Goal: Task Accomplishment & Management: Manage account settings

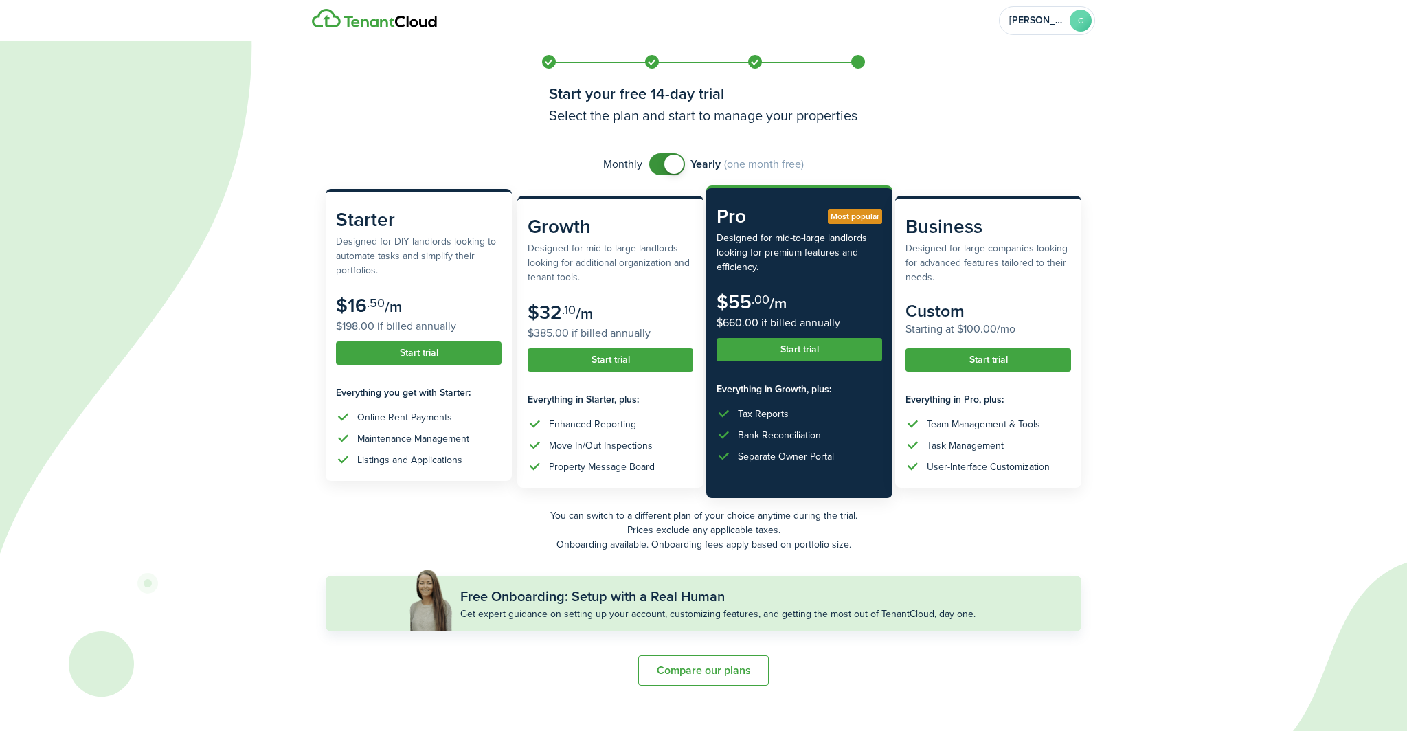
click at [424, 261] on subscription-pricing-card-description "Designed for DIY landlords looking to automate tasks and simplify their portfol…" at bounding box center [419, 255] width 166 height 43
click at [423, 339] on subscription-pricing-card "Starter Designed for DIY landlords looking to automate tasks and simplify their…" at bounding box center [419, 335] width 186 height 292
click at [425, 354] on button "Start trial" at bounding box center [419, 352] width 166 height 23
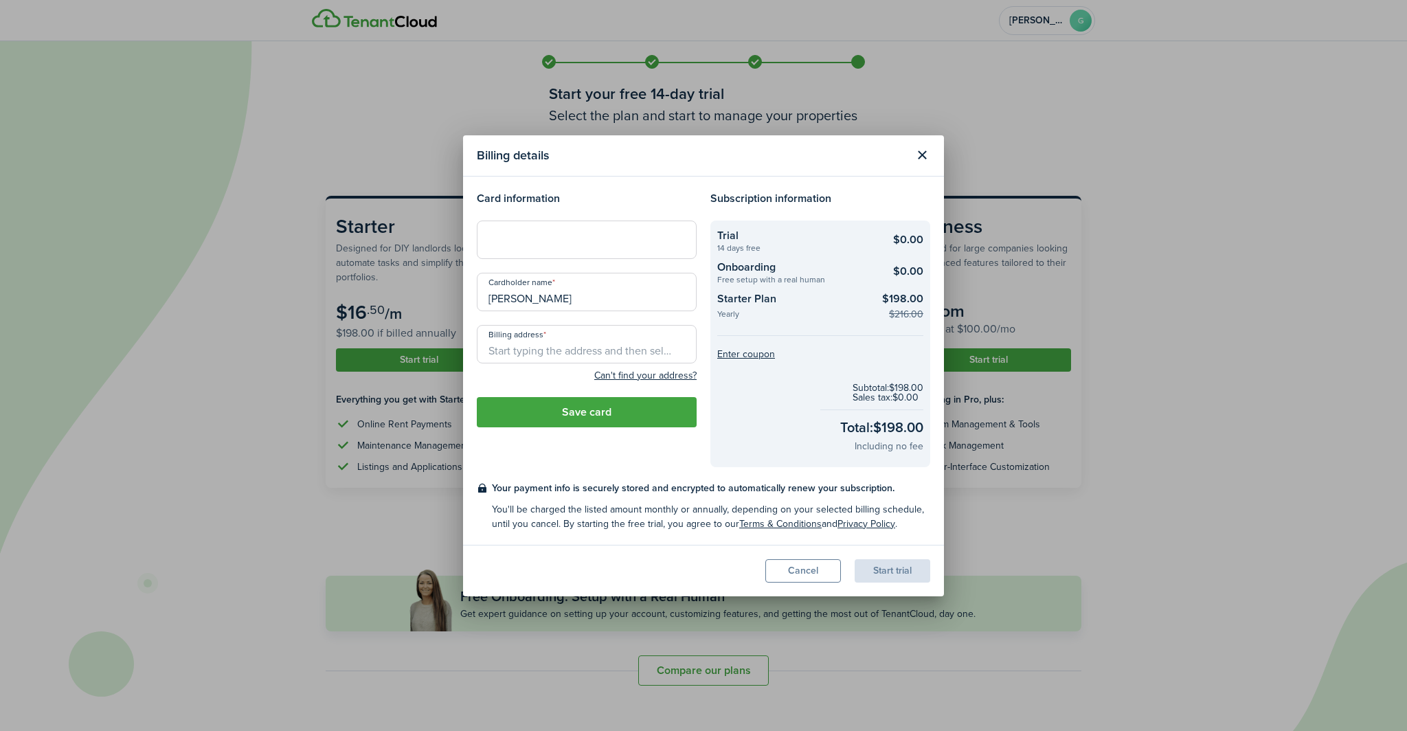
click at [556, 233] on iframe at bounding box center [587, 239] width 202 height 13
click at [603, 356] on input "Billing address" at bounding box center [587, 344] width 220 height 38
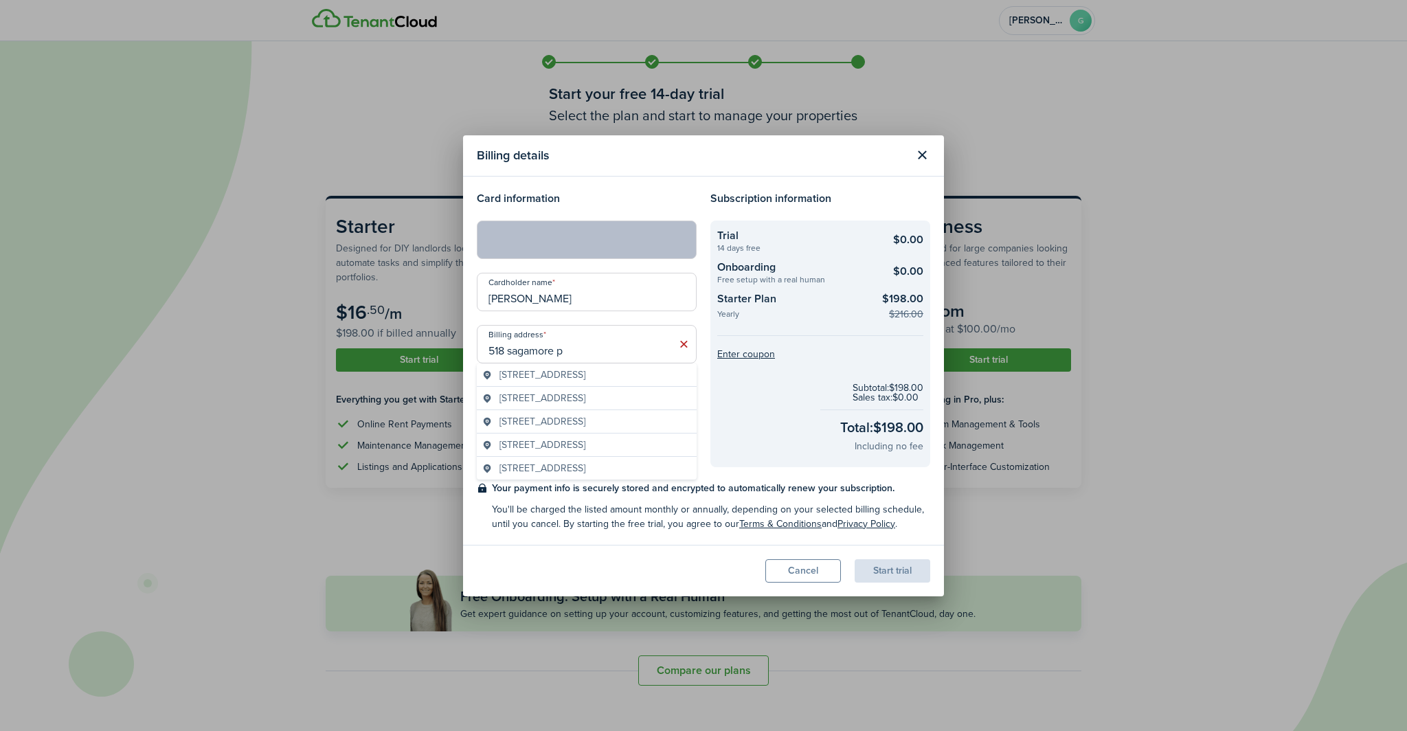
click at [585, 382] on span "[STREET_ADDRESS]" at bounding box center [542, 374] width 86 height 14
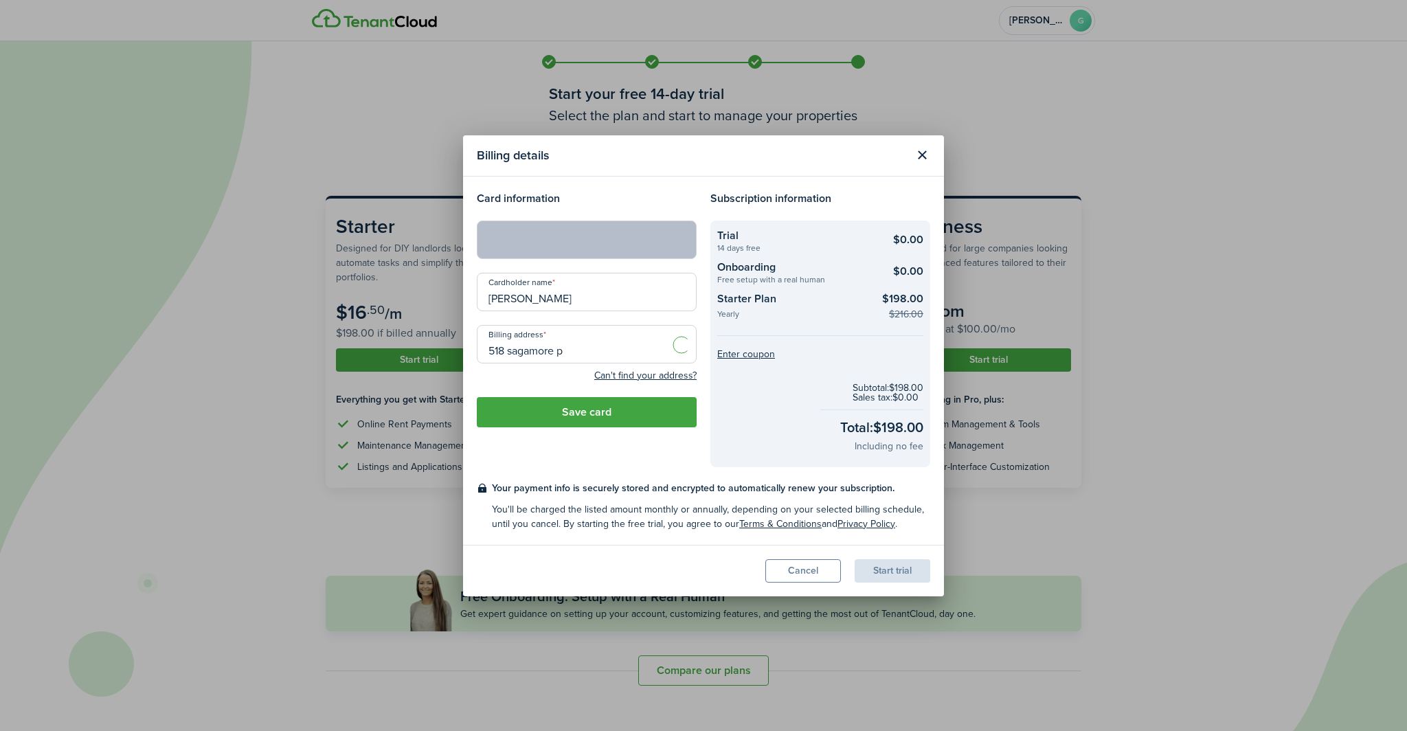
type input "[STREET_ADDRESS][PERSON_NAME]"
click at [639, 416] on button "Save card" at bounding box center [587, 412] width 220 height 30
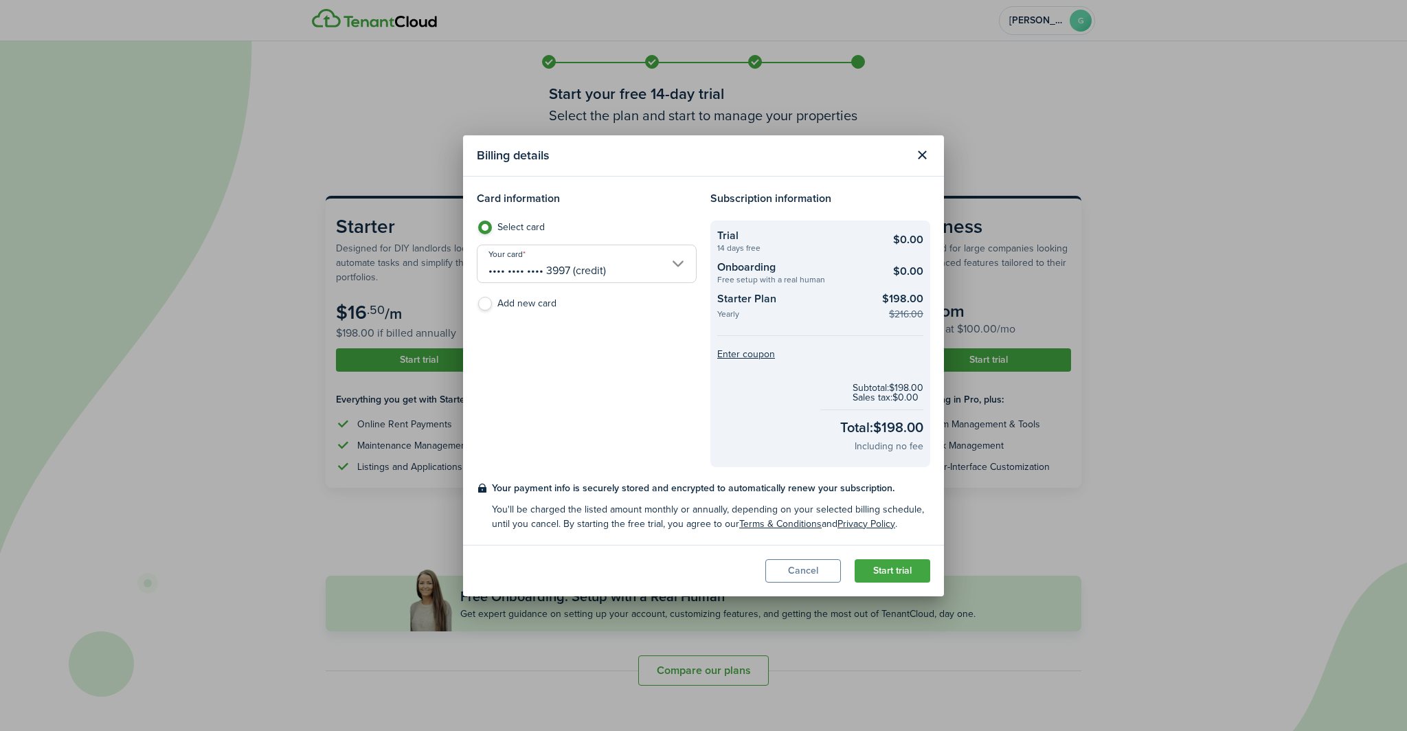
click at [891, 573] on button "Start trial" at bounding box center [892, 570] width 76 height 23
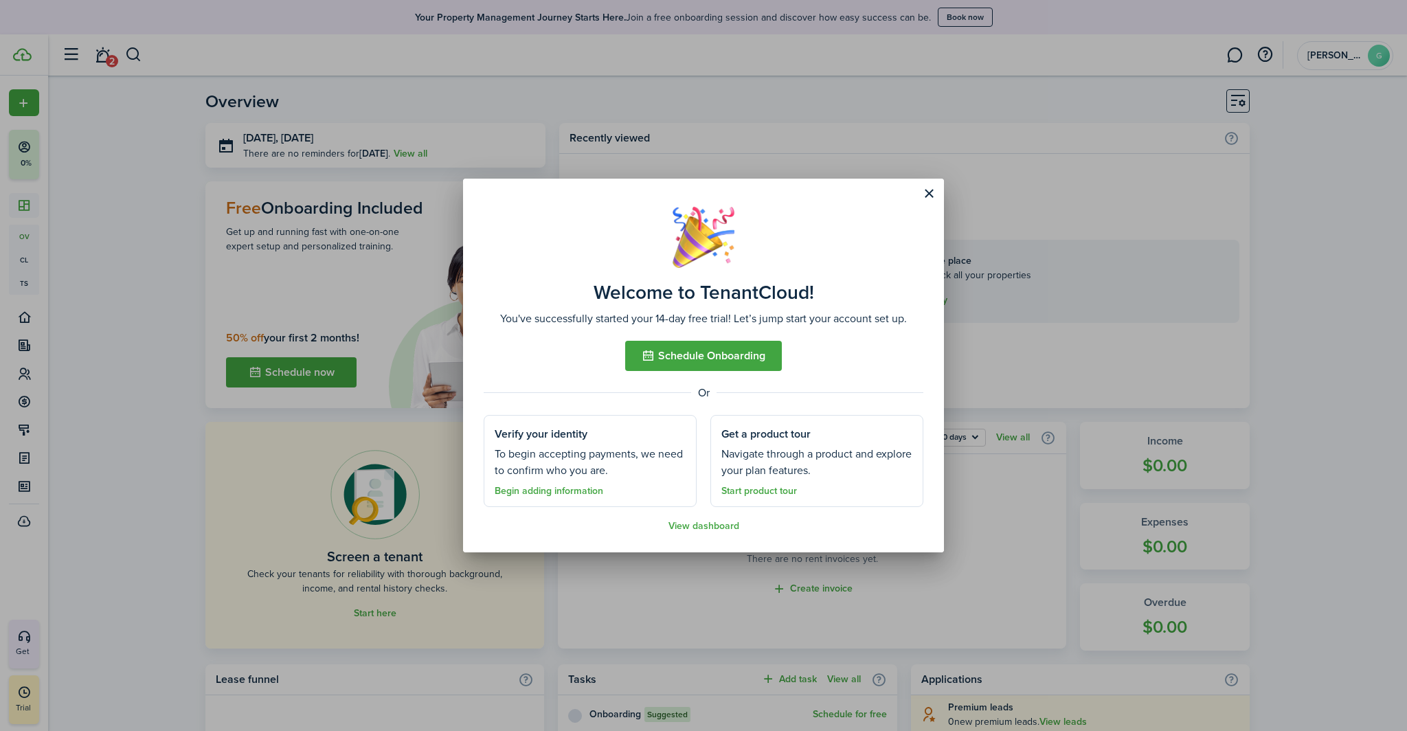
click at [770, 492] on link "Start product tour" at bounding box center [759, 491] width 76 height 11
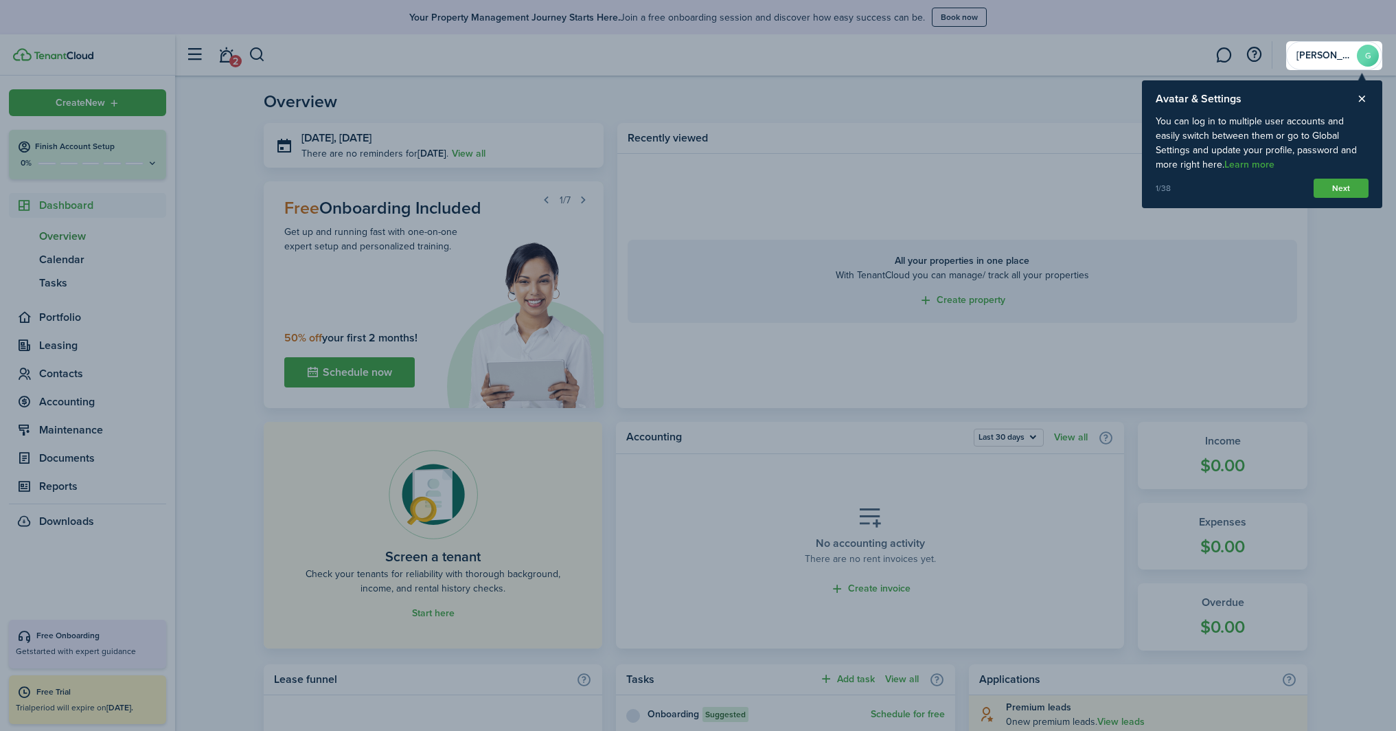
click at [1361, 100] on button "Close product tour" at bounding box center [1362, 99] width 13 height 12
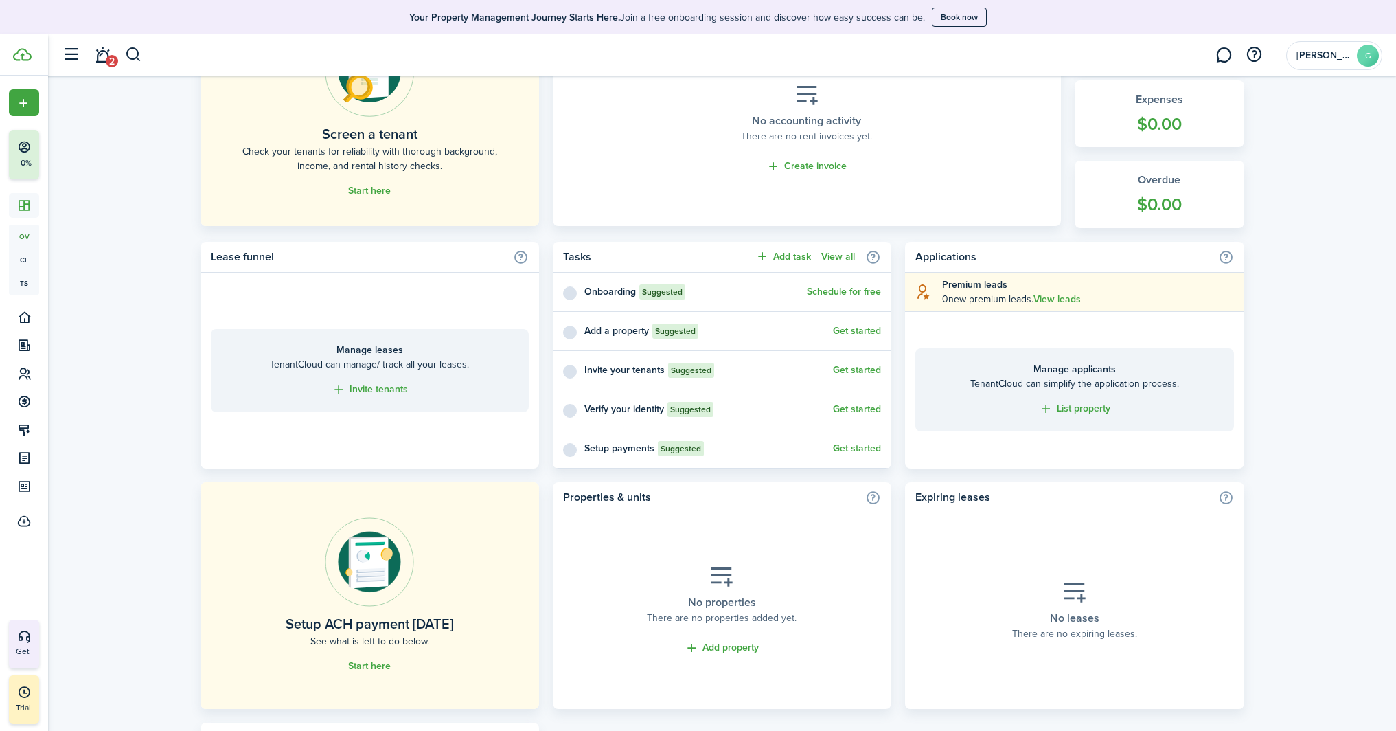
scroll to position [348, 0]
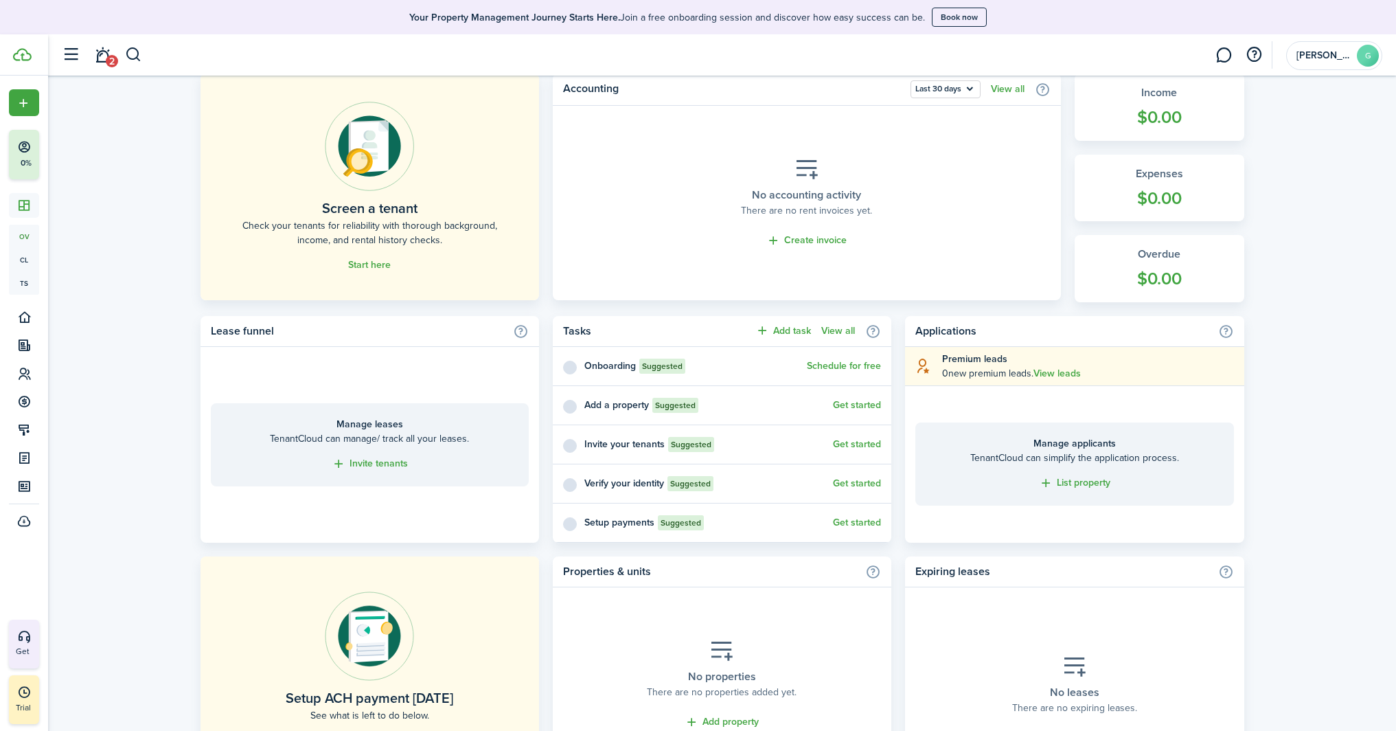
click at [842, 405] on link "Get started" at bounding box center [857, 405] width 48 height 11
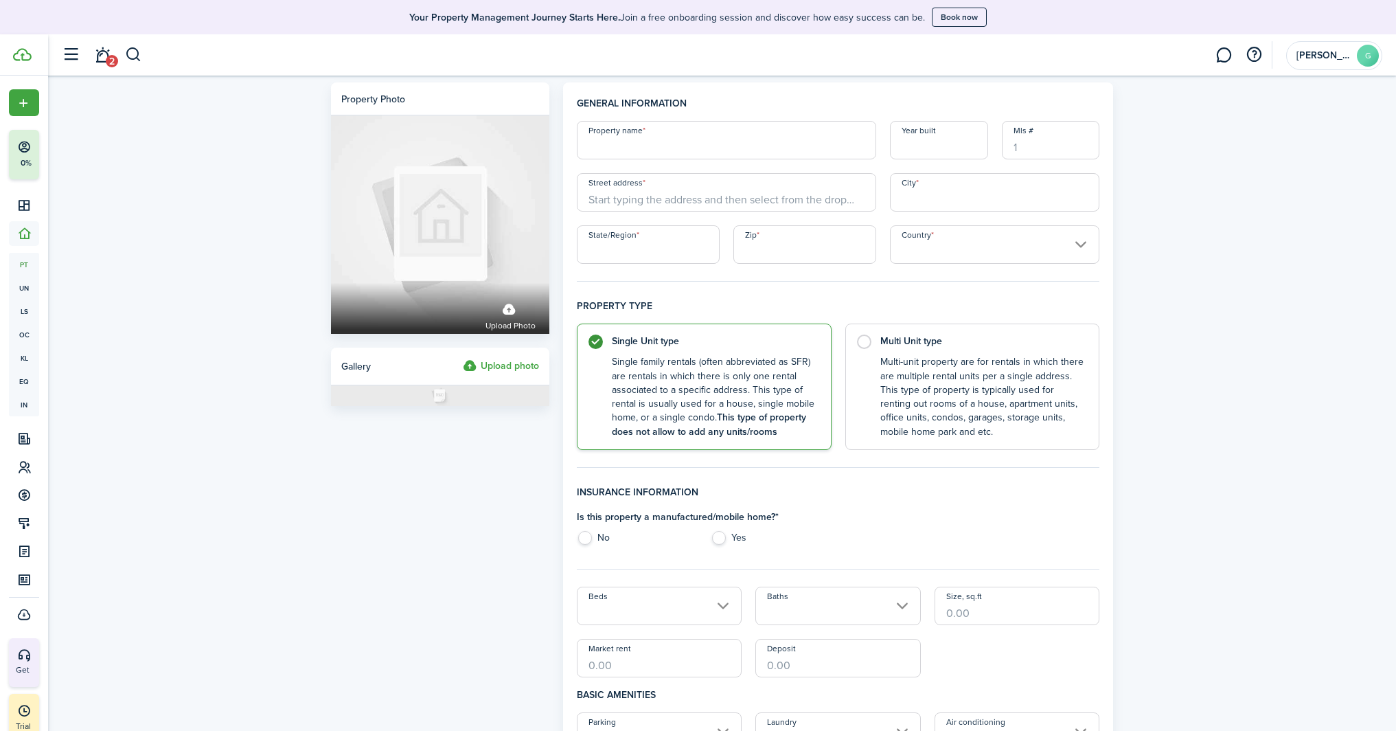
click at [628, 141] on input "Property name" at bounding box center [726, 140] width 299 height 38
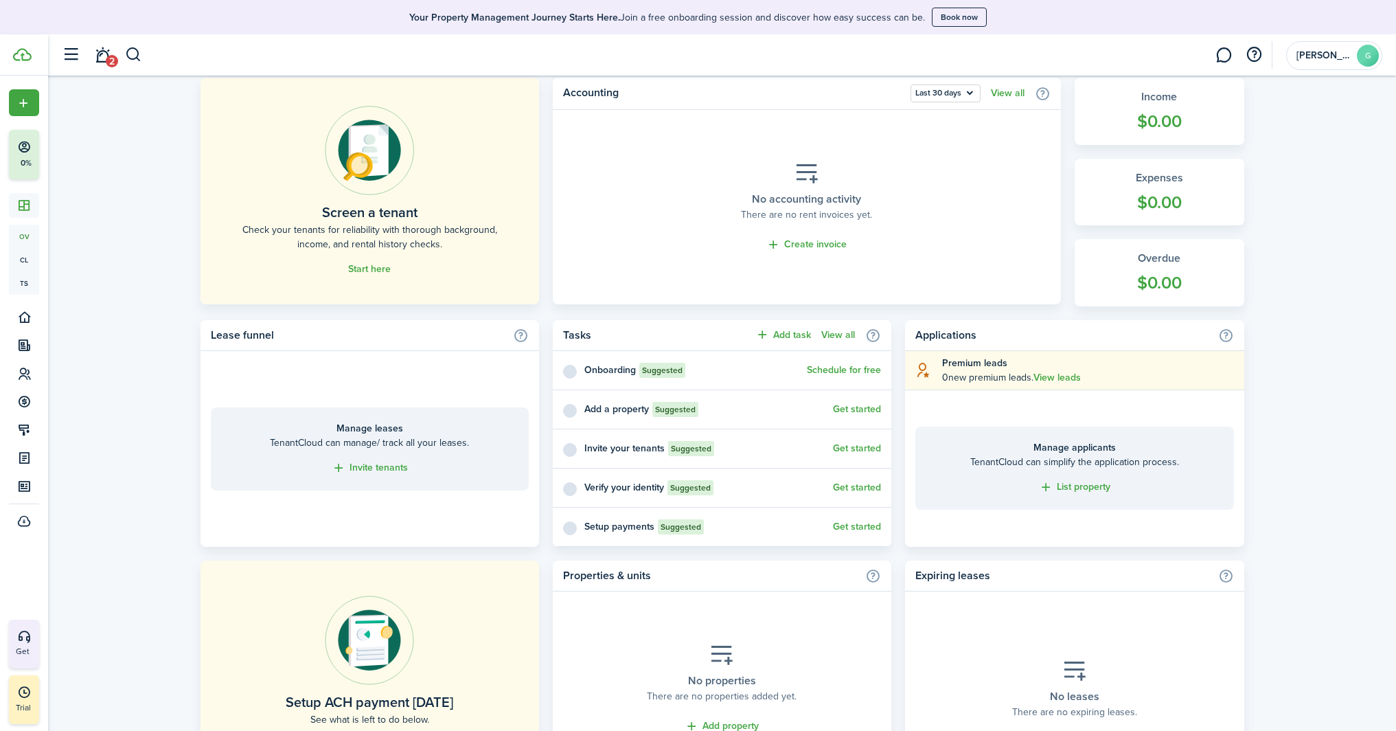
scroll to position [343, 0]
click at [569, 409] on control-checkbox at bounding box center [568, 410] width 11 height 11
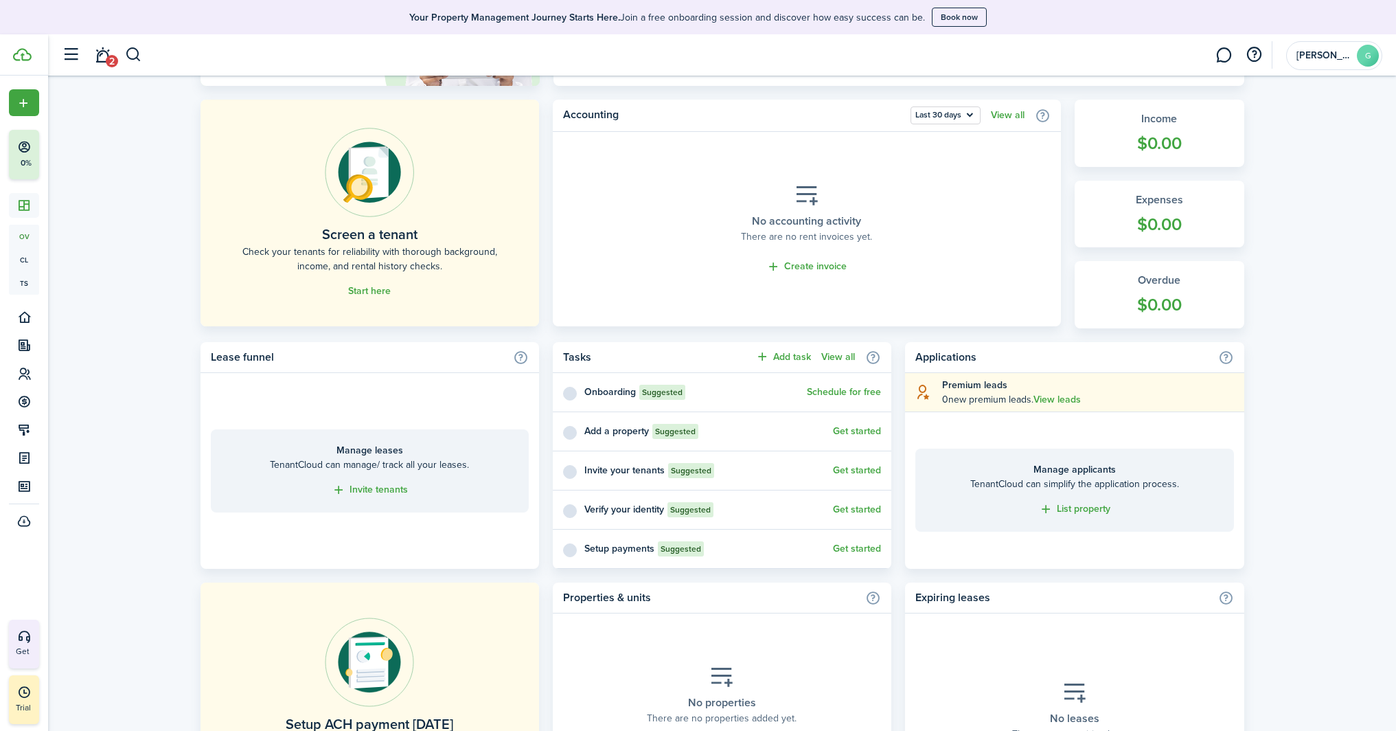
scroll to position [324, 0]
click at [860, 426] on link "Get started" at bounding box center [857, 429] width 48 height 11
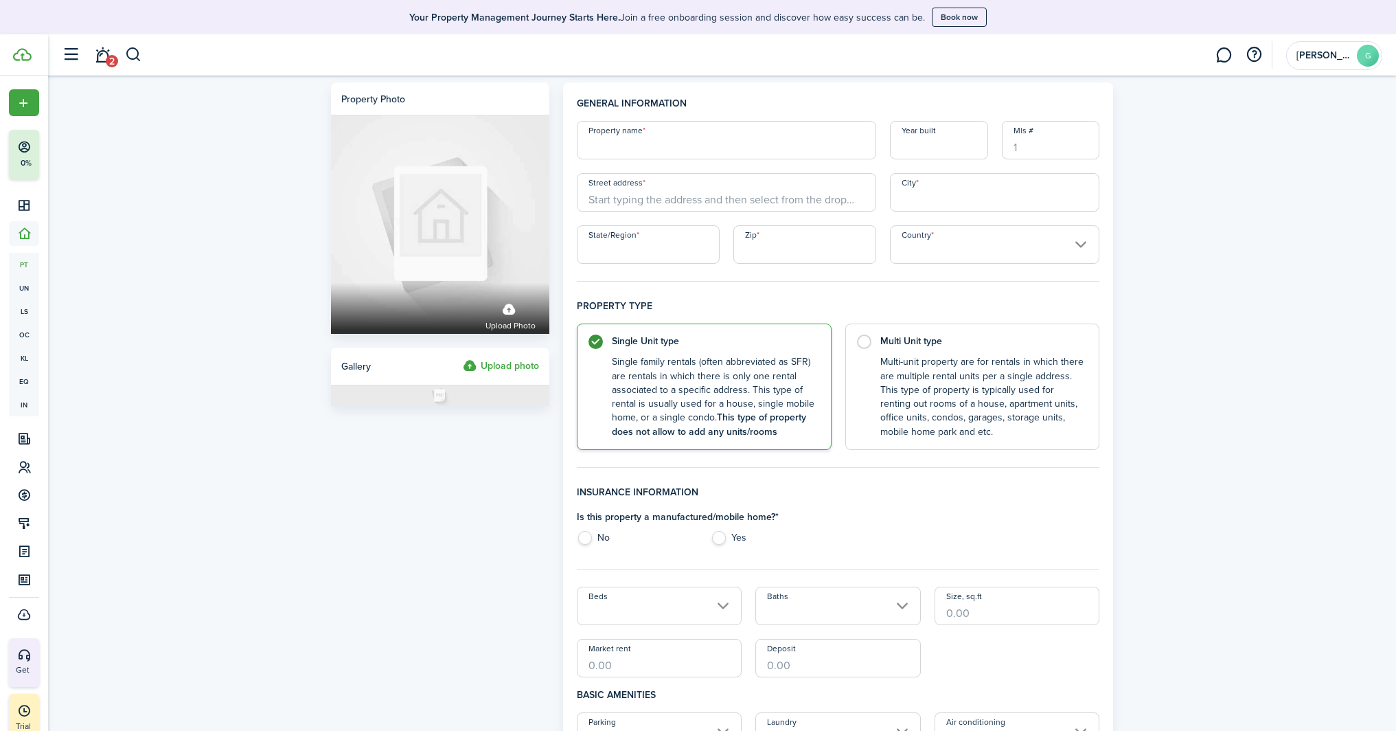
click at [679, 138] on input "Property name" at bounding box center [726, 140] width 299 height 38
click at [683, 203] on input "Street address" at bounding box center [726, 192] width 299 height 38
click at [606, 195] on input "[STREET_ADDRESS]" at bounding box center [726, 192] width 299 height 38
click at [702, 201] on input "[STREET_ADDRESS]" at bounding box center [726, 192] width 299 height 38
click at [685, 223] on span "[STREET_ADDRESS]" at bounding box center [643, 223] width 86 height 14
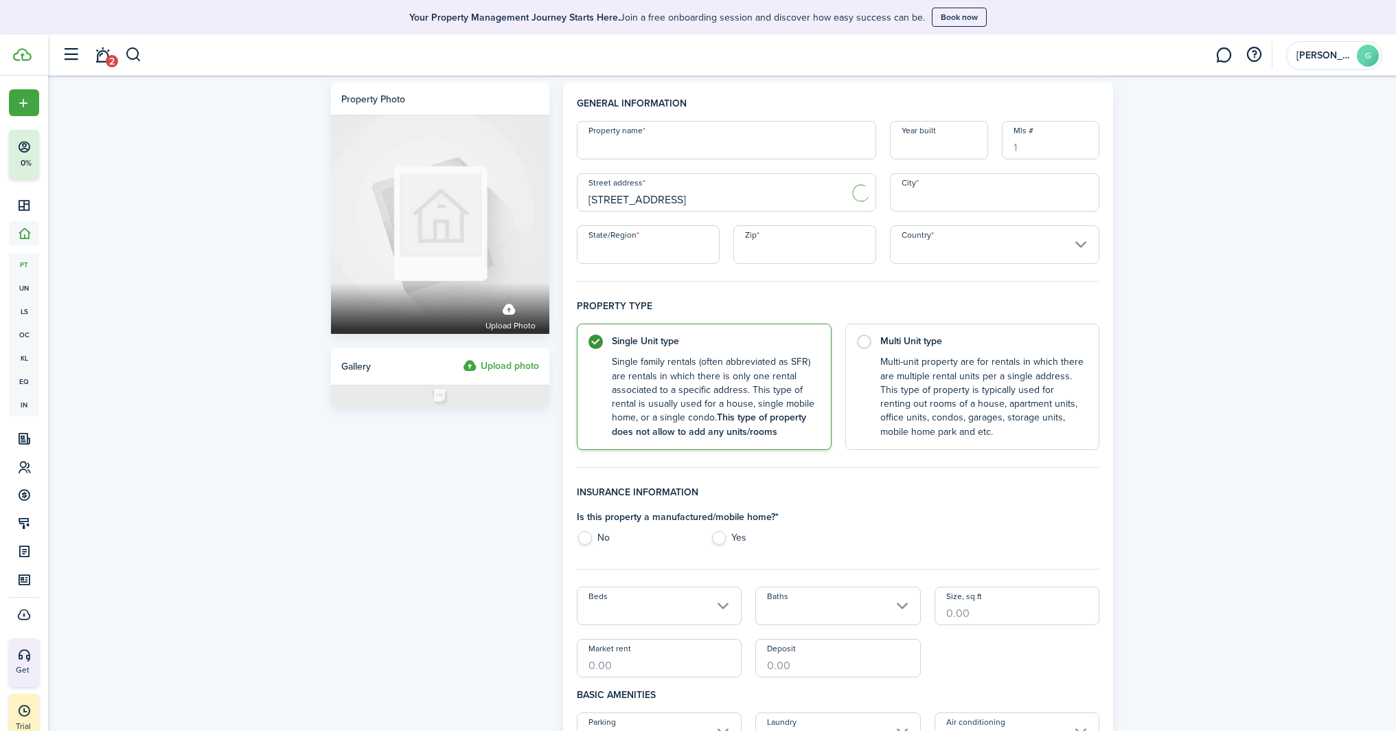
type input "[STREET_ADDRESS]"
type input "[GEOGRAPHIC_DATA]"
type input "IN"
type input "47904"
type input "[GEOGRAPHIC_DATA]"
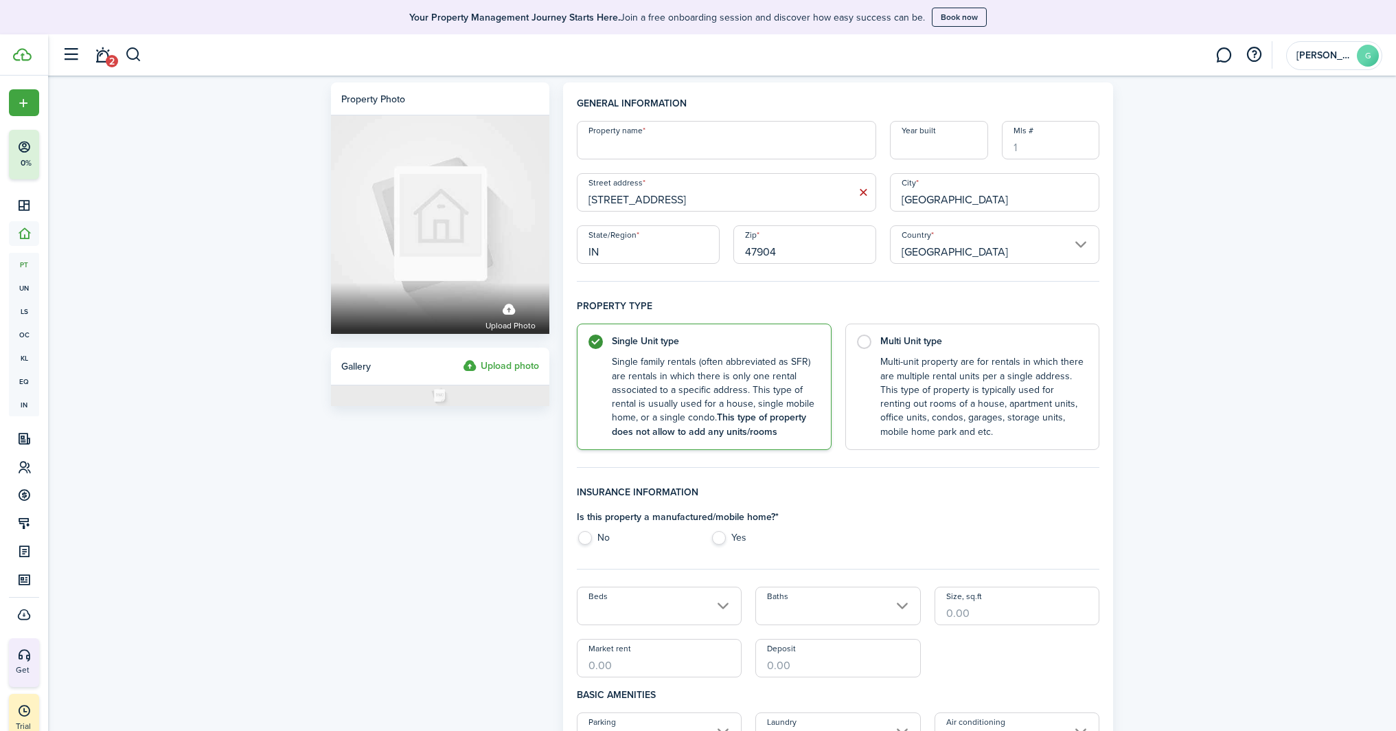
click at [686, 146] on input "Property name" at bounding box center [726, 140] width 299 height 38
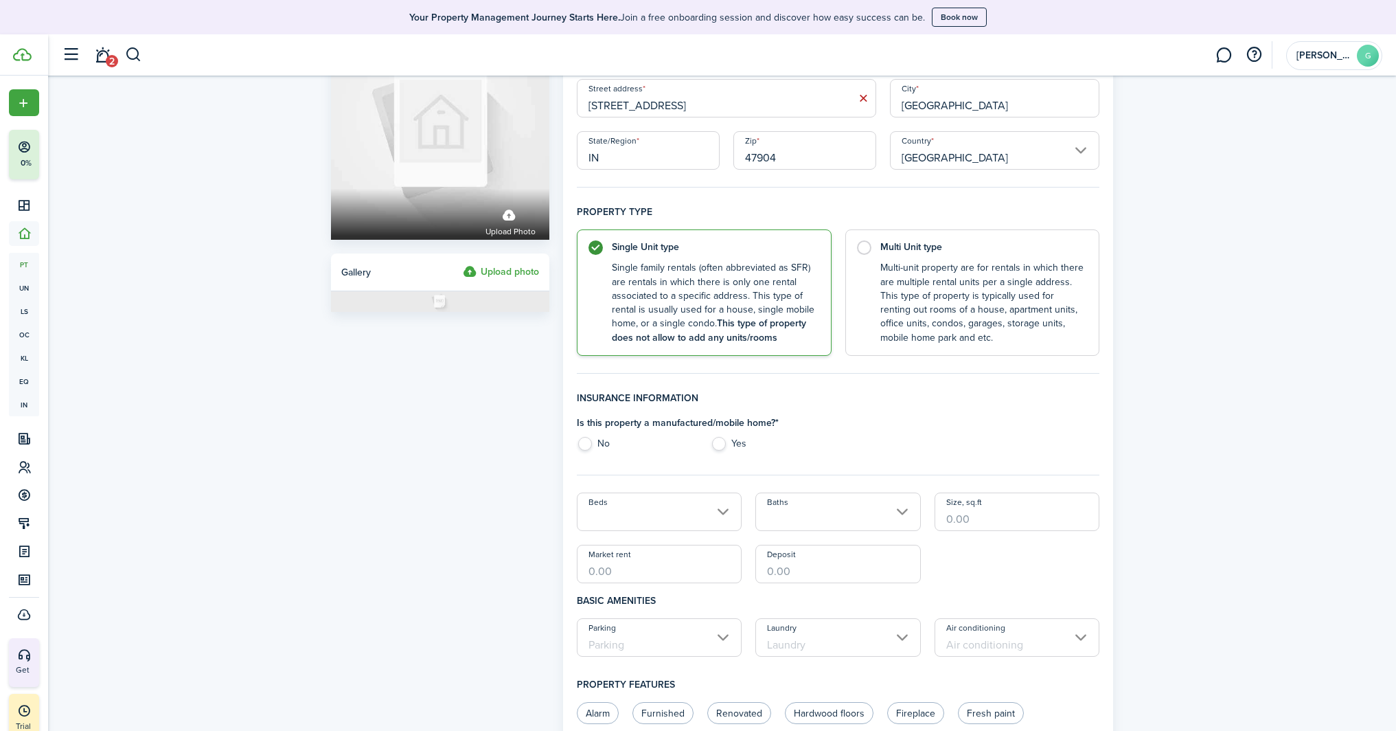
scroll to position [97, 0]
type input "[PERSON_NAME]'s House"
click at [582, 438] on label "No" at bounding box center [637, 444] width 120 height 21
radio input "true"
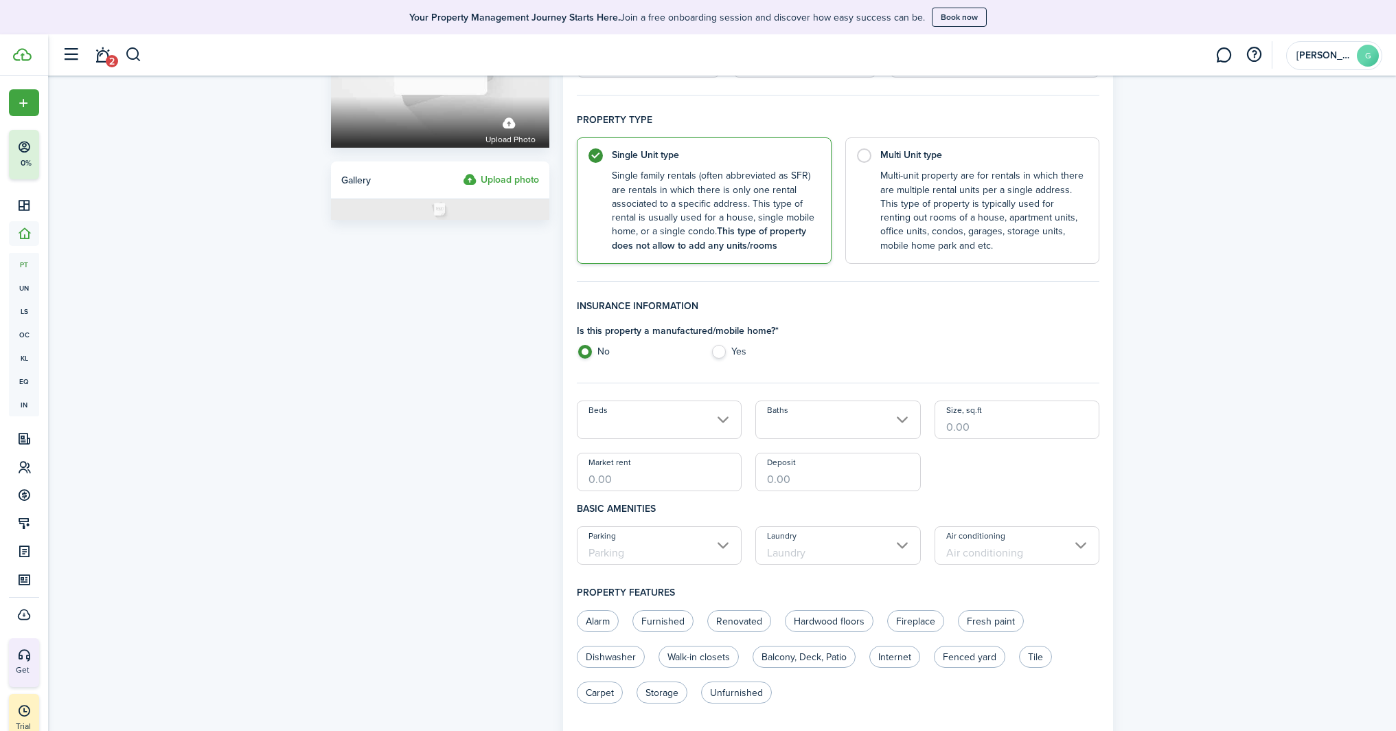
scroll to position [209, 0]
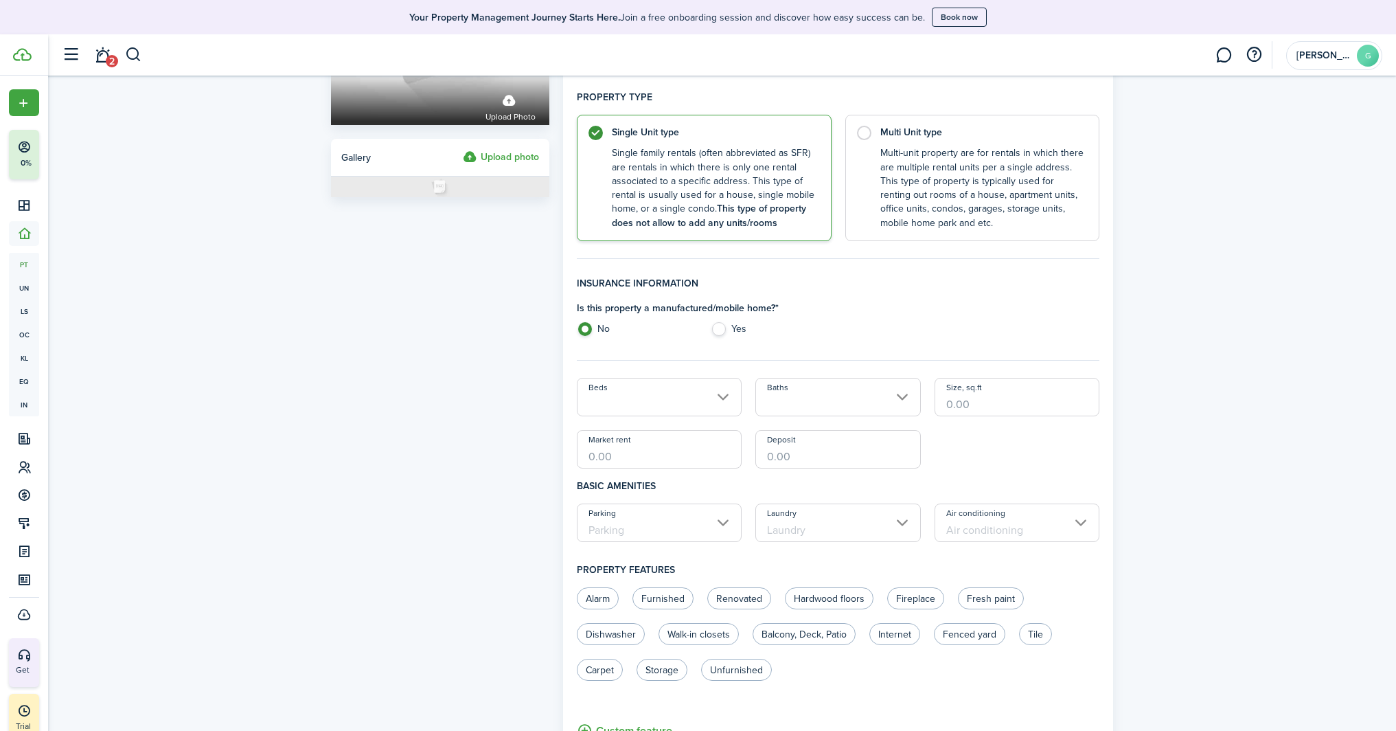
click at [723, 389] on input "Beds" at bounding box center [660, 397] width 166 height 38
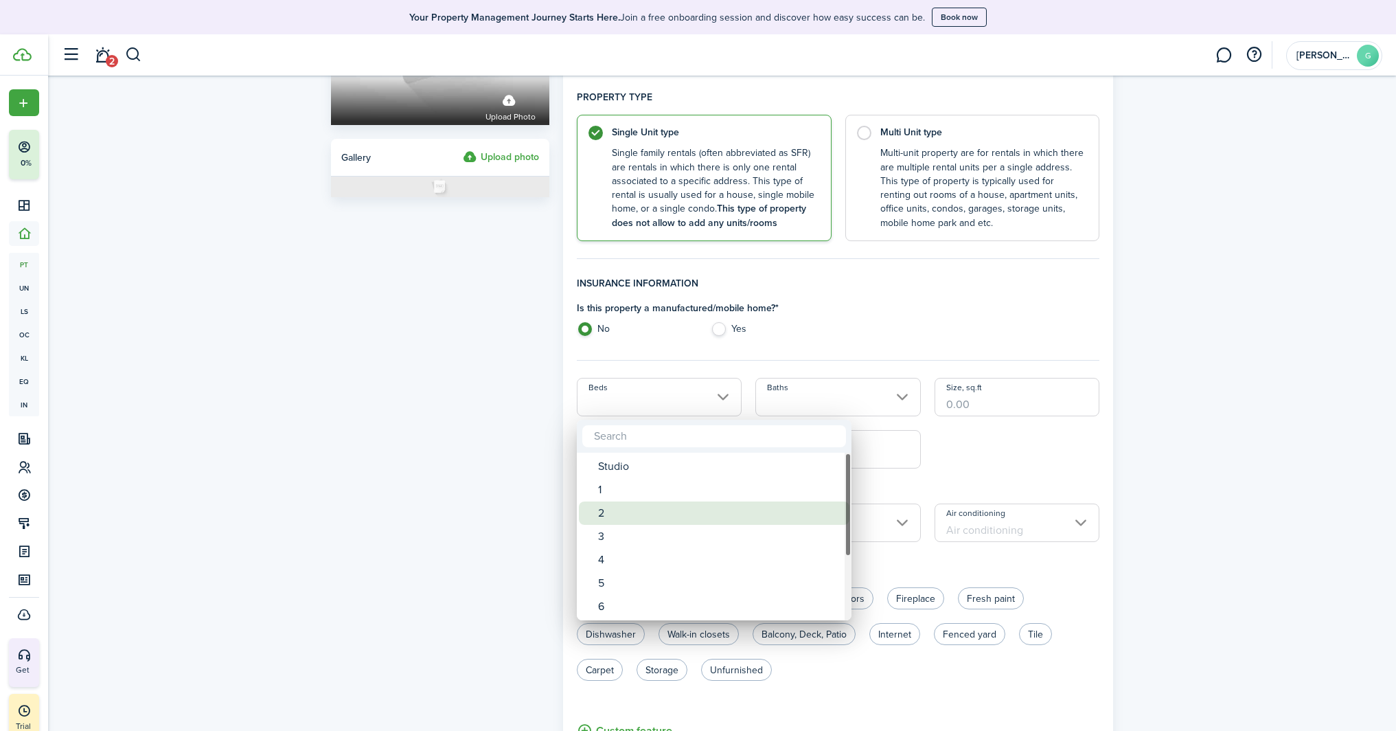
click at [633, 515] on div "2" at bounding box center [719, 512] width 243 height 23
type input "2"
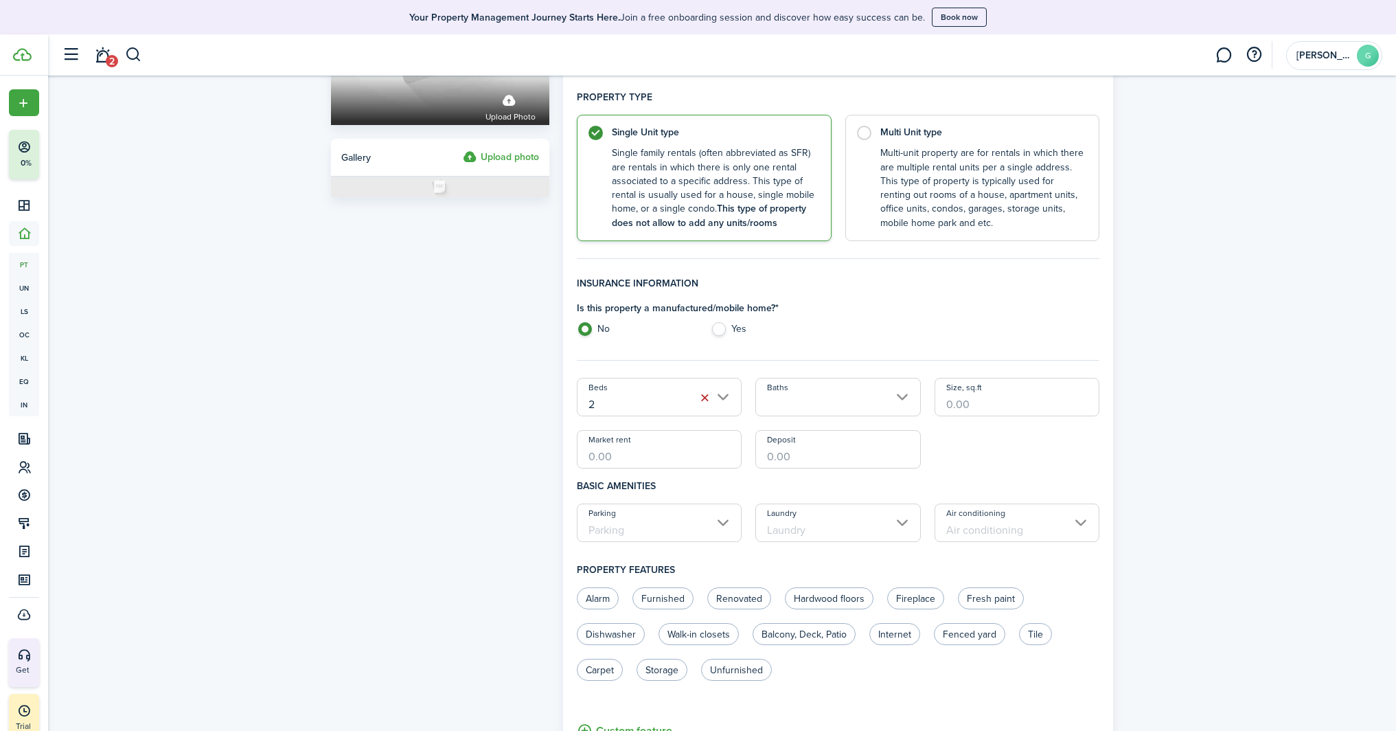
click at [840, 405] on input "Baths" at bounding box center [838, 397] width 166 height 38
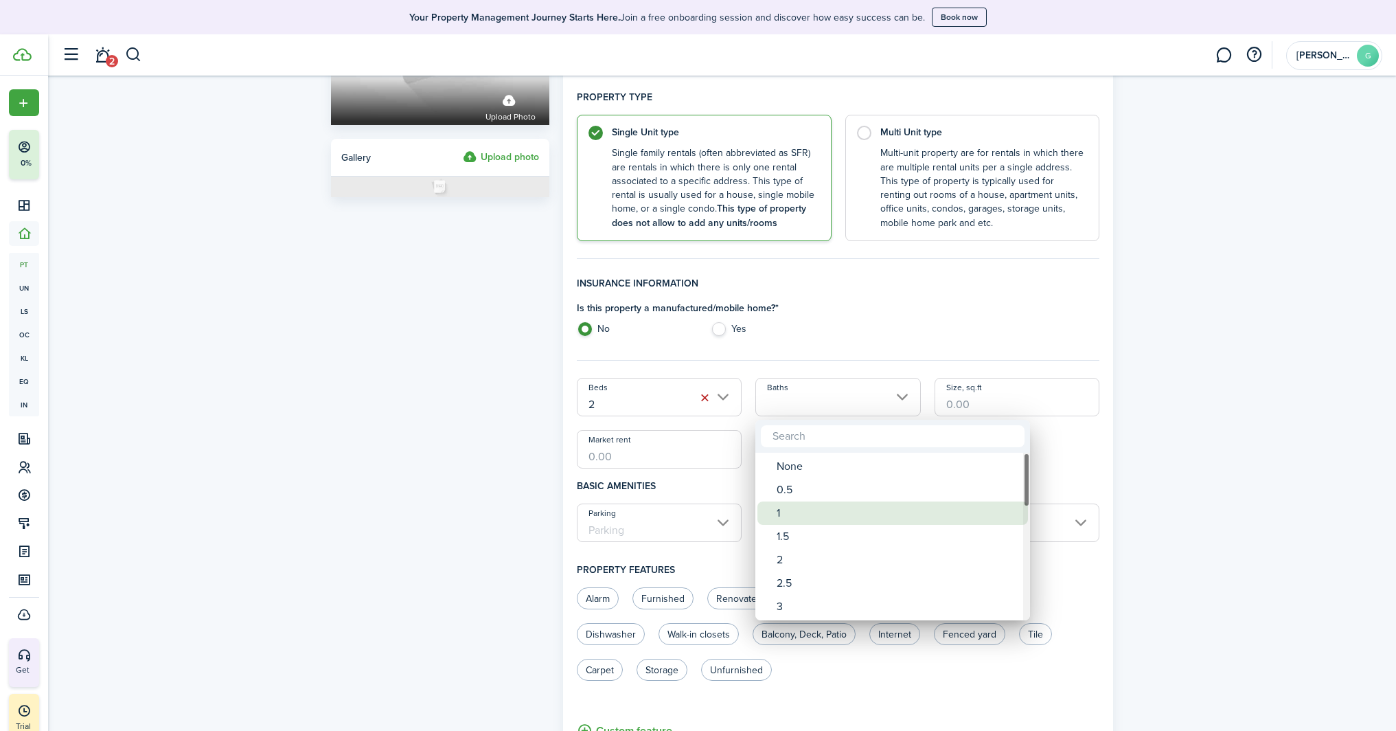
click at [795, 516] on div "1" at bounding box center [898, 512] width 243 height 23
type input "1"
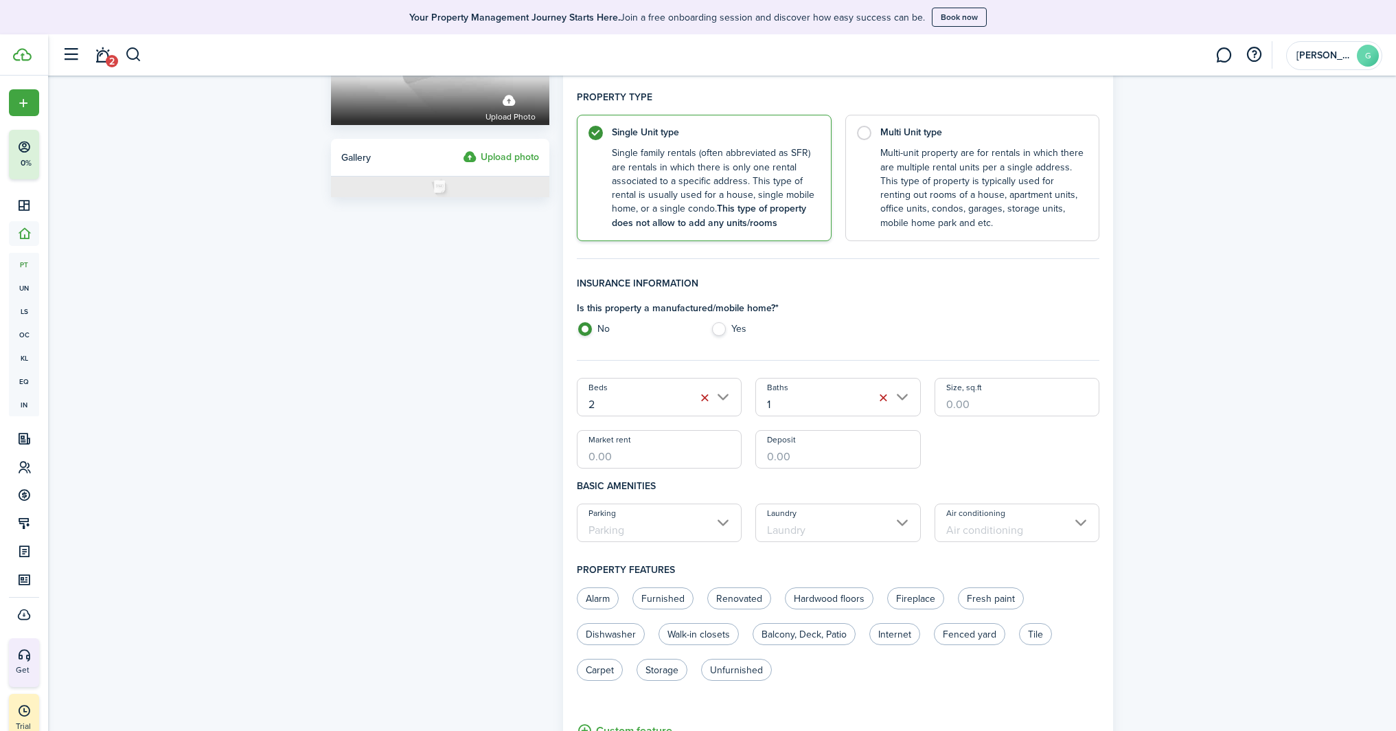
click at [983, 409] on input "Size, sq.ft" at bounding box center [1018, 397] width 166 height 38
type input "1,098"
click at [795, 455] on input "Deposit" at bounding box center [838, 449] width 166 height 38
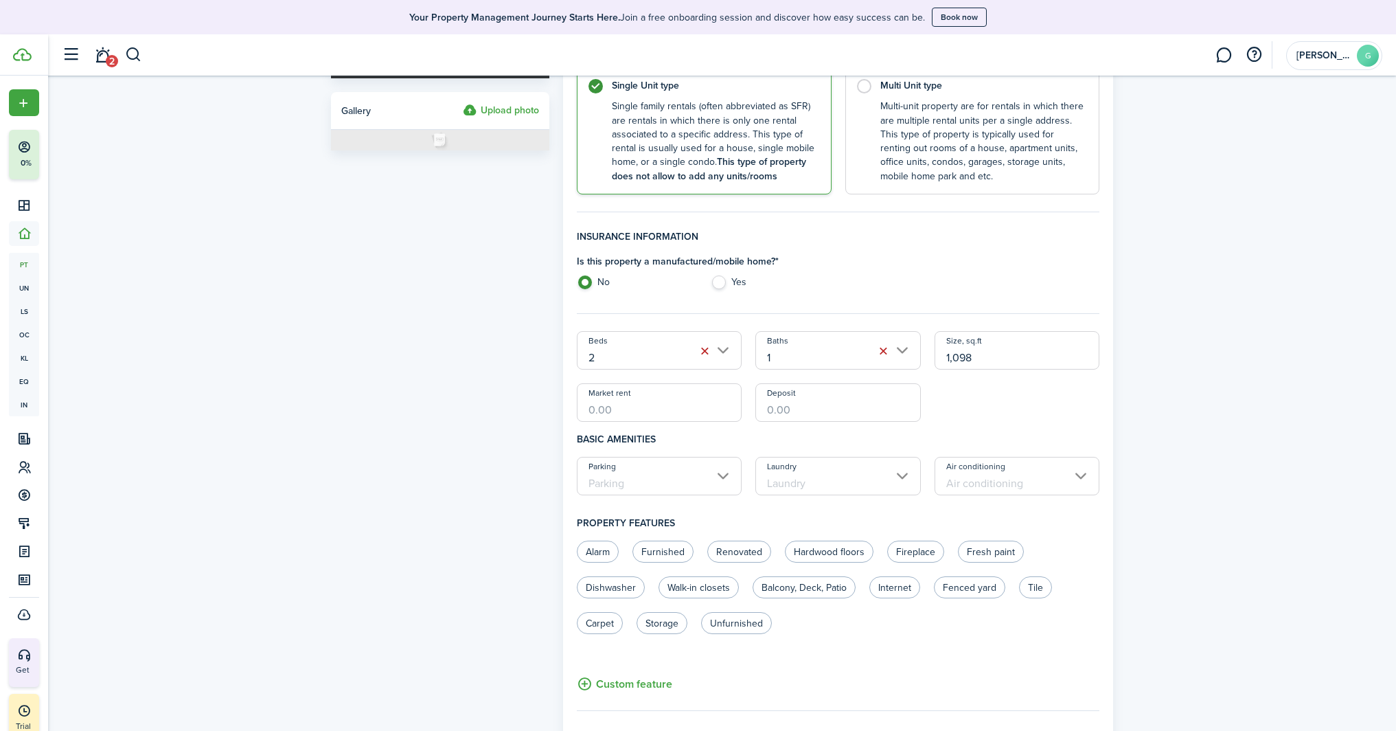
scroll to position [257, 0]
click at [708, 488] on input "Parking" at bounding box center [660, 474] width 166 height 38
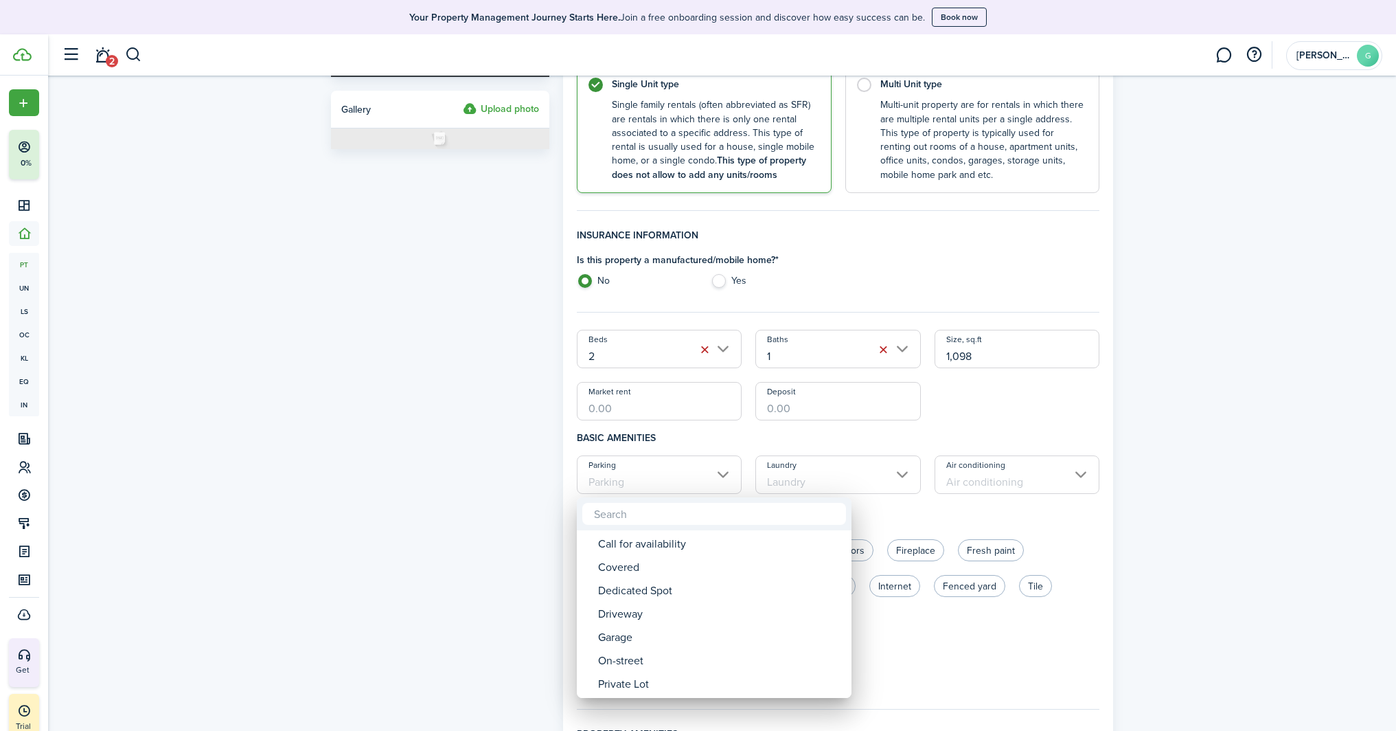
click at [1344, 486] on div at bounding box center [698, 365] width 1616 height 951
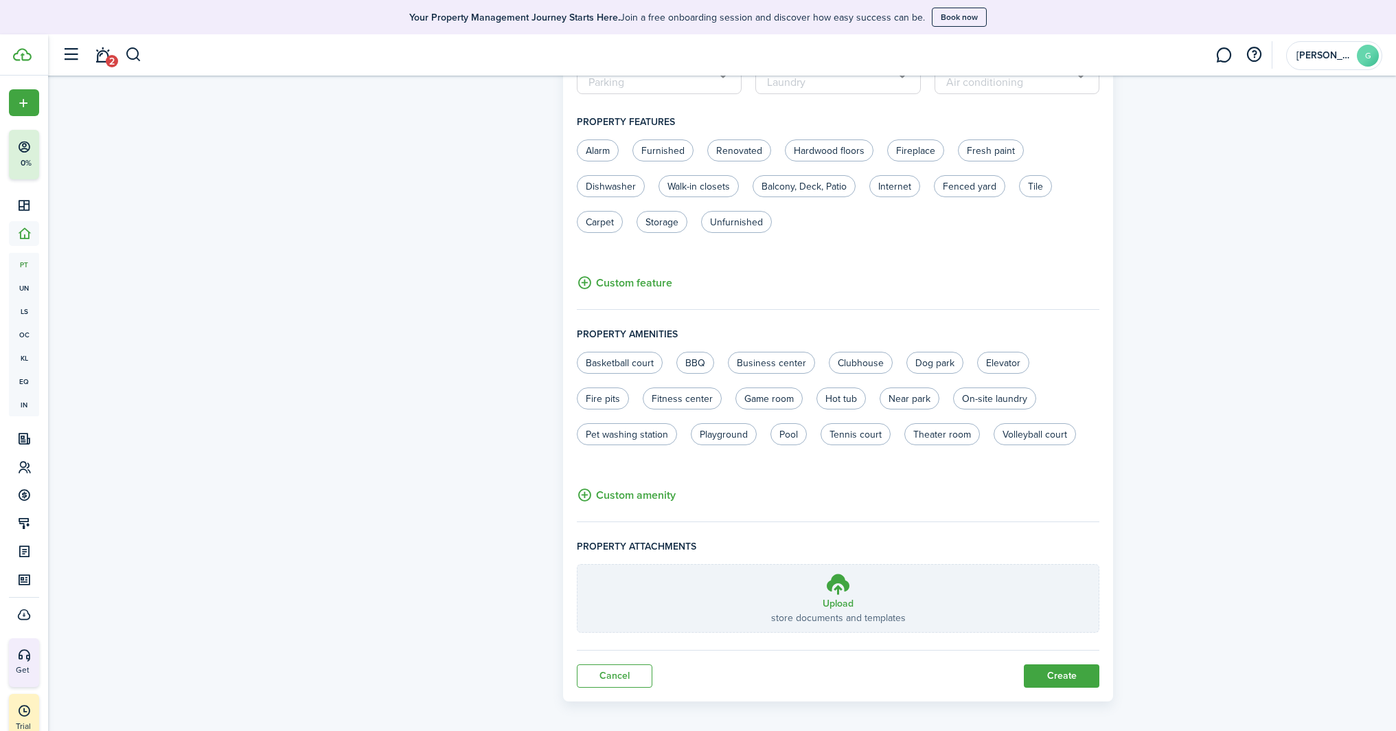
scroll to position [665, 0]
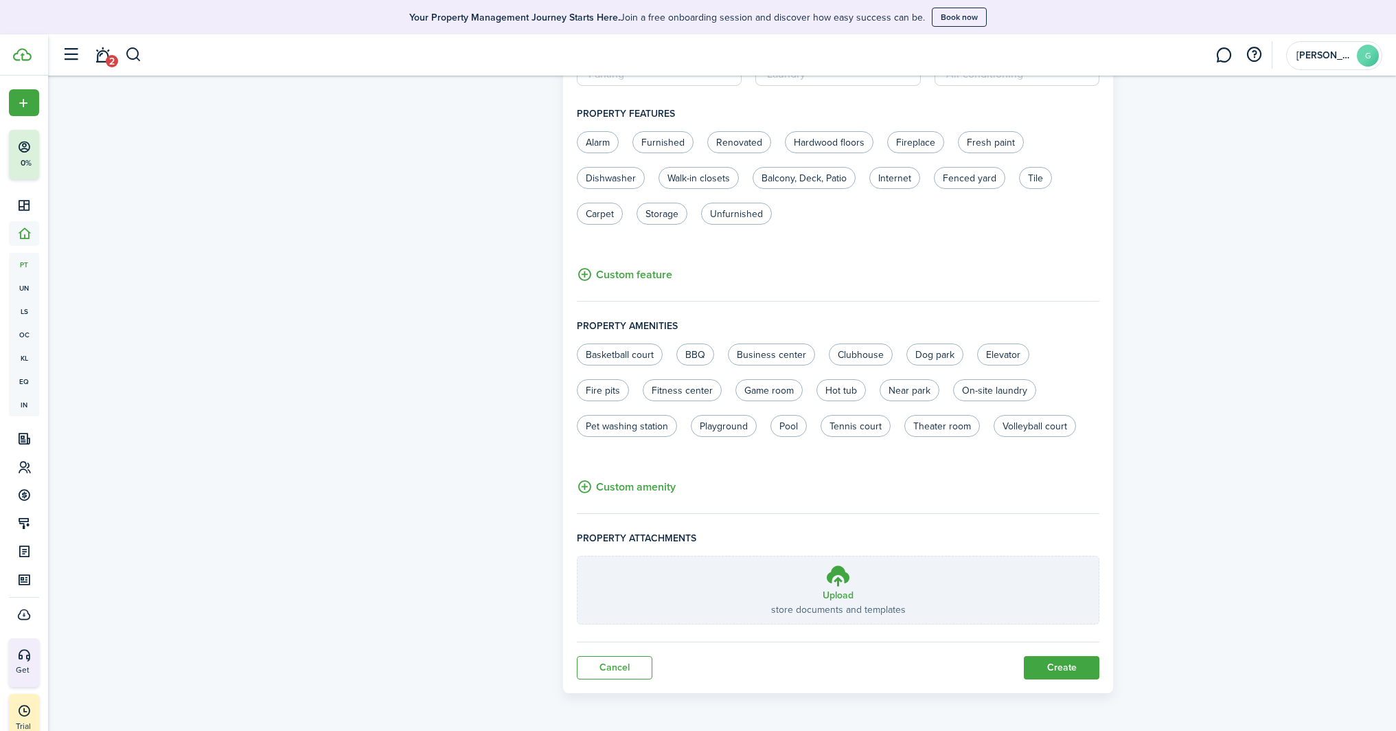
click at [1058, 665] on button "Create" at bounding box center [1062, 667] width 76 height 23
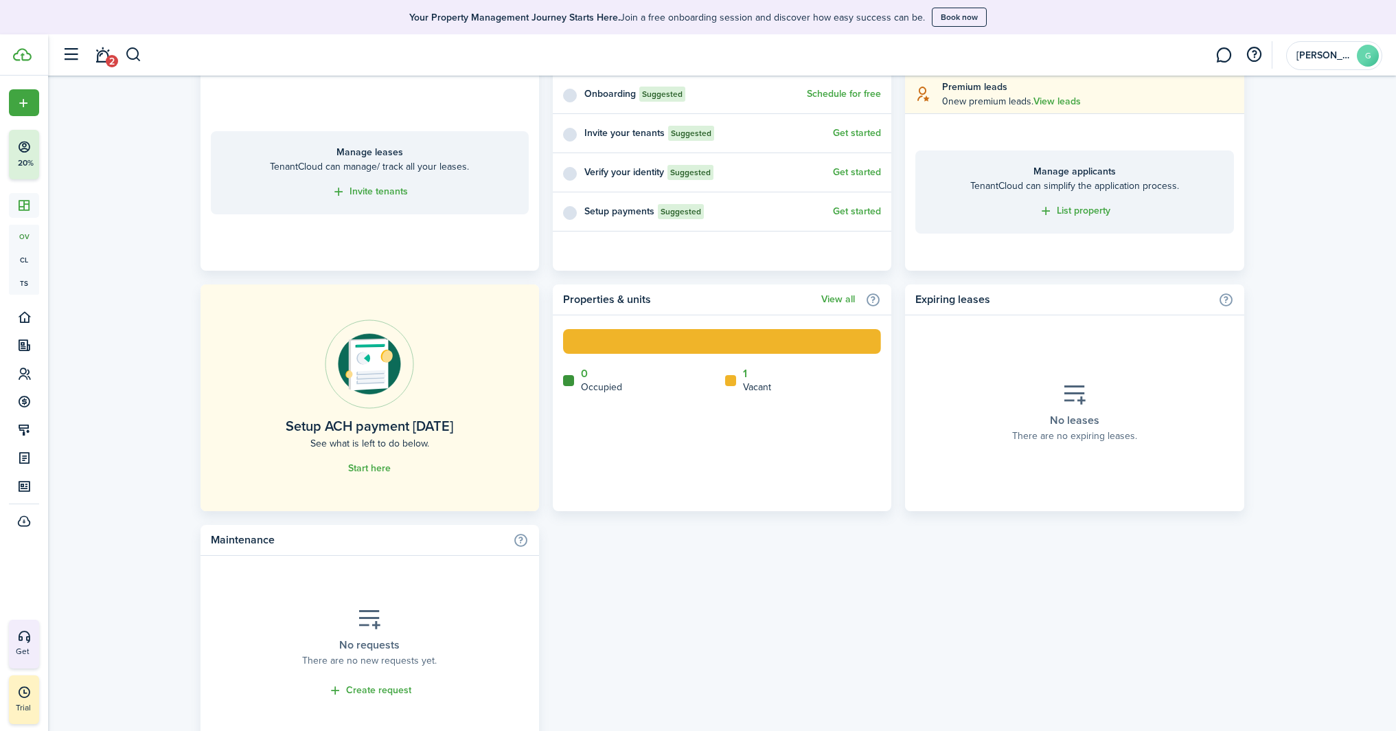
scroll to position [602, 0]
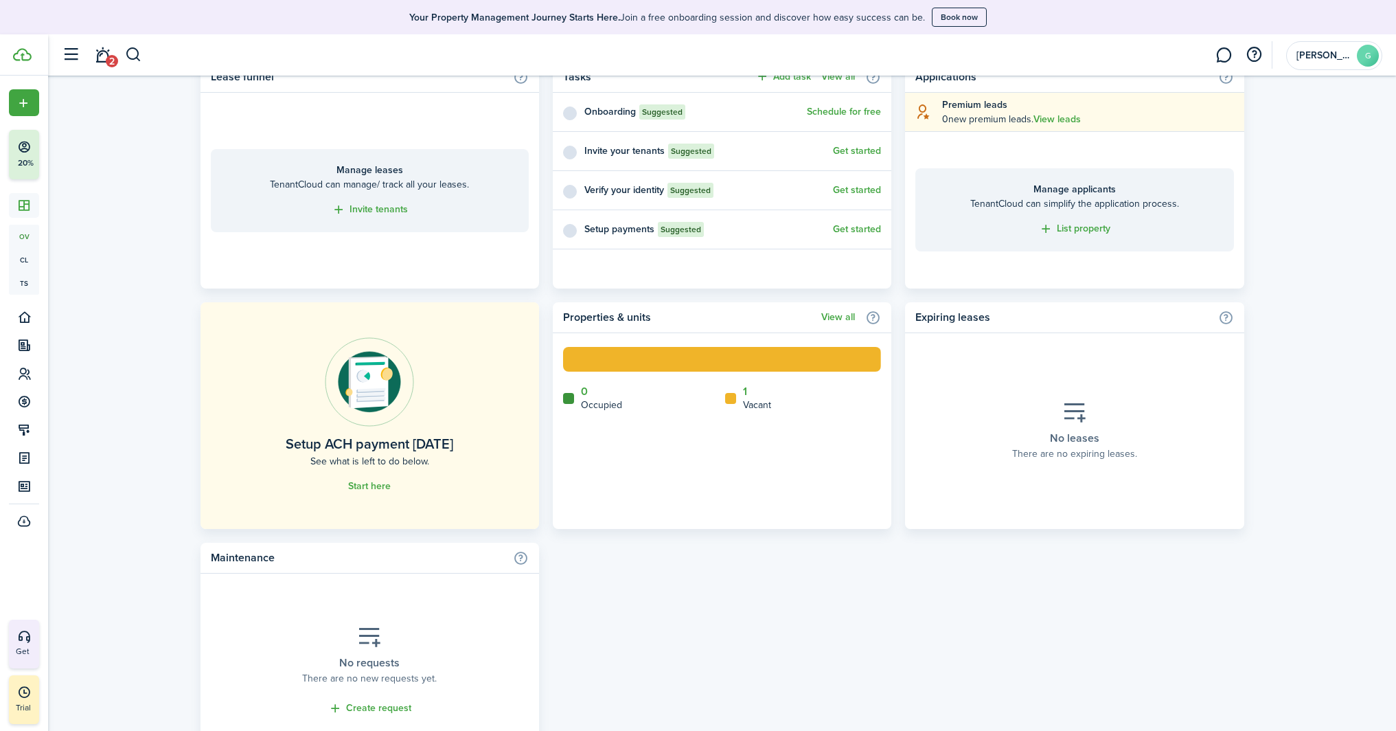
click at [847, 317] on link "View all" at bounding box center [838, 317] width 34 height 11
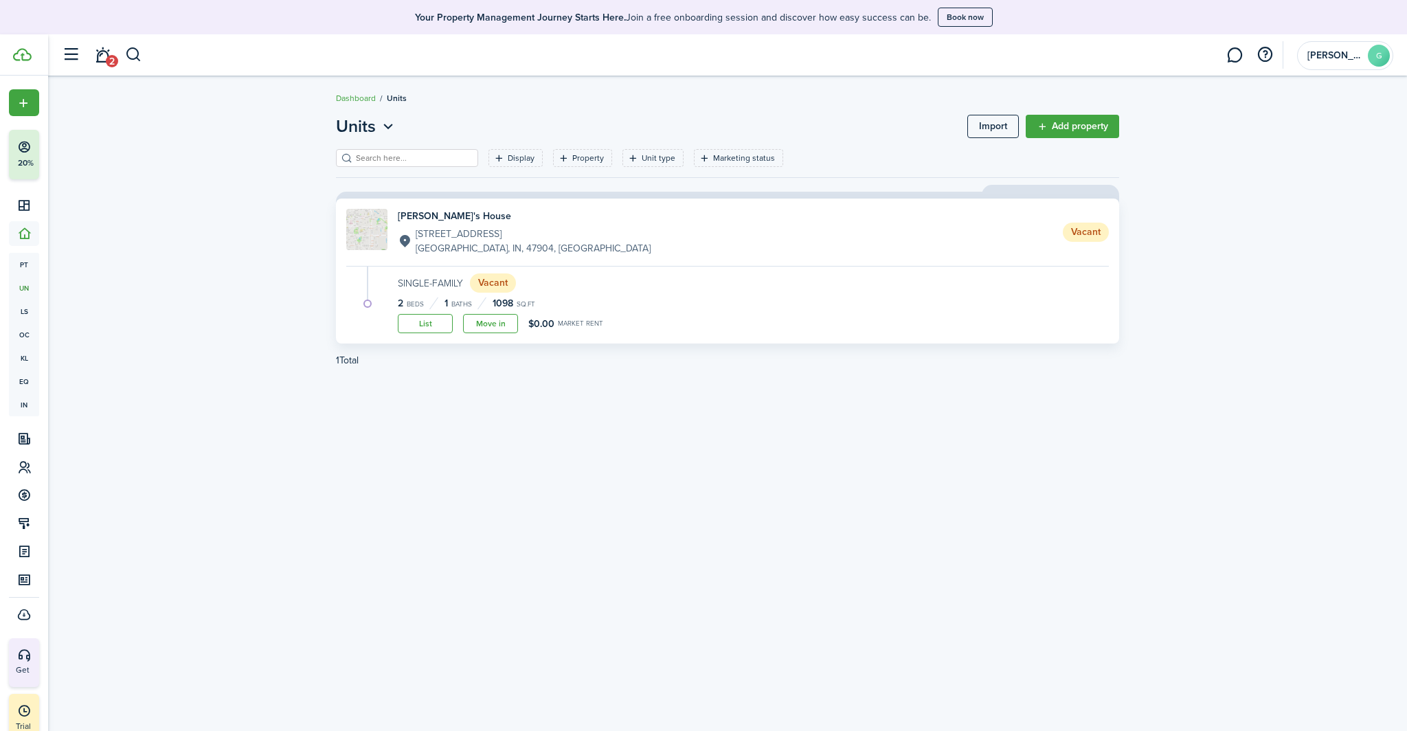
click at [492, 321] on link "Move in" at bounding box center [490, 323] width 55 height 19
click at [602, 266] on div "Rafa's House [STREET_ADDRESS] Vacant Single-Family Vacant 2 Beds 1 Baths 1098 s…" at bounding box center [727, 270] width 783 height 145
click at [399, 221] on h4 "[PERSON_NAME]'s House" at bounding box center [524, 216] width 253 height 14
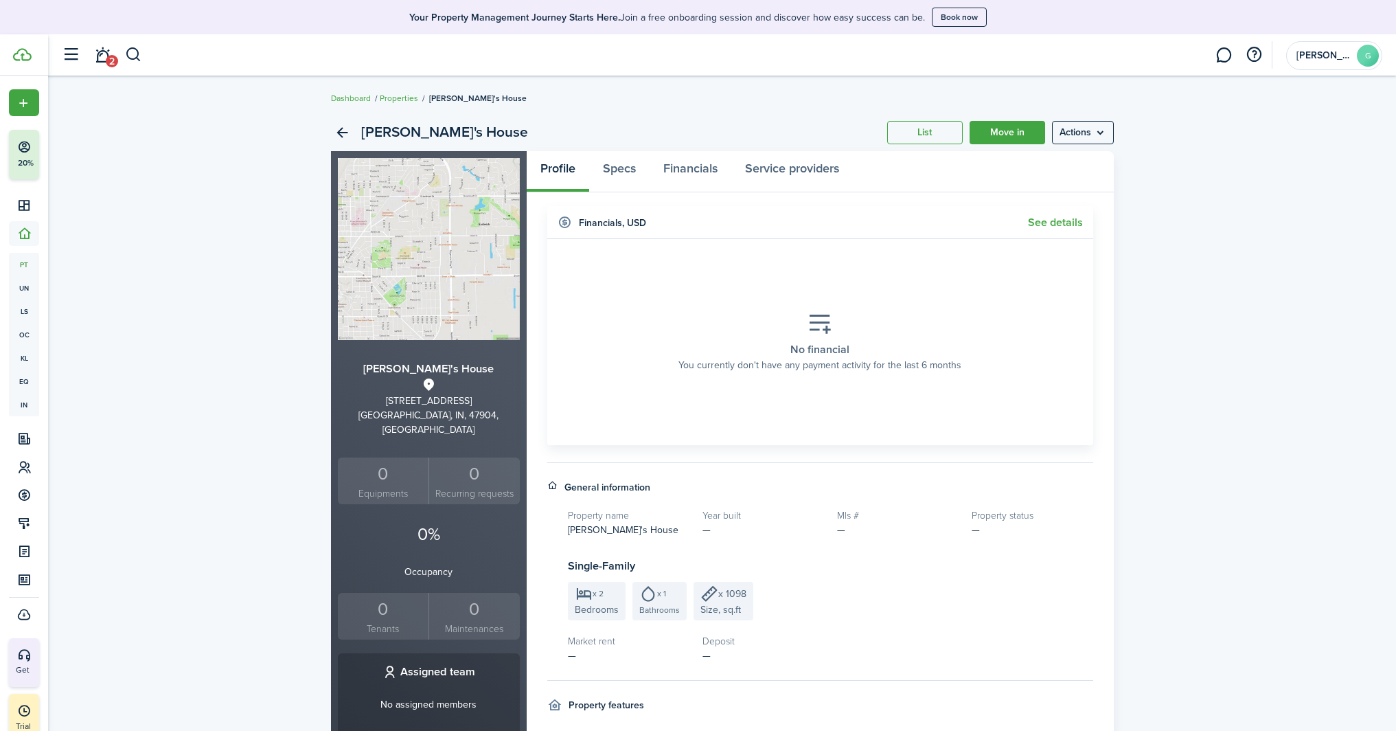
click at [1084, 141] on menu-btn "Actions" at bounding box center [1083, 132] width 62 height 23
click at [1018, 157] on link "Edit property" at bounding box center [1054, 162] width 120 height 23
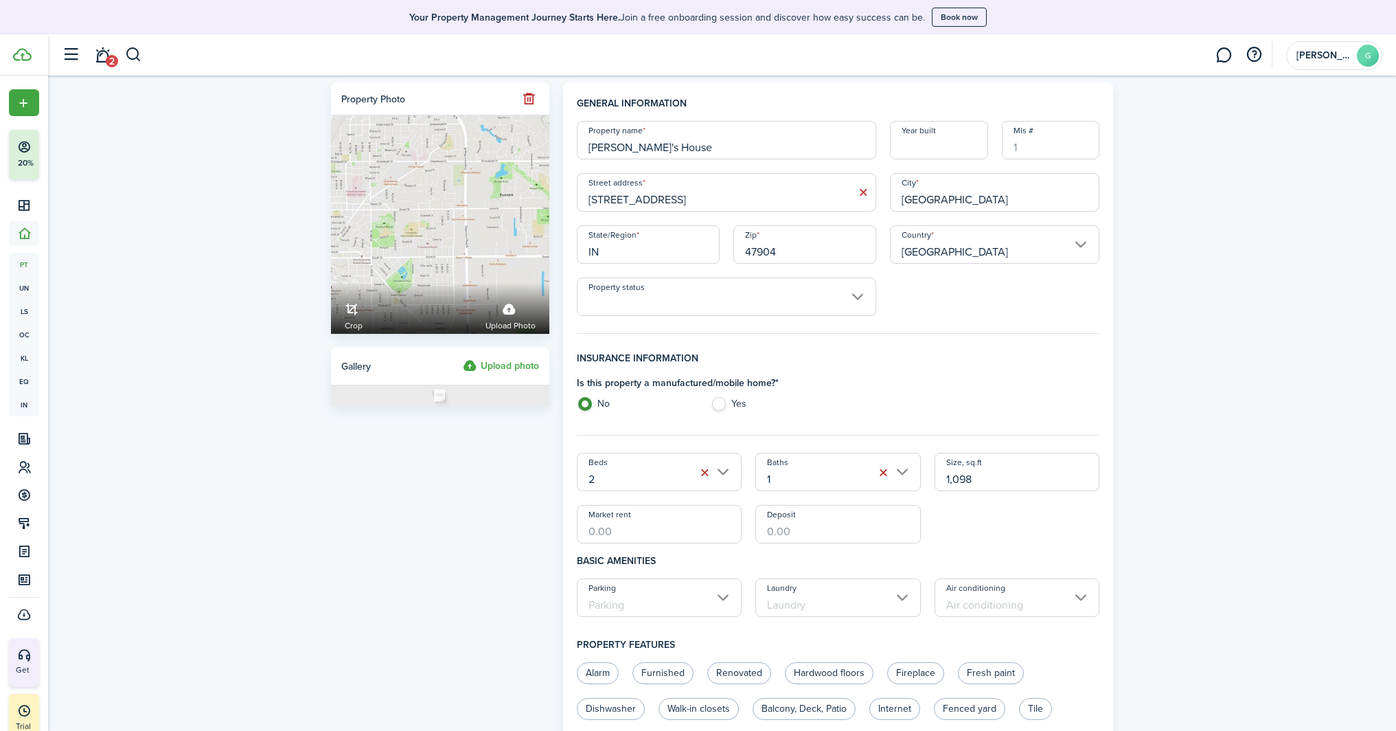
click at [676, 296] on input "Property status" at bounding box center [726, 296] width 299 height 38
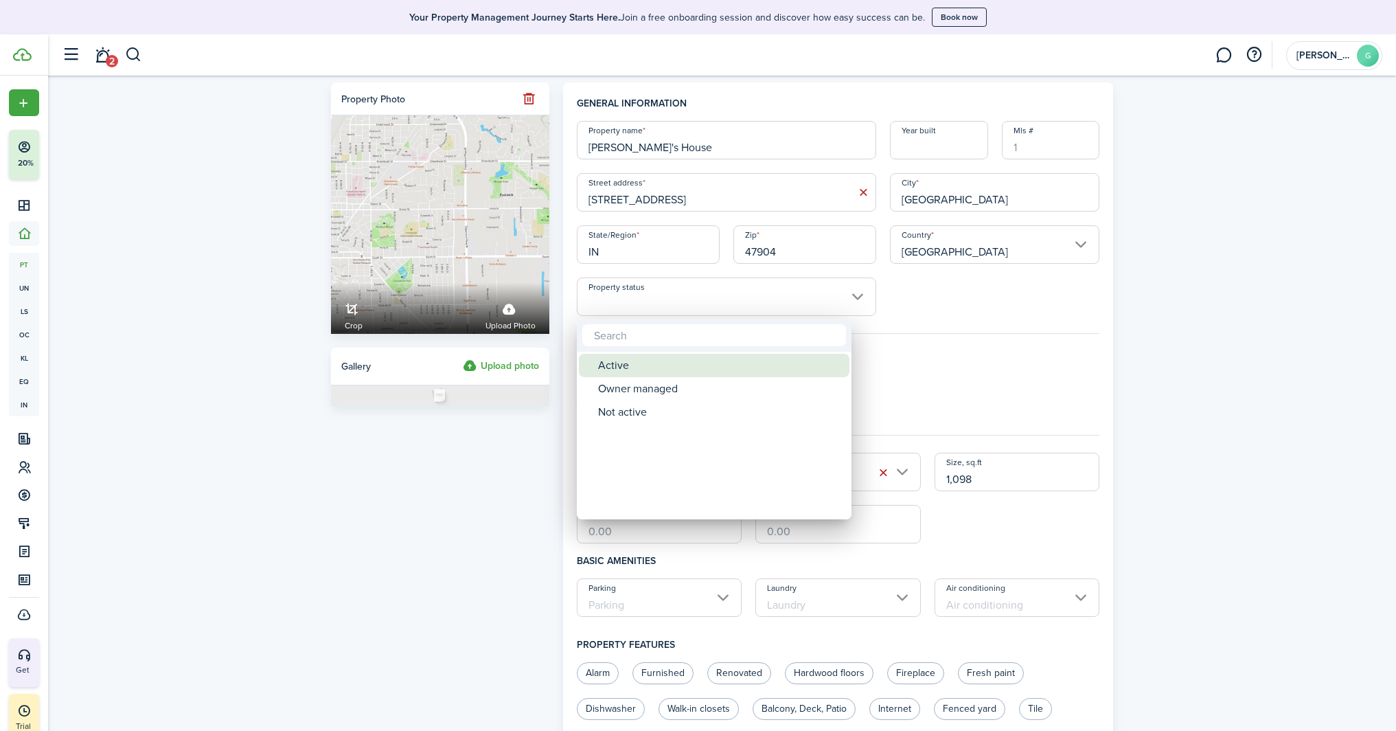
click at [673, 364] on div "Active" at bounding box center [719, 365] width 243 height 23
type input "Active"
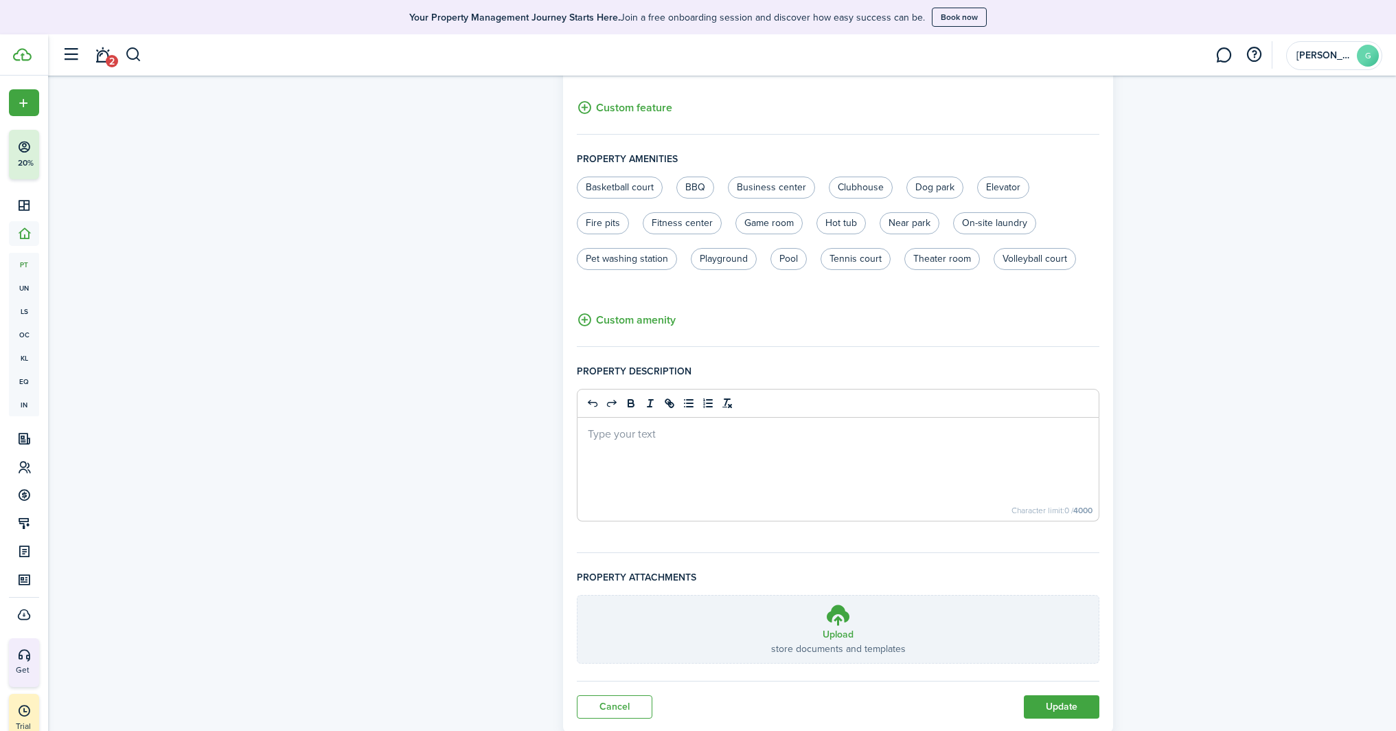
scroll to position [736, 0]
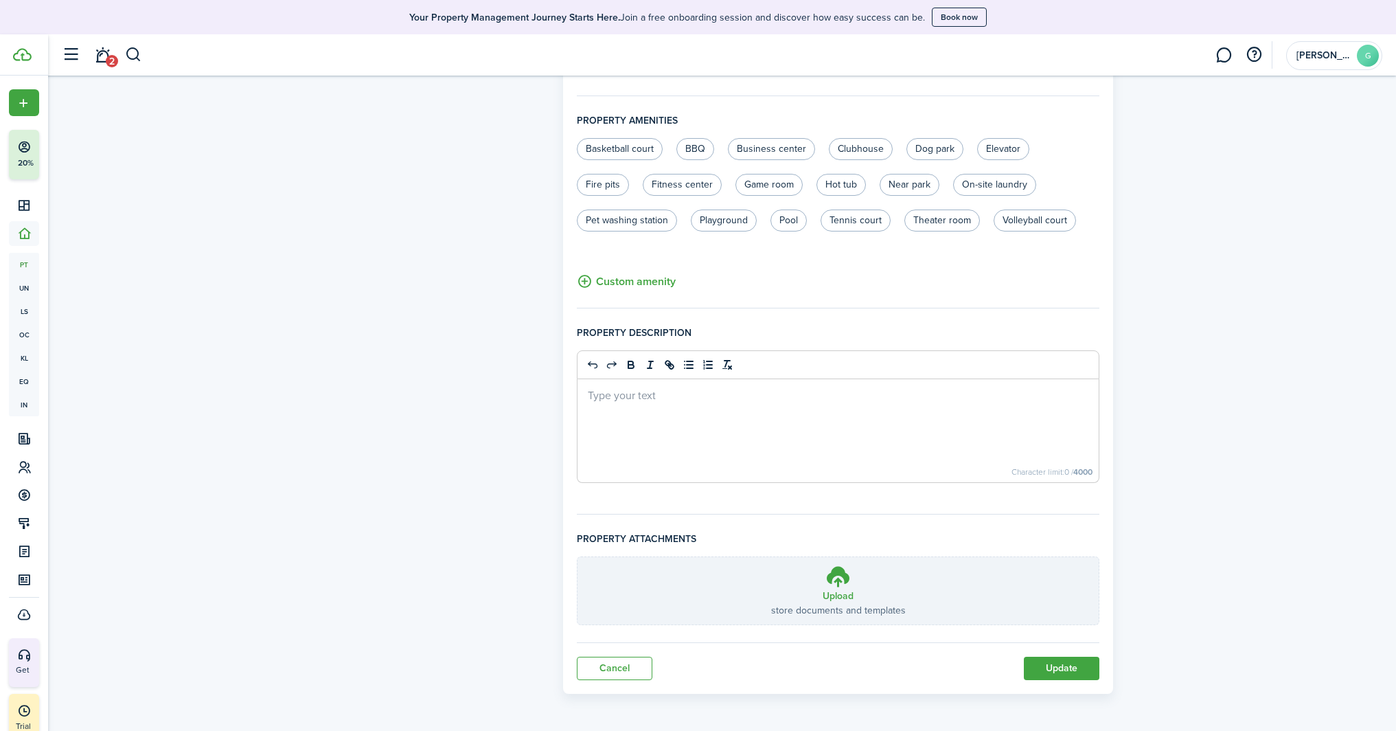
click at [1046, 661] on button "Update" at bounding box center [1062, 668] width 76 height 23
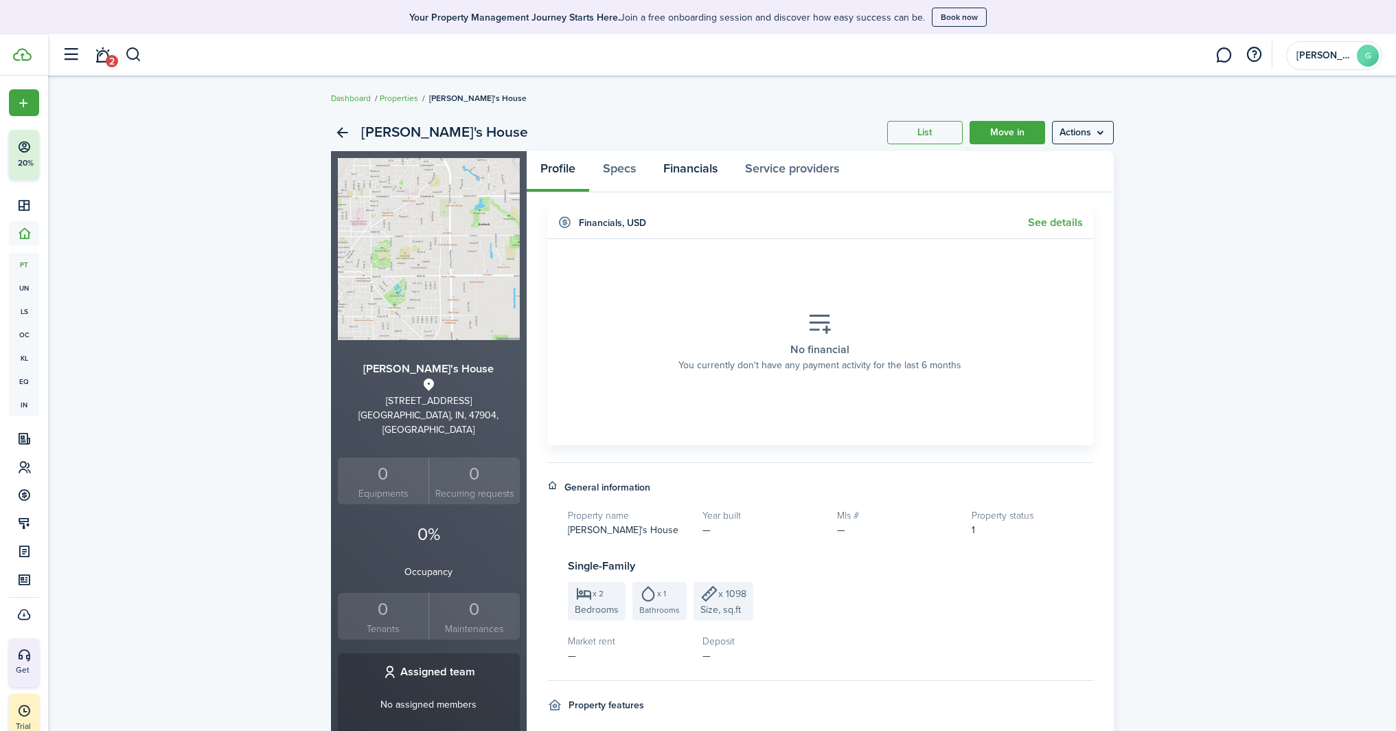
click at [699, 168] on link "Financials" at bounding box center [691, 171] width 82 height 41
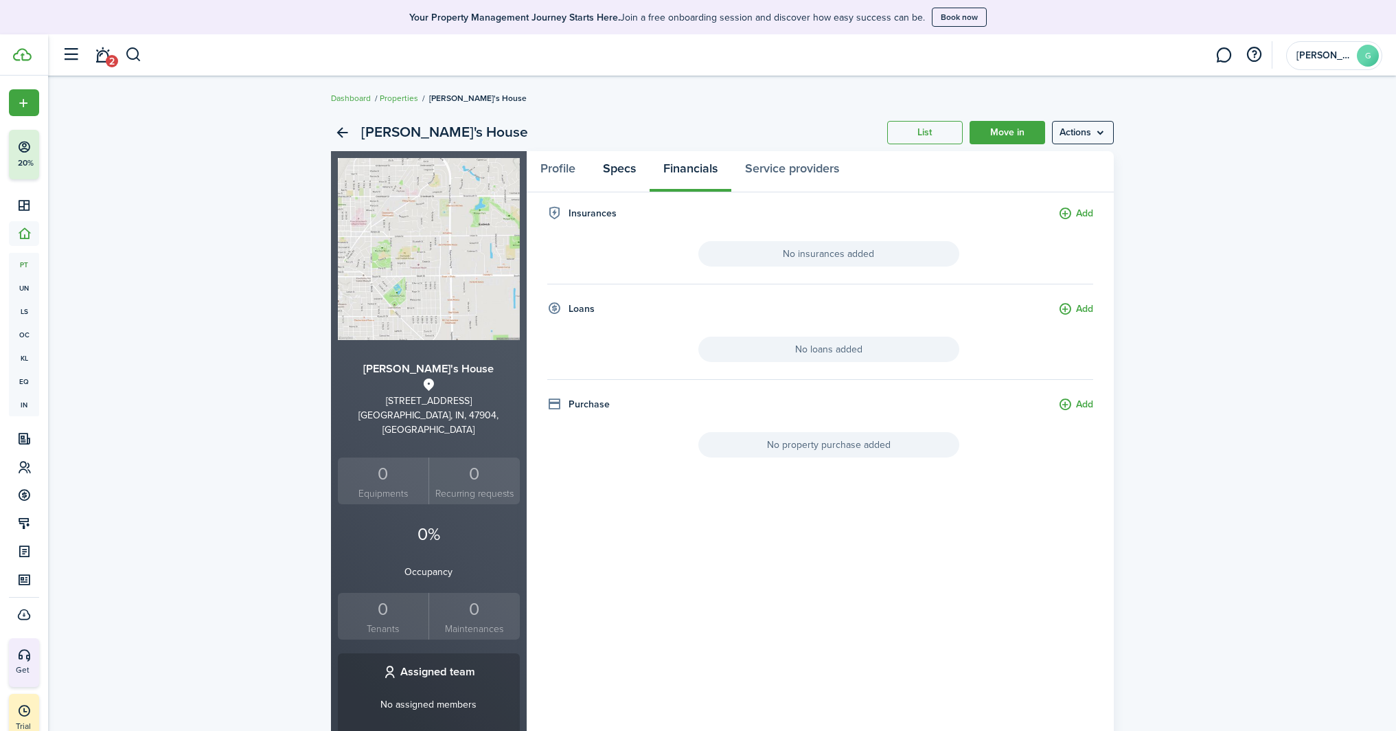
click at [613, 165] on link "Specs" at bounding box center [619, 171] width 60 height 41
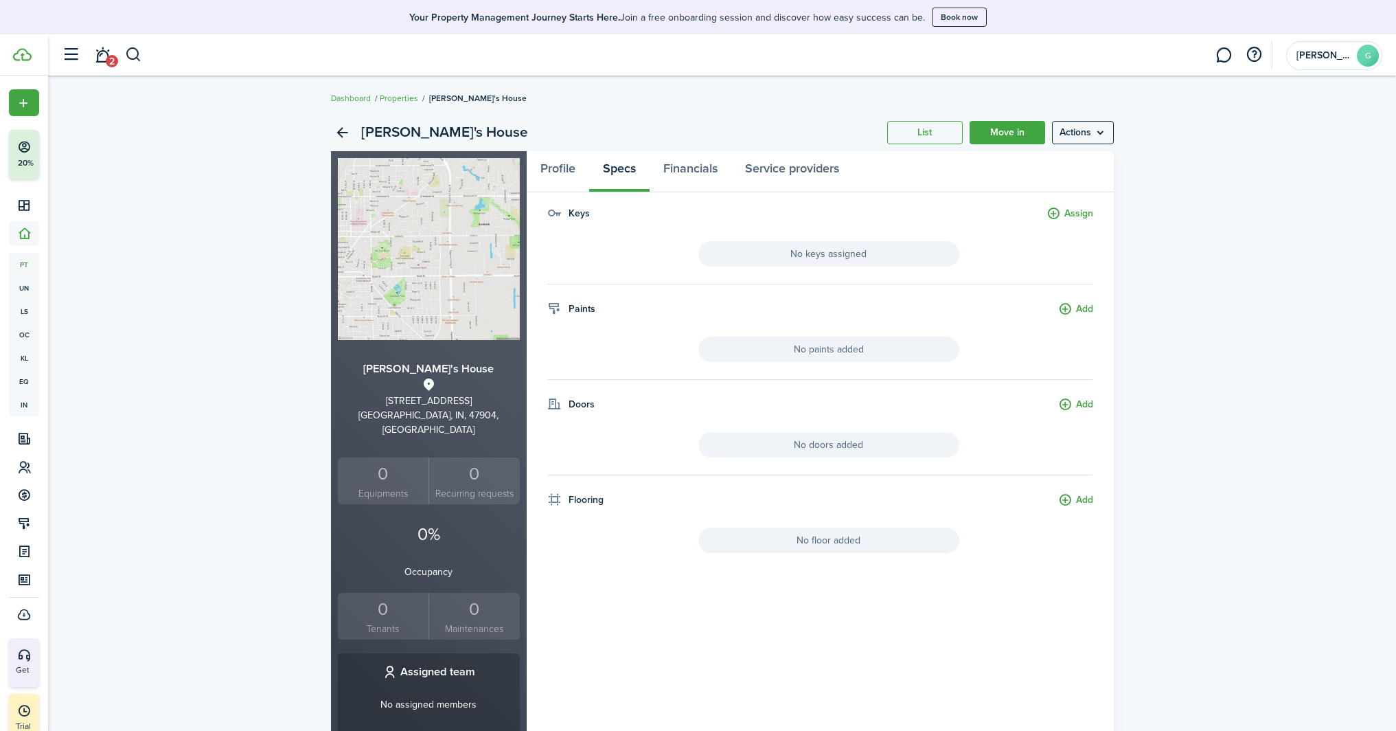
click at [367, 601] on div "0" at bounding box center [383, 609] width 84 height 26
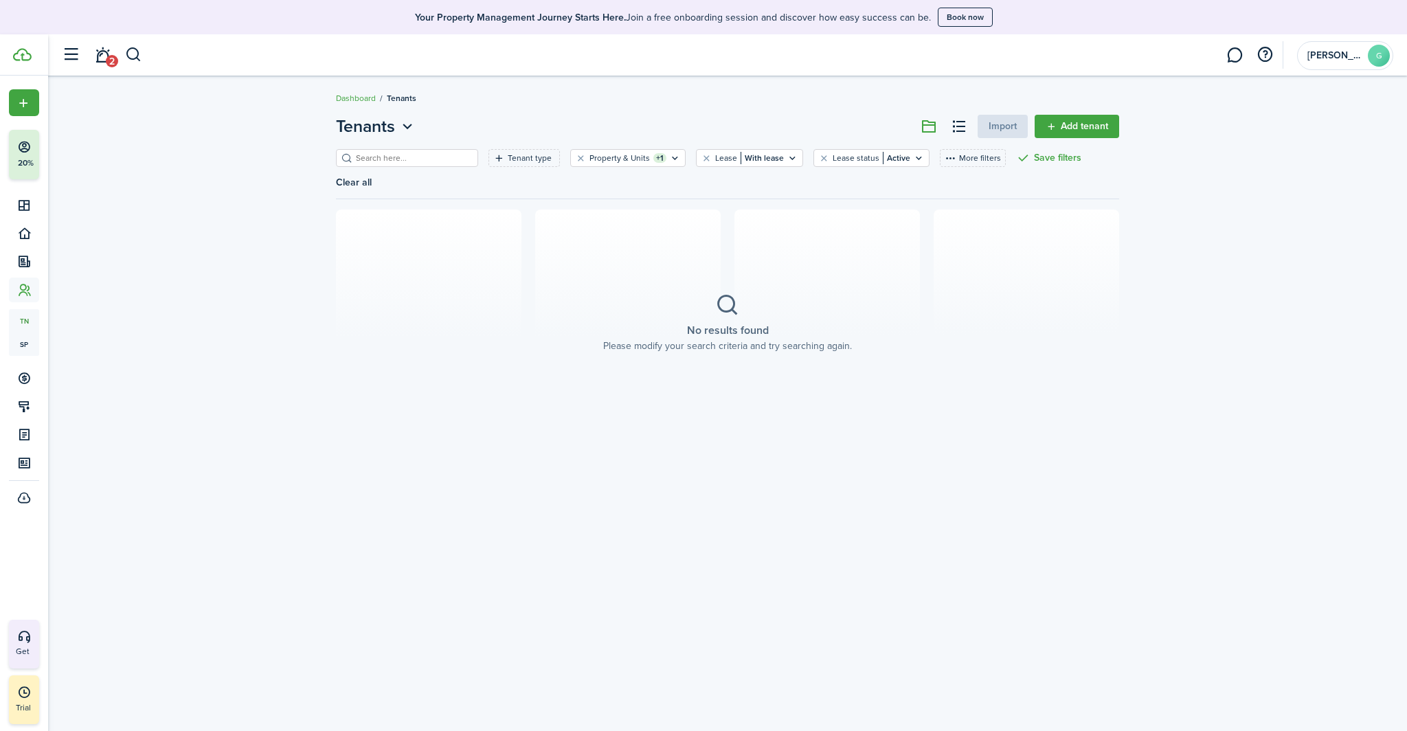
click at [1086, 122] on link "Add tenant" at bounding box center [1076, 126] width 84 height 23
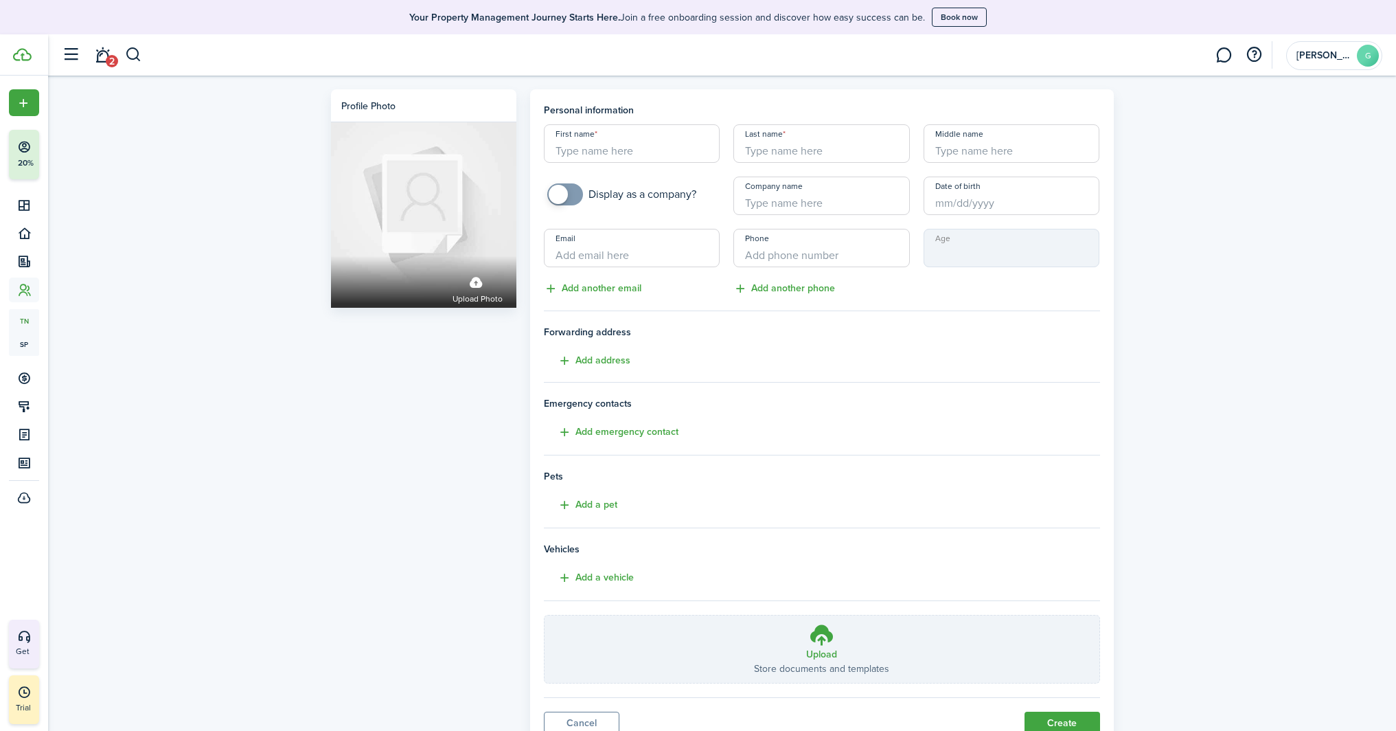
click at [613, 150] on input "First name" at bounding box center [632, 143] width 177 height 38
type input "Rafa"
click at [771, 150] on input "Last name" at bounding box center [821, 143] width 177 height 38
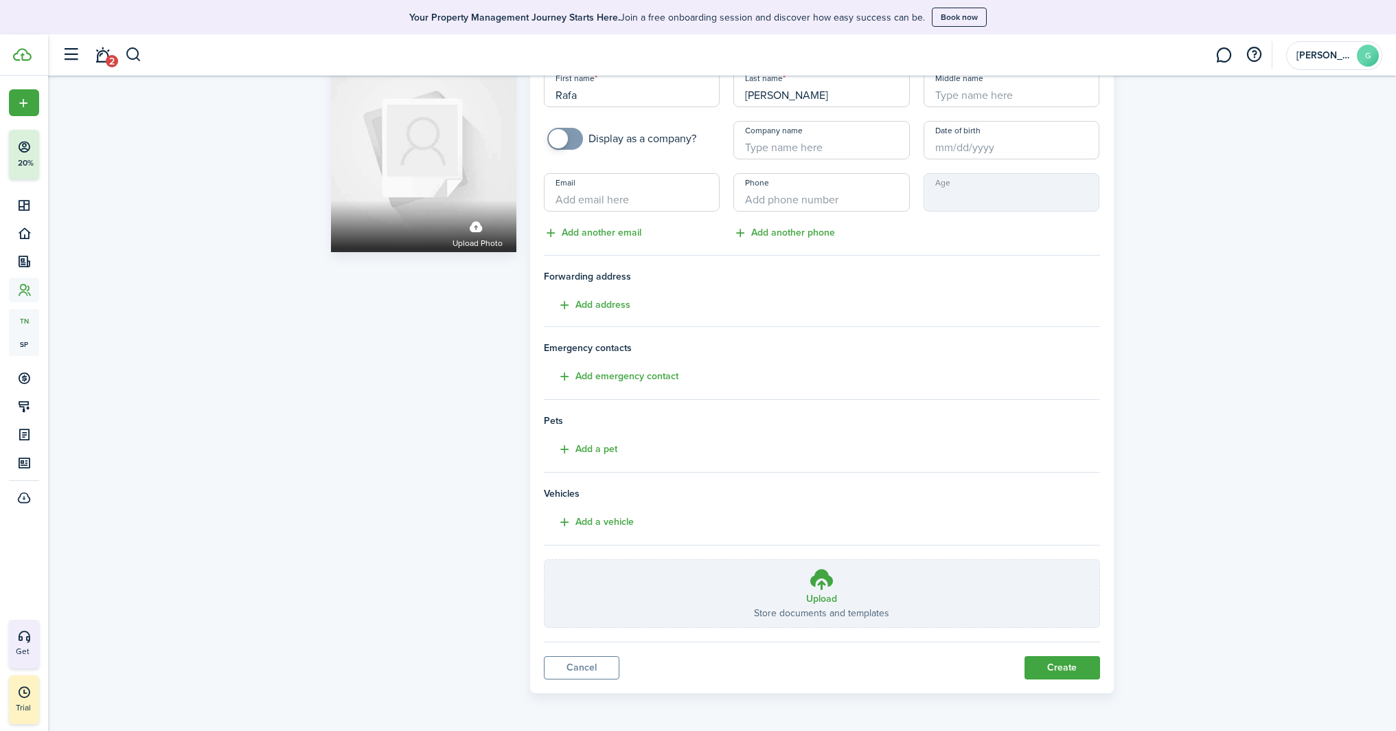
type input "[PERSON_NAME]"
click at [1058, 672] on button "Create" at bounding box center [1063, 667] width 76 height 23
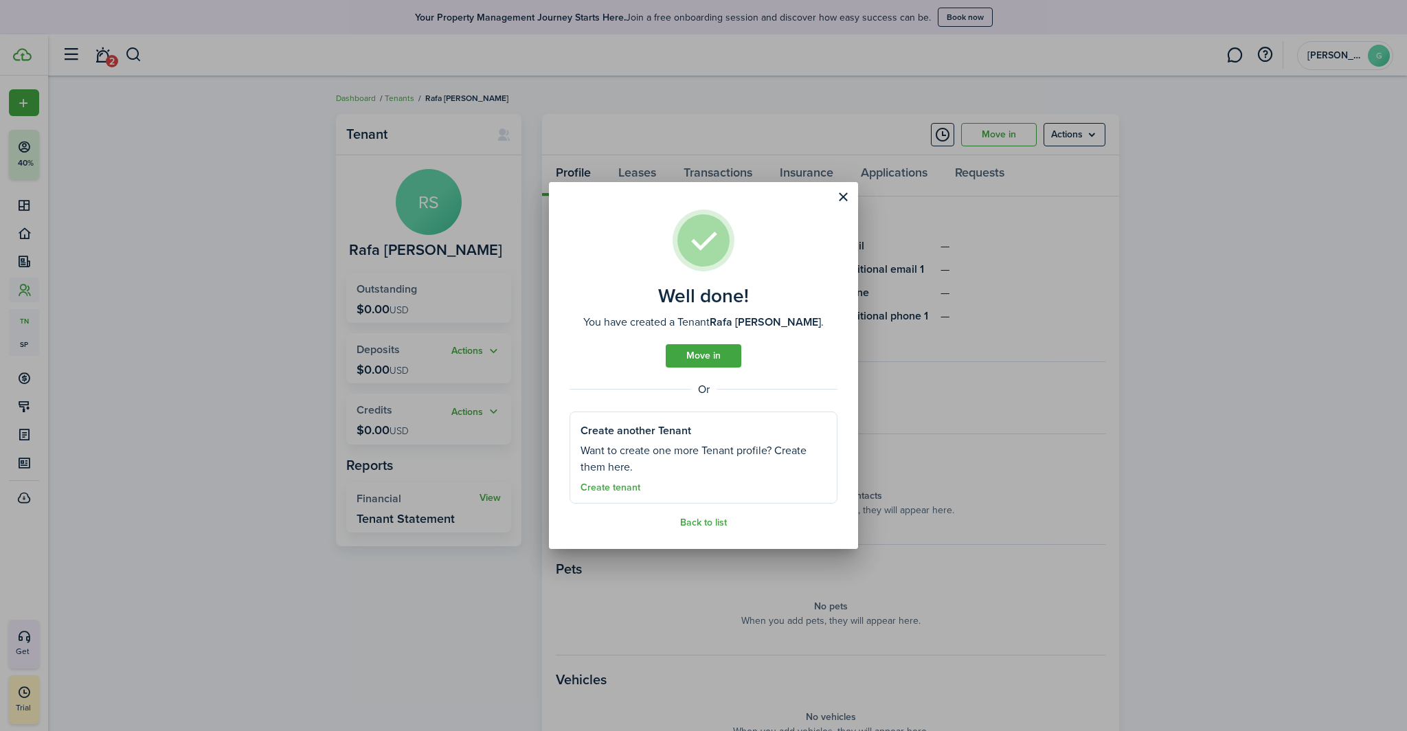
click at [694, 350] on link "Move in" at bounding box center [703, 355] width 76 height 23
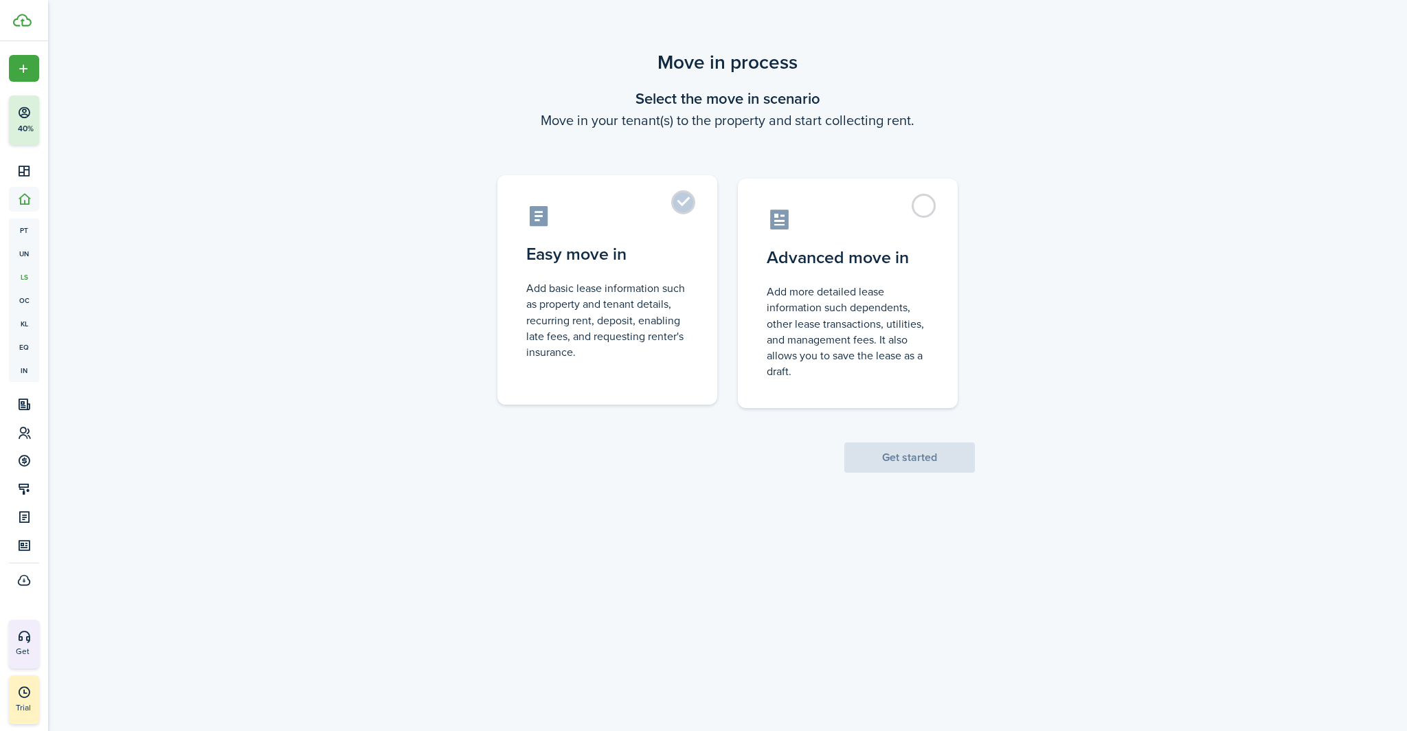
click at [659, 262] on control-radio-card-title "Easy move in" at bounding box center [607, 254] width 162 height 25
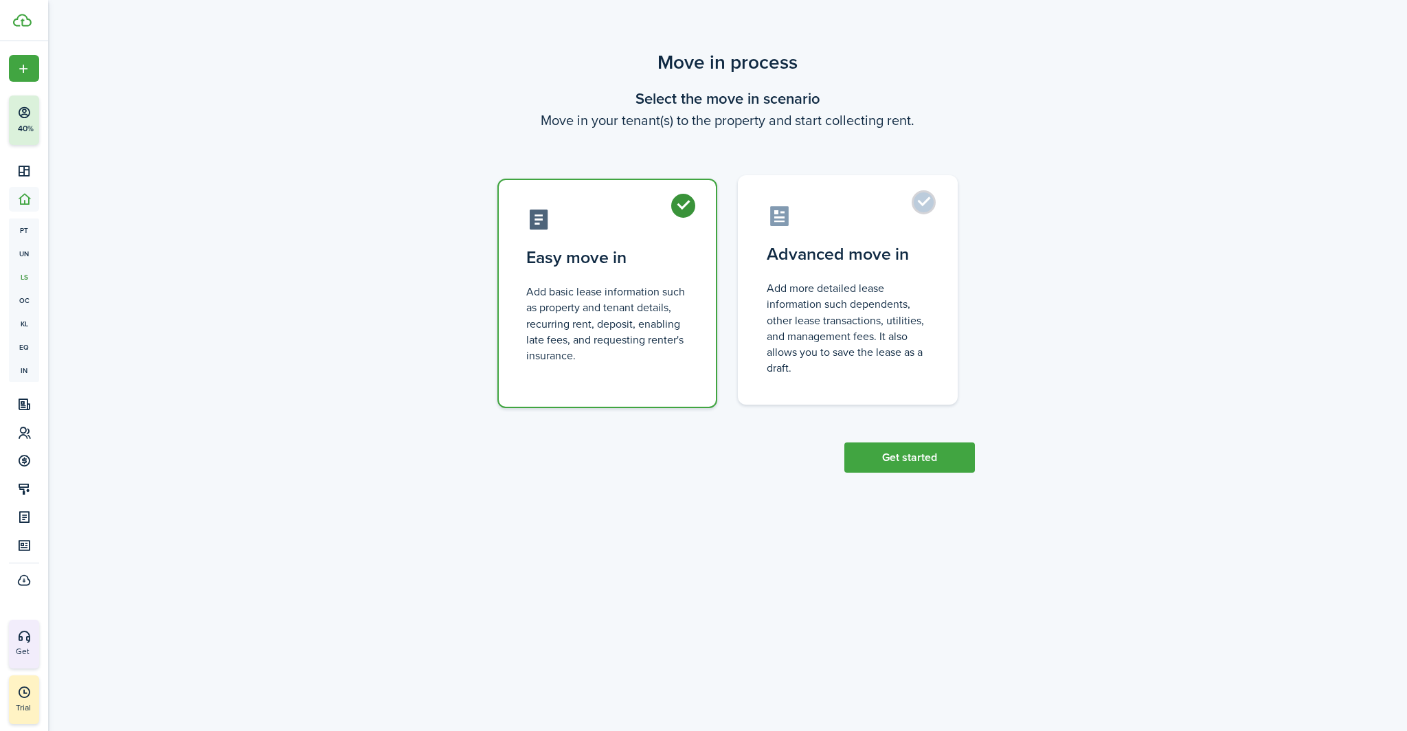
click at [885, 262] on control-radio-card-title "Advanced move in" at bounding box center [847, 254] width 162 height 25
radio input "false"
radio input "true"
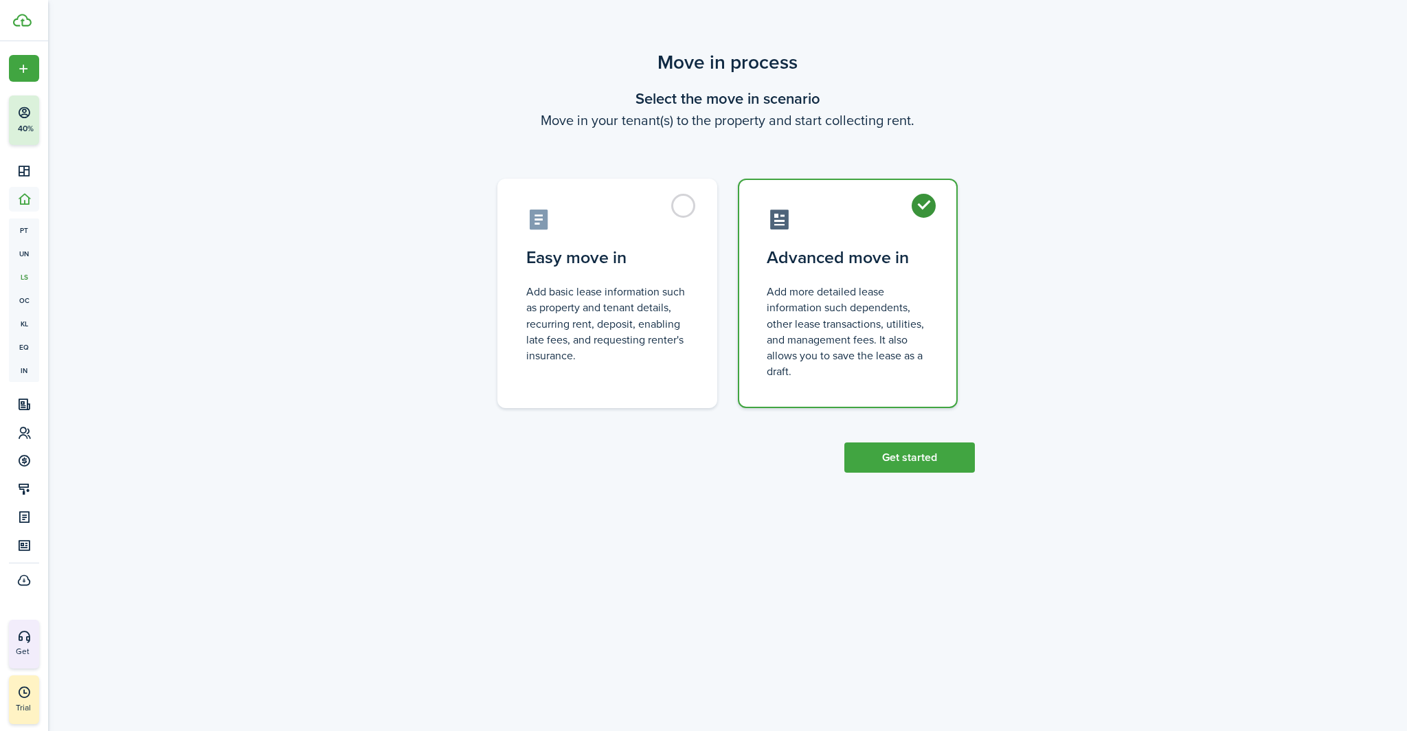
click at [932, 448] on button "Get started" at bounding box center [909, 457] width 130 height 30
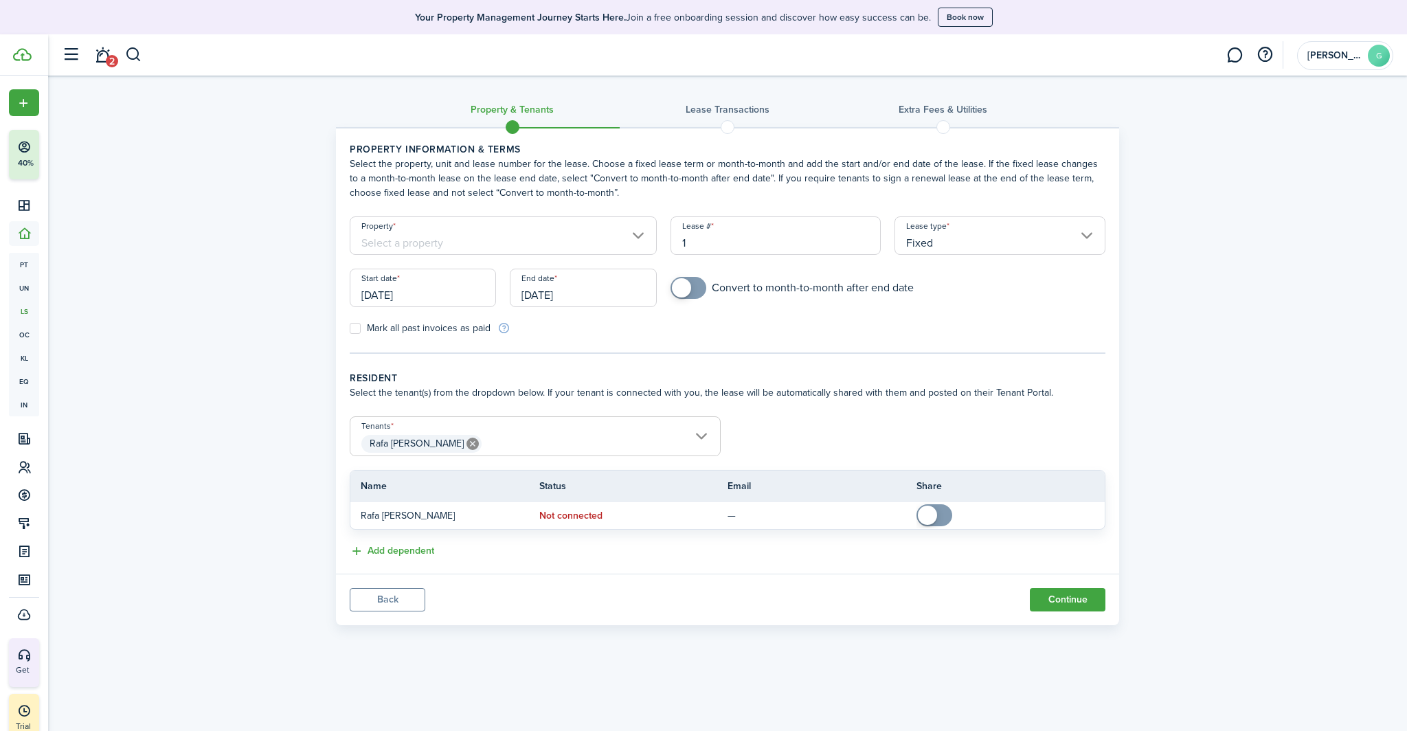
click at [587, 231] on input "Property" at bounding box center [503, 235] width 307 height 38
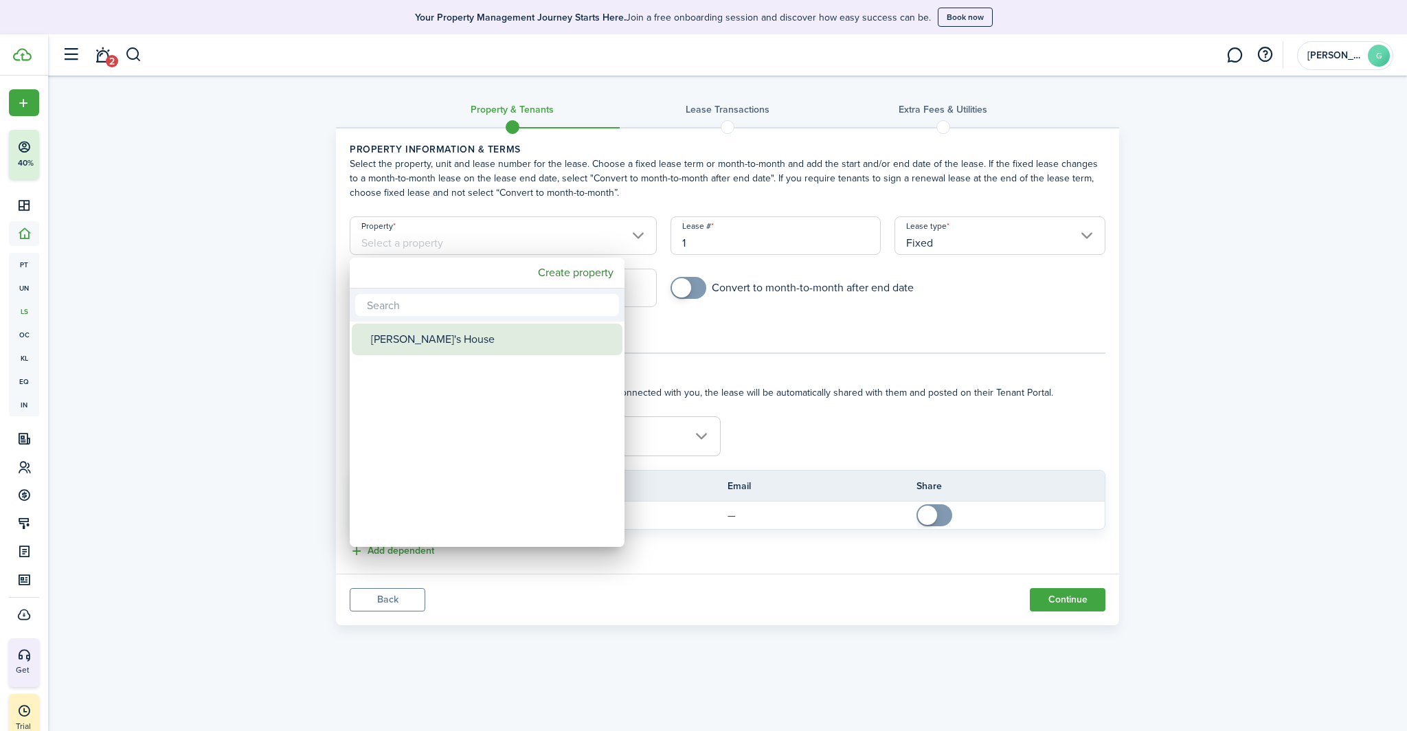
click at [435, 340] on div "[PERSON_NAME]'s House" at bounding box center [492, 339] width 243 height 32
type input "[PERSON_NAME]'s House"
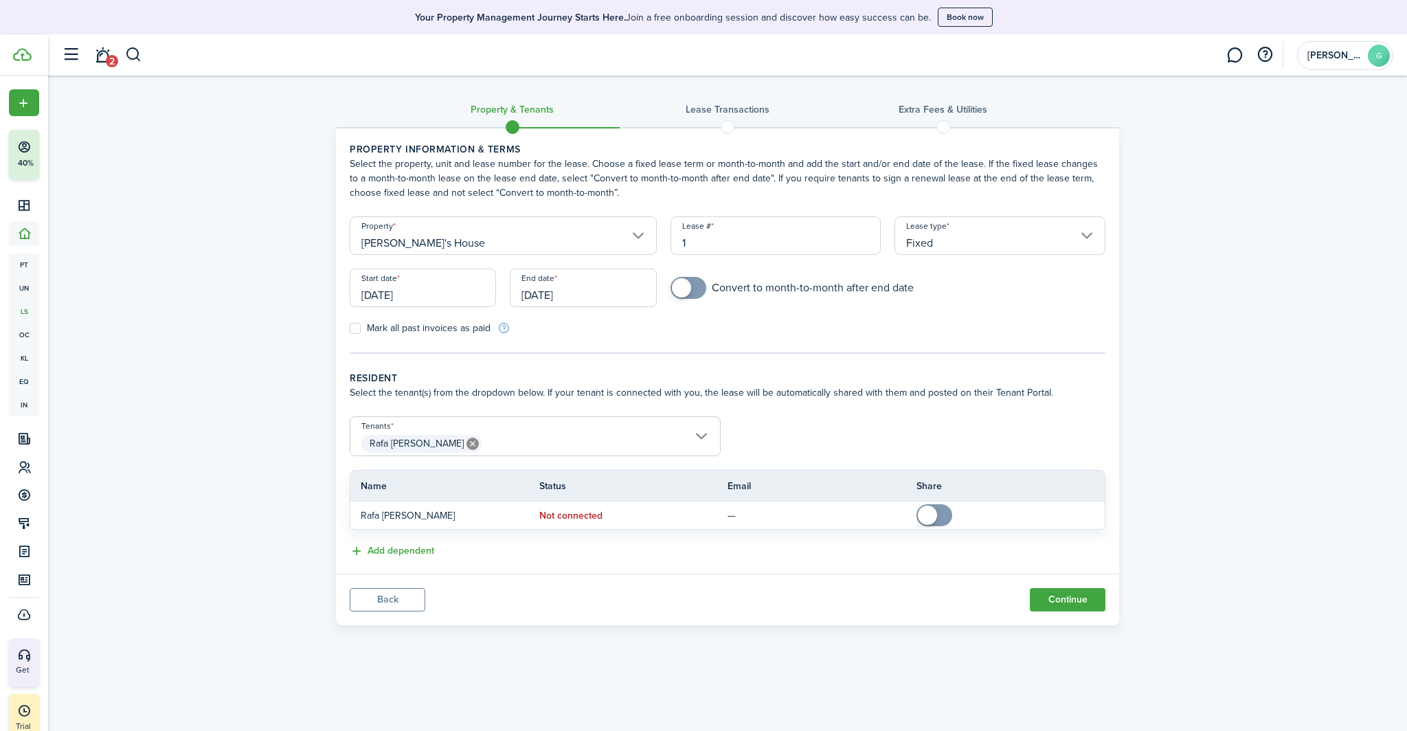
click at [407, 297] on input "[DATE]" at bounding box center [423, 288] width 146 height 38
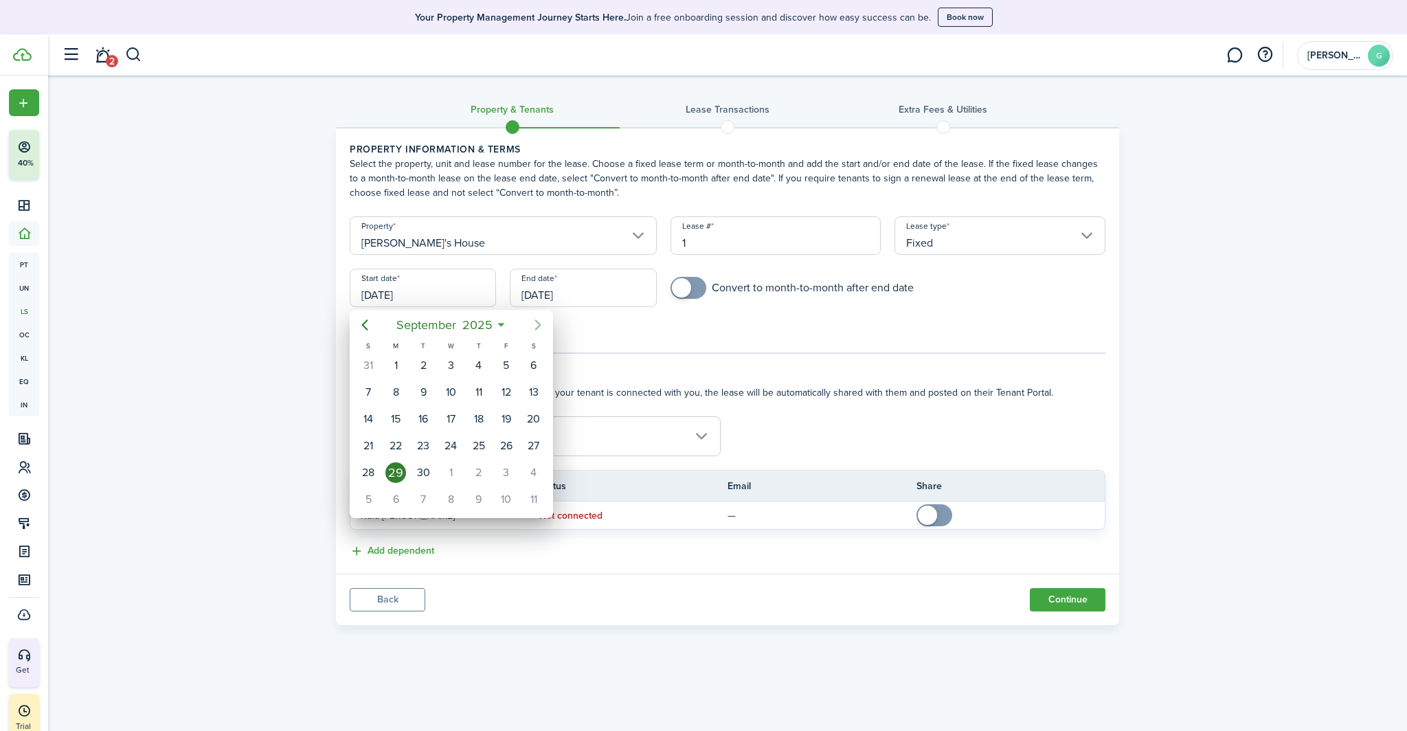
click at [543, 320] on icon "Next page" at bounding box center [538, 325] width 16 height 16
click at [538, 320] on icon "Next page" at bounding box center [538, 325] width 16 height 16
click at [457, 365] on div "1" at bounding box center [450, 365] width 21 height 21
type input "[DATE]"
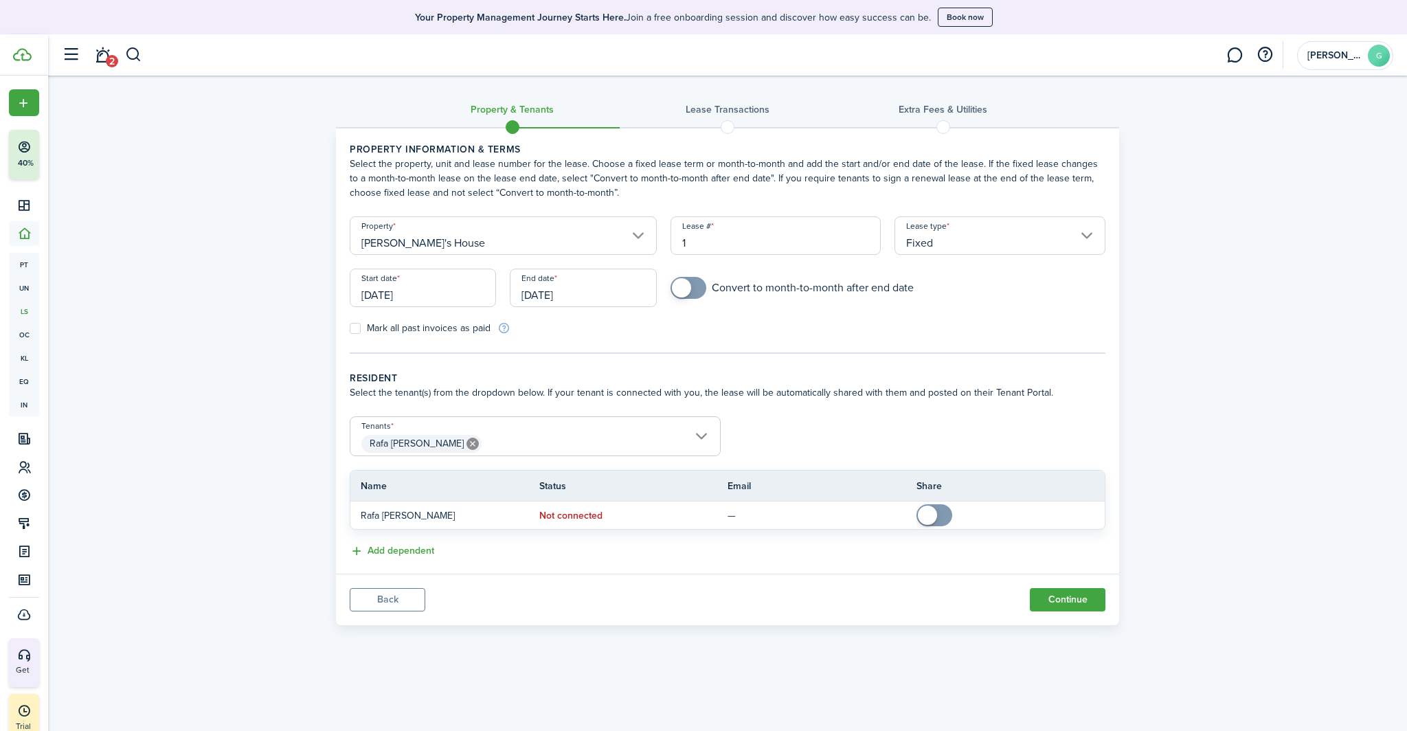
click at [587, 293] on input "[DATE]" at bounding box center [583, 288] width 146 height 38
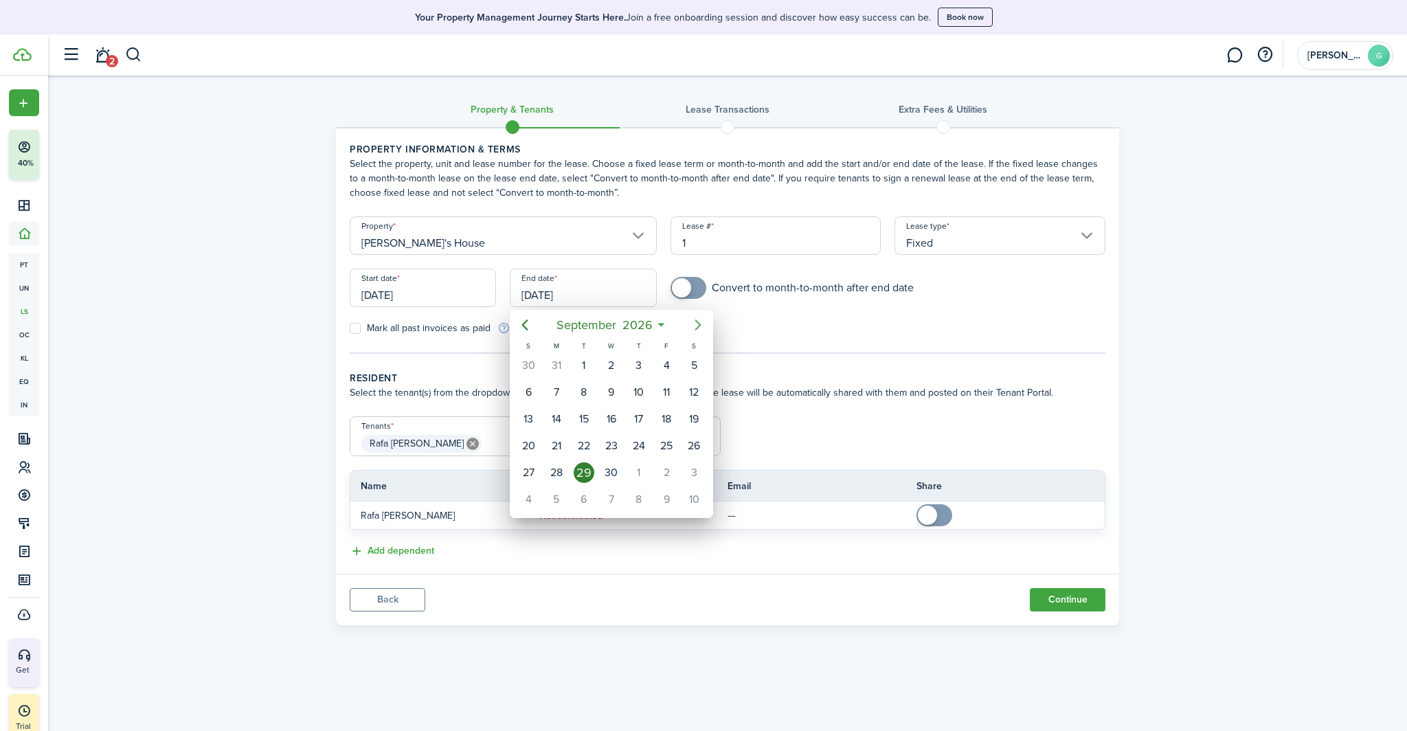
click at [703, 318] on icon "Next page" at bounding box center [698, 325] width 16 height 16
click at [943, 236] on div at bounding box center [703, 365] width 1626 height 951
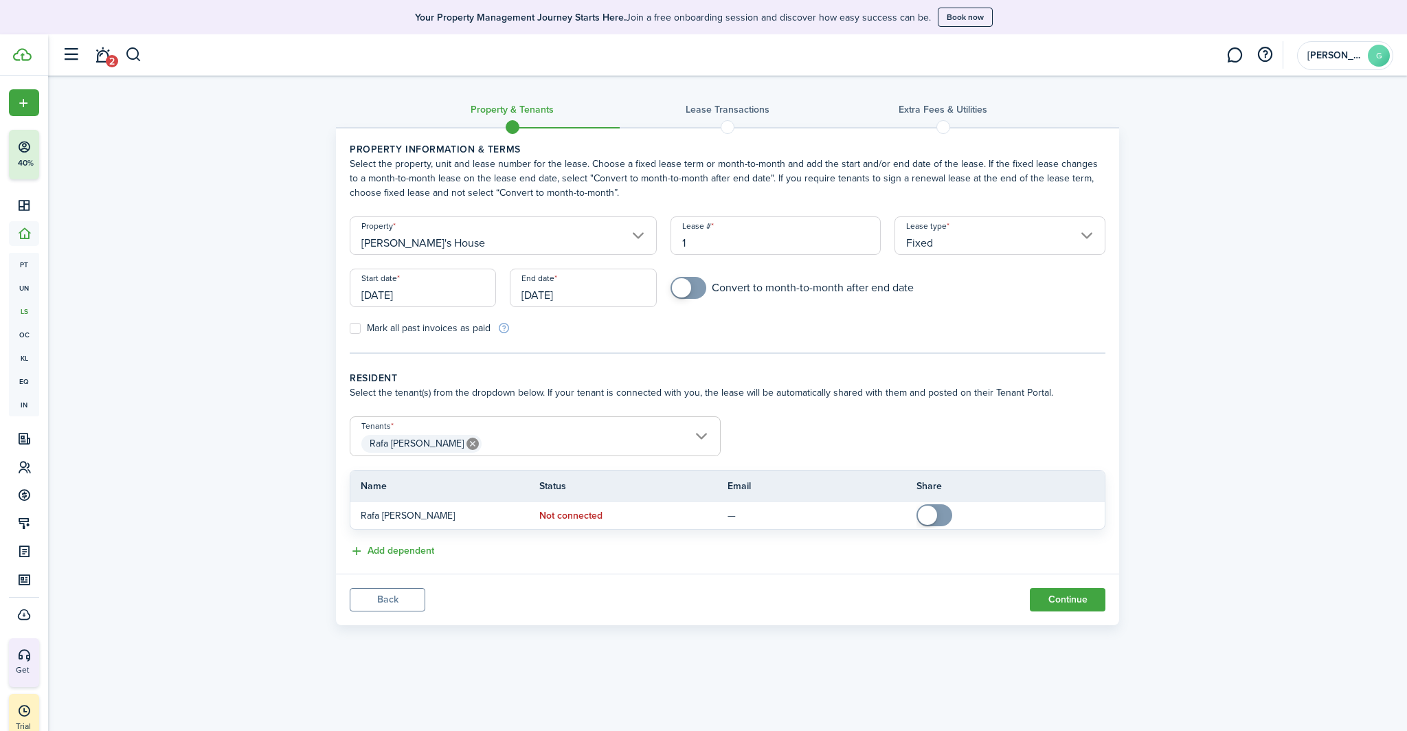
click at [947, 237] on input "Fixed" at bounding box center [999, 235] width 211 height 38
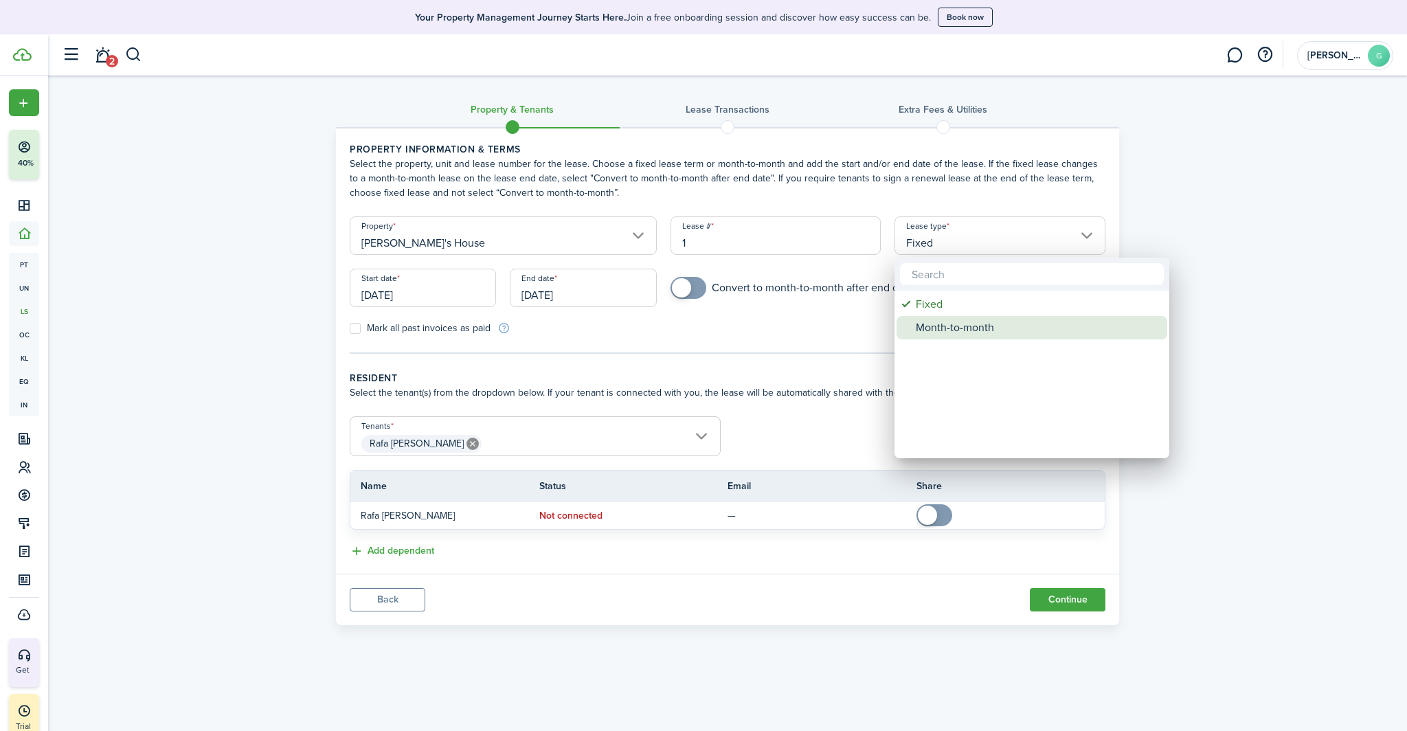
click at [972, 330] on div "Month-to-month" at bounding box center [1036, 327] width 243 height 23
type input "Month-to-month"
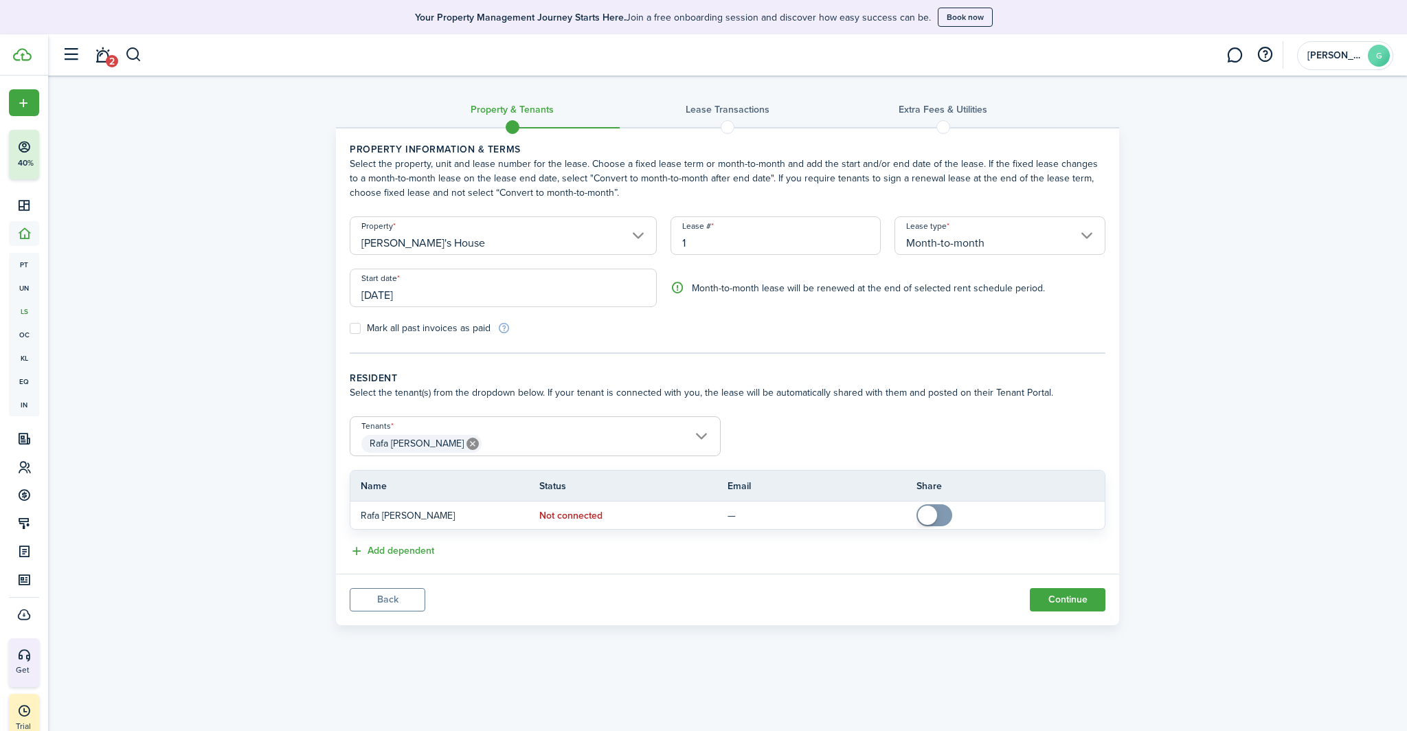
click at [1056, 598] on button "Continue" at bounding box center [1067, 599] width 76 height 23
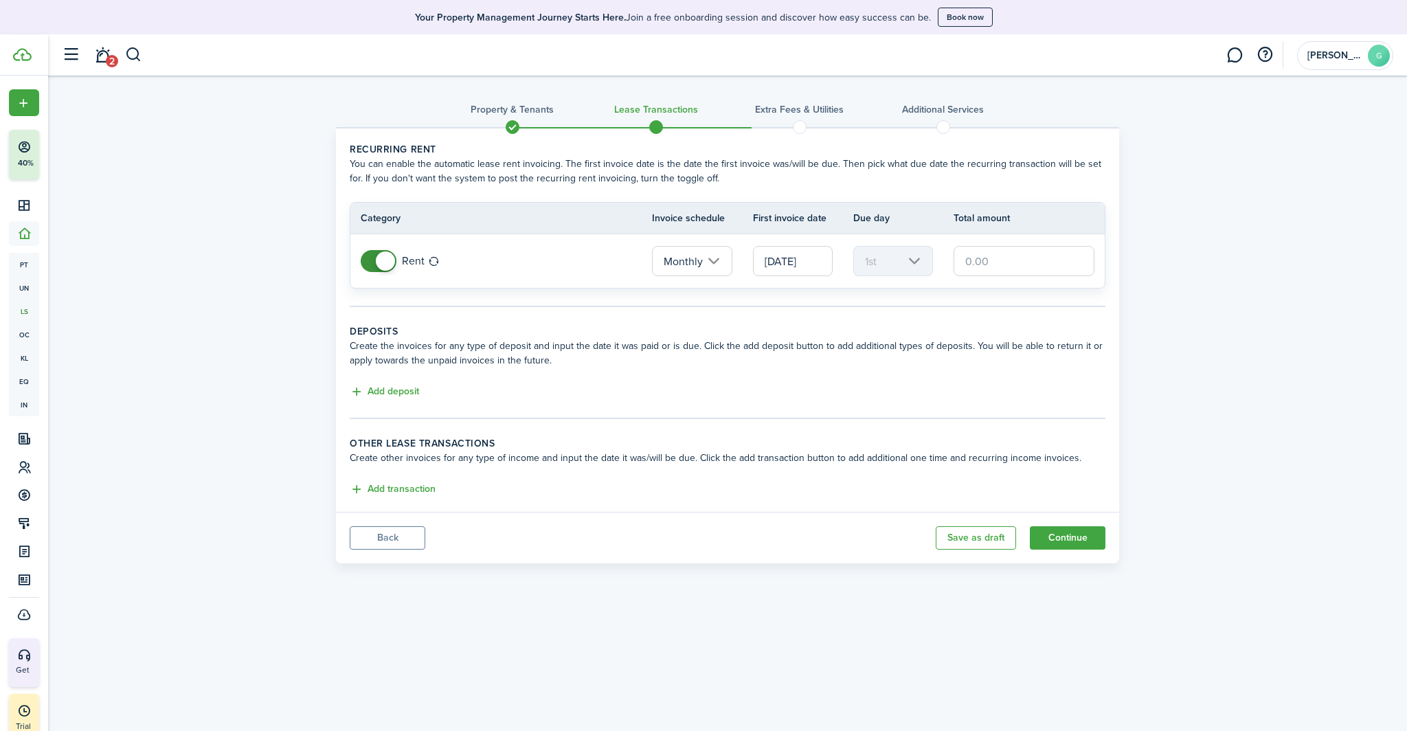
click at [1017, 265] on input "text" at bounding box center [1023, 261] width 141 height 30
click at [1016, 265] on input "text" at bounding box center [1023, 261] width 141 height 30
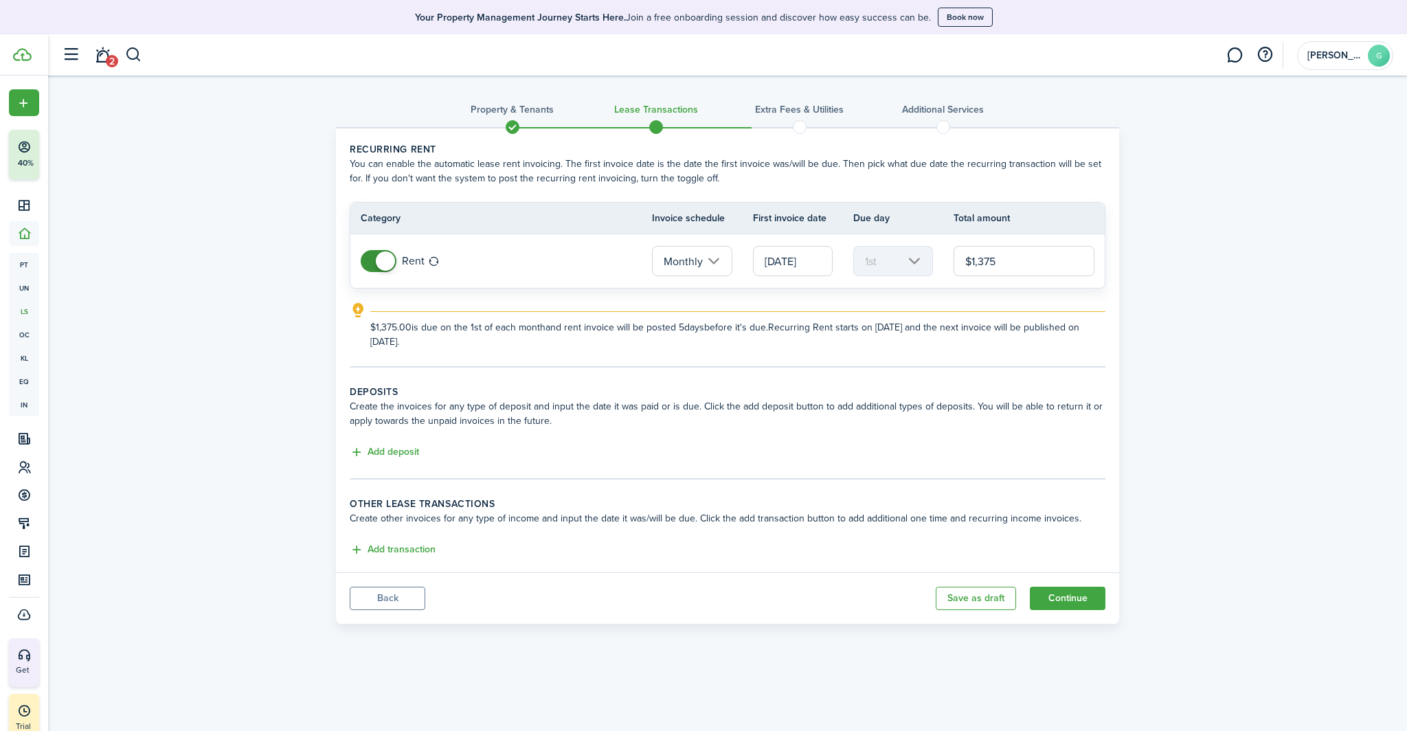
type input "$1,375.00"
click at [1057, 593] on button "Continue" at bounding box center [1067, 598] width 76 height 23
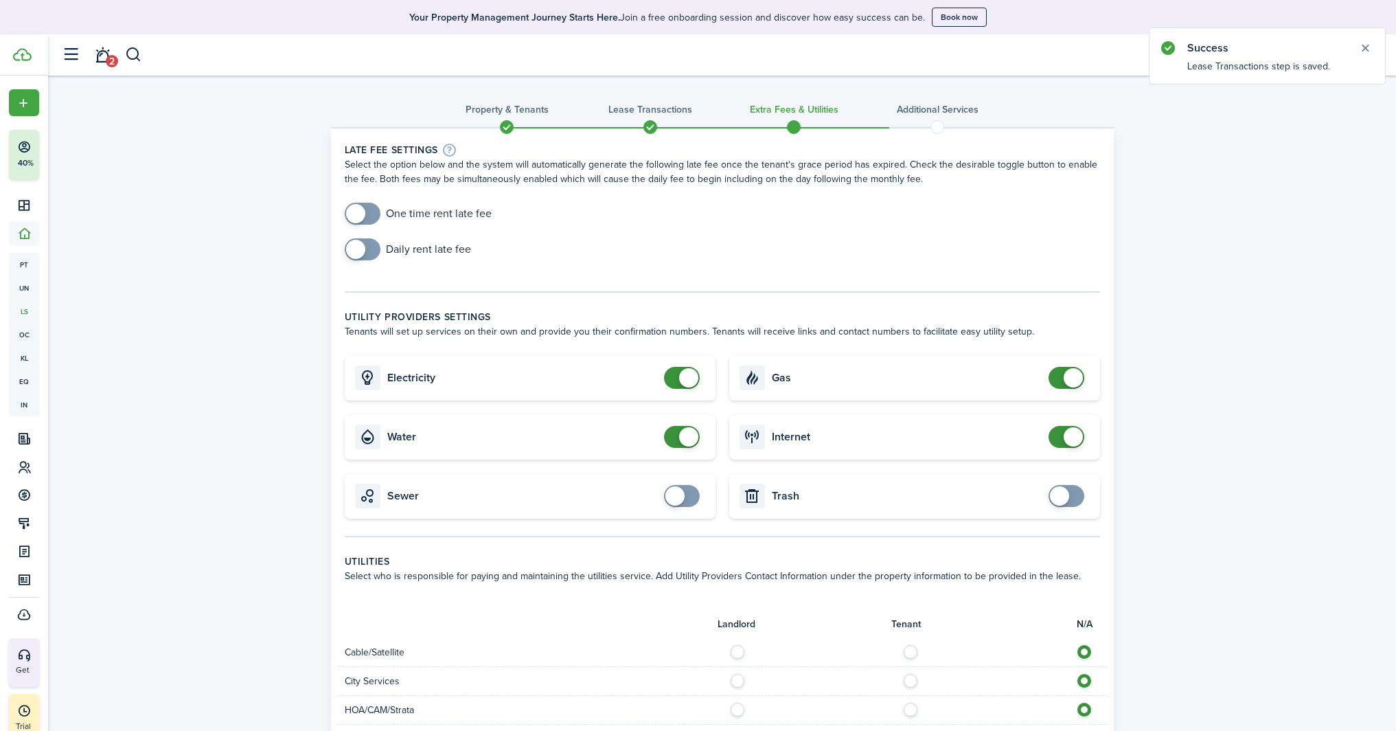
checkbox input "true"
click at [359, 247] on span at bounding box center [355, 249] width 19 height 19
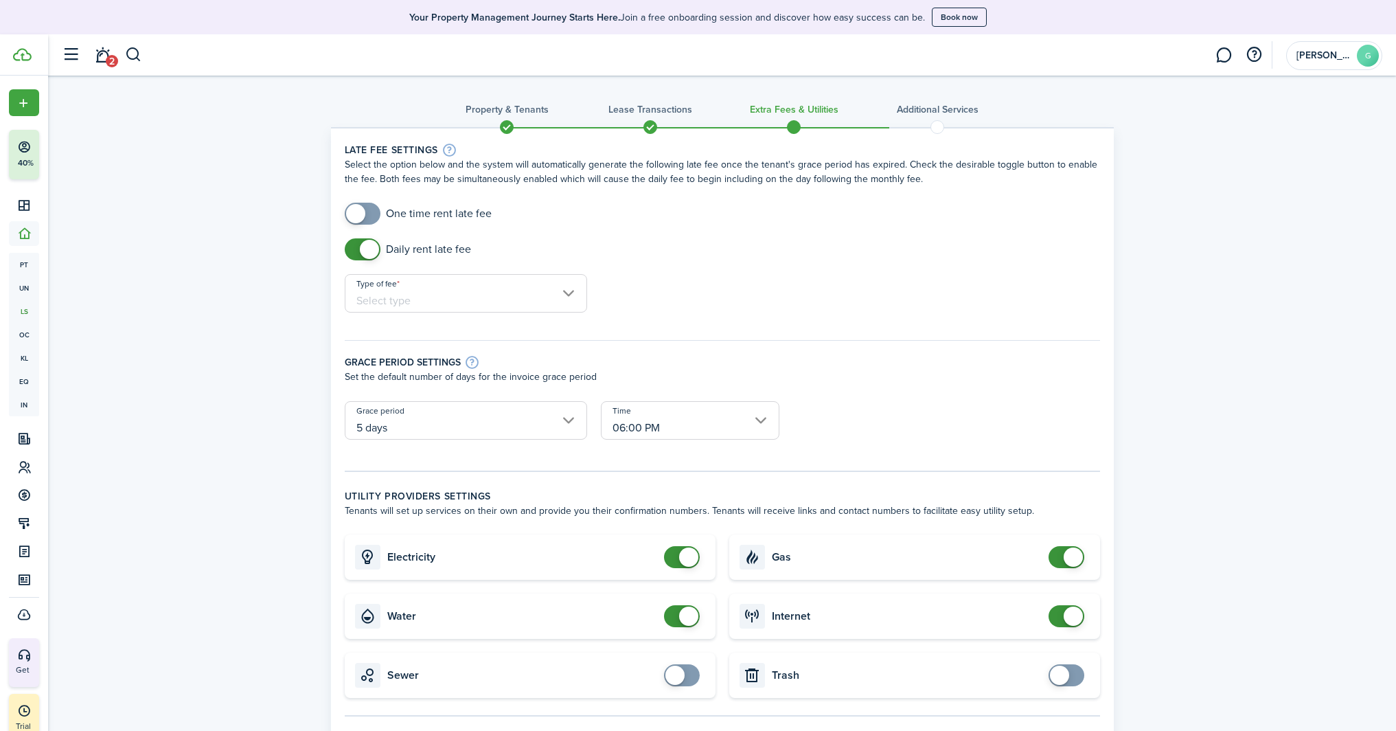
click at [481, 300] on input "Type of fee" at bounding box center [466, 293] width 242 height 38
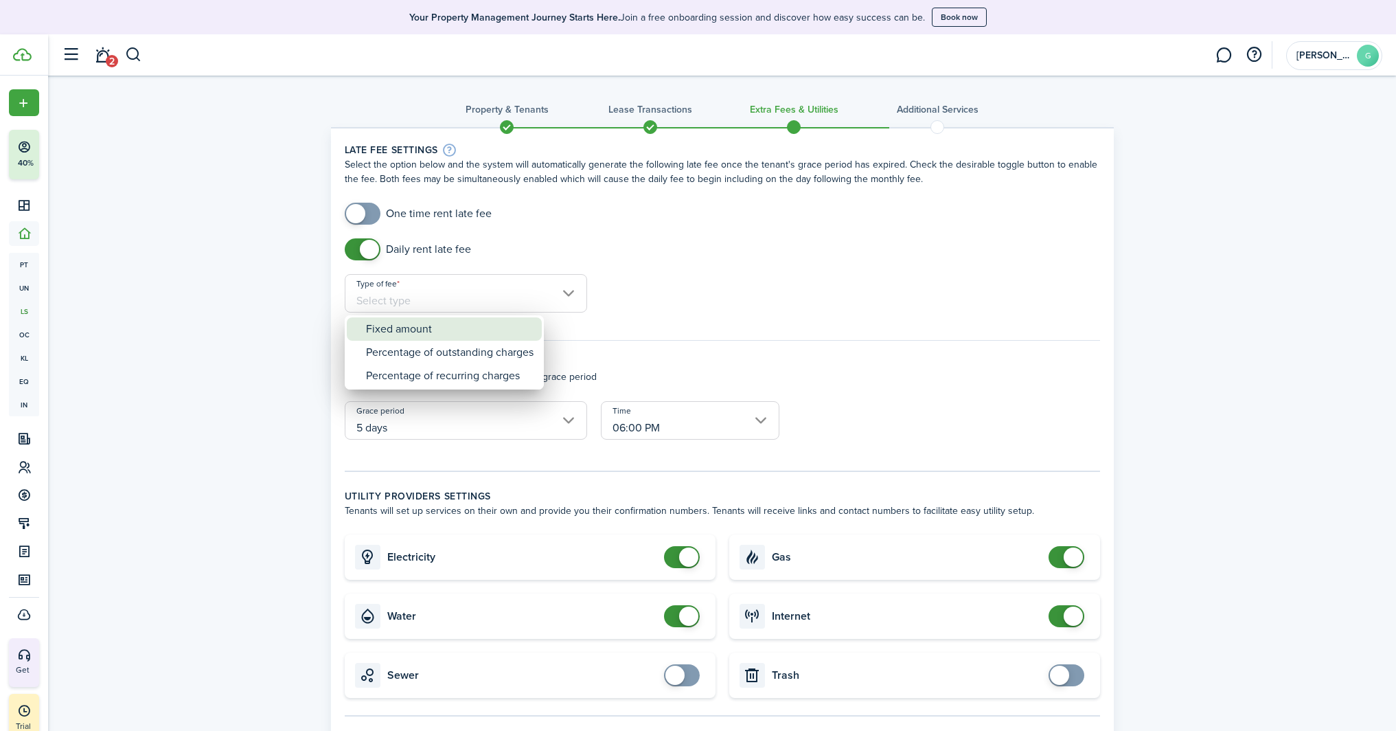
click at [451, 334] on div "Fixed amount" at bounding box center [450, 328] width 168 height 23
type input "Fixed amount"
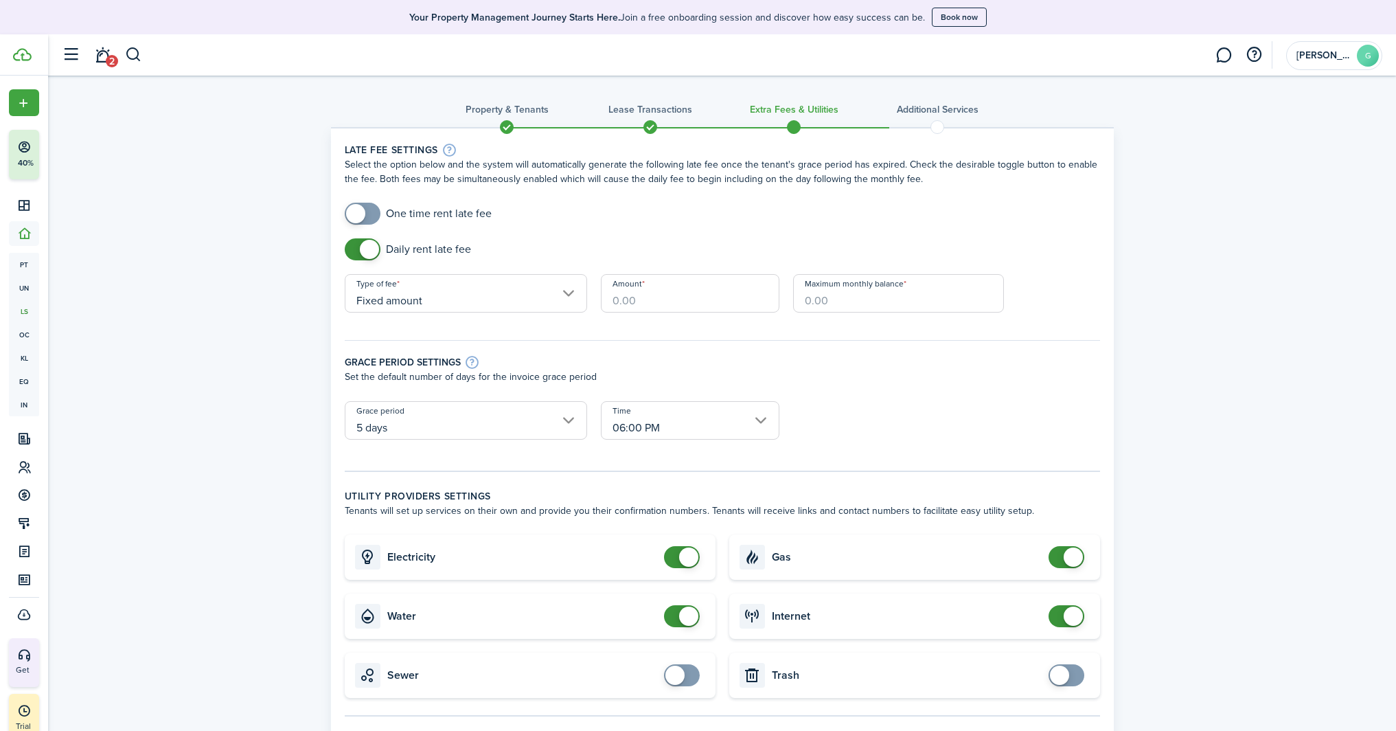
click at [629, 290] on input "Amount" at bounding box center [690, 293] width 179 height 38
click at [744, 425] on input "06:00 PM" at bounding box center [690, 420] width 179 height 38
type input "$10.00"
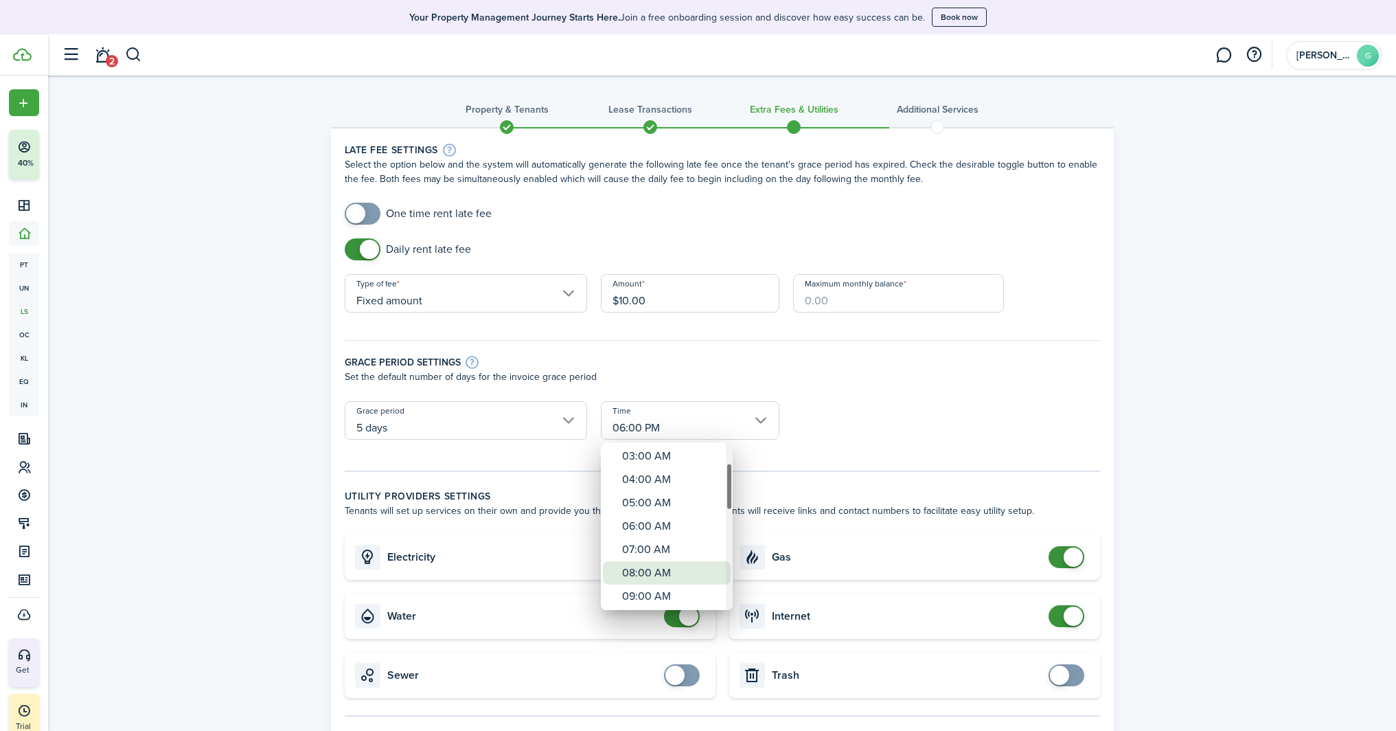
click at [670, 577] on div "08:00 AM" at bounding box center [672, 572] width 100 height 23
type input "08:00 AM"
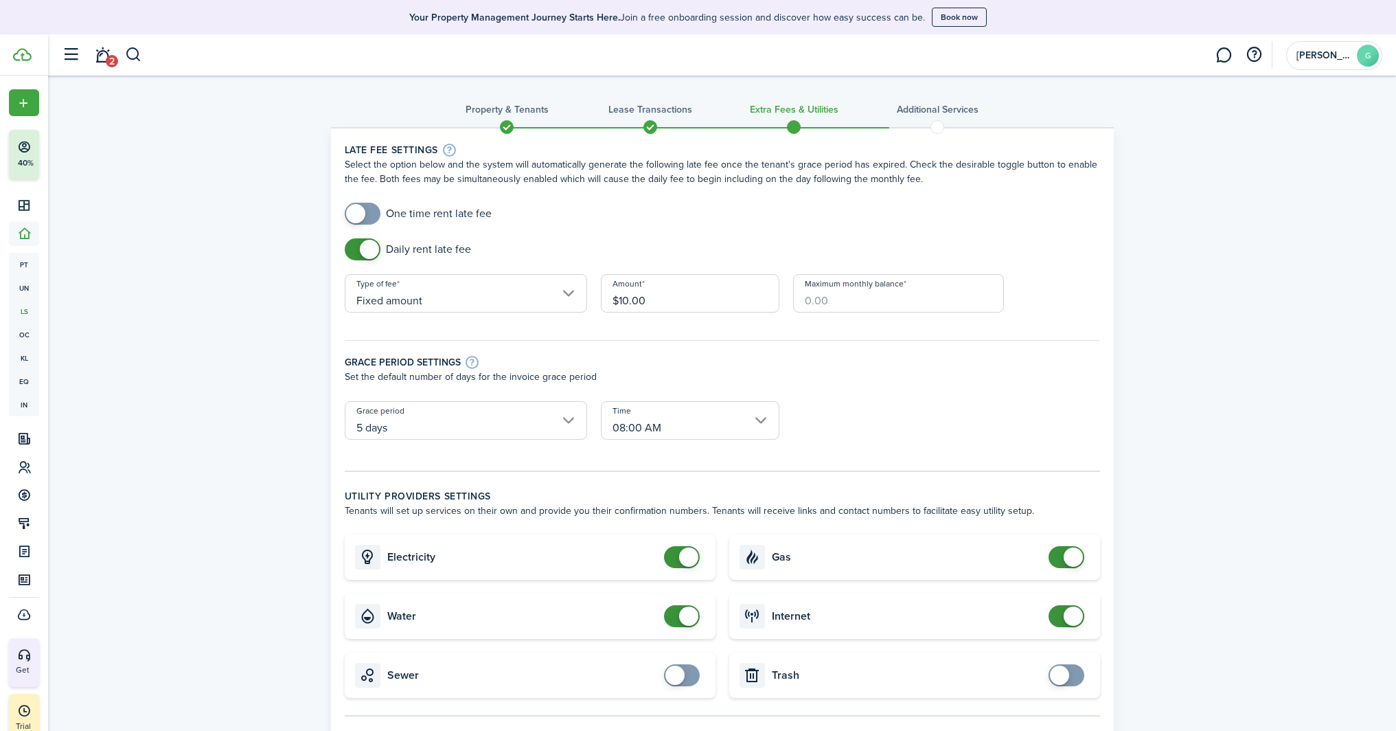
click at [890, 383] on p "Set the default number of days for the invoice grace period" at bounding box center [722, 376] width 755 height 14
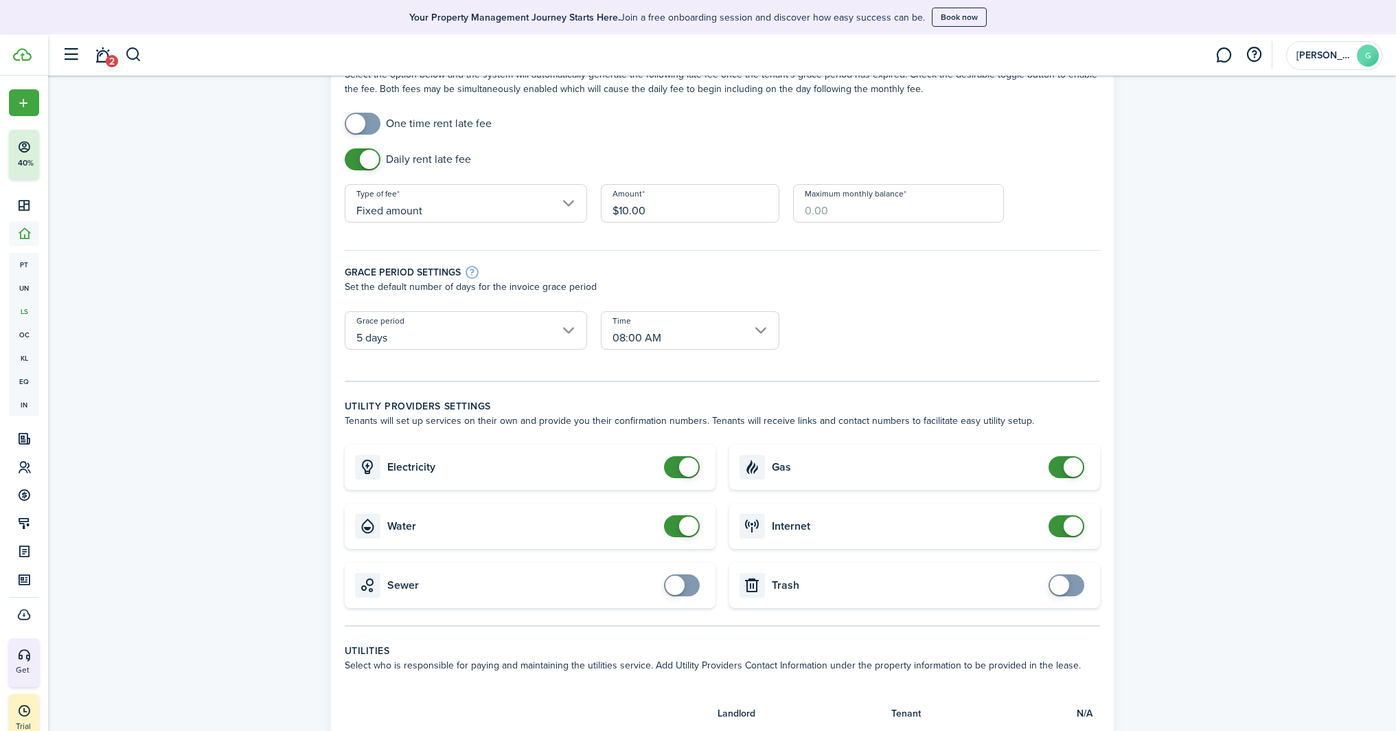
scroll to position [151, 0]
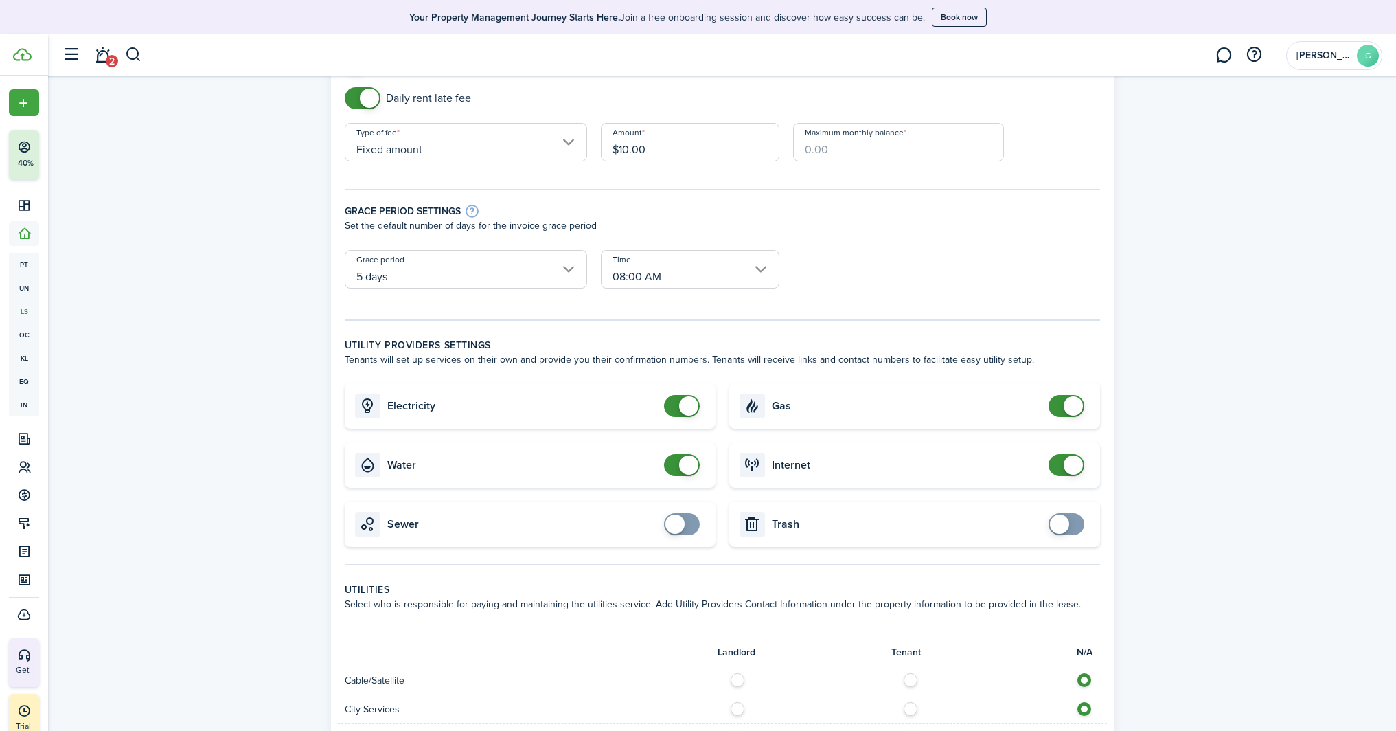
checkbox input "false"
click at [1065, 459] on span at bounding box center [1073, 464] width 19 height 19
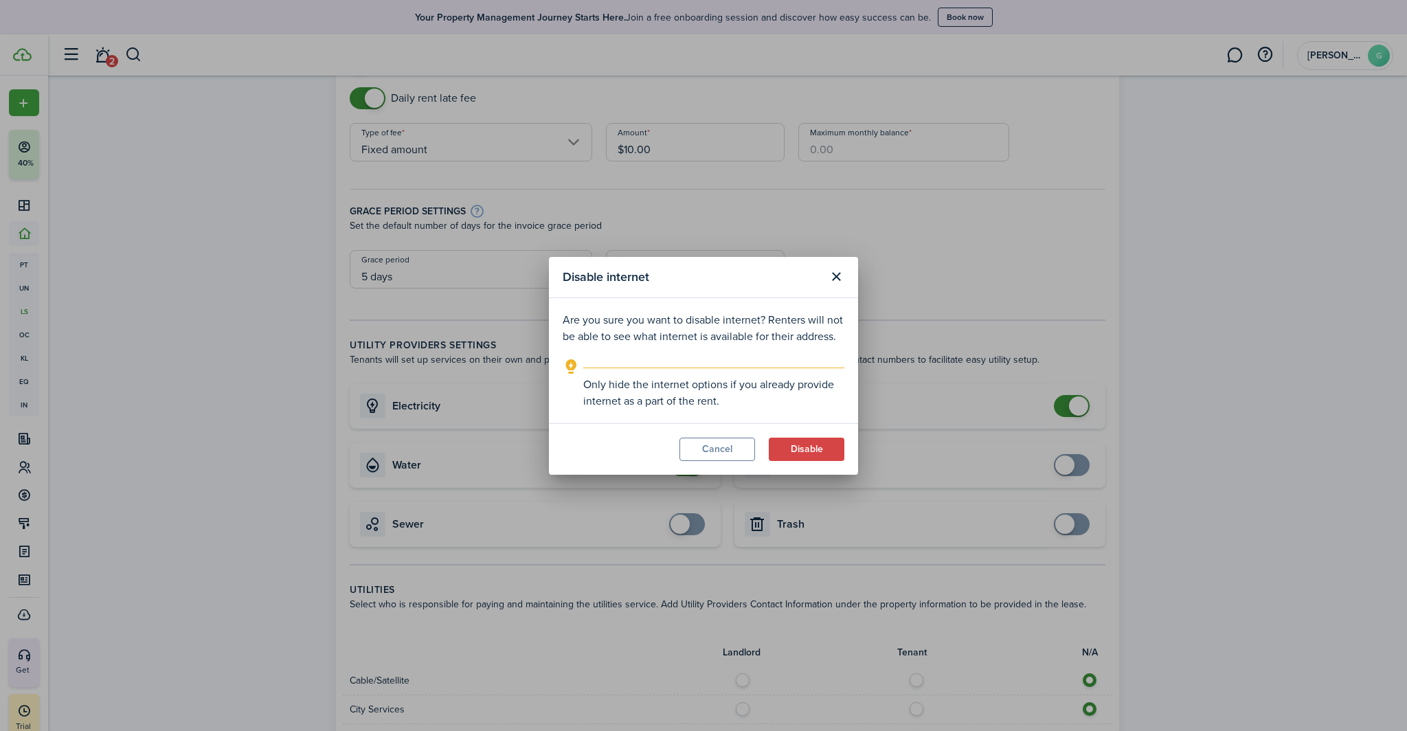
click at [791, 448] on button "Disable" at bounding box center [807, 448] width 76 height 23
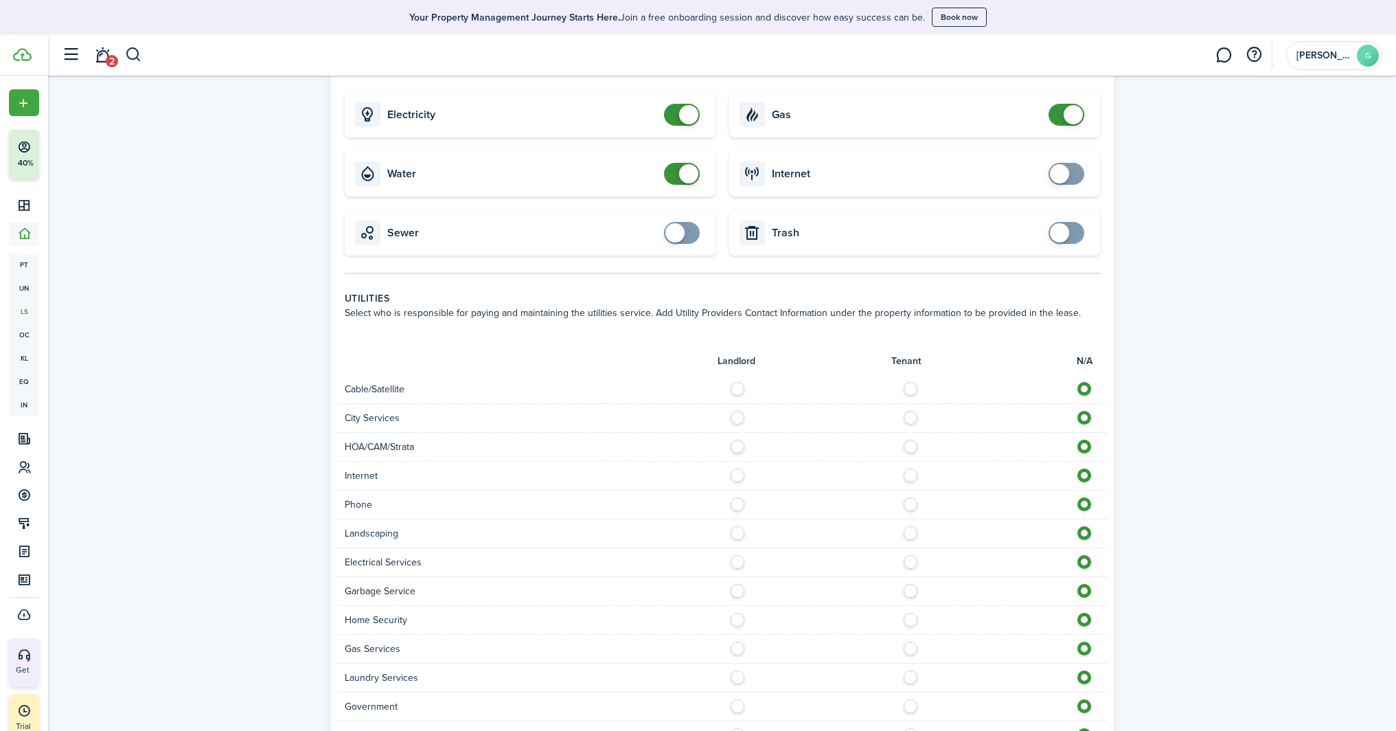
scroll to position [618, 0]
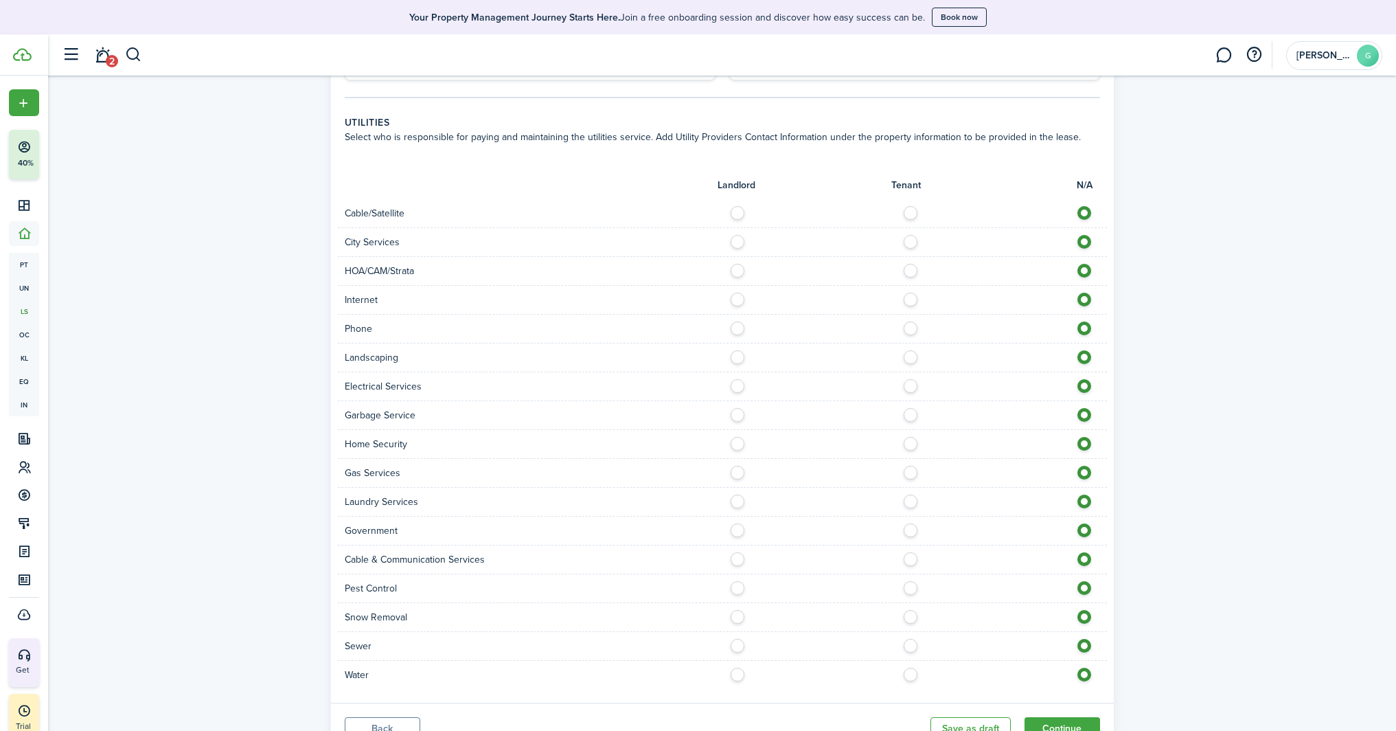
click at [904, 673] on label at bounding box center [914, 671] width 24 height 7
radio input "true"
click at [915, 646] on label at bounding box center [914, 642] width 24 height 7
radio input "true"
click at [913, 615] on label at bounding box center [914, 613] width 24 height 7
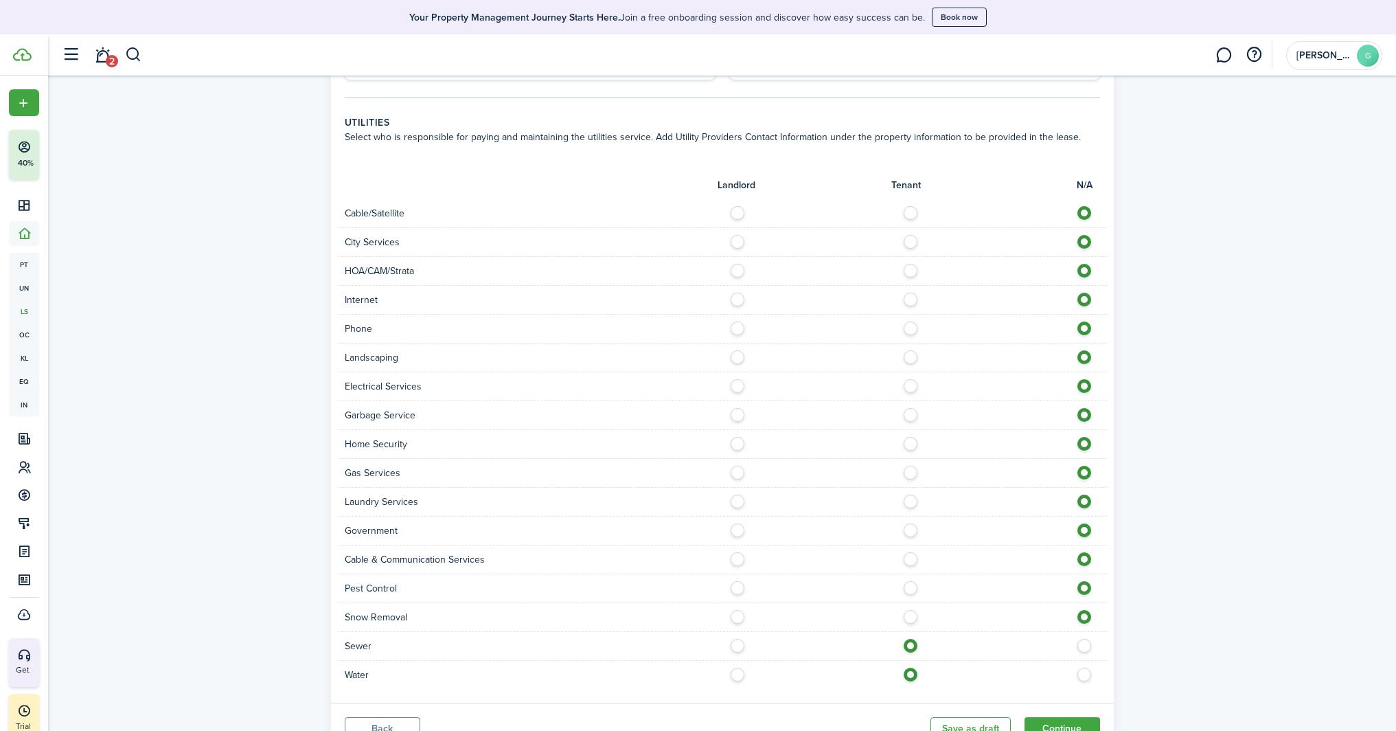
radio input "true"
click at [909, 588] on label at bounding box center [914, 584] width 24 height 7
radio input "true"
click at [907, 555] on label at bounding box center [914, 555] width 24 height 7
radio input "true"
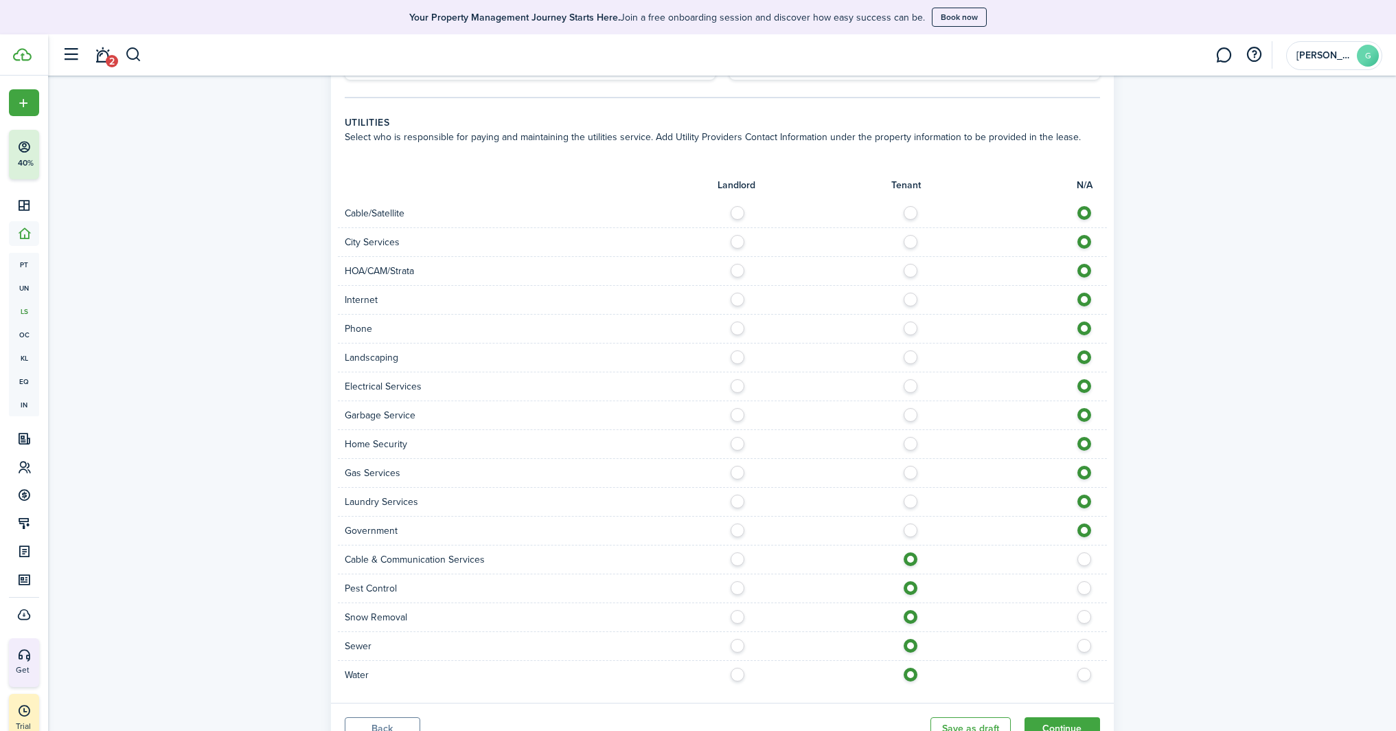
click at [909, 530] on label at bounding box center [914, 526] width 24 height 7
radio input "true"
click at [909, 501] on label at bounding box center [914, 497] width 24 height 7
radio input "true"
click at [909, 466] on label at bounding box center [914, 469] width 24 height 7
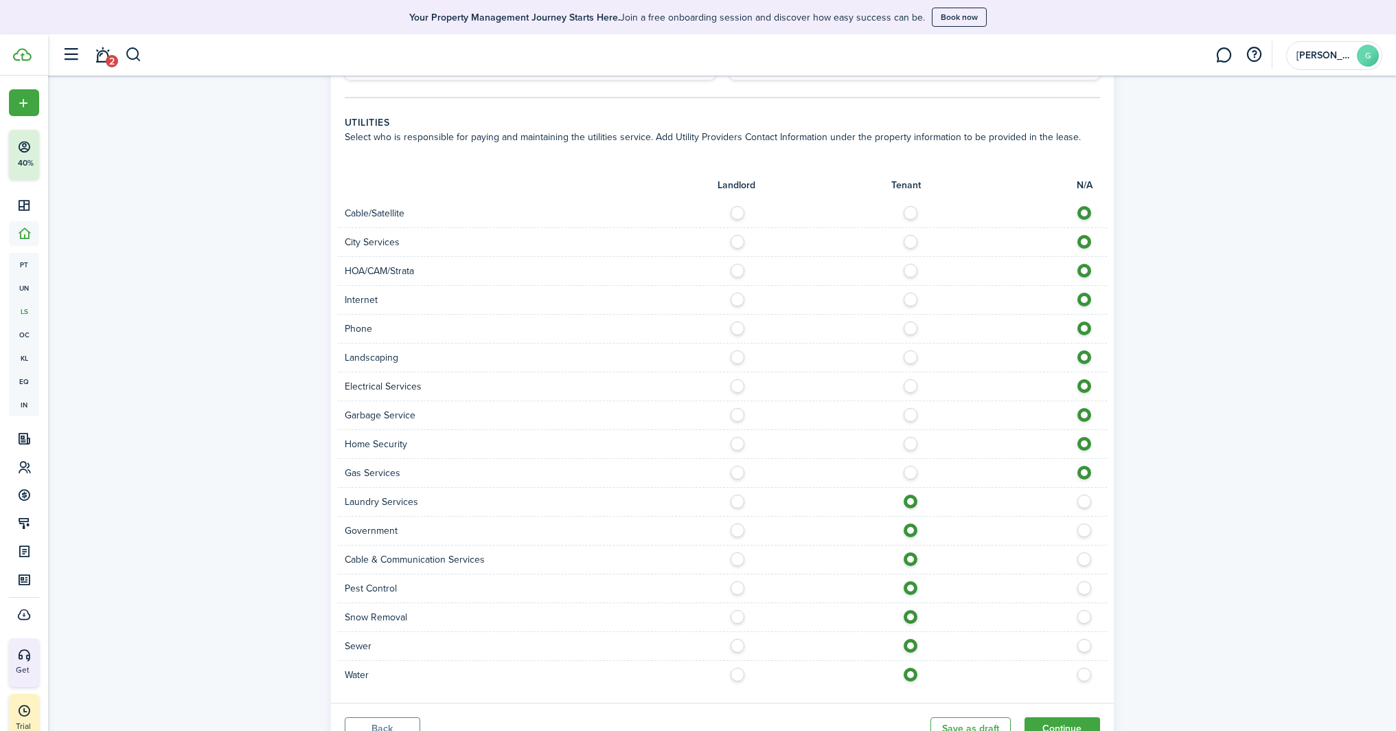
radio input "true"
click at [909, 432] on div "Home Security" at bounding box center [722, 444] width 769 height 29
click at [907, 444] on label at bounding box center [914, 440] width 24 height 7
radio input "true"
click at [913, 412] on label at bounding box center [914, 411] width 24 height 7
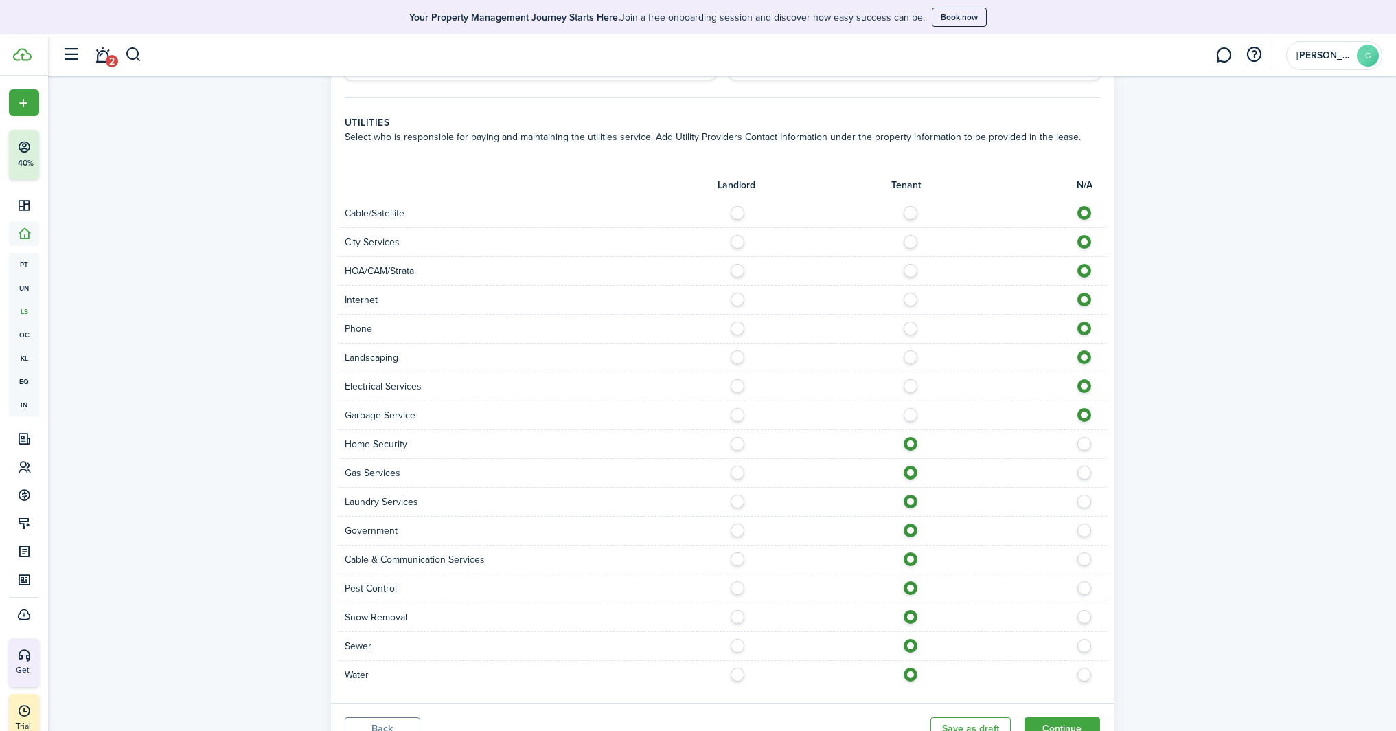
radio input "true"
click at [908, 377] on div "Electrical Services" at bounding box center [722, 386] width 769 height 29
click at [911, 385] on label at bounding box center [914, 382] width 24 height 7
radio input "true"
drag, startPoint x: 916, startPoint y: 356, endPoint x: 904, endPoint y: 334, distance: 25.2
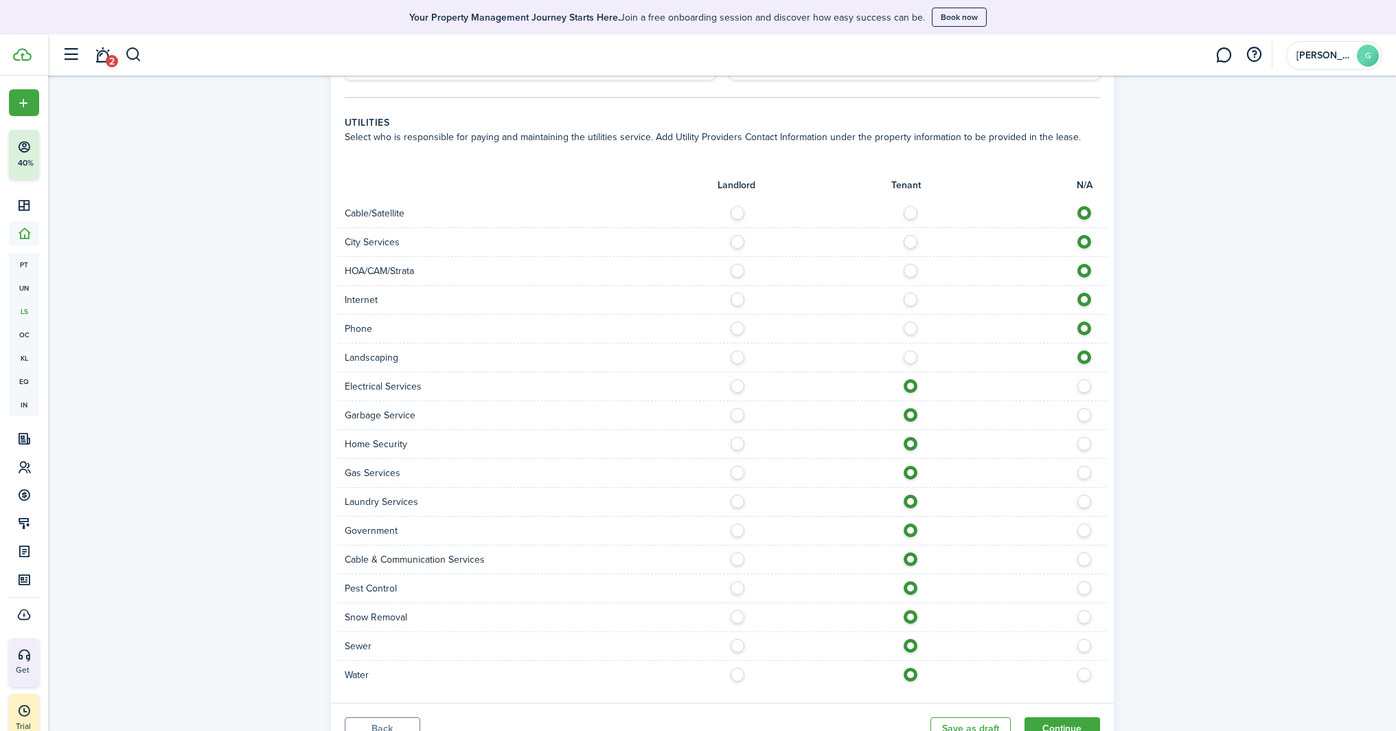
click at [916, 356] on label at bounding box center [914, 353] width 24 height 7
radio input "true"
click at [912, 322] on label at bounding box center [914, 324] width 24 height 7
radio input "true"
click at [909, 299] on label at bounding box center [914, 296] width 24 height 7
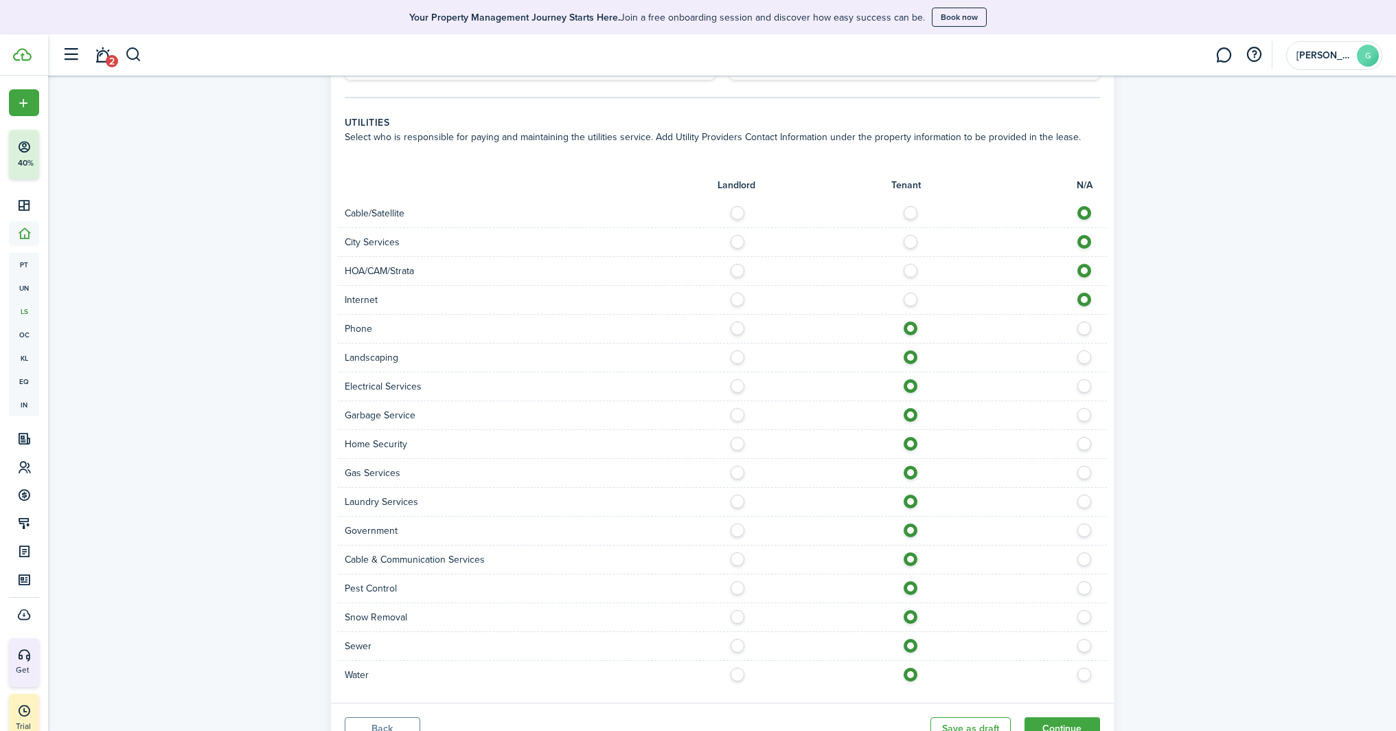
radio input "true"
click at [911, 271] on label at bounding box center [914, 267] width 24 height 7
radio input "true"
click at [915, 242] on label at bounding box center [914, 238] width 24 height 7
radio input "true"
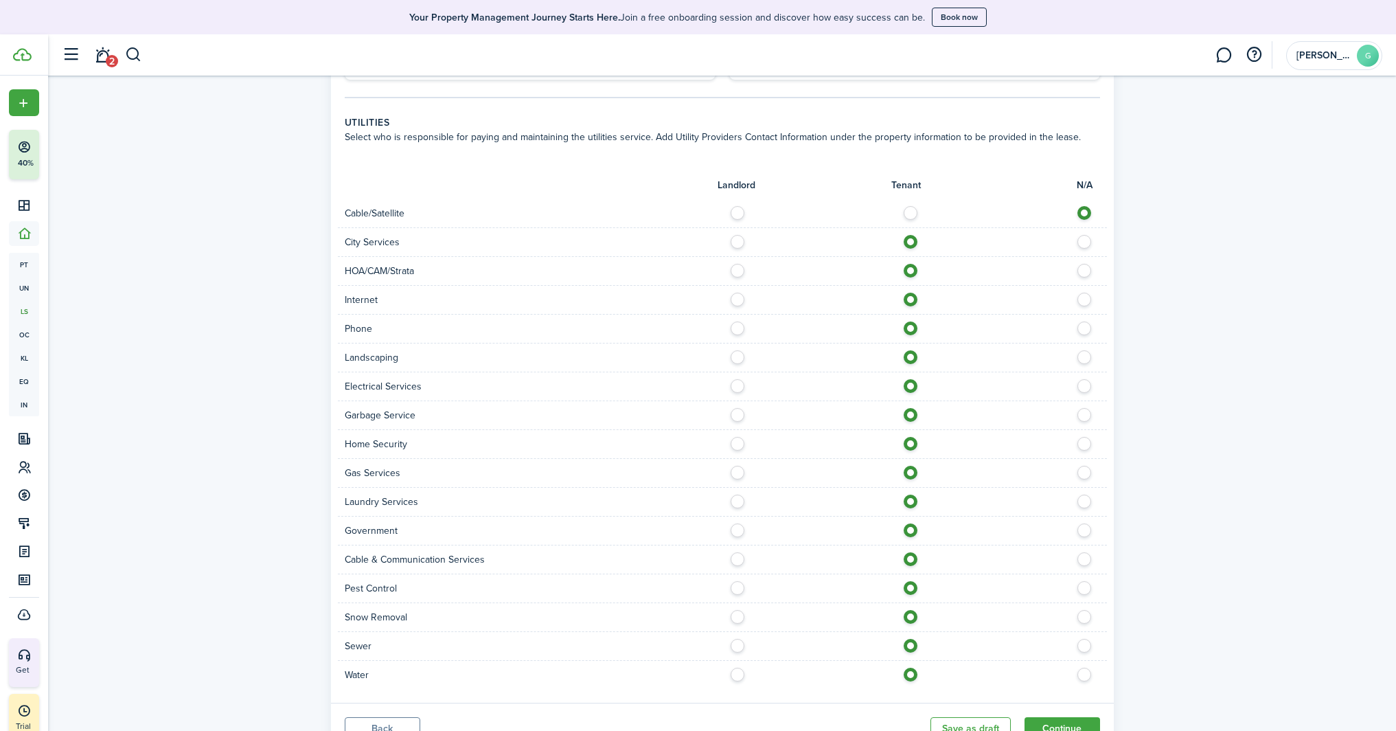
click at [911, 212] on label at bounding box center [914, 209] width 24 height 7
radio input "true"
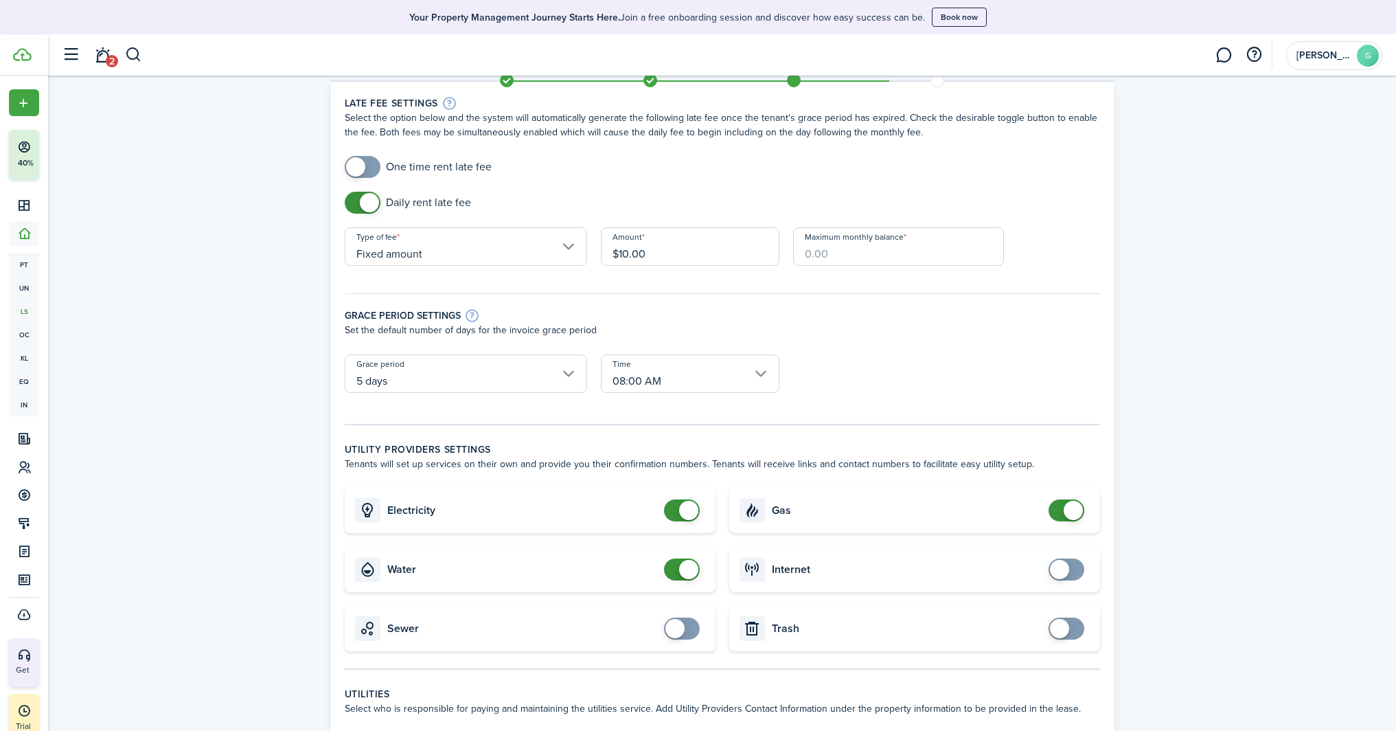
scroll to position [238, 0]
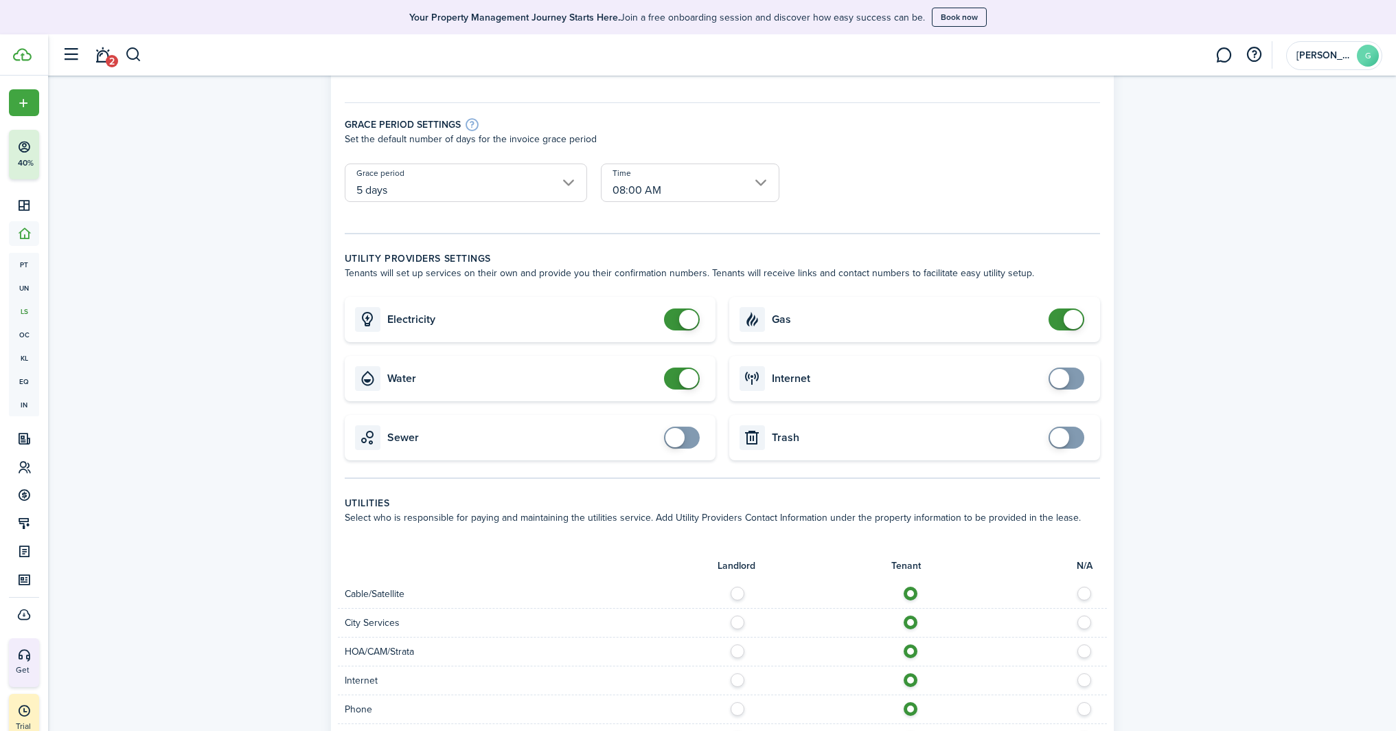
checkbox input "true"
click at [1072, 378] on span at bounding box center [1067, 378] width 14 height 22
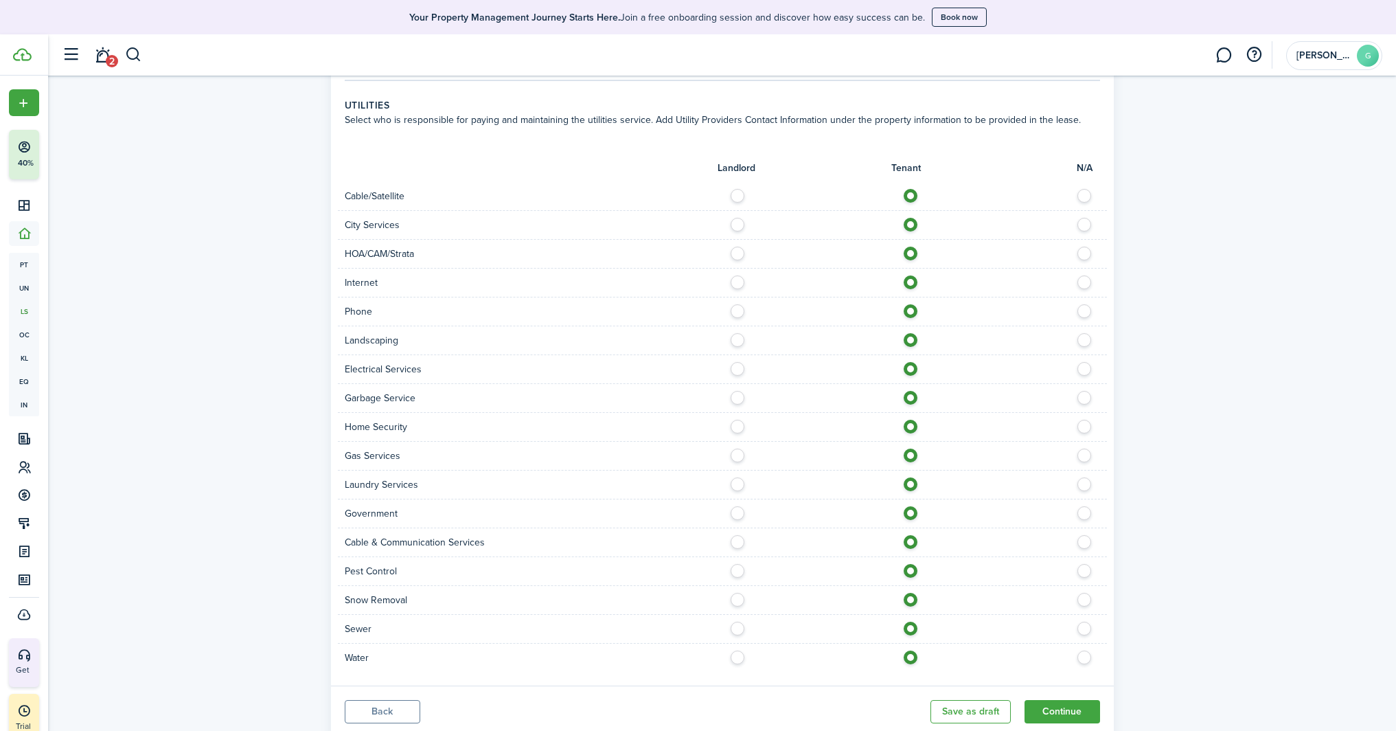
scroll to position [679, 0]
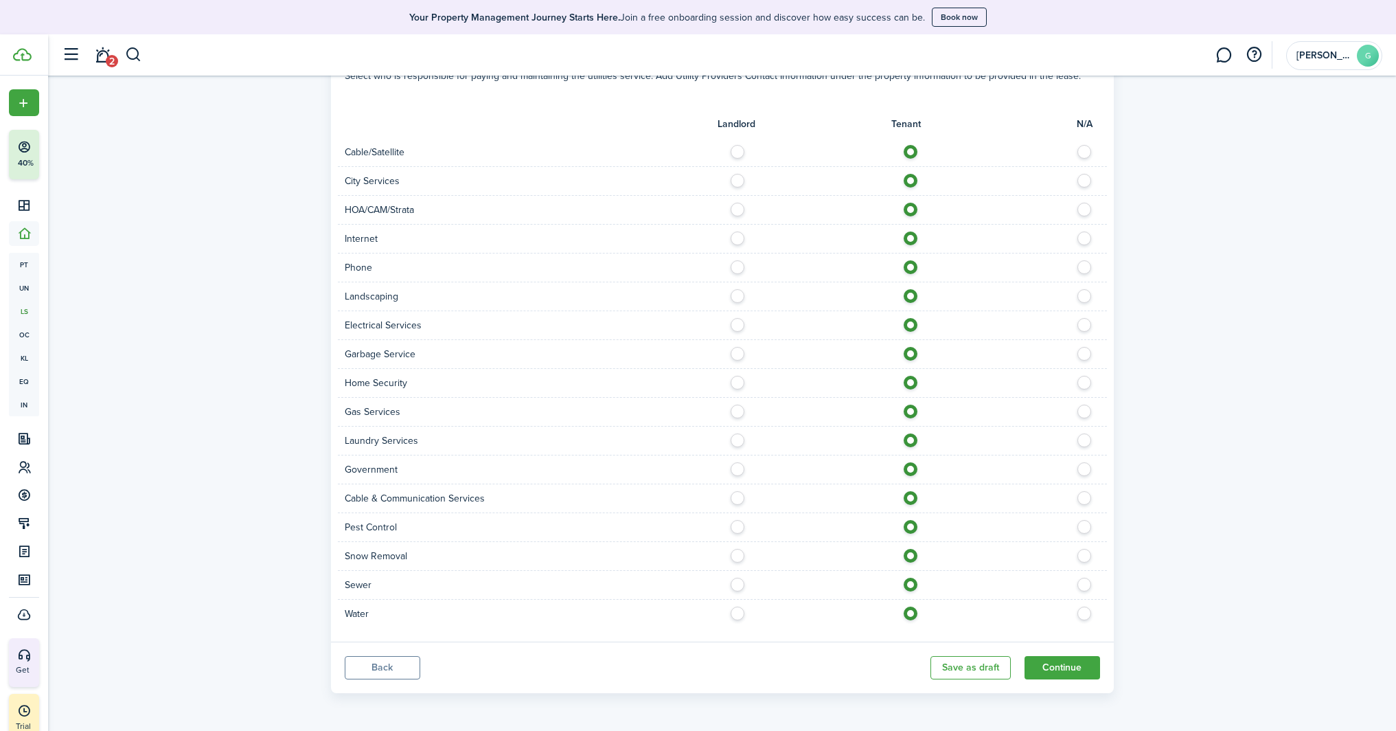
click at [1080, 674] on button "Continue" at bounding box center [1063, 667] width 76 height 23
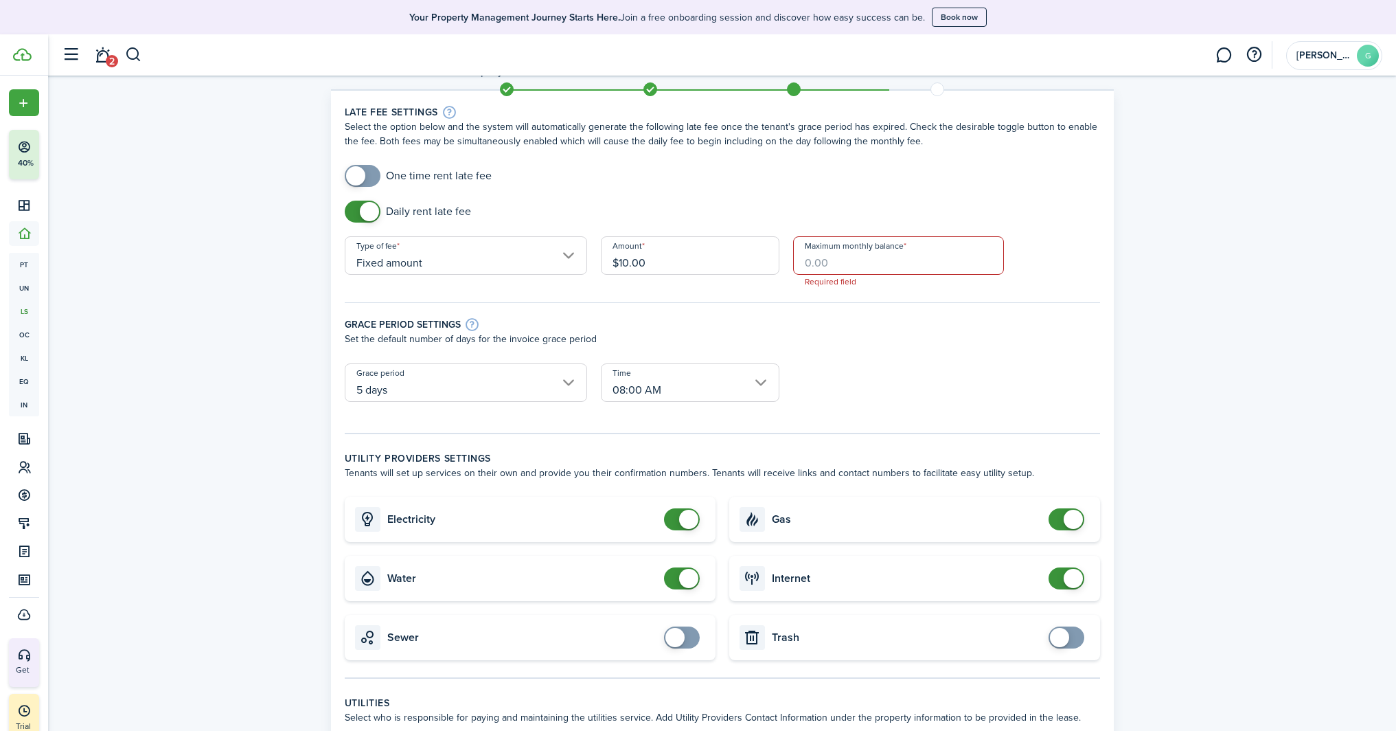
scroll to position [0, 0]
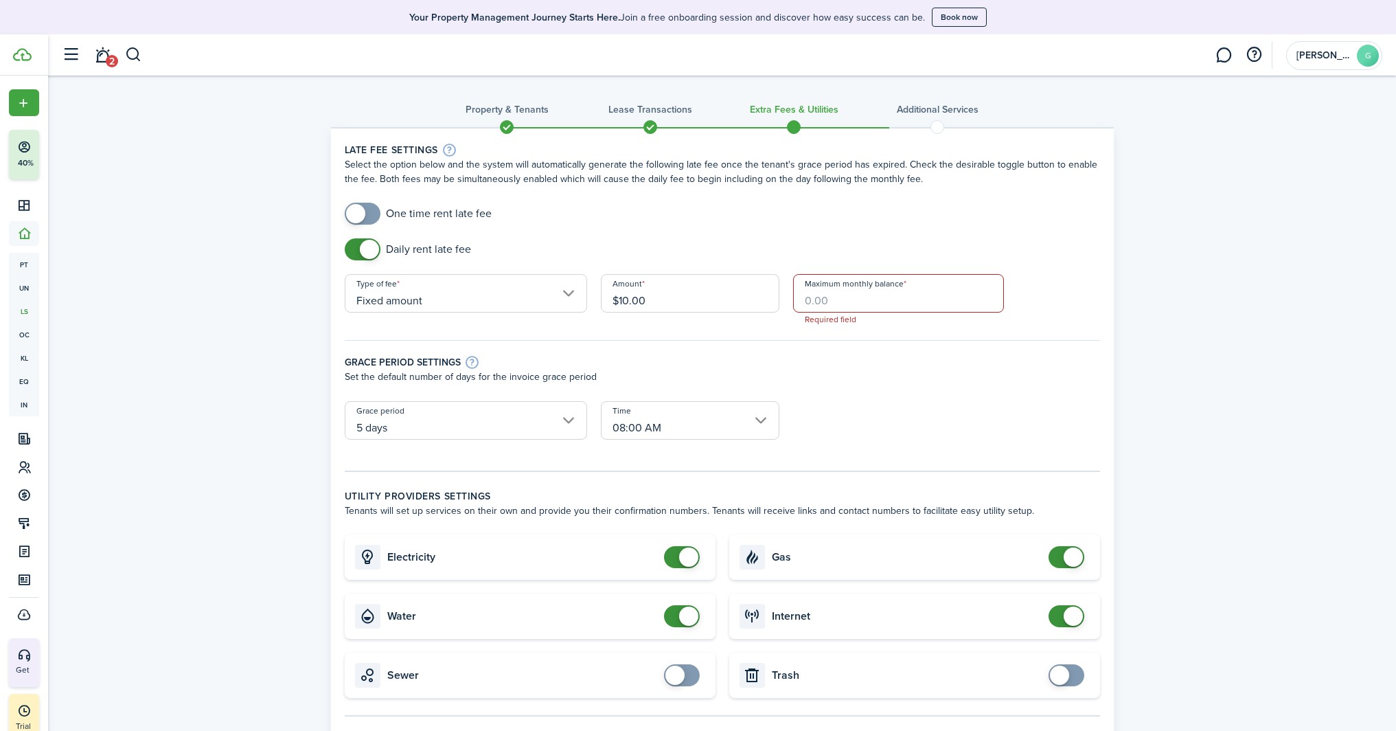
click at [859, 301] on input "Maximum monthly balance" at bounding box center [898, 293] width 211 height 38
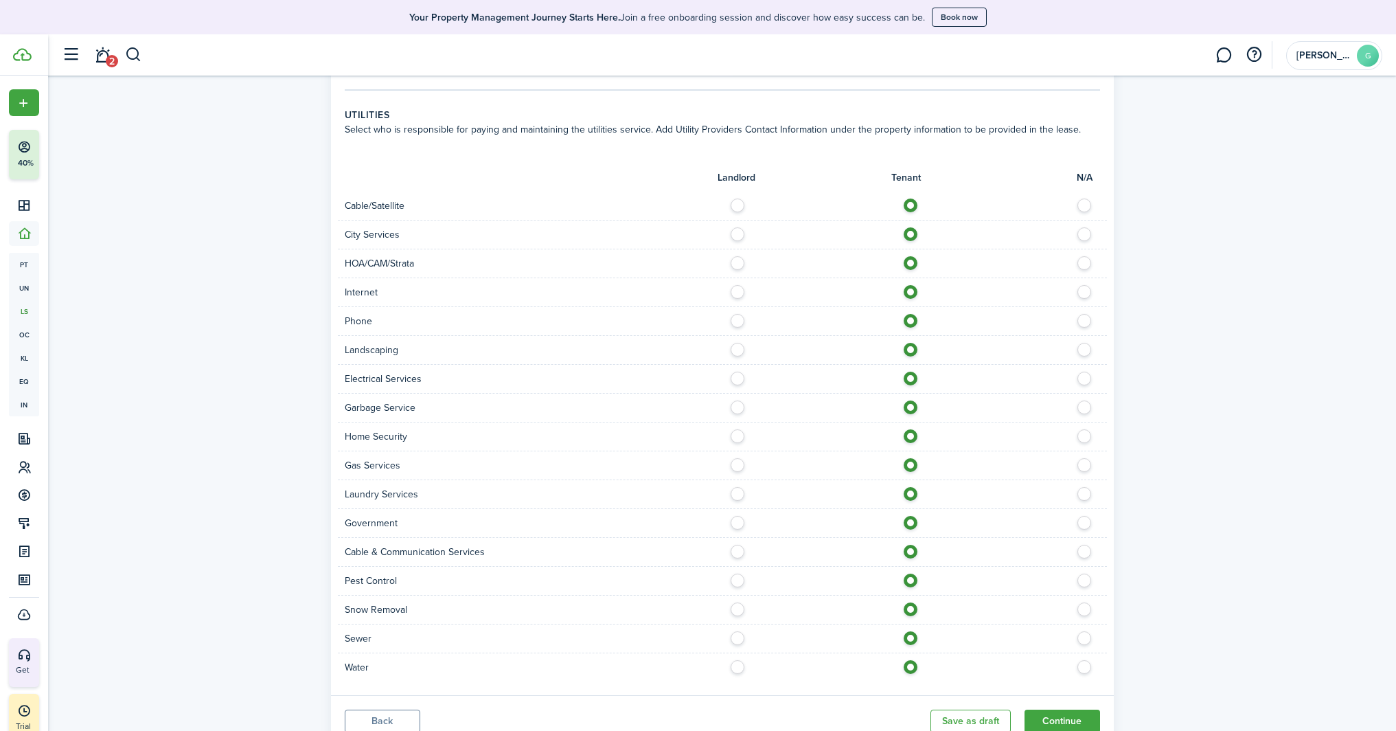
scroll to position [740, 0]
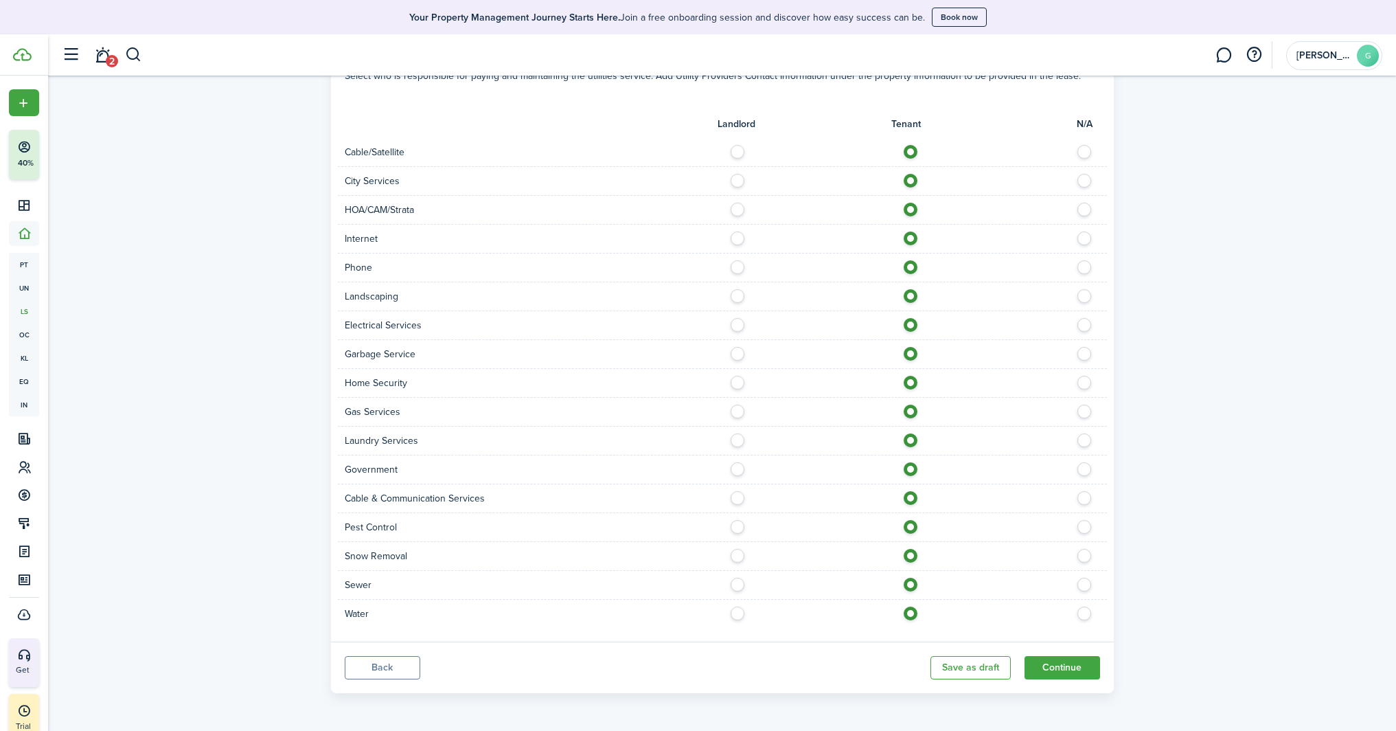
type input "$50.00"
click at [1057, 672] on button "Continue" at bounding box center [1063, 667] width 76 height 23
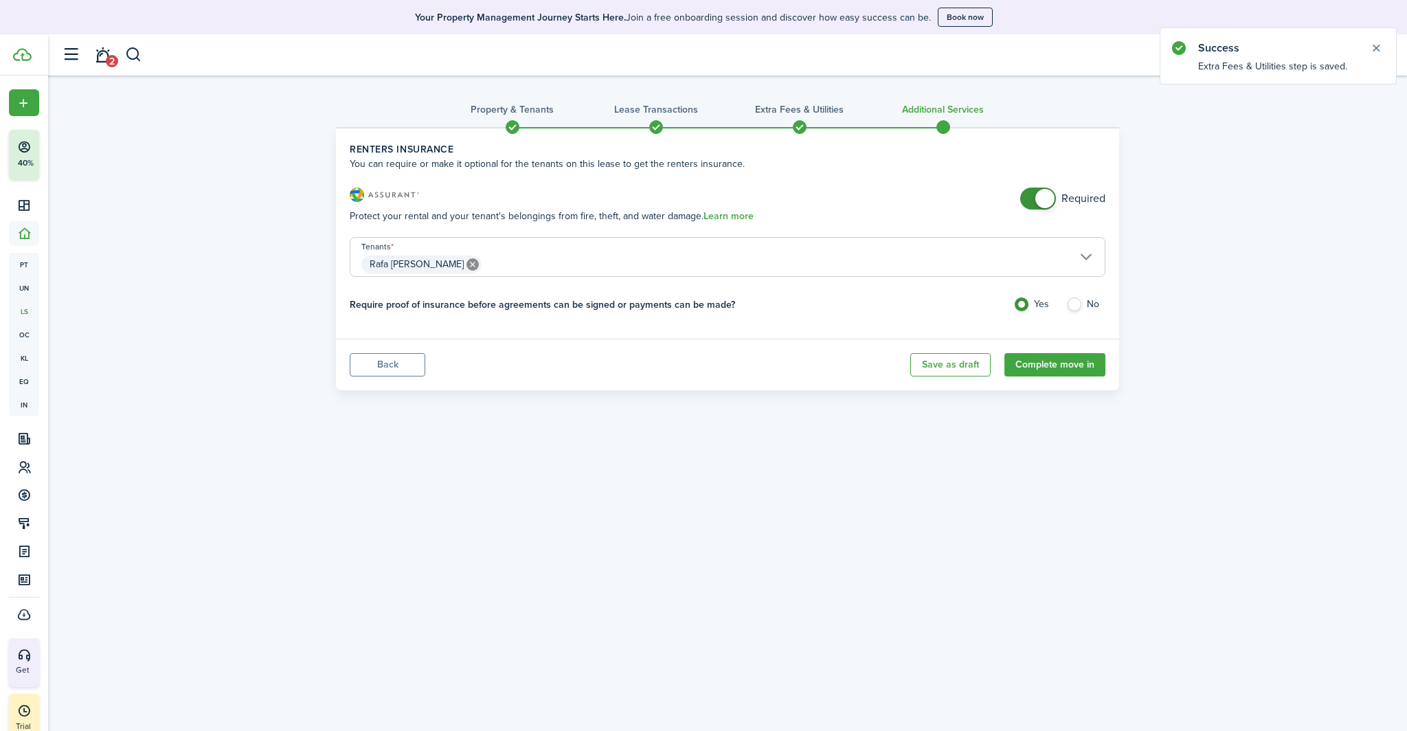
click at [1049, 198] on span at bounding box center [1044, 198] width 19 height 19
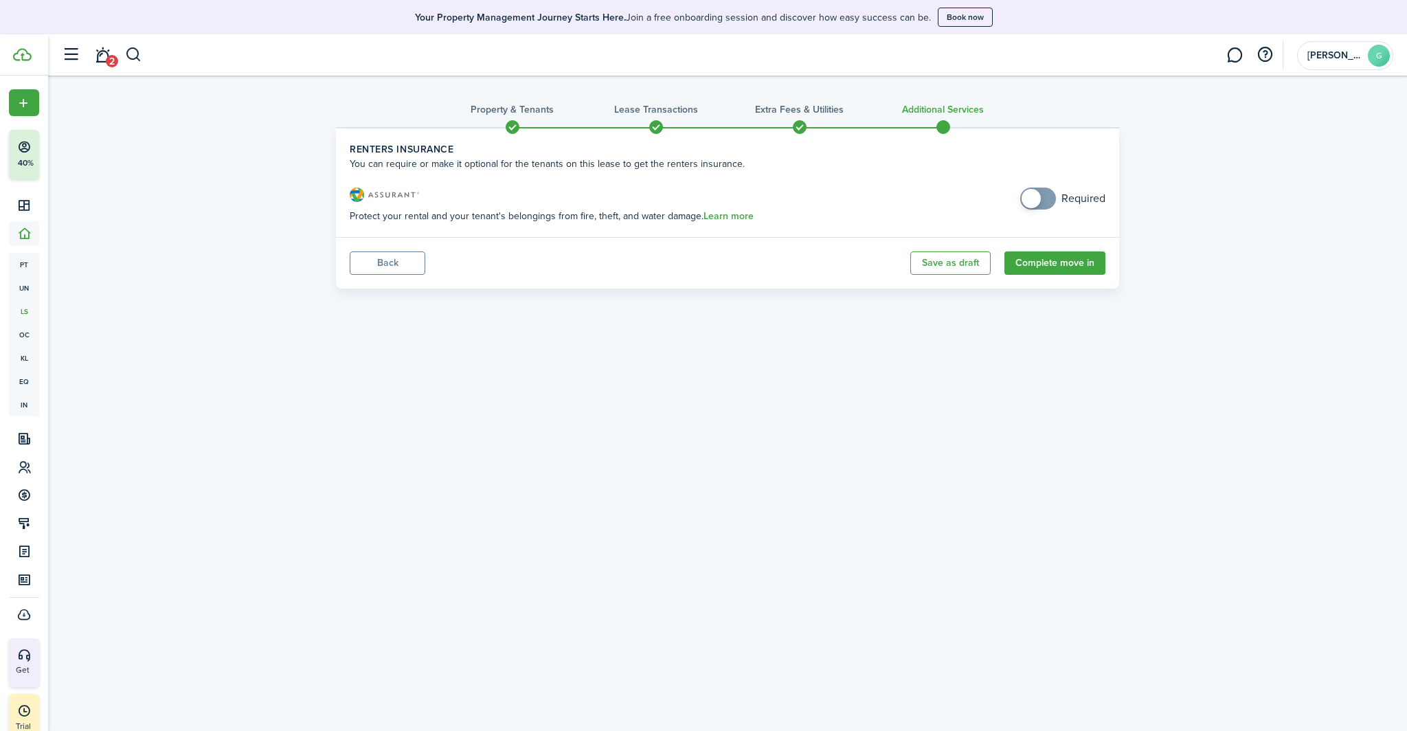
checkbox input "true"
click at [1025, 202] on span at bounding box center [1030, 198] width 19 height 19
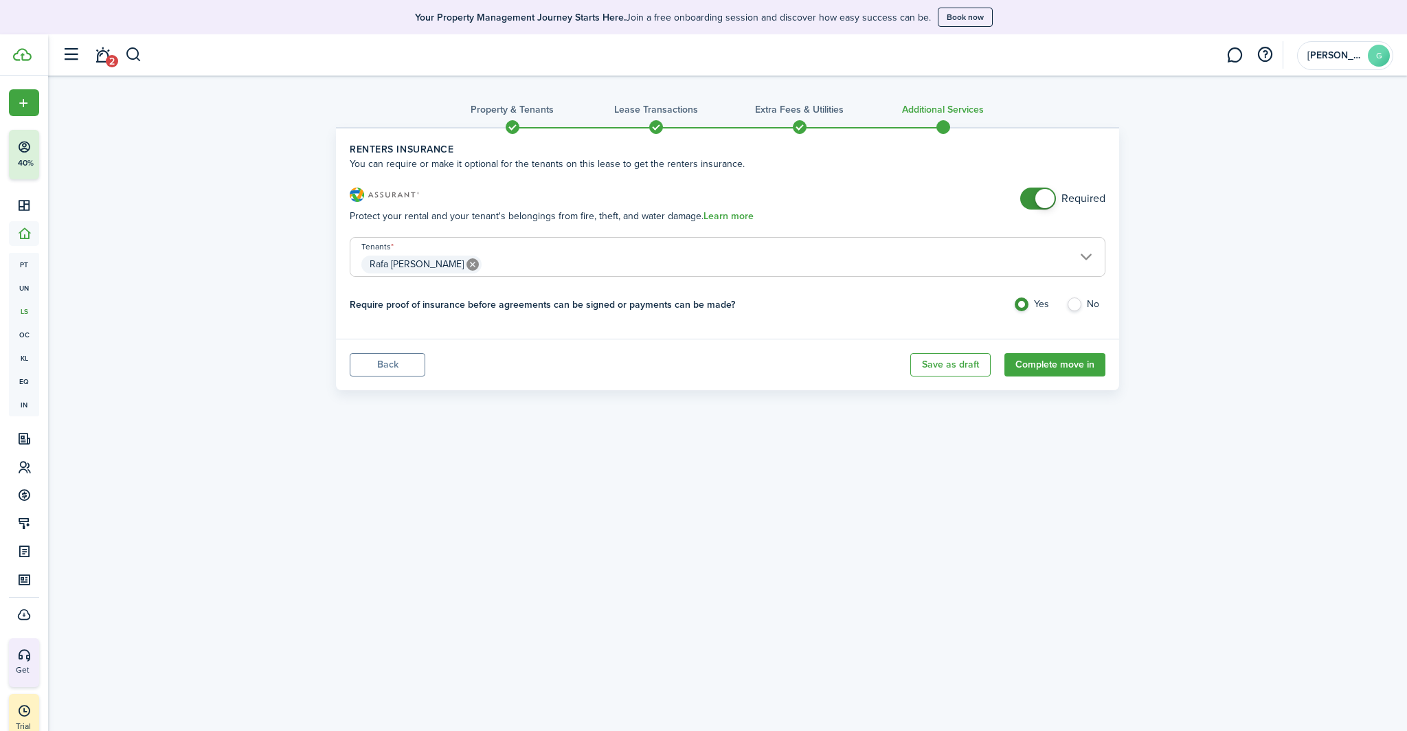
click at [1073, 304] on label "No" at bounding box center [1085, 307] width 39 height 21
radio input "false"
radio input "true"
checkbox input "false"
click at [1040, 200] on span at bounding box center [1044, 198] width 19 height 19
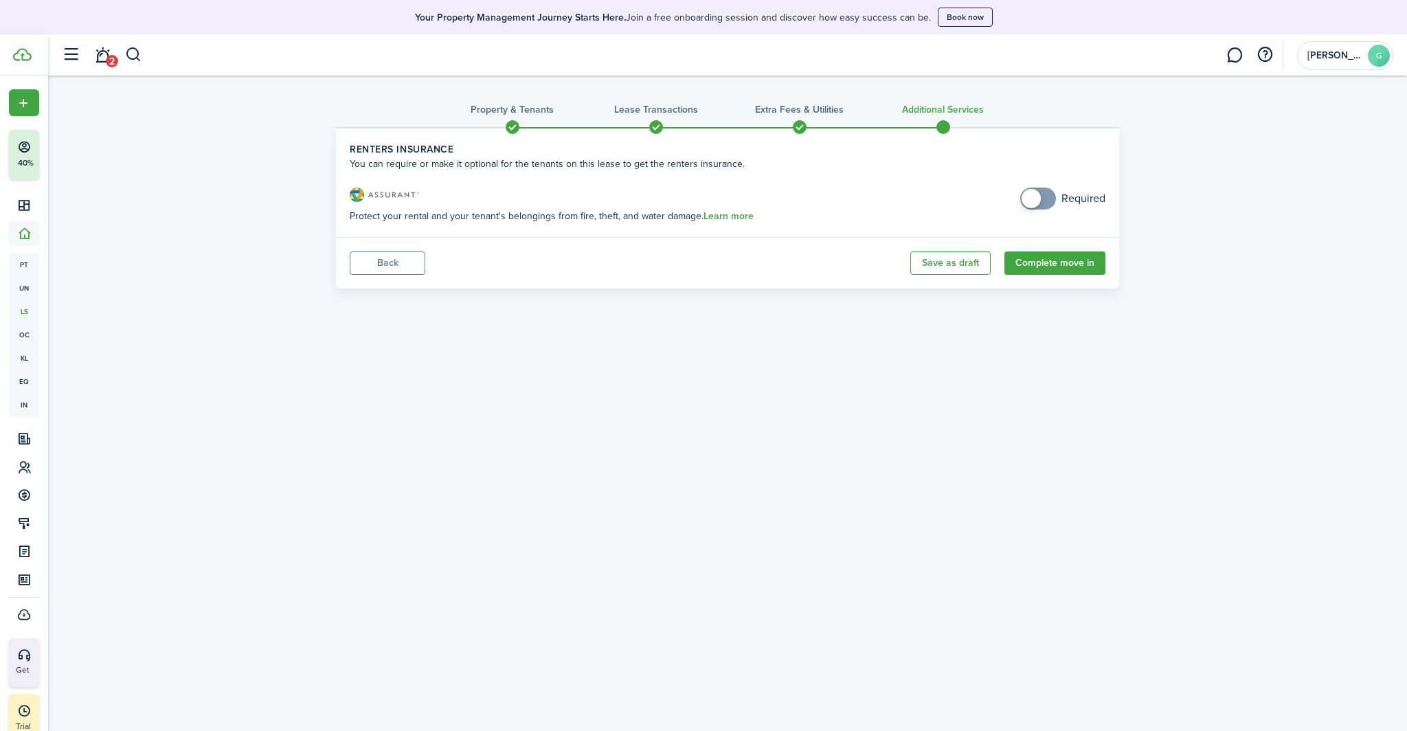
click at [1058, 268] on button "Complete move in" at bounding box center [1054, 262] width 101 height 23
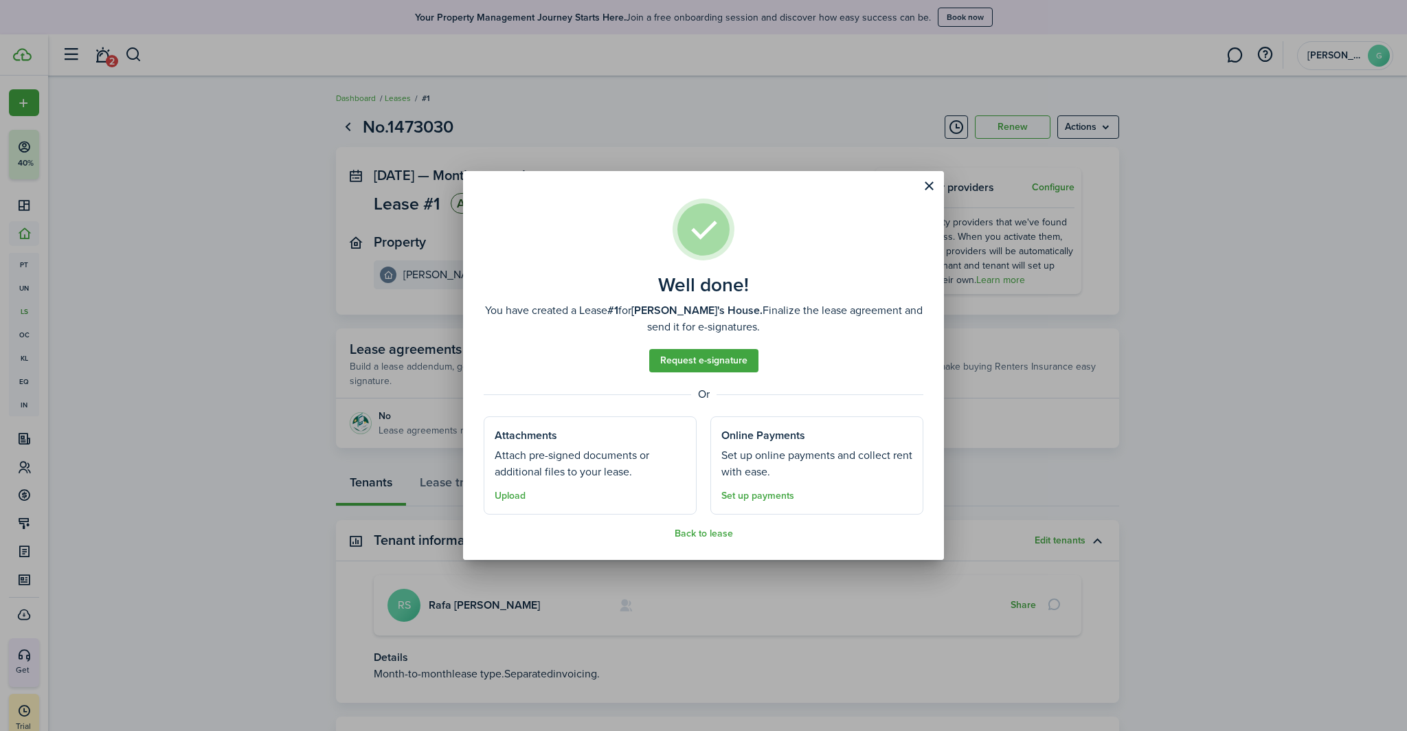
click at [937, 183] on button "Close modal" at bounding box center [928, 185] width 23 height 23
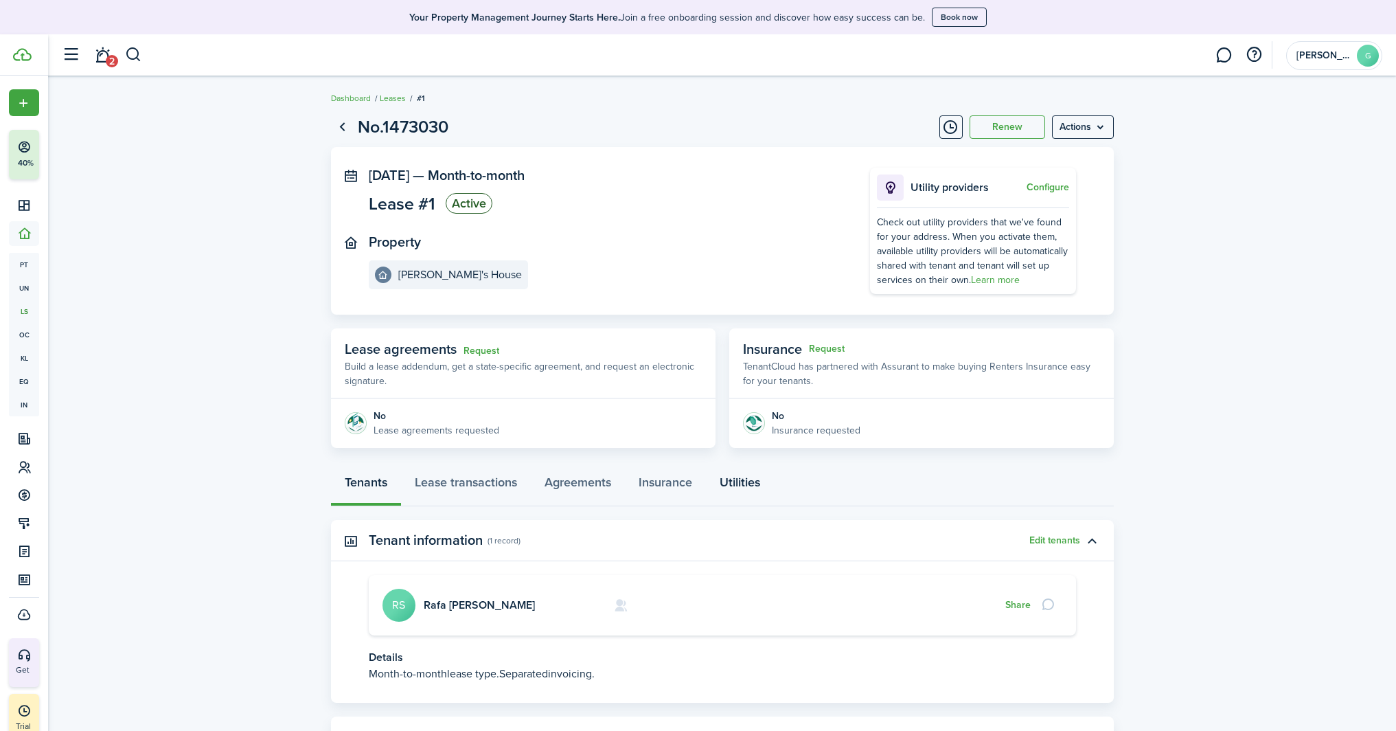
click at [753, 471] on link "Utilities" at bounding box center [740, 485] width 68 height 41
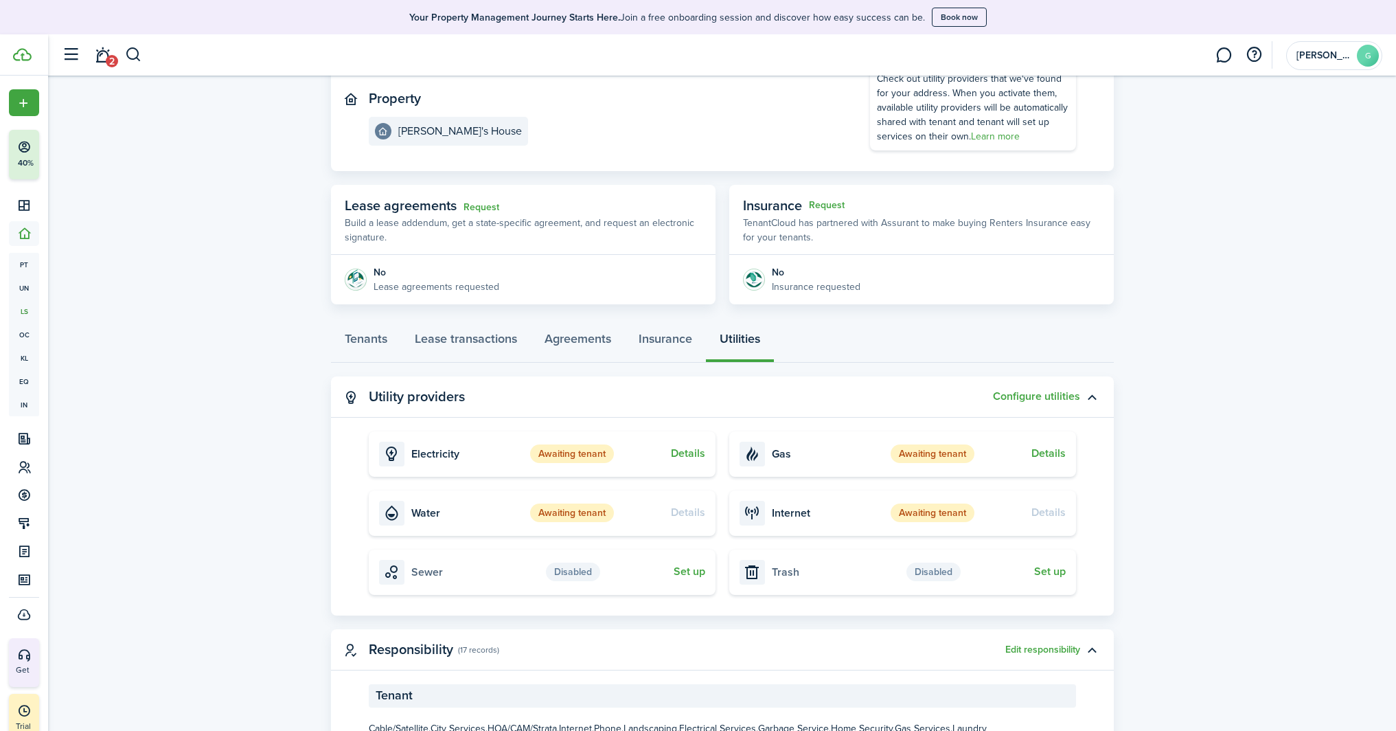
scroll to position [220, 0]
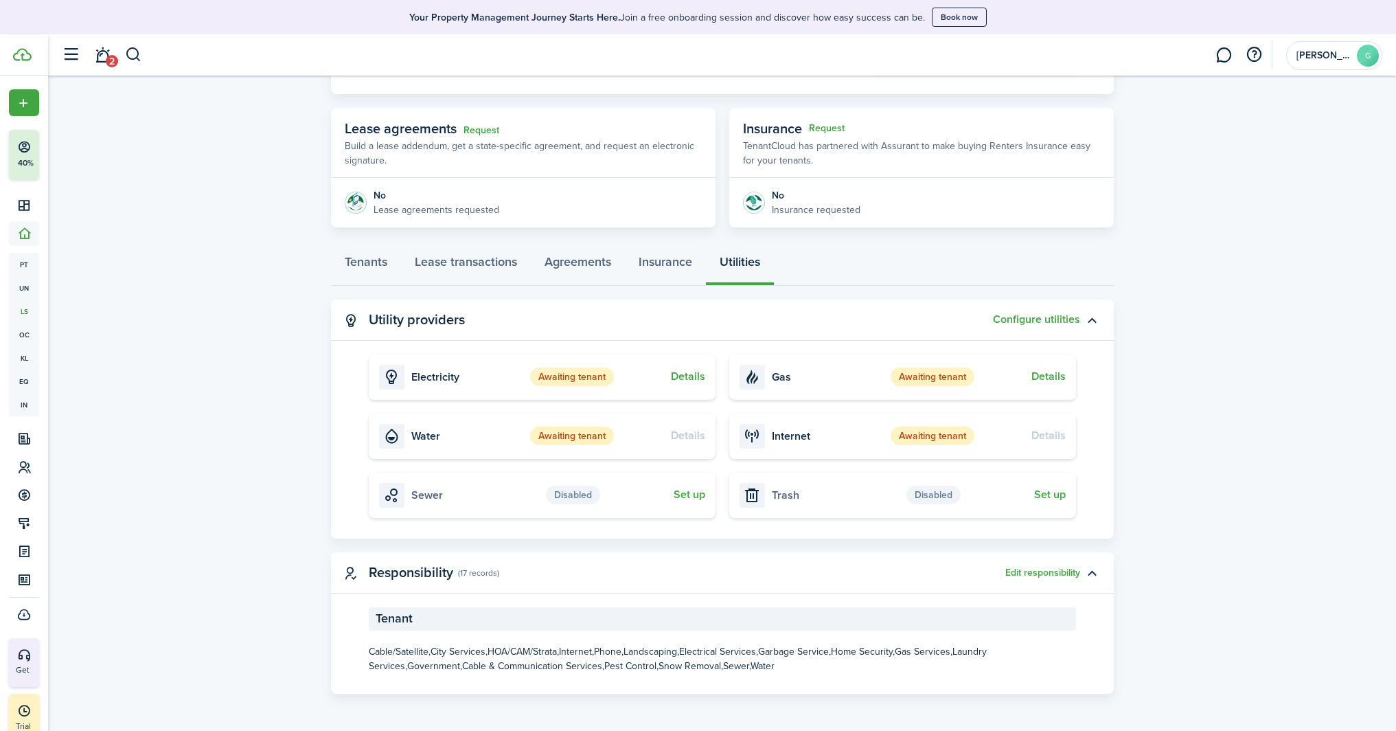
click at [696, 373] on button "Details" at bounding box center [688, 376] width 34 height 12
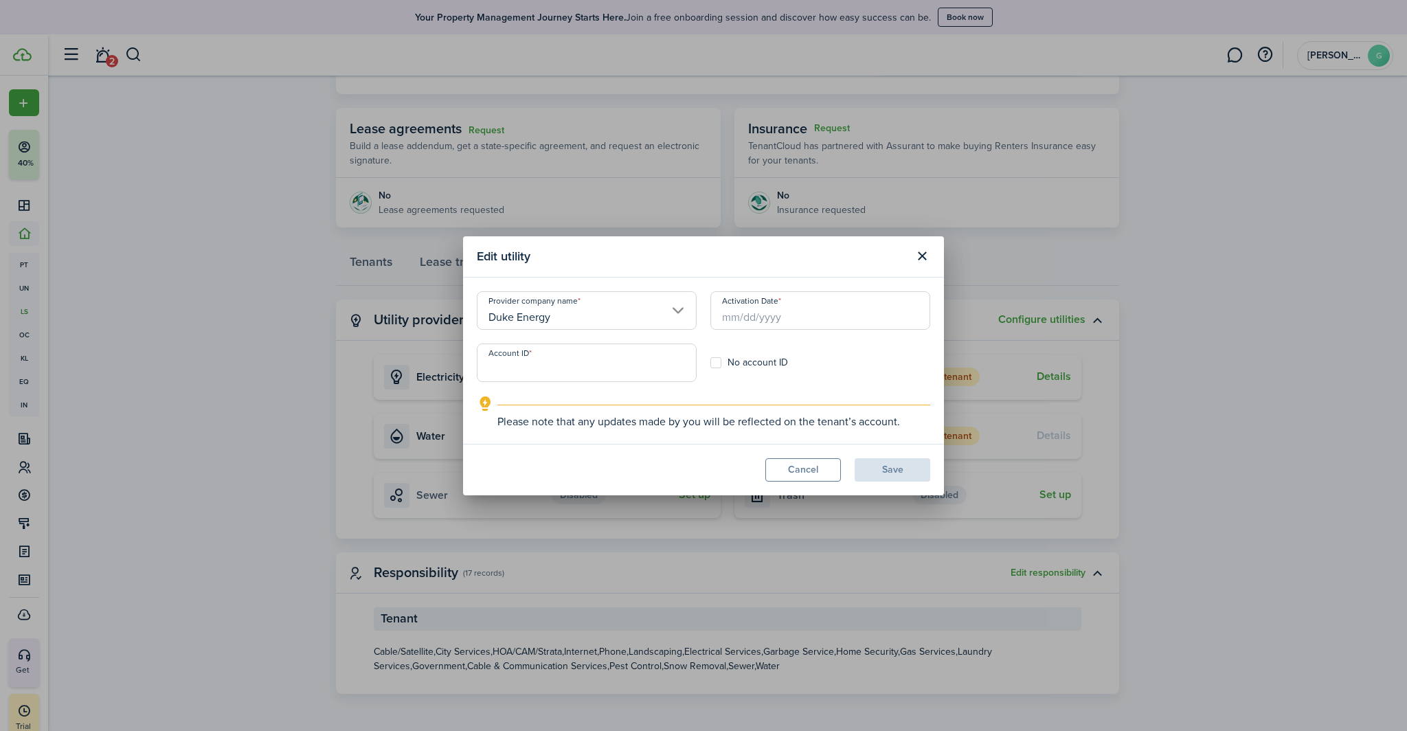
click at [800, 475] on button "Cancel" at bounding box center [803, 469] width 76 height 23
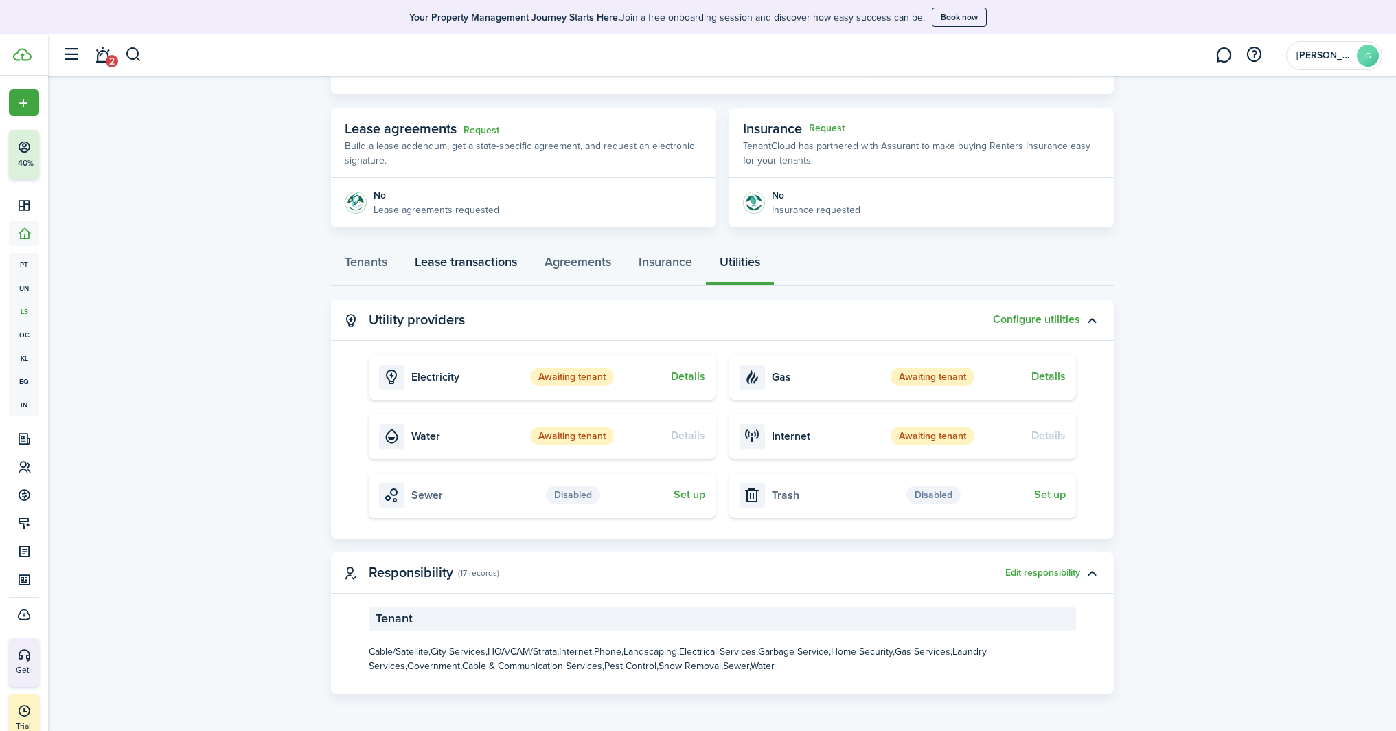
click at [441, 255] on link "Lease transactions" at bounding box center [466, 264] width 130 height 41
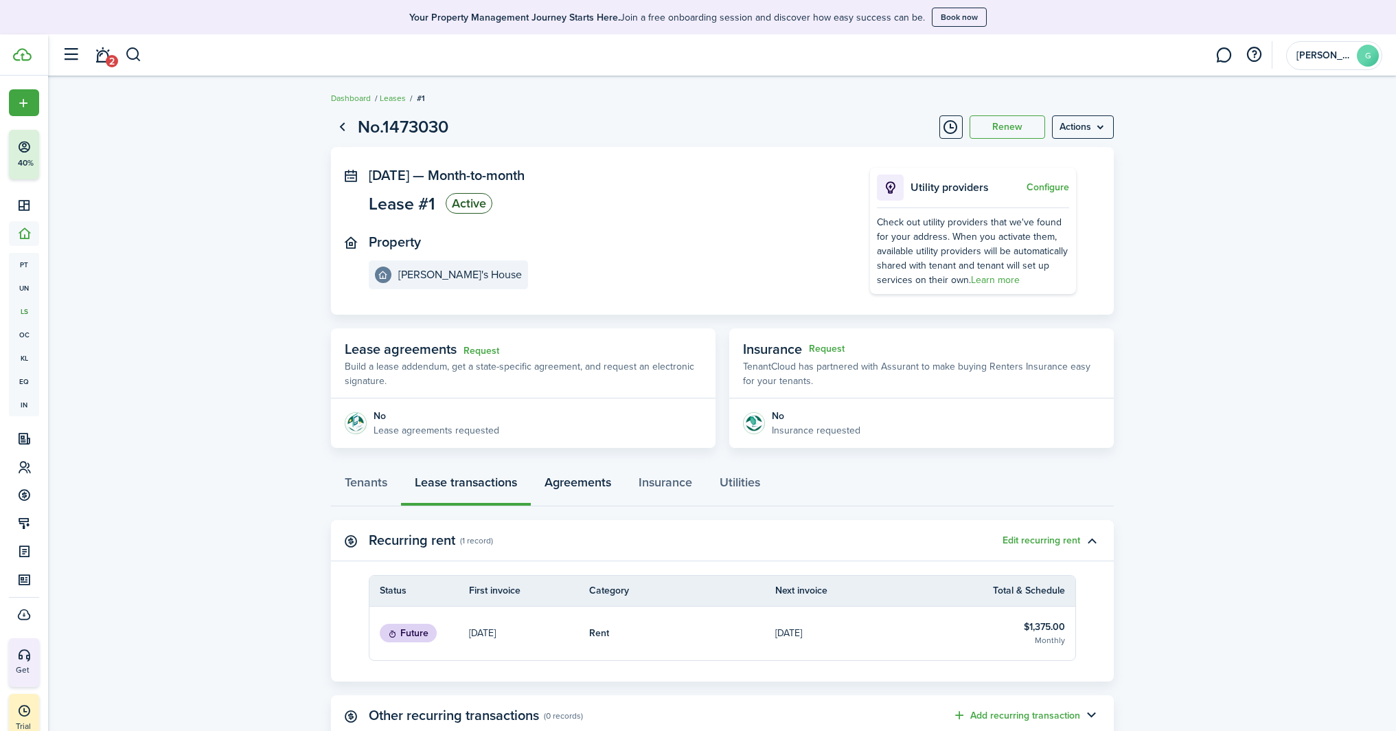
click at [576, 479] on link "Agreements" at bounding box center [578, 485] width 94 height 41
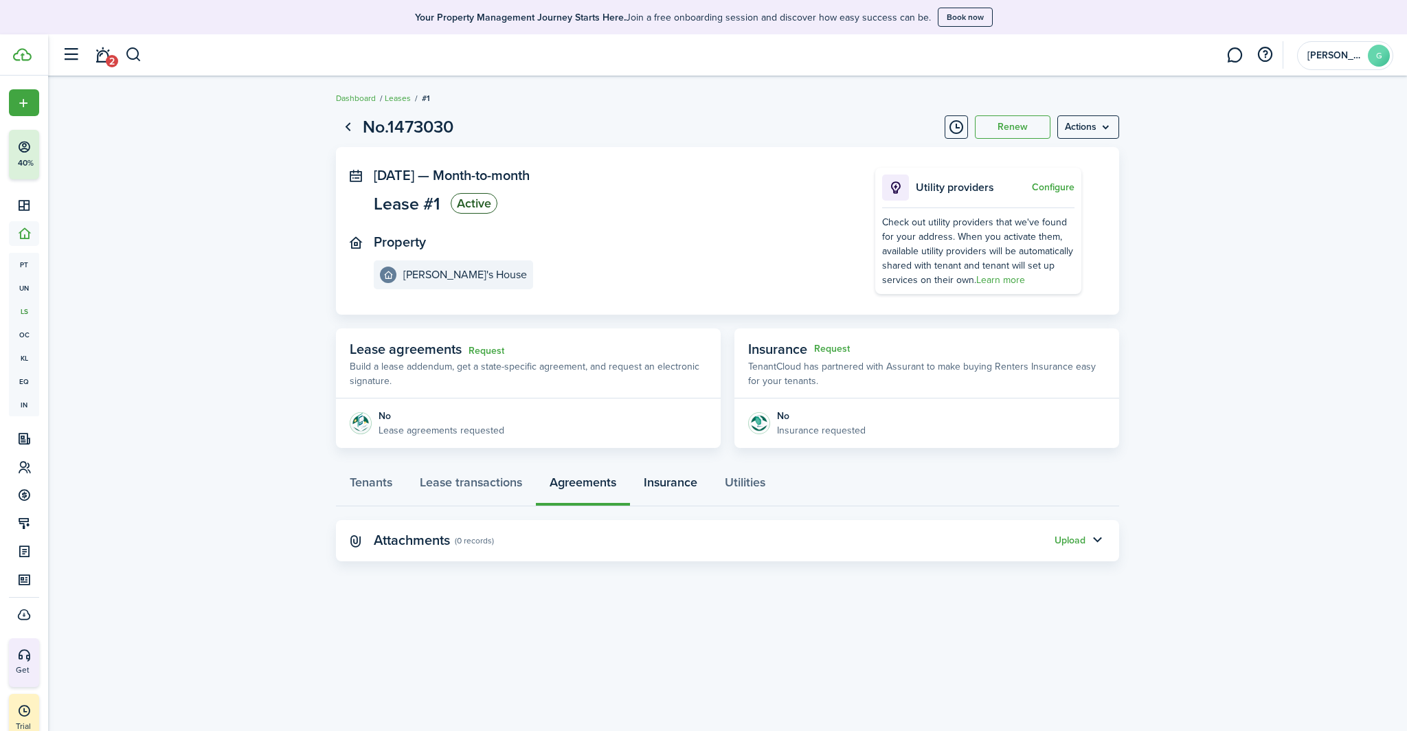
click at [664, 481] on link "Insurance" at bounding box center [670, 485] width 81 height 41
click at [770, 478] on link "Utilities" at bounding box center [745, 485] width 68 height 41
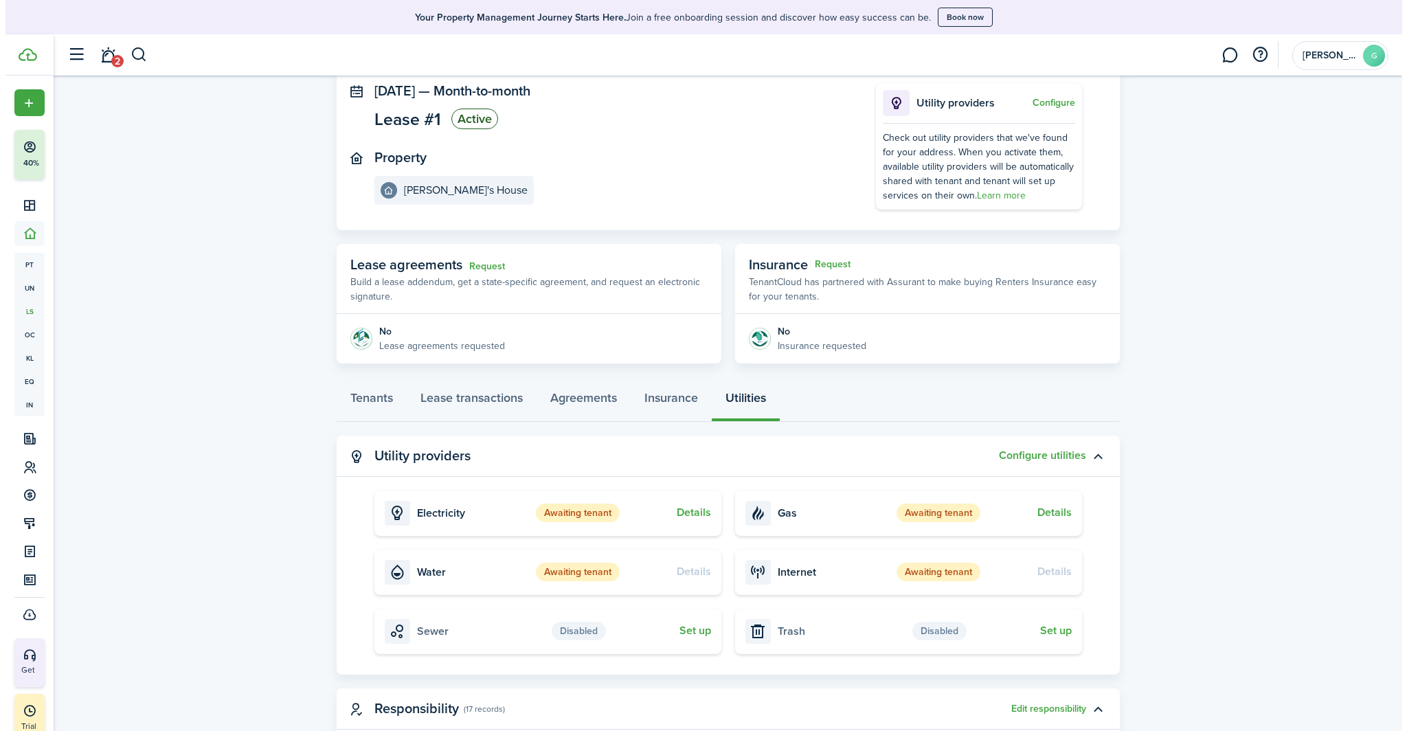
scroll to position [220, 0]
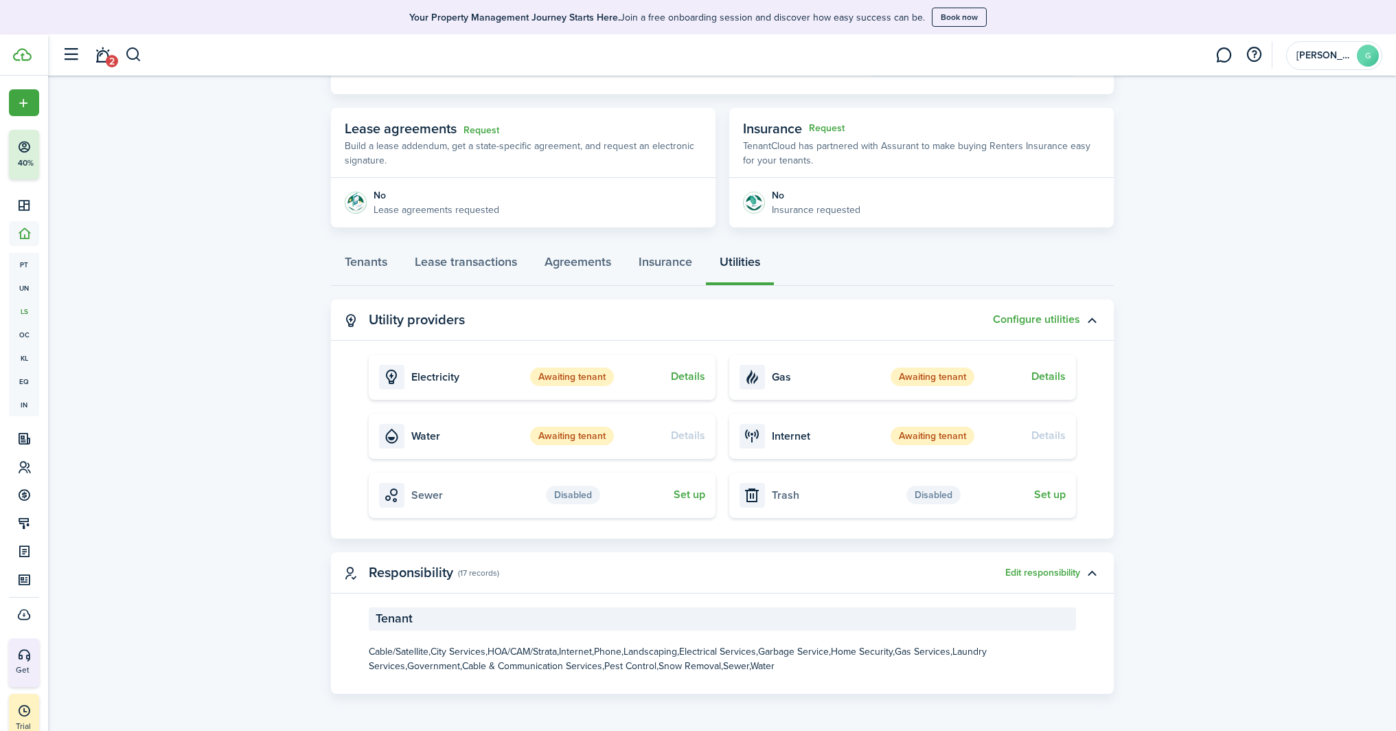
click at [684, 373] on button "Details" at bounding box center [688, 376] width 34 height 12
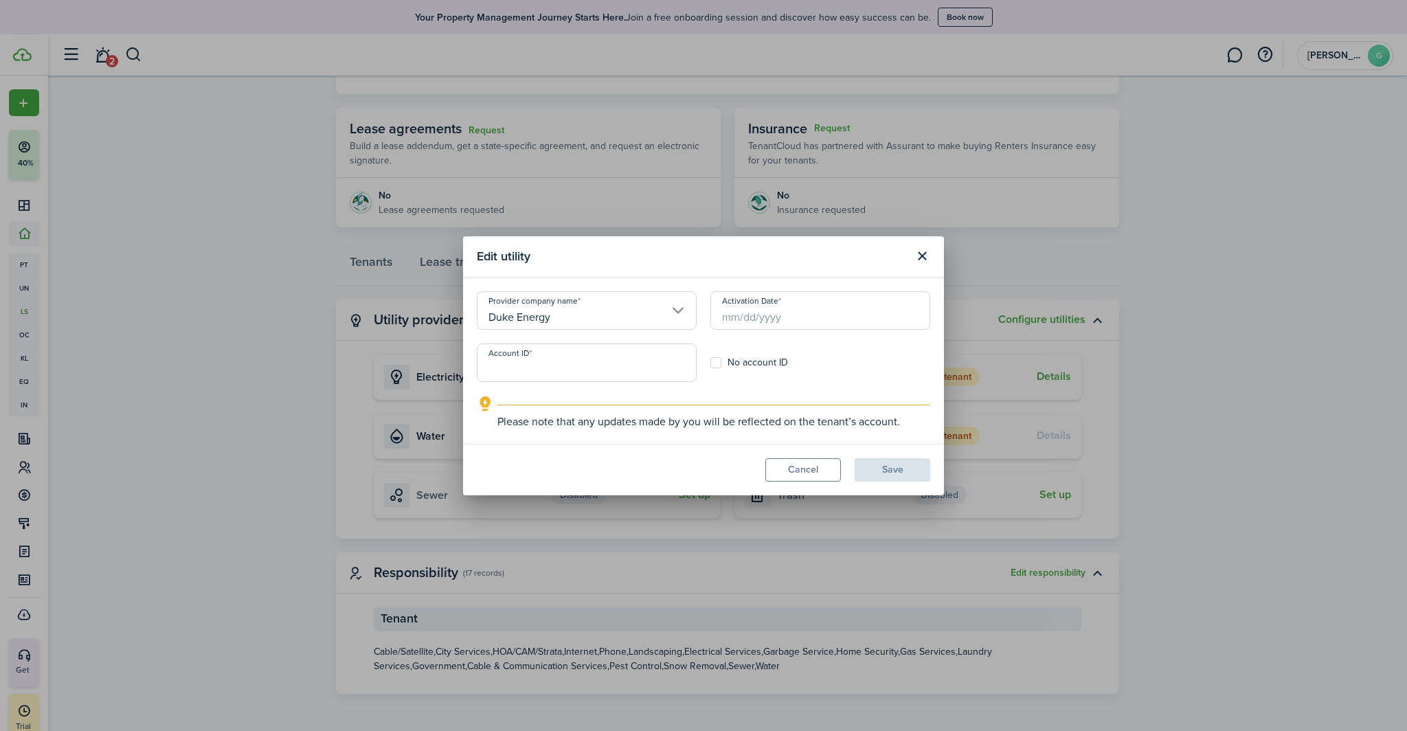
click at [764, 314] on input "Activation Date" at bounding box center [820, 310] width 220 height 38
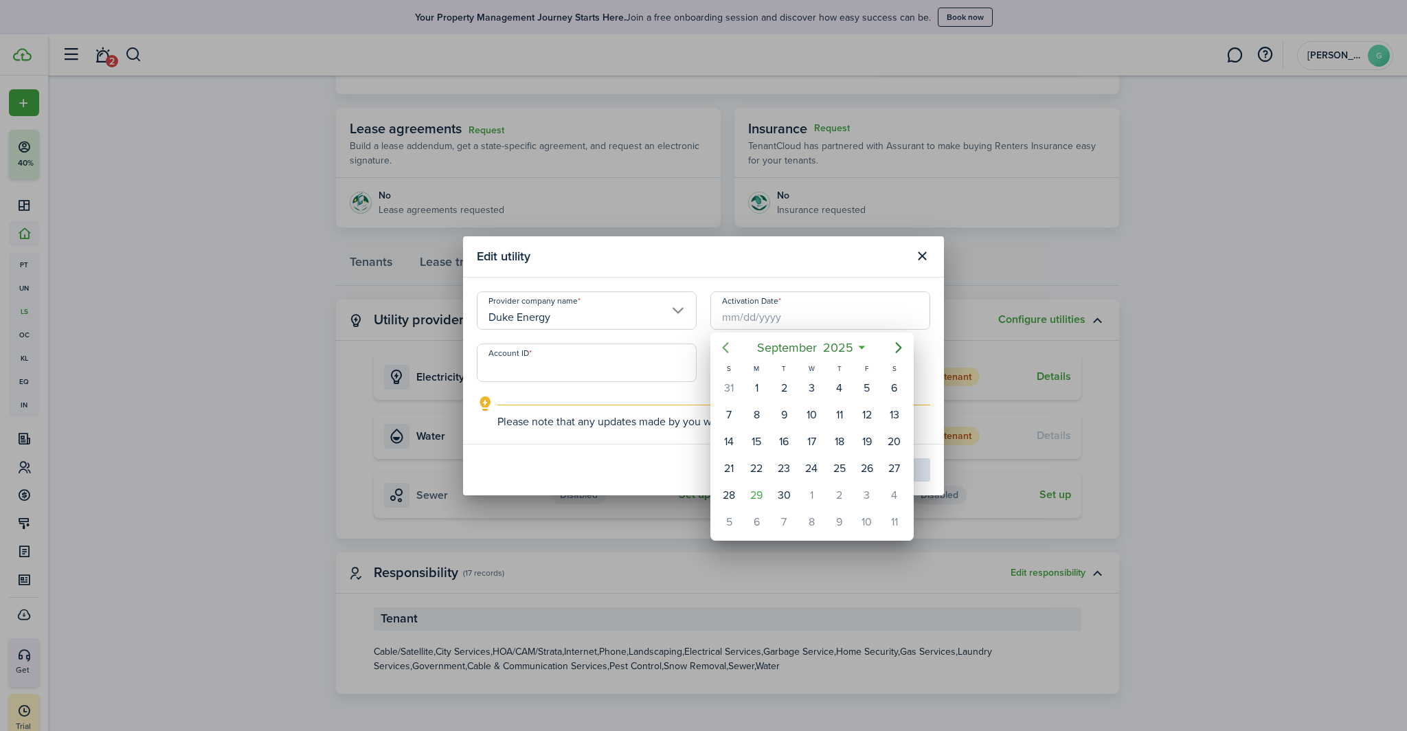
click at [727, 339] on icon "Previous page" at bounding box center [725, 347] width 16 height 16
click at [782, 382] on div "1" at bounding box center [783, 388] width 21 height 21
type input "[DATE]"
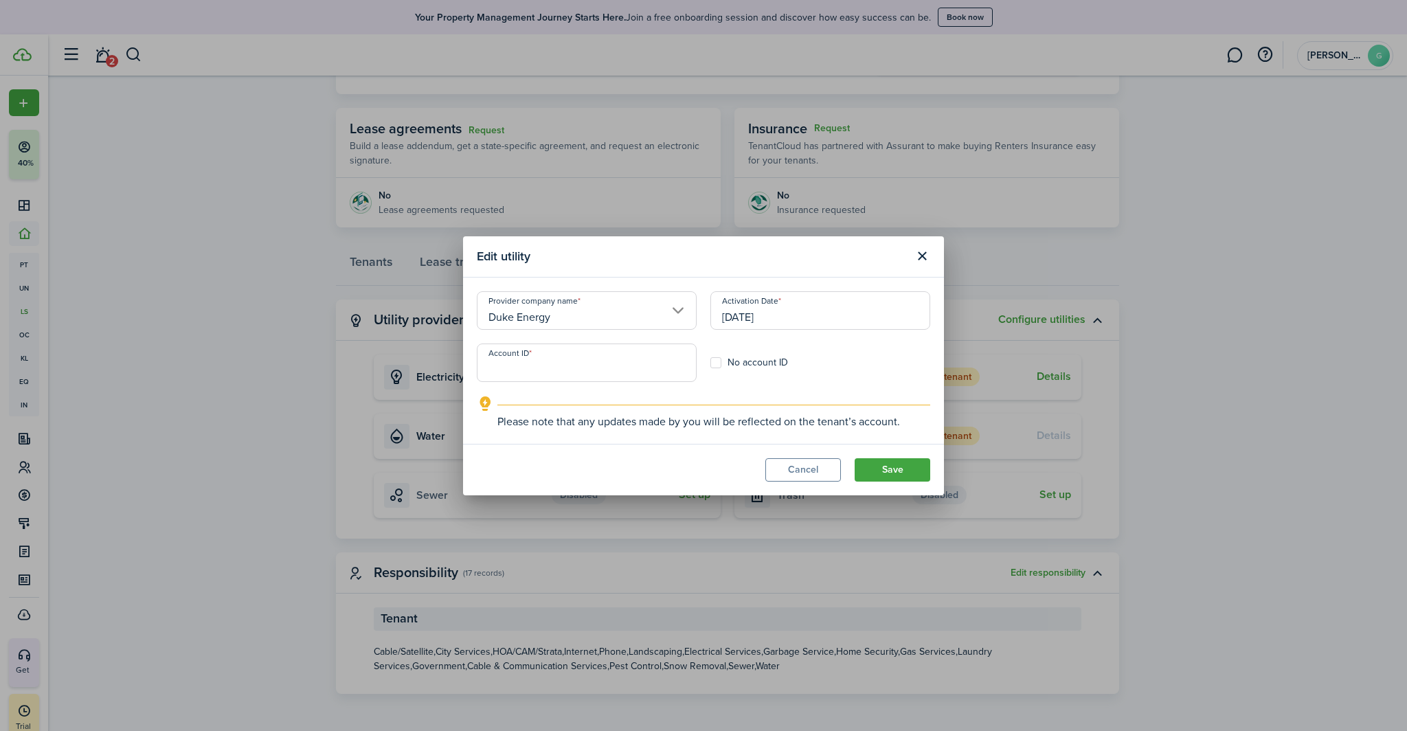
click at [558, 363] on input "Account ID" at bounding box center [587, 362] width 220 height 38
type input "910106870924"
click at [883, 464] on button "Save" at bounding box center [892, 469] width 76 height 23
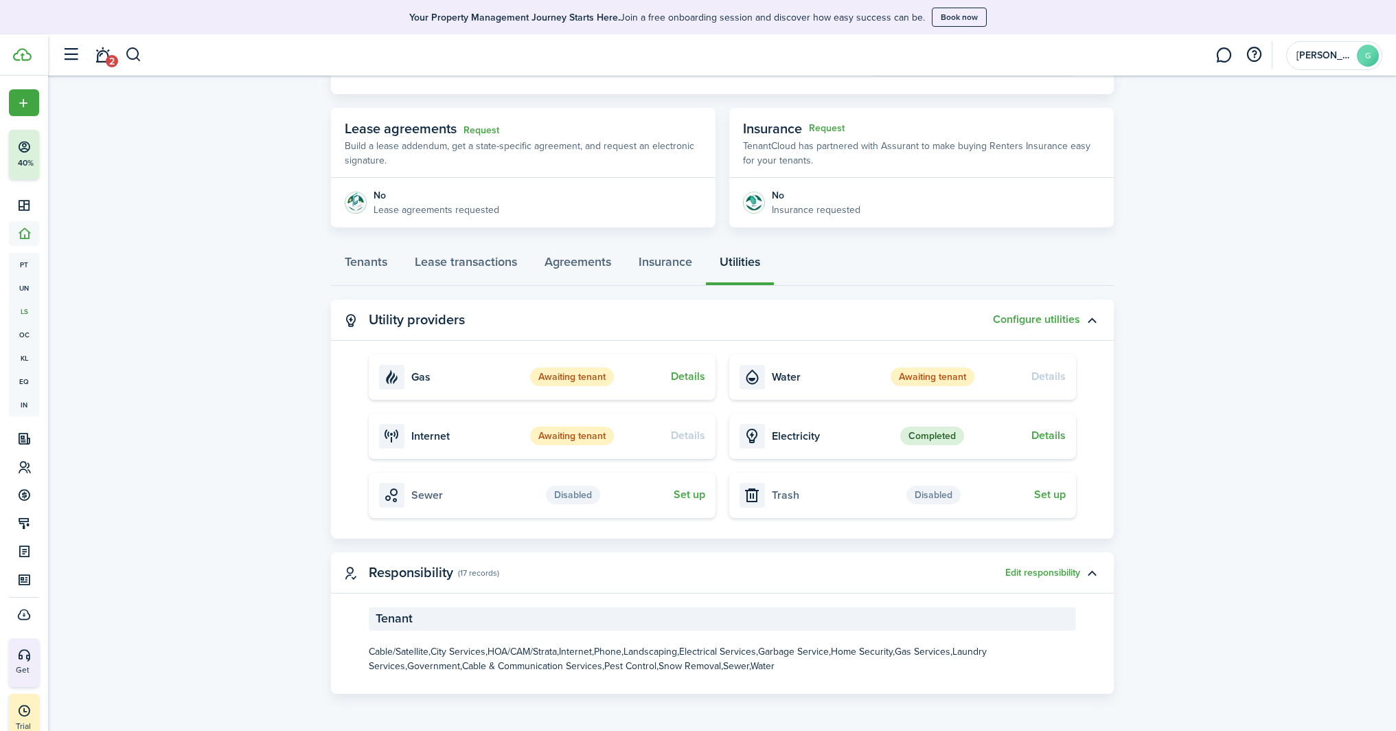
click at [1045, 431] on button "Details" at bounding box center [1049, 435] width 34 height 12
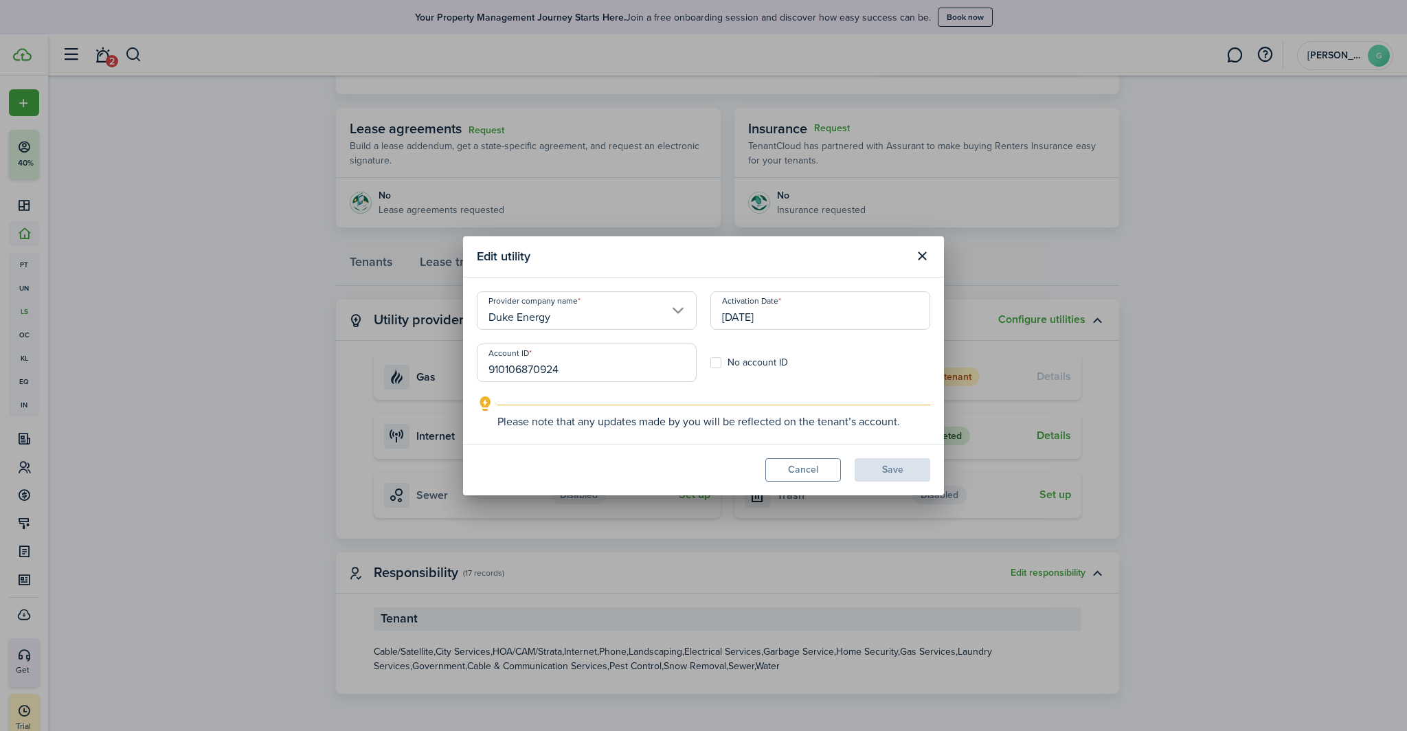
click at [820, 470] on button "Cancel" at bounding box center [803, 469] width 76 height 23
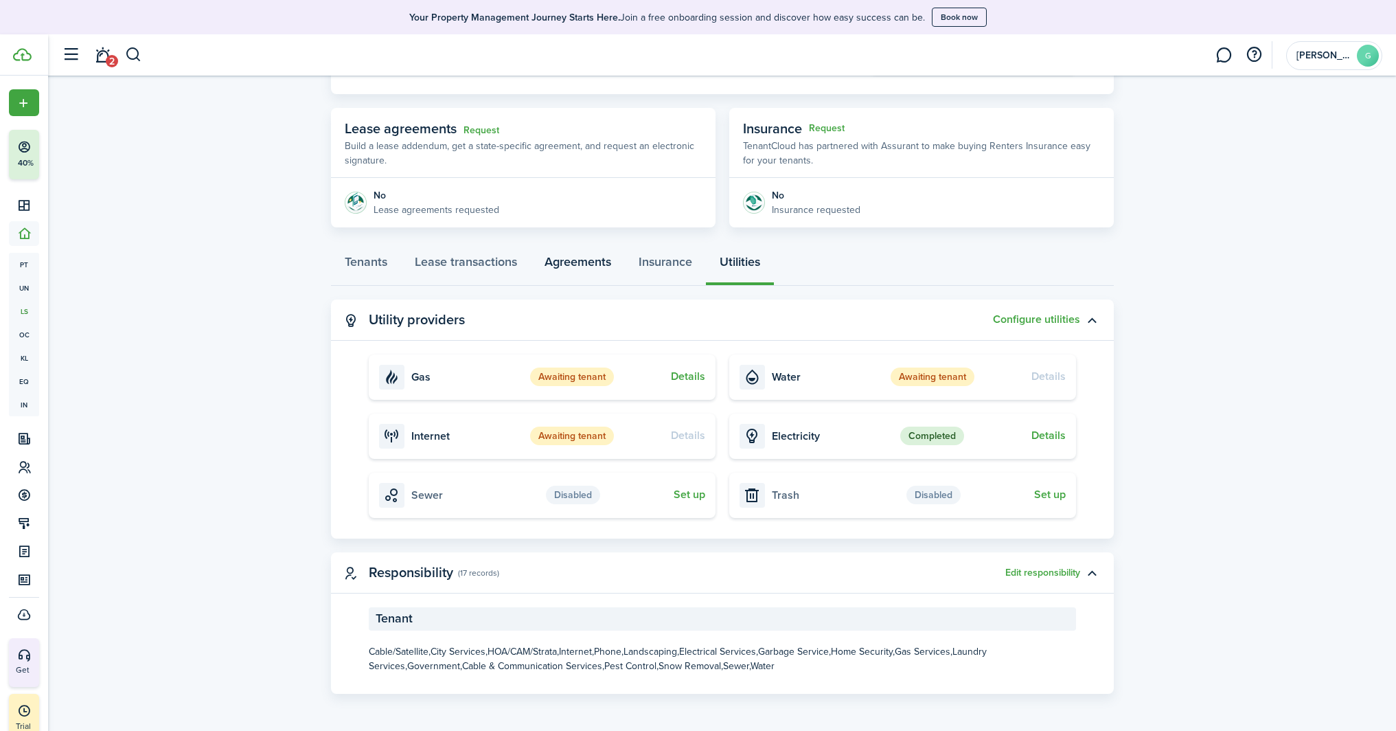
click at [554, 260] on link "Agreements" at bounding box center [578, 264] width 94 height 41
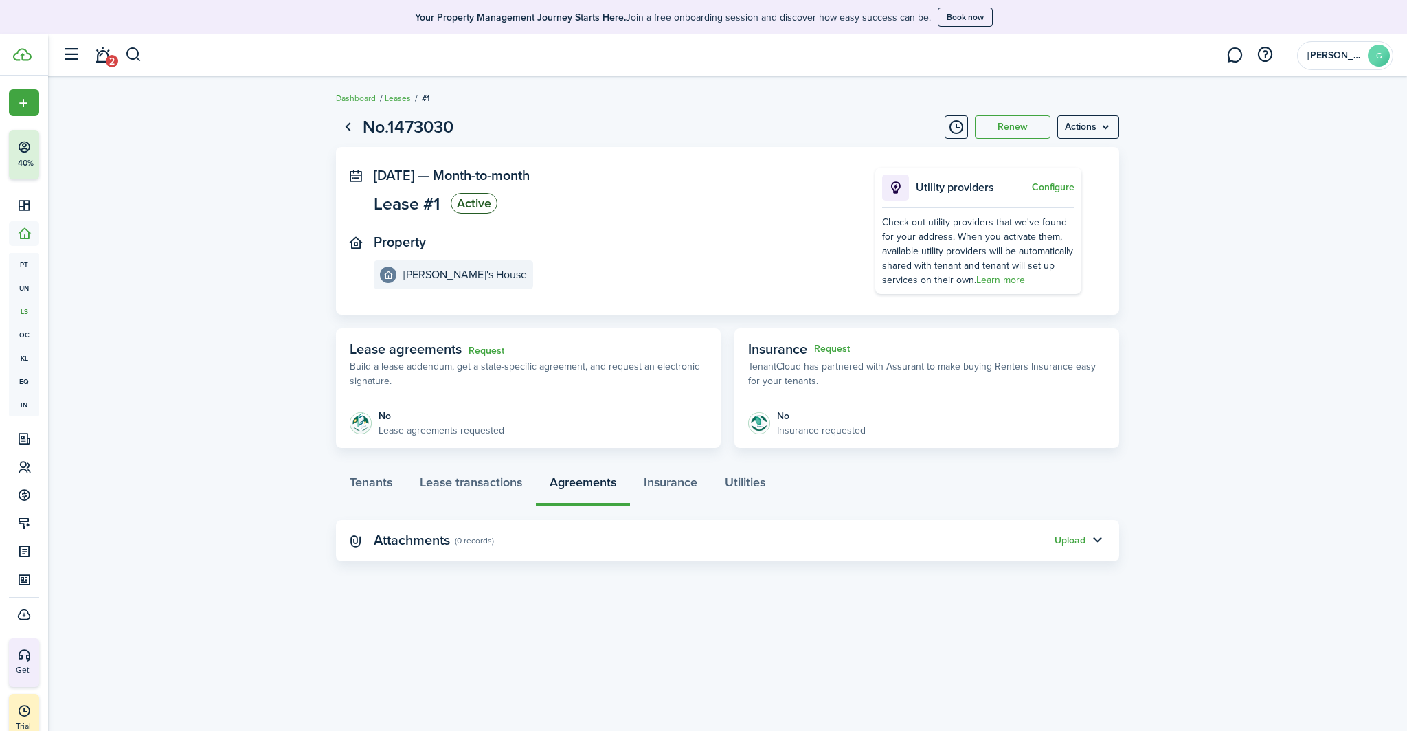
click at [1074, 537] on button "Upload" at bounding box center [1069, 540] width 31 height 11
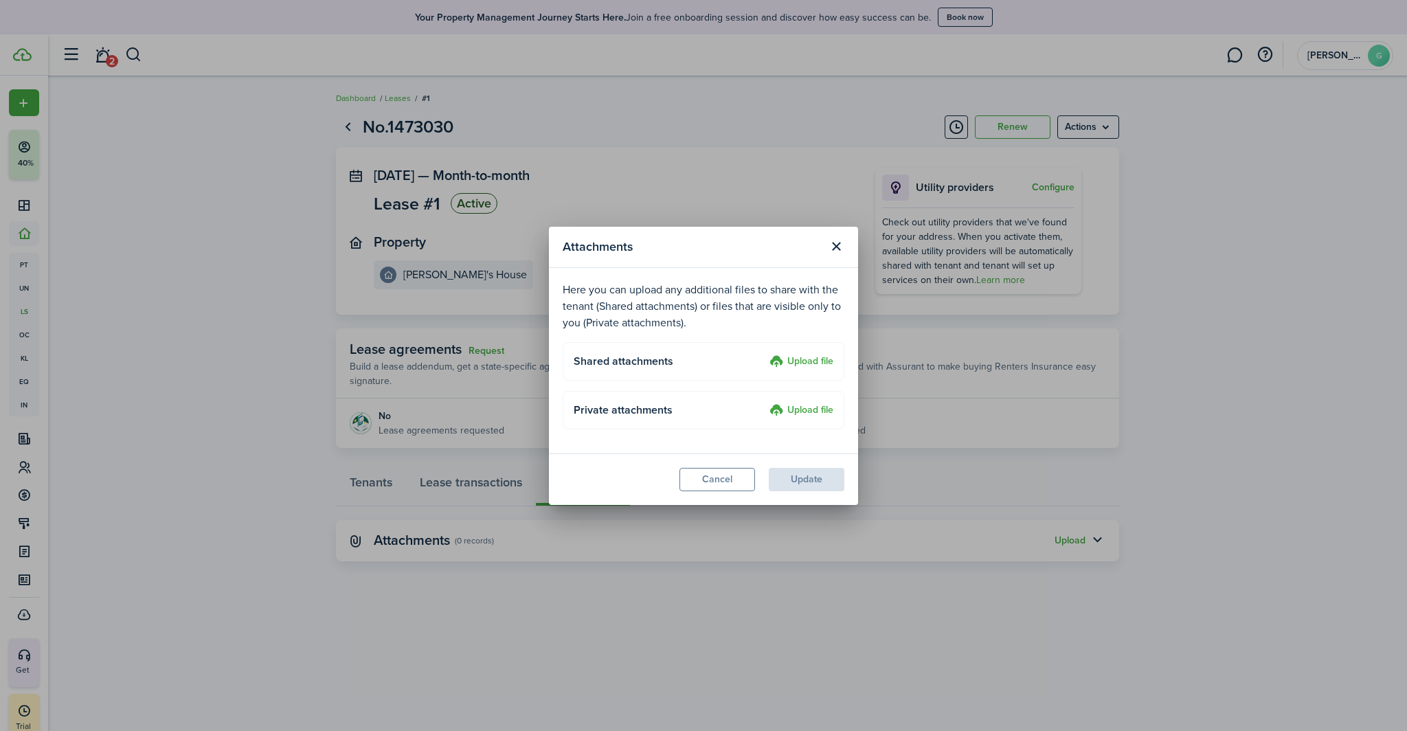
click at [817, 363] on label "Upload file" at bounding box center [801, 362] width 64 height 16
click at [764, 354] on input "Upload file" at bounding box center [764, 354] width 0 height 0
click at [814, 361] on label "Upload file" at bounding box center [801, 362] width 64 height 16
click at [764, 354] on input "Upload file" at bounding box center [764, 354] width 0 height 0
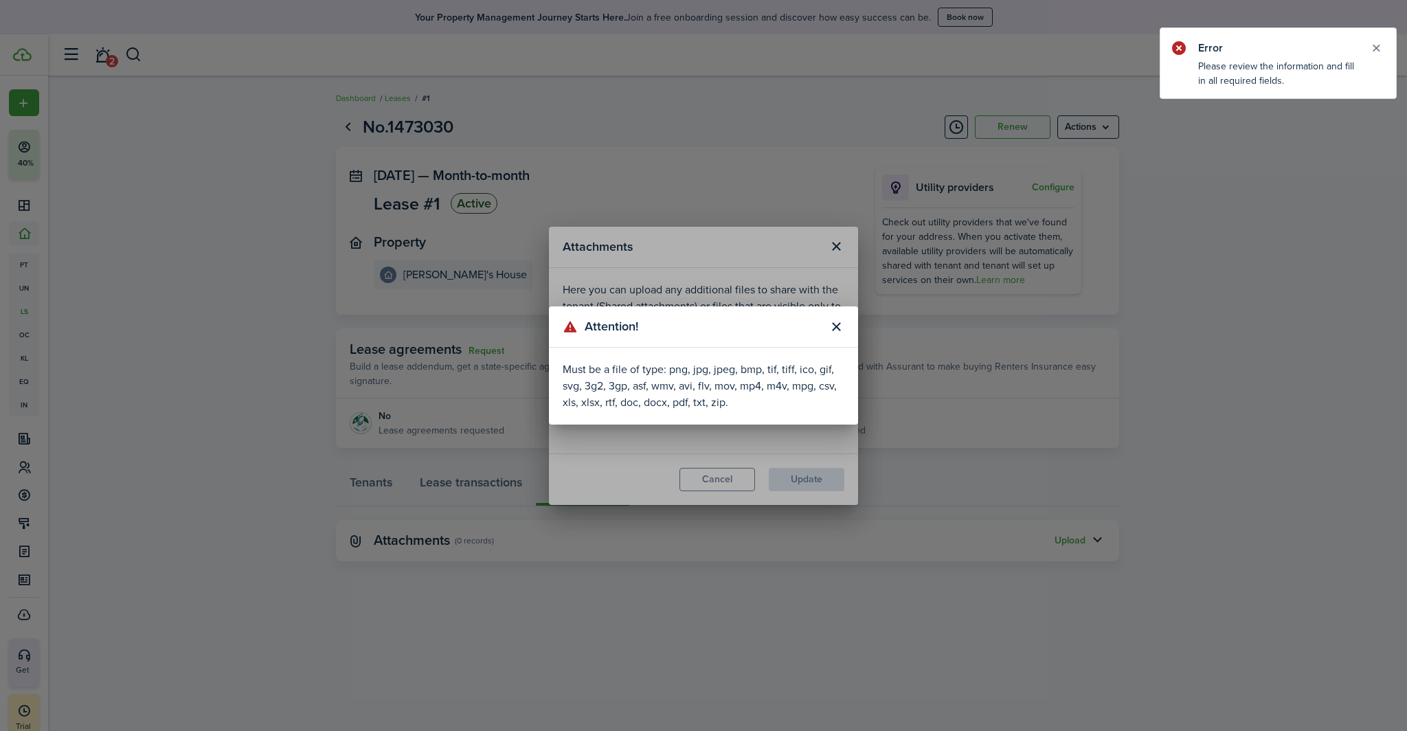
click at [837, 326] on button "Close modal" at bounding box center [835, 326] width 23 height 23
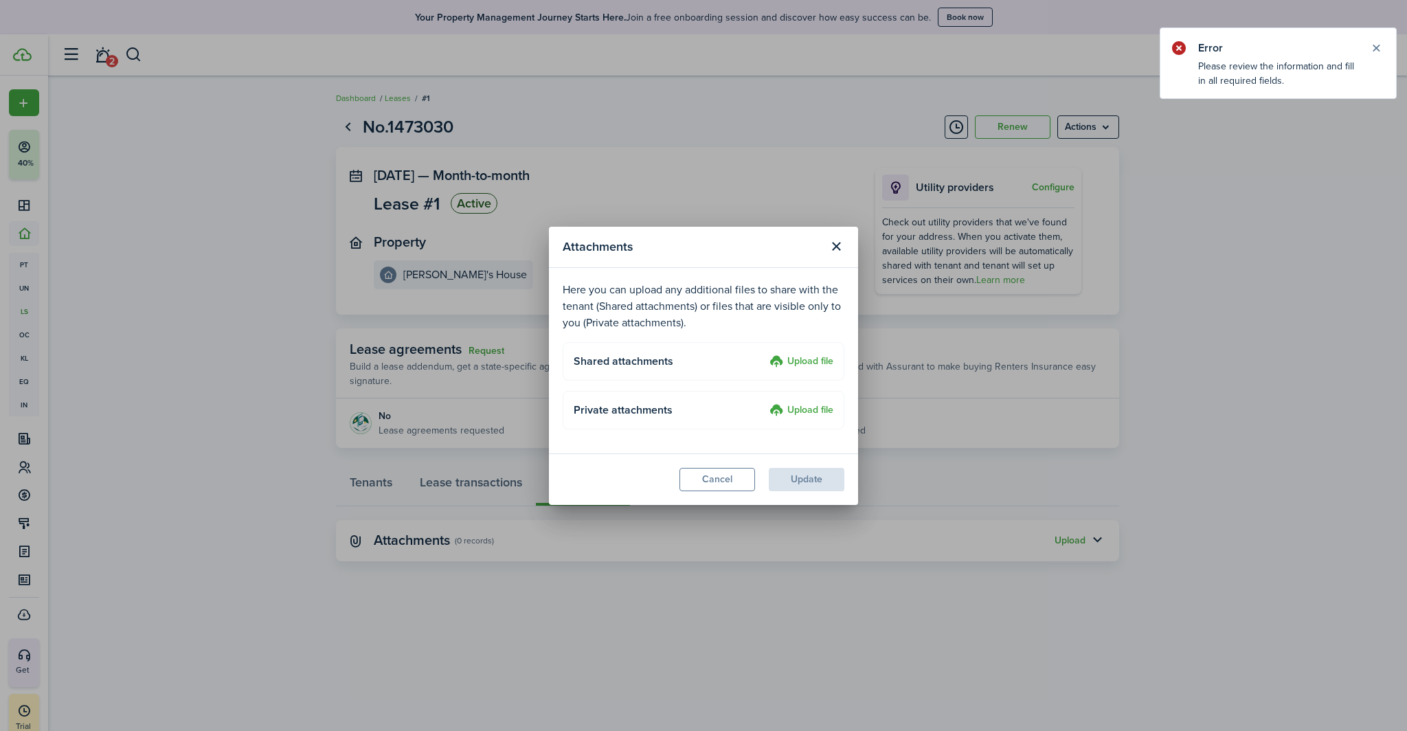
click at [803, 362] on label "Upload file" at bounding box center [801, 362] width 64 height 16
click at [764, 354] on input "Upload file" at bounding box center [764, 354] width 0 height 0
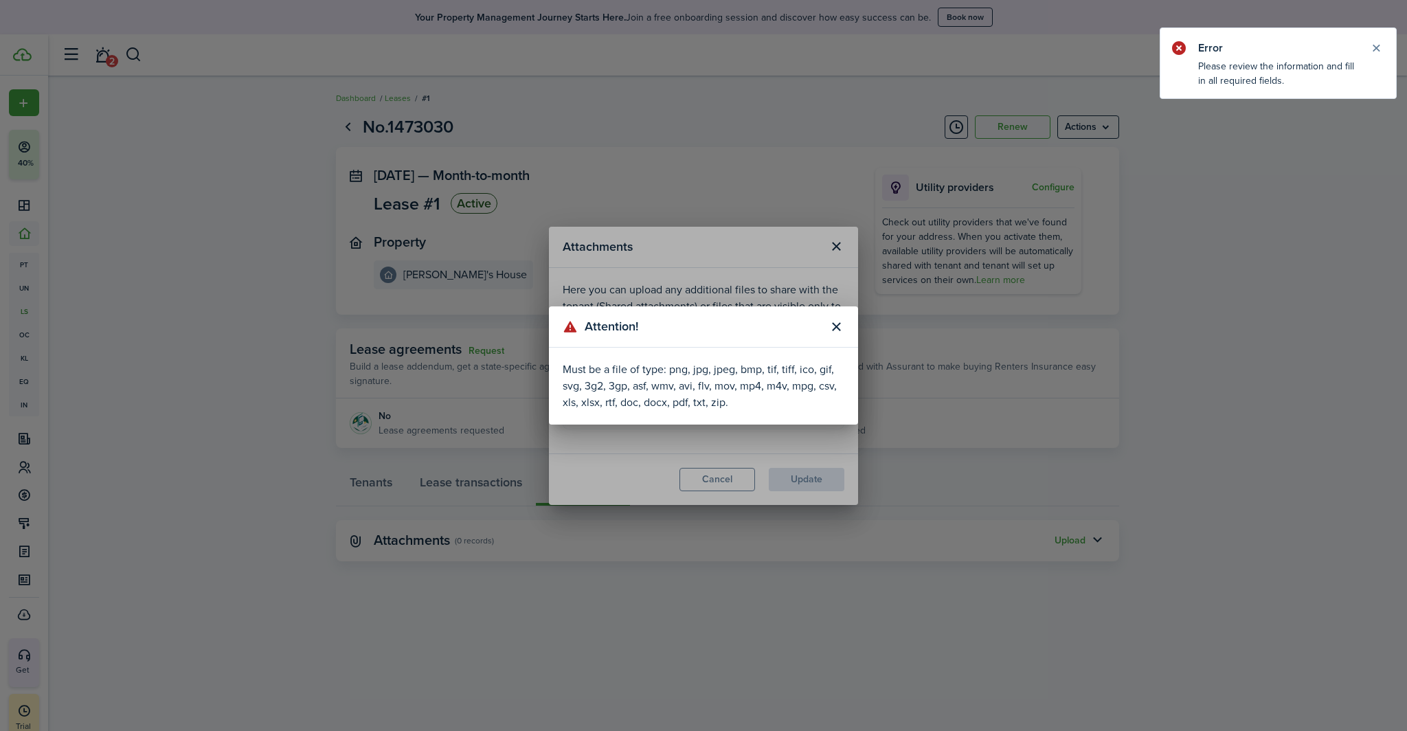
click at [841, 323] on button "Close modal" at bounding box center [835, 326] width 23 height 23
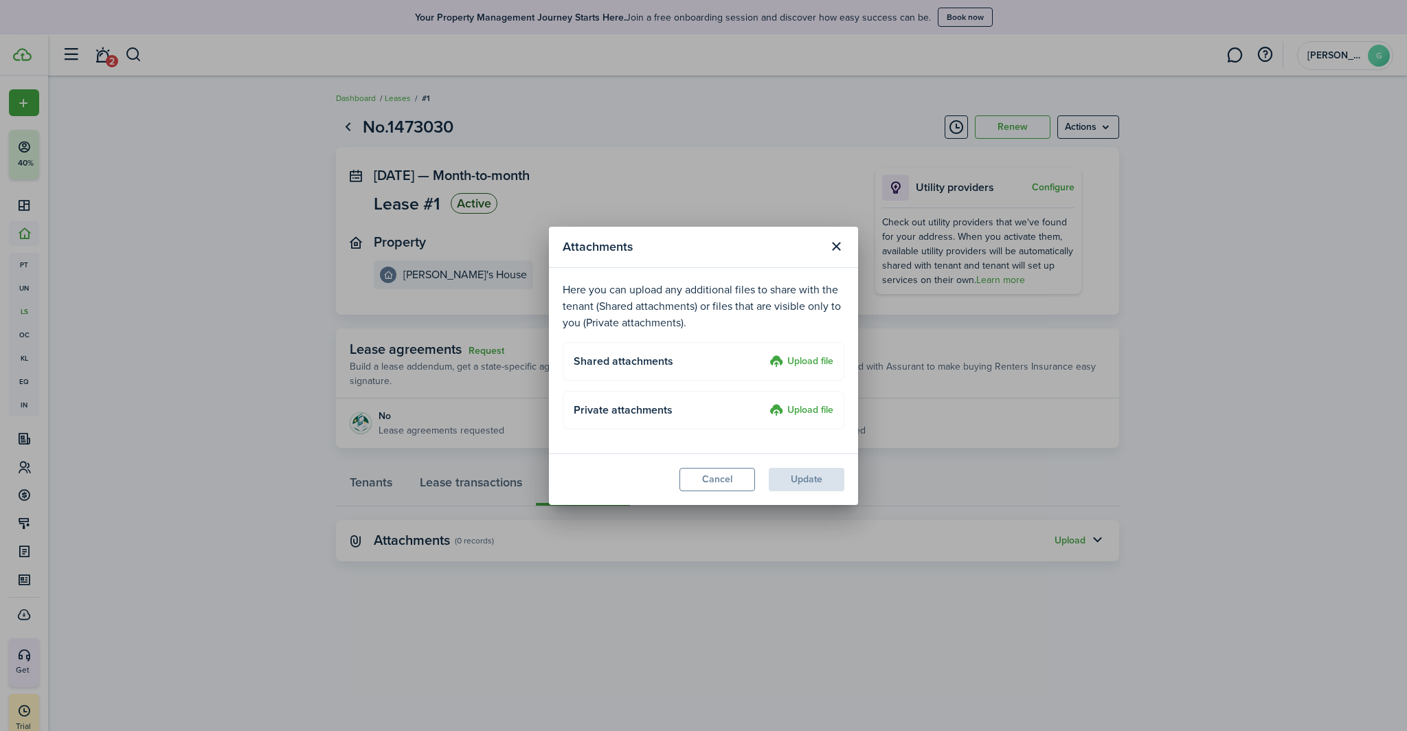
click at [790, 354] on label "Upload file" at bounding box center [801, 362] width 64 height 16
click at [764, 354] on input "Upload file" at bounding box center [764, 354] width 0 height 0
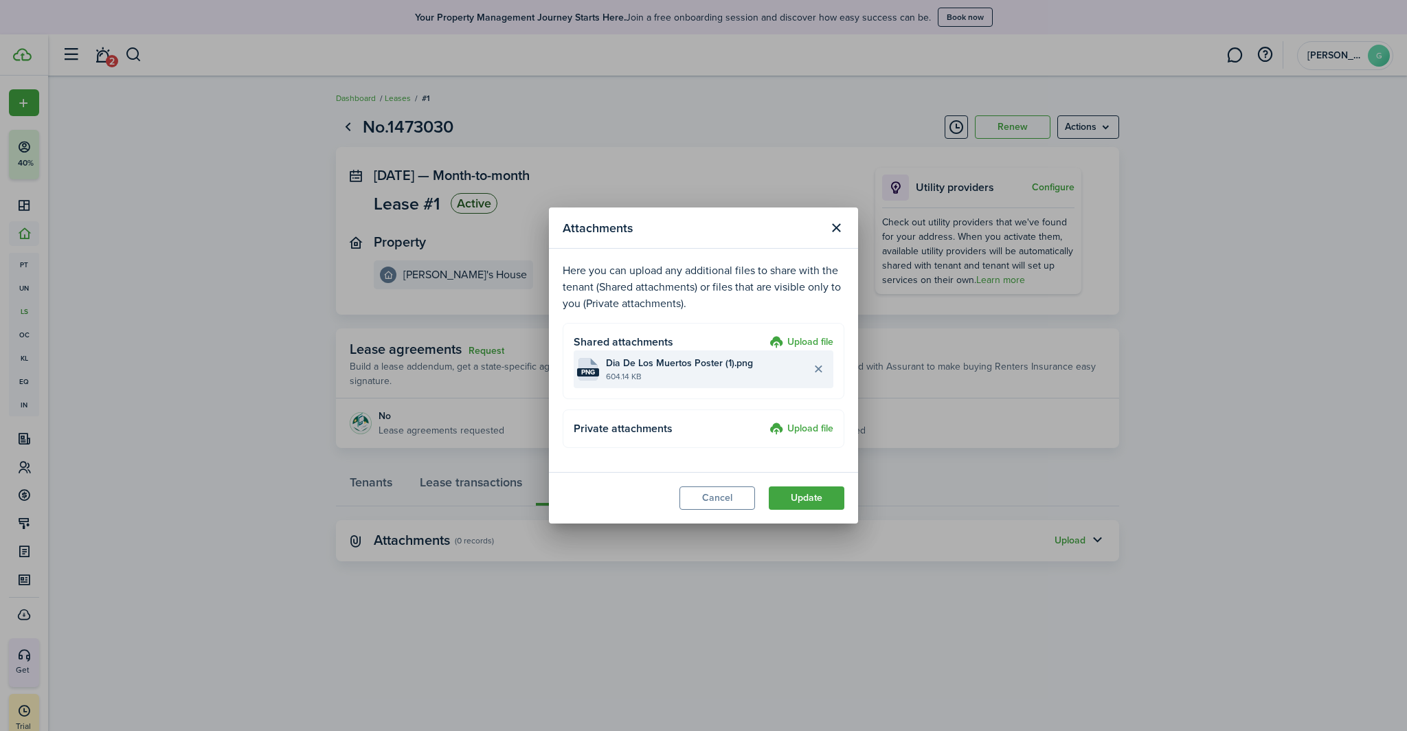
click at [816, 372] on button "Delete file" at bounding box center [817, 369] width 23 height 23
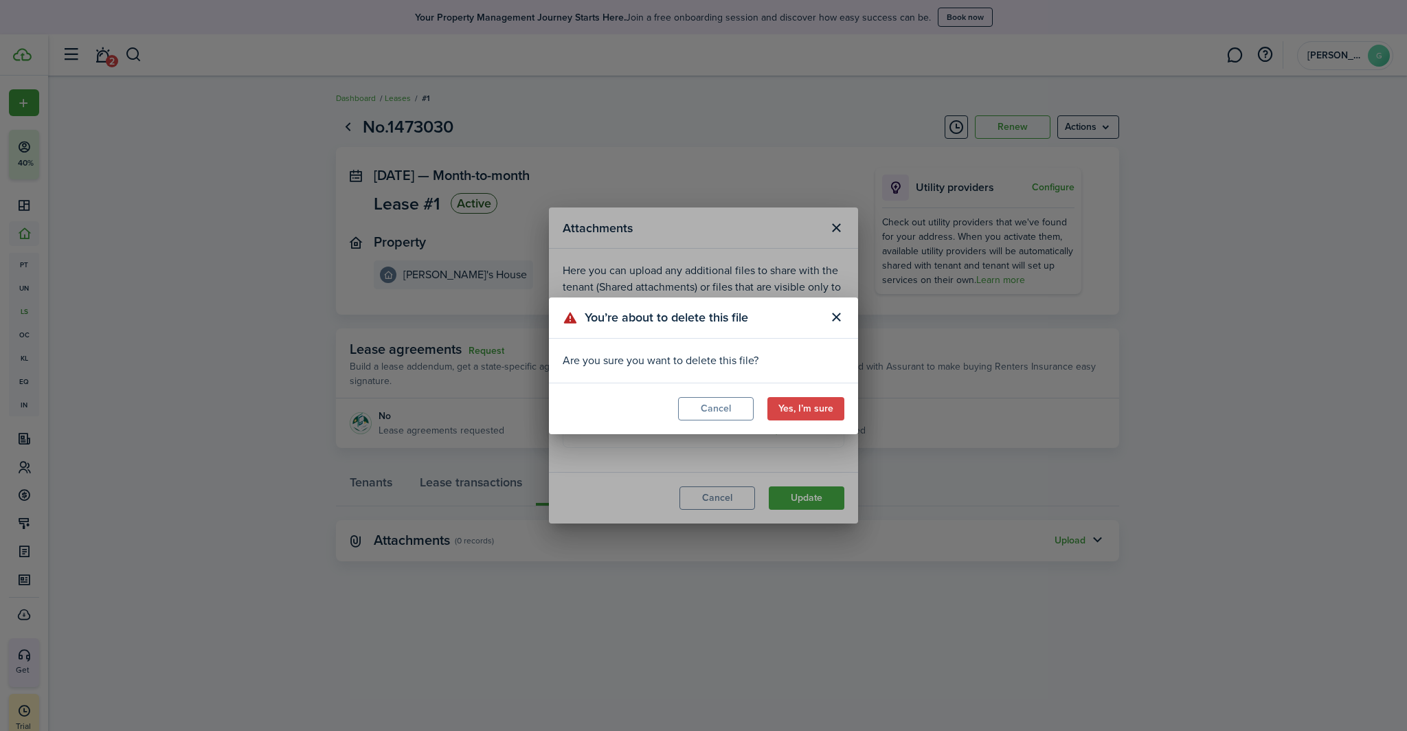
click at [795, 407] on button "Yes, I’m sure" at bounding box center [805, 408] width 77 height 23
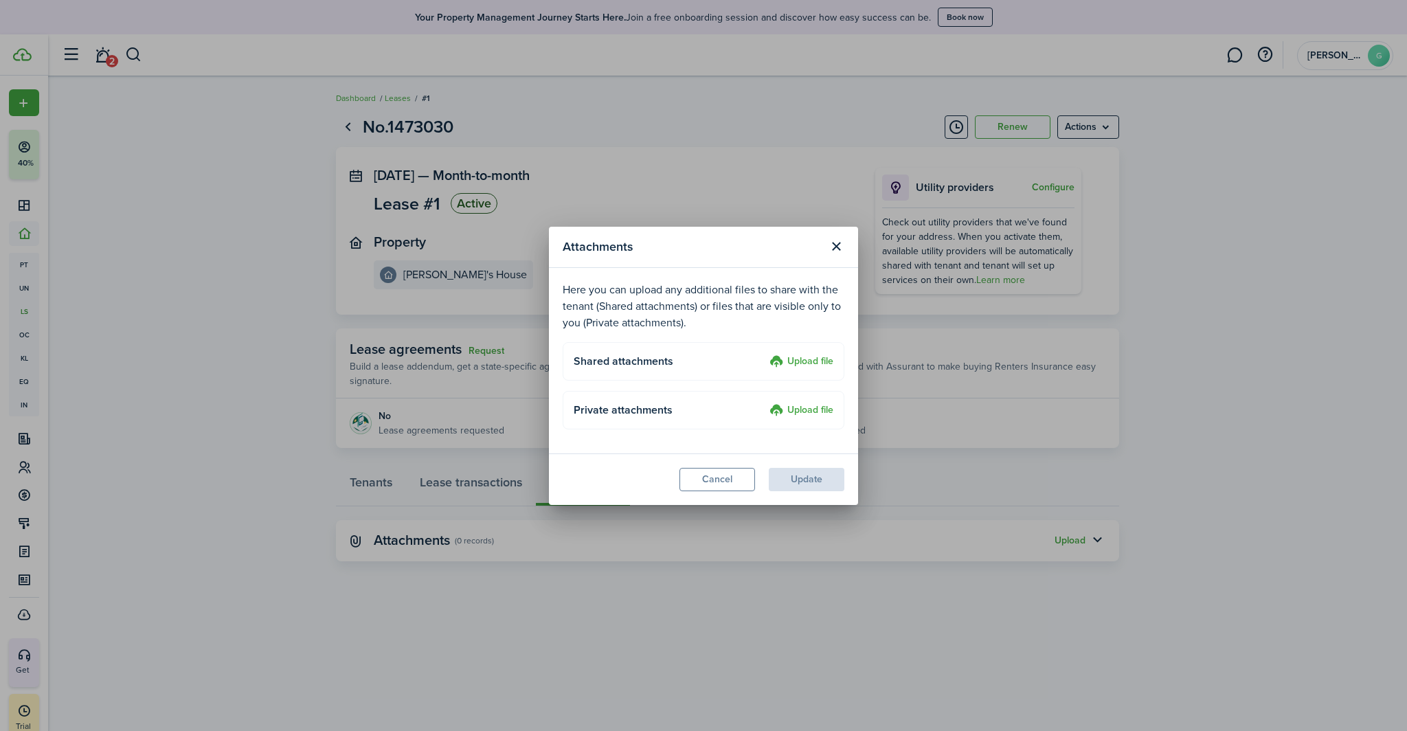
click at [798, 359] on label "Upload file" at bounding box center [801, 362] width 64 height 16
click at [764, 354] on input "Upload file" at bounding box center [764, 354] width 0 height 0
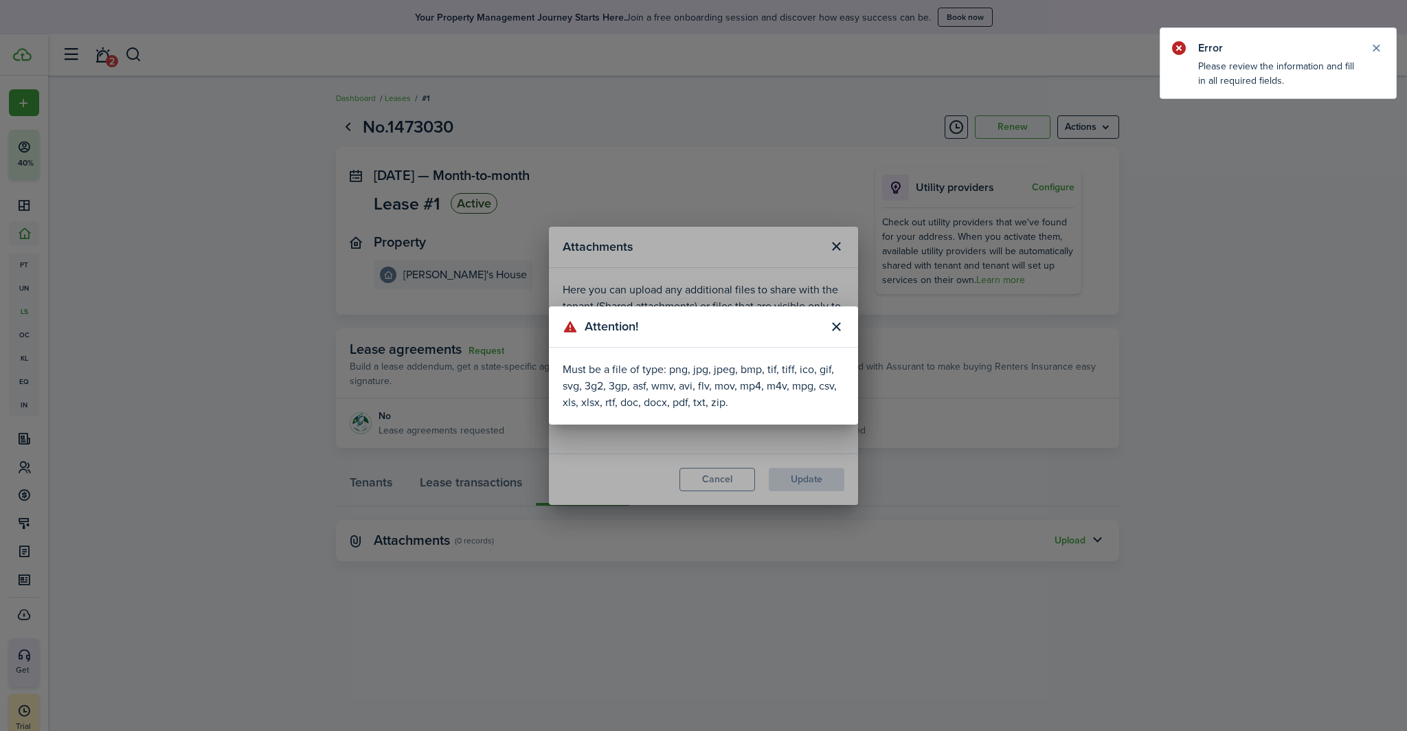
click at [839, 330] on button "Close modal" at bounding box center [835, 326] width 23 height 23
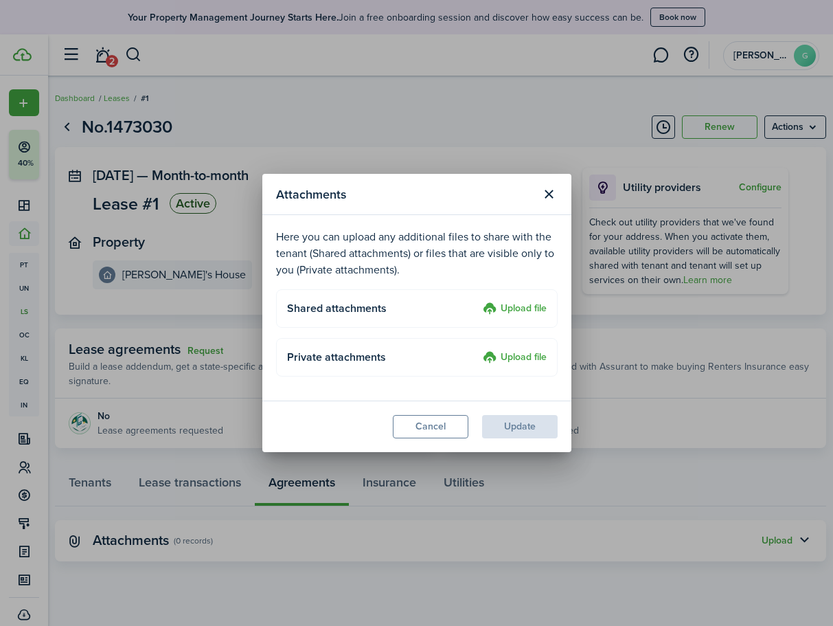
click at [522, 311] on label "Upload file" at bounding box center [515, 309] width 64 height 16
click at [478, 301] on input "Upload file" at bounding box center [478, 301] width 0 height 0
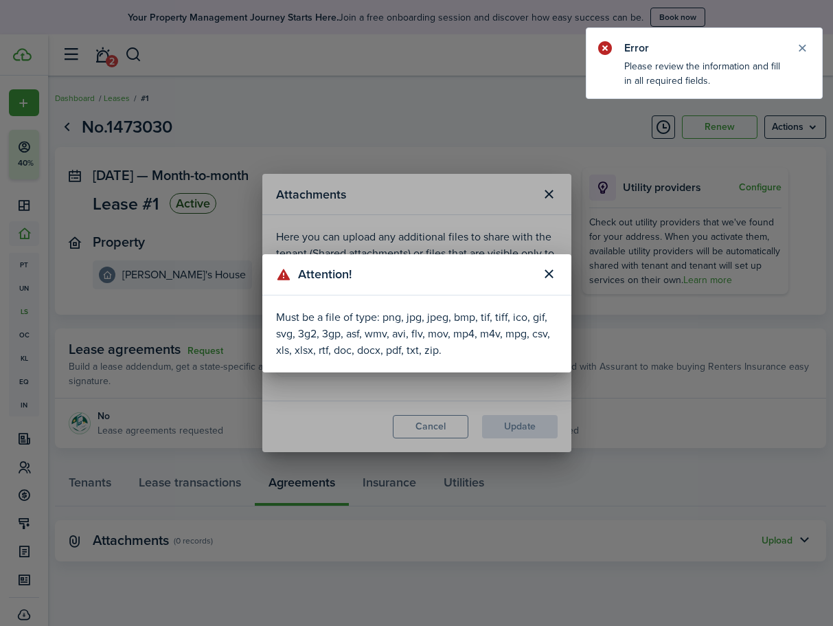
click at [540, 271] on button "Close modal" at bounding box center [549, 273] width 23 height 23
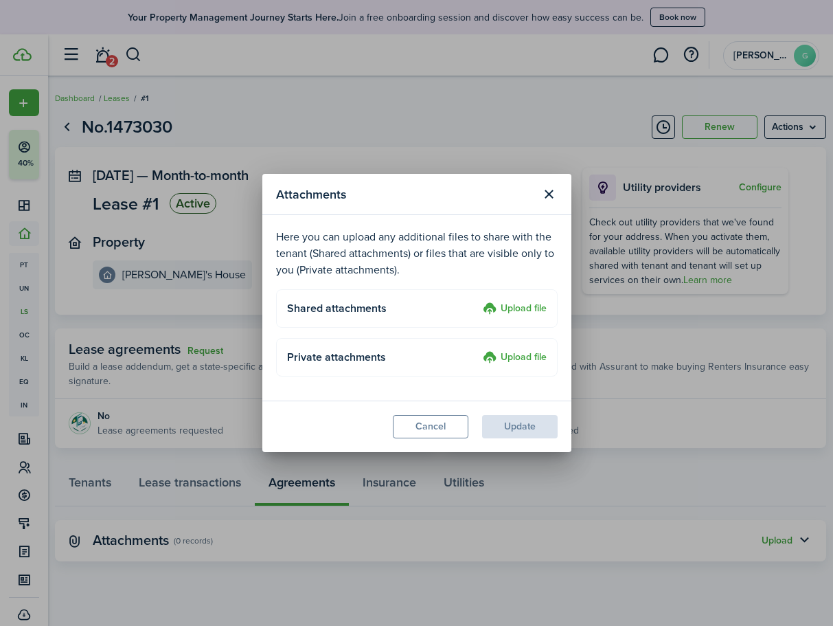
click at [435, 426] on button "Cancel" at bounding box center [431, 426] width 76 height 23
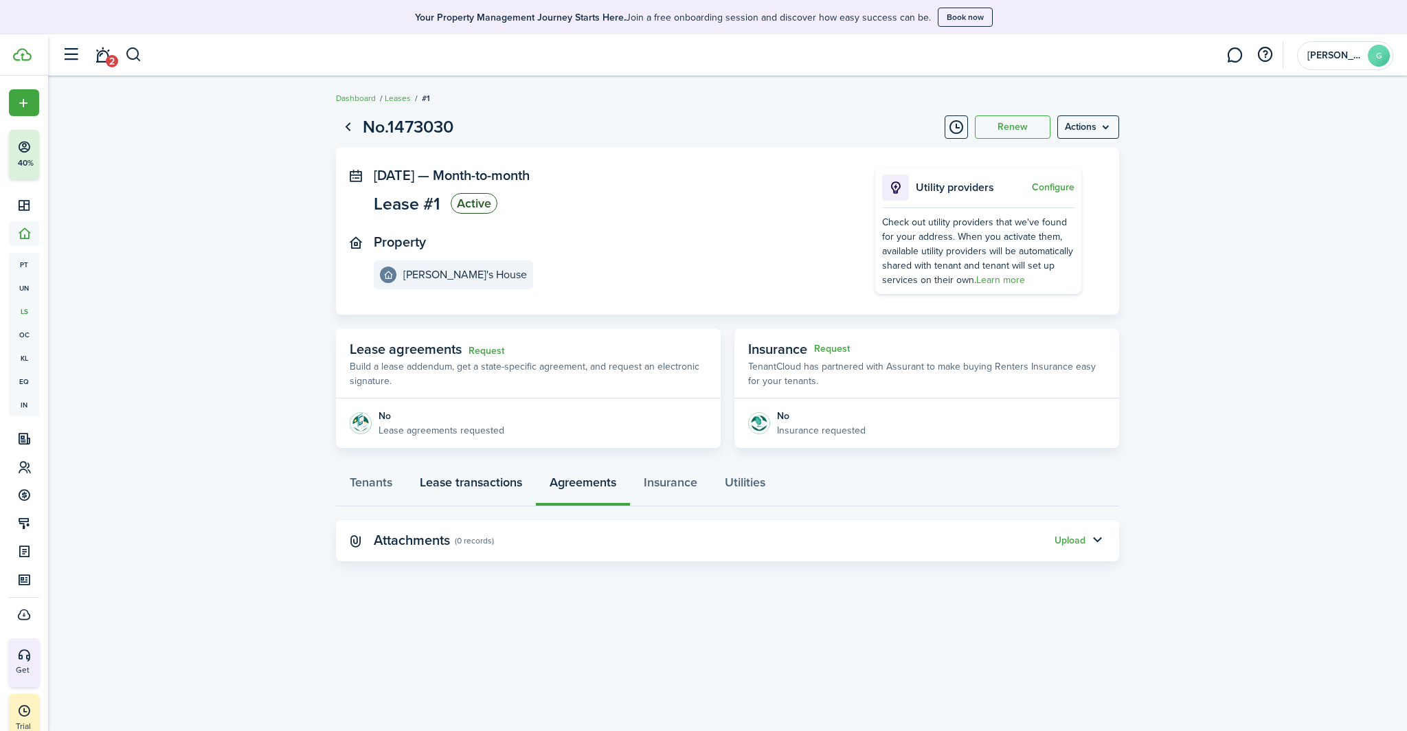
click at [502, 478] on link "Lease transactions" at bounding box center [471, 485] width 130 height 41
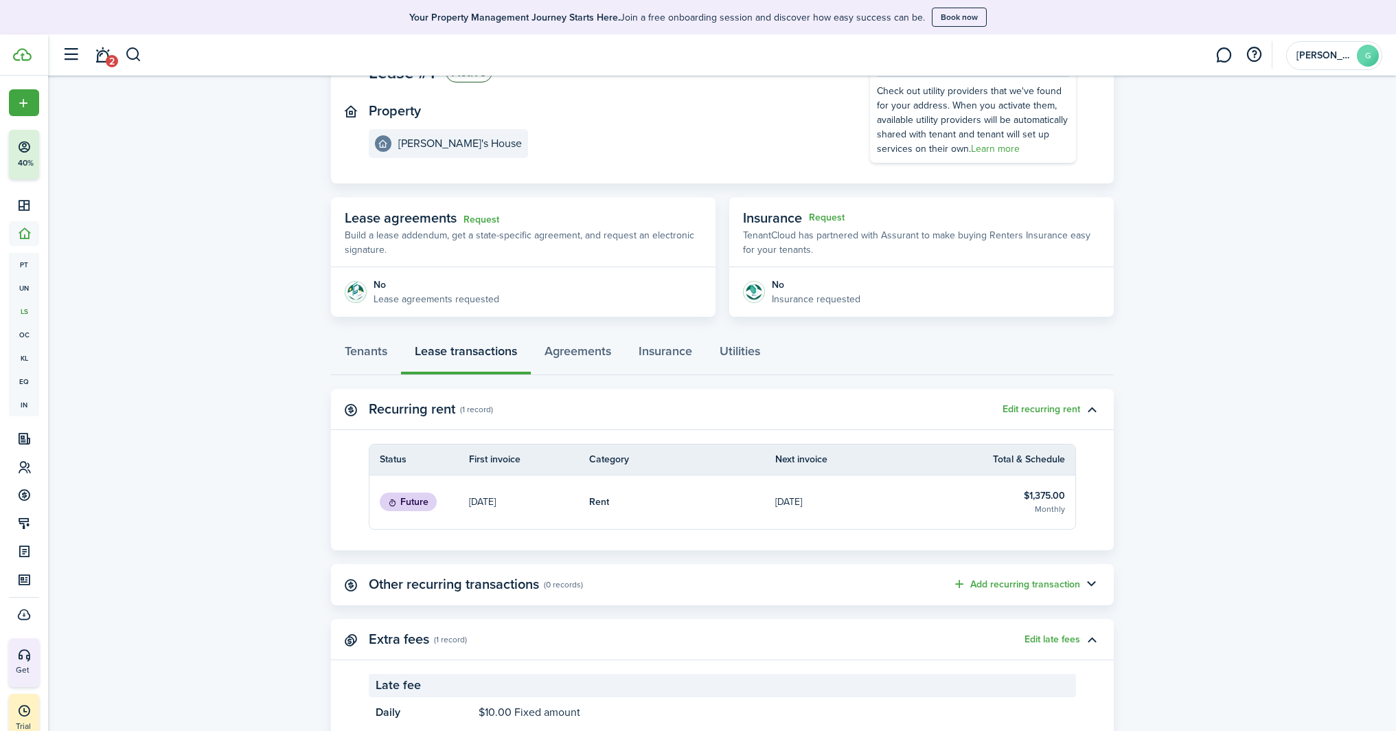
scroll to position [179, 0]
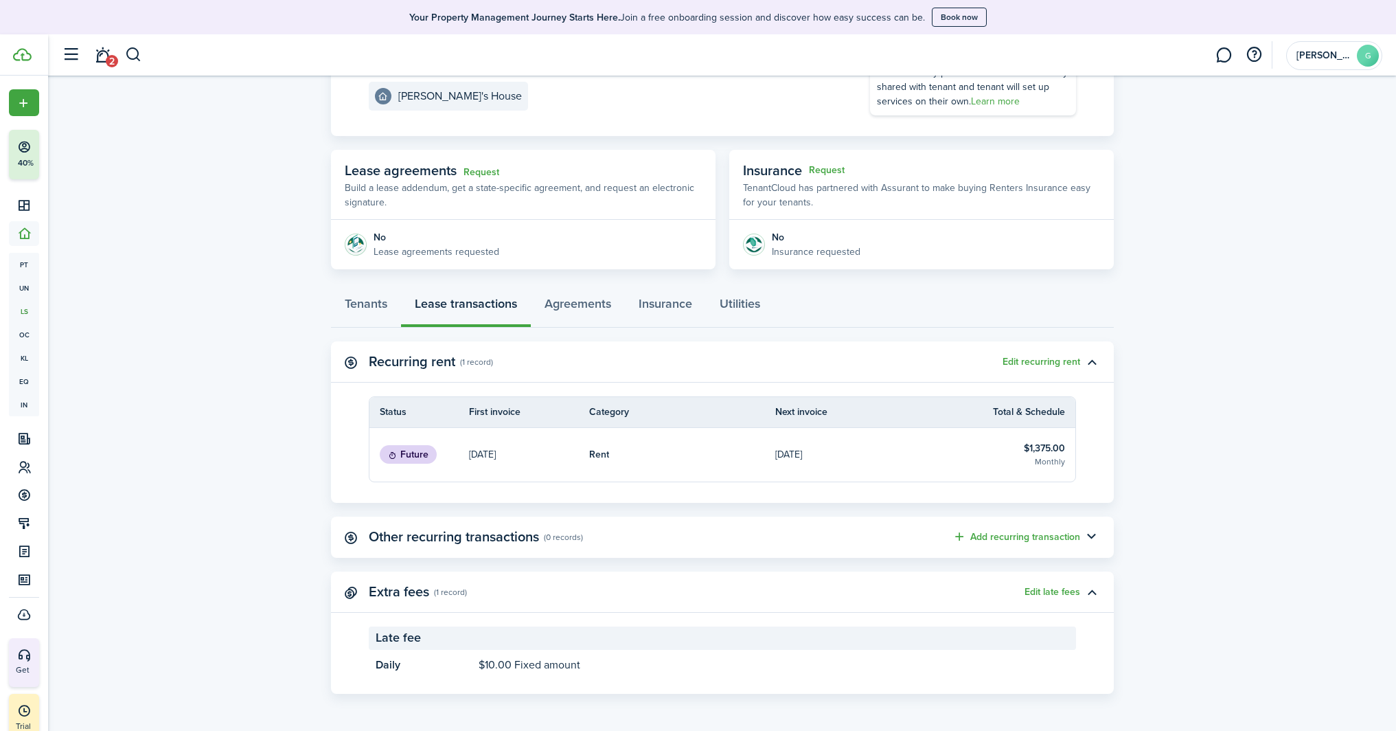
click at [991, 538] on button "Add recurring transaction" at bounding box center [1017, 537] width 128 height 16
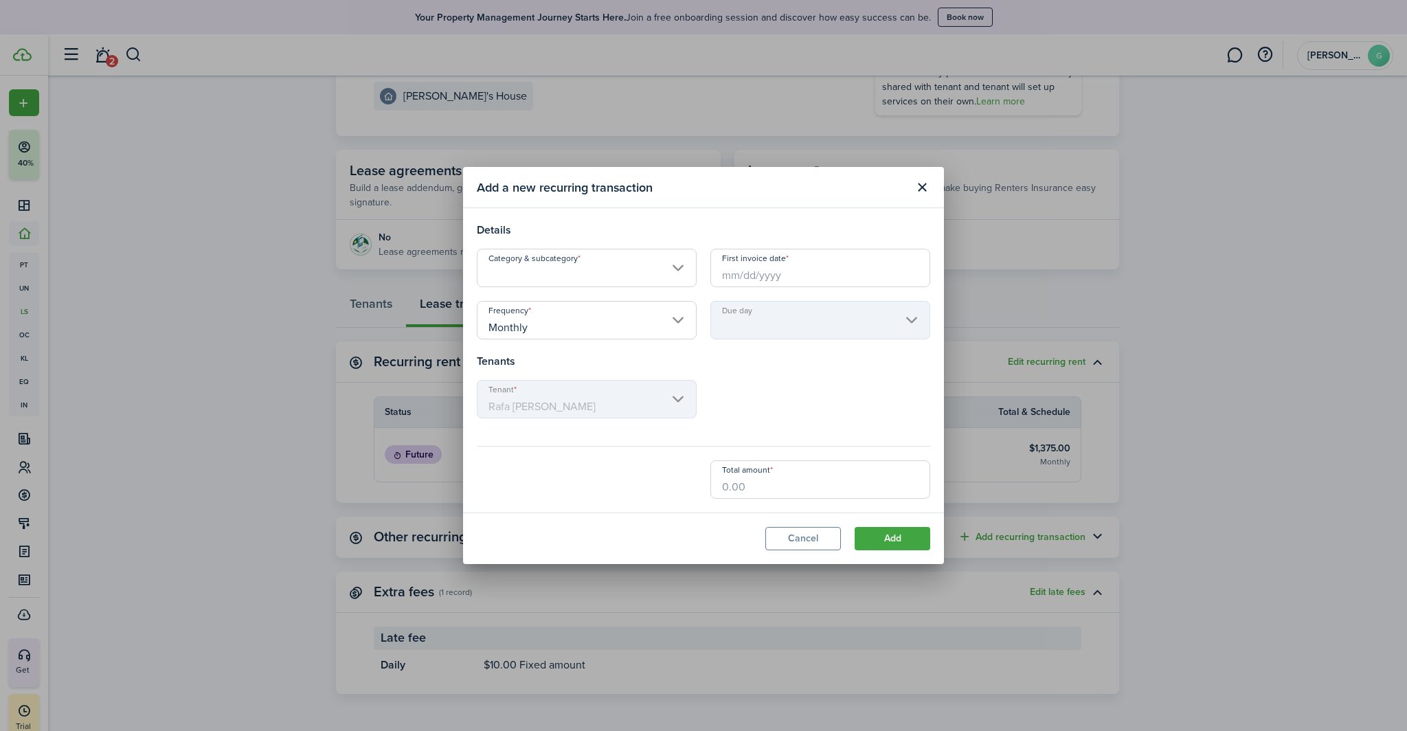
click at [642, 326] on input "Monthly" at bounding box center [587, 320] width 220 height 38
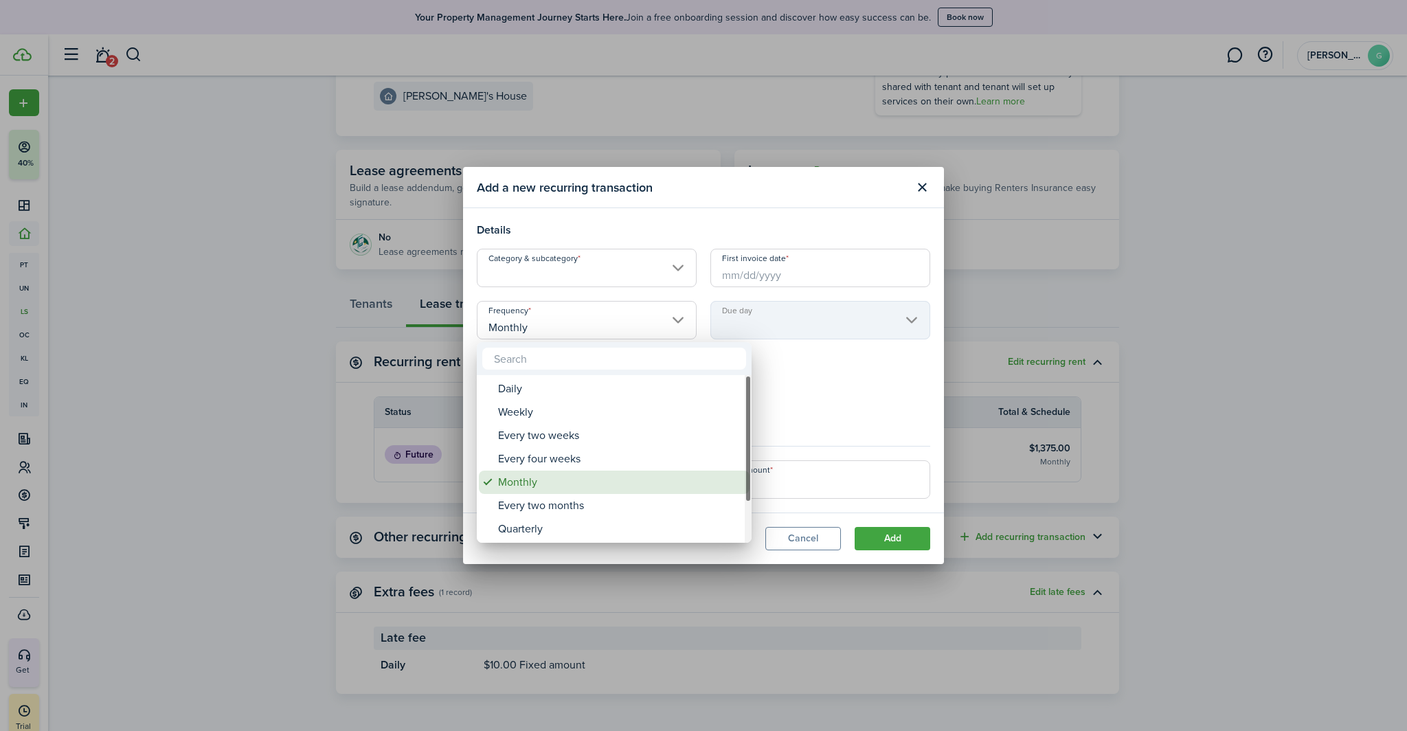
click at [545, 477] on div "Monthly" at bounding box center [619, 481] width 243 height 23
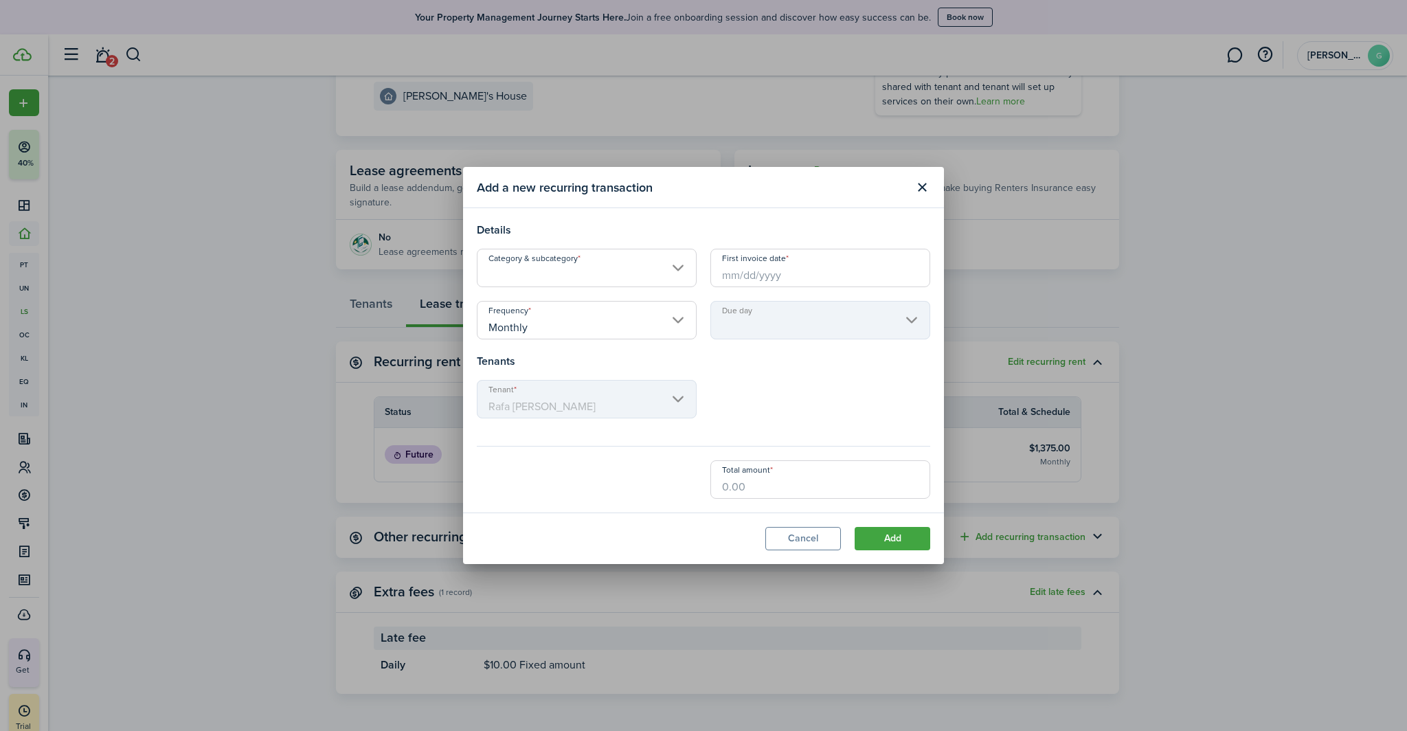
click at [576, 268] on input "Category & subcategory" at bounding box center [587, 268] width 220 height 38
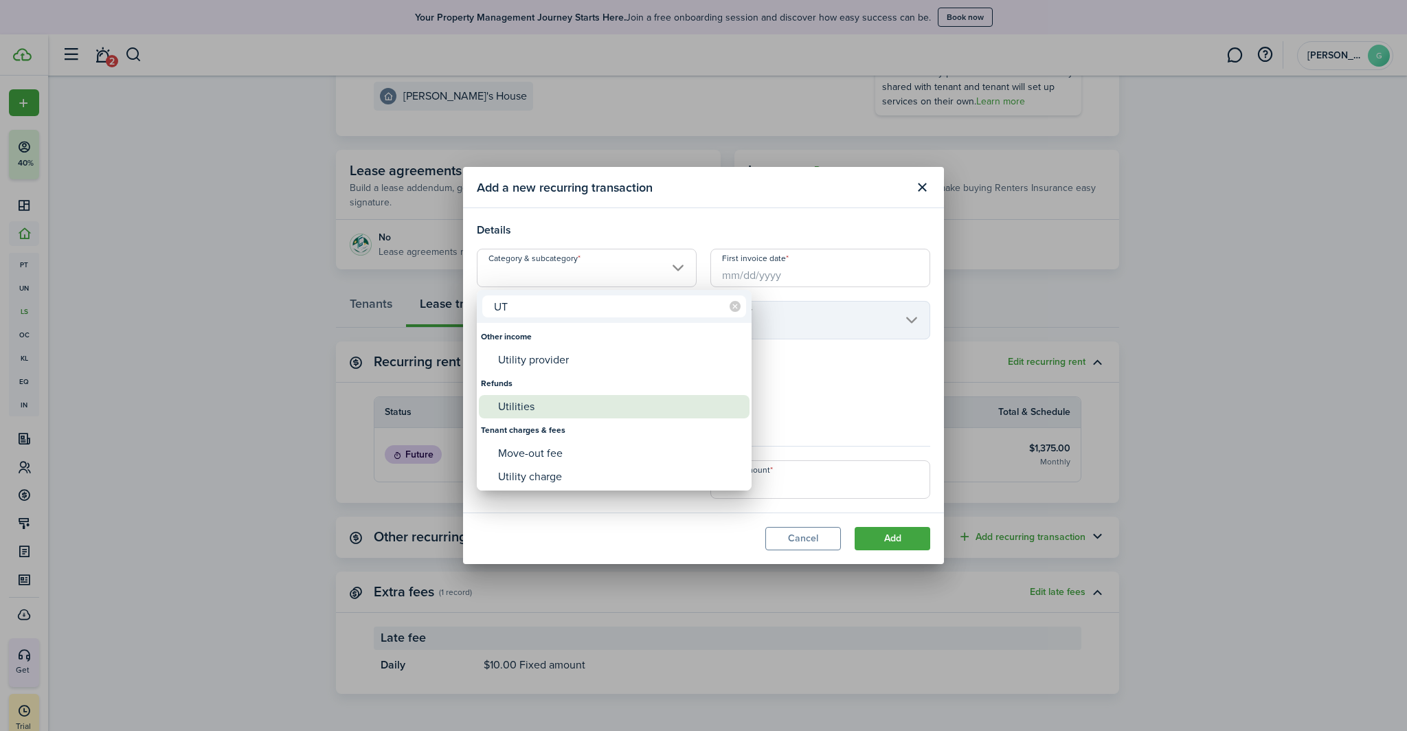
type input "UT"
click at [553, 402] on div "Utilities" at bounding box center [619, 406] width 243 height 23
type input "Refunds / Utilities"
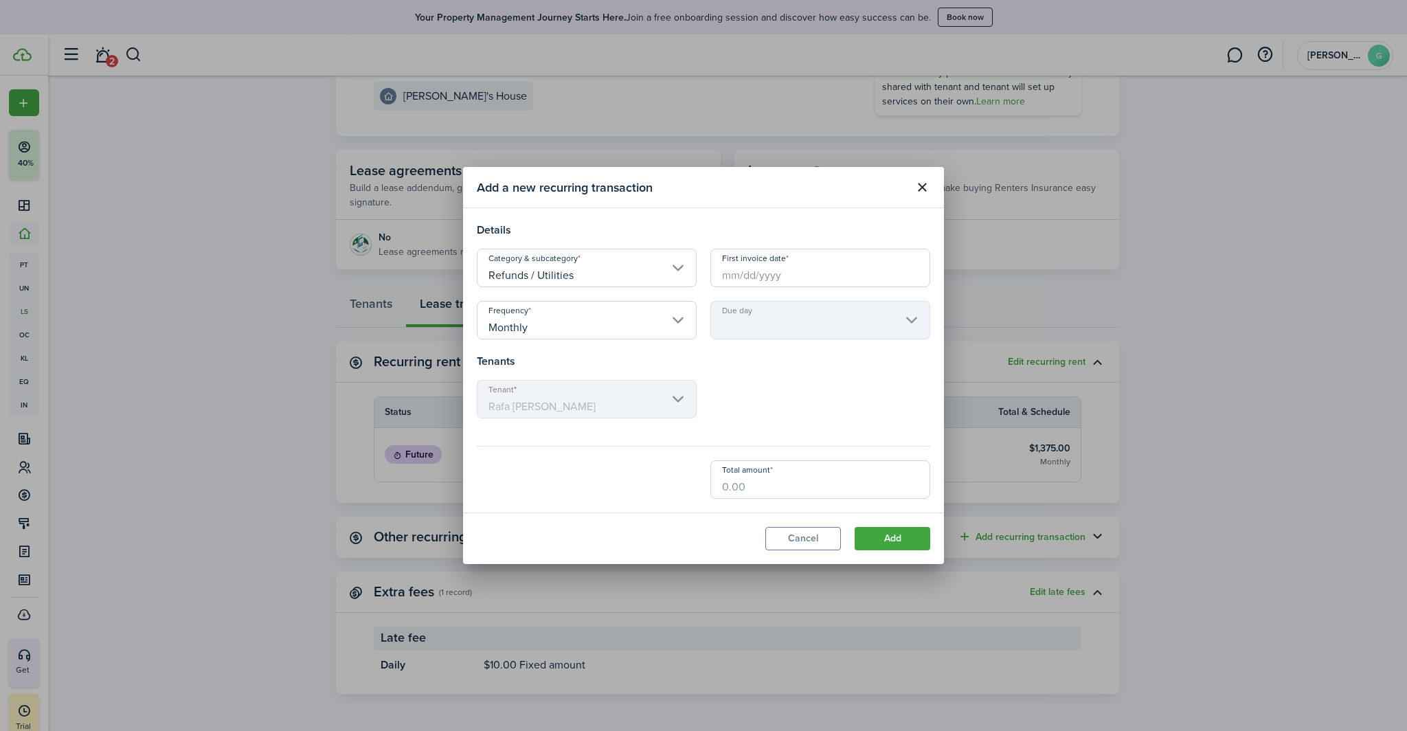
click at [619, 271] on input "Refunds / Utilities" at bounding box center [587, 268] width 220 height 38
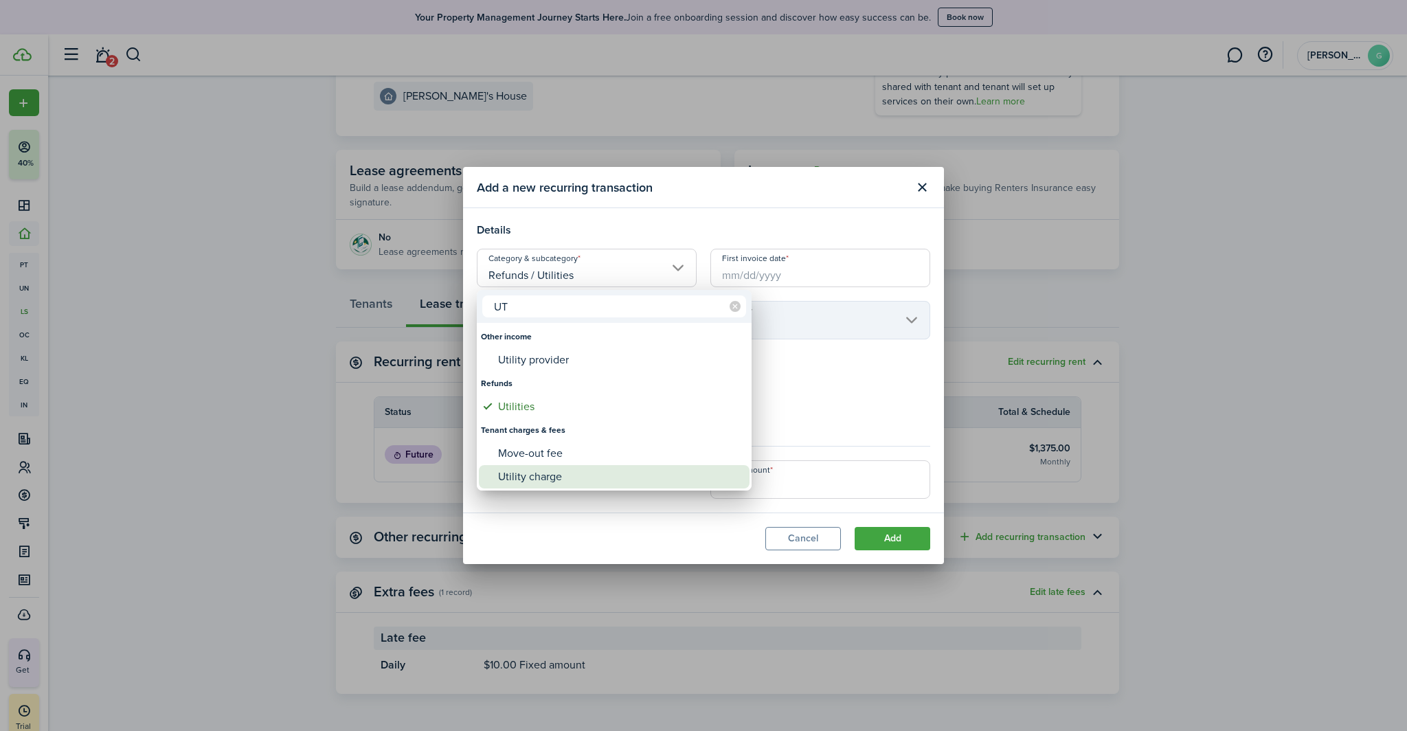
type input "UT"
click at [579, 481] on div "Utility charge" at bounding box center [619, 476] width 243 height 23
type input "Tenant charges & fees / Utility charge"
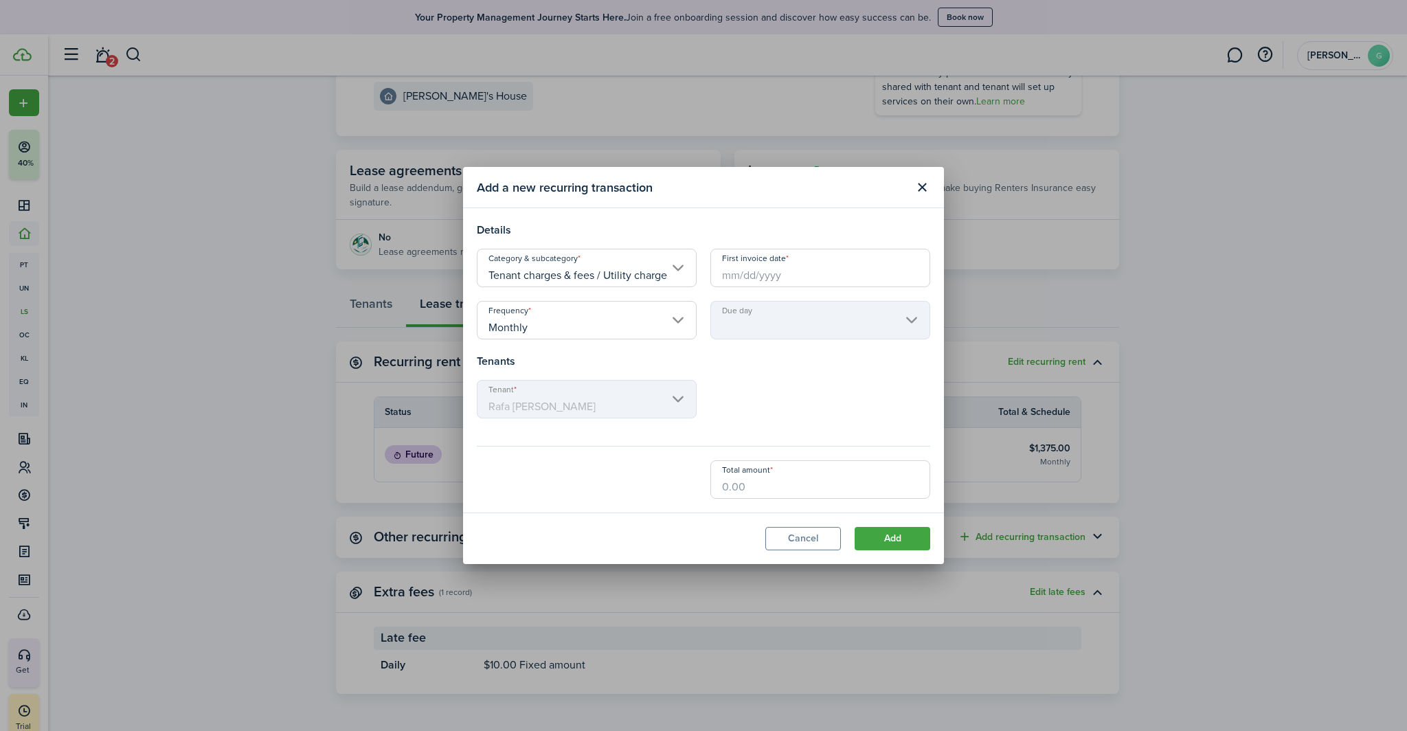
click at [743, 274] on input "First invoice date" at bounding box center [820, 268] width 220 height 38
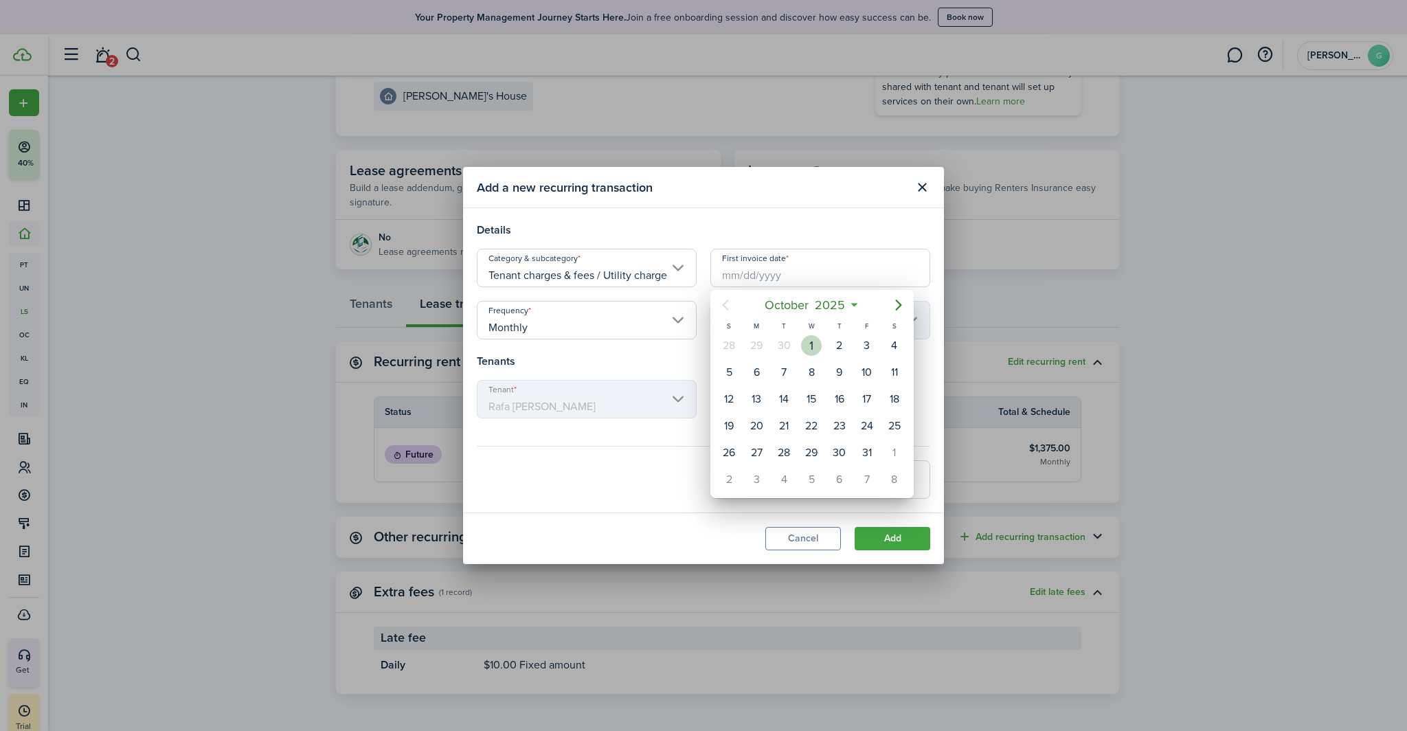
click at [811, 333] on div "[DATE]" at bounding box center [810, 345] width 27 height 26
type input "[DATE]"
type input "1st"
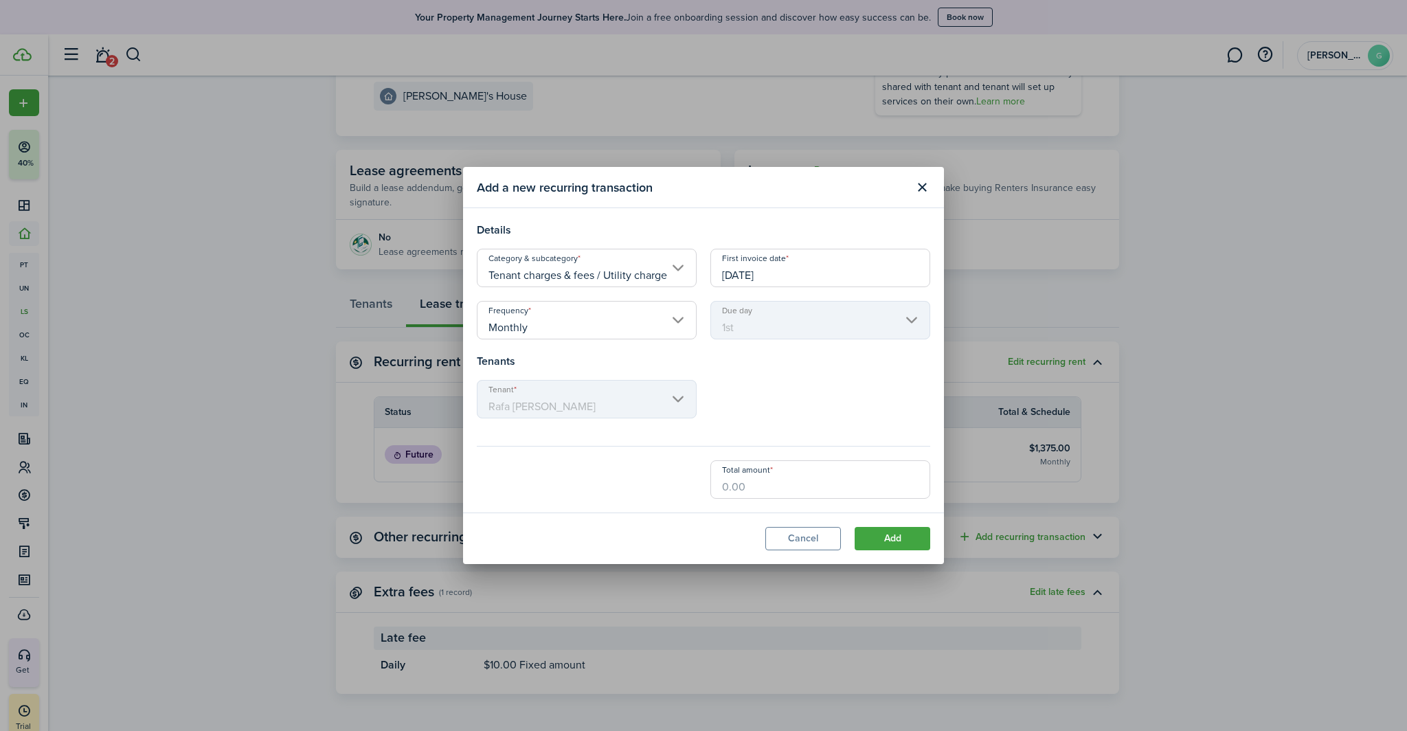
click at [572, 330] on input "Monthly" at bounding box center [587, 320] width 220 height 38
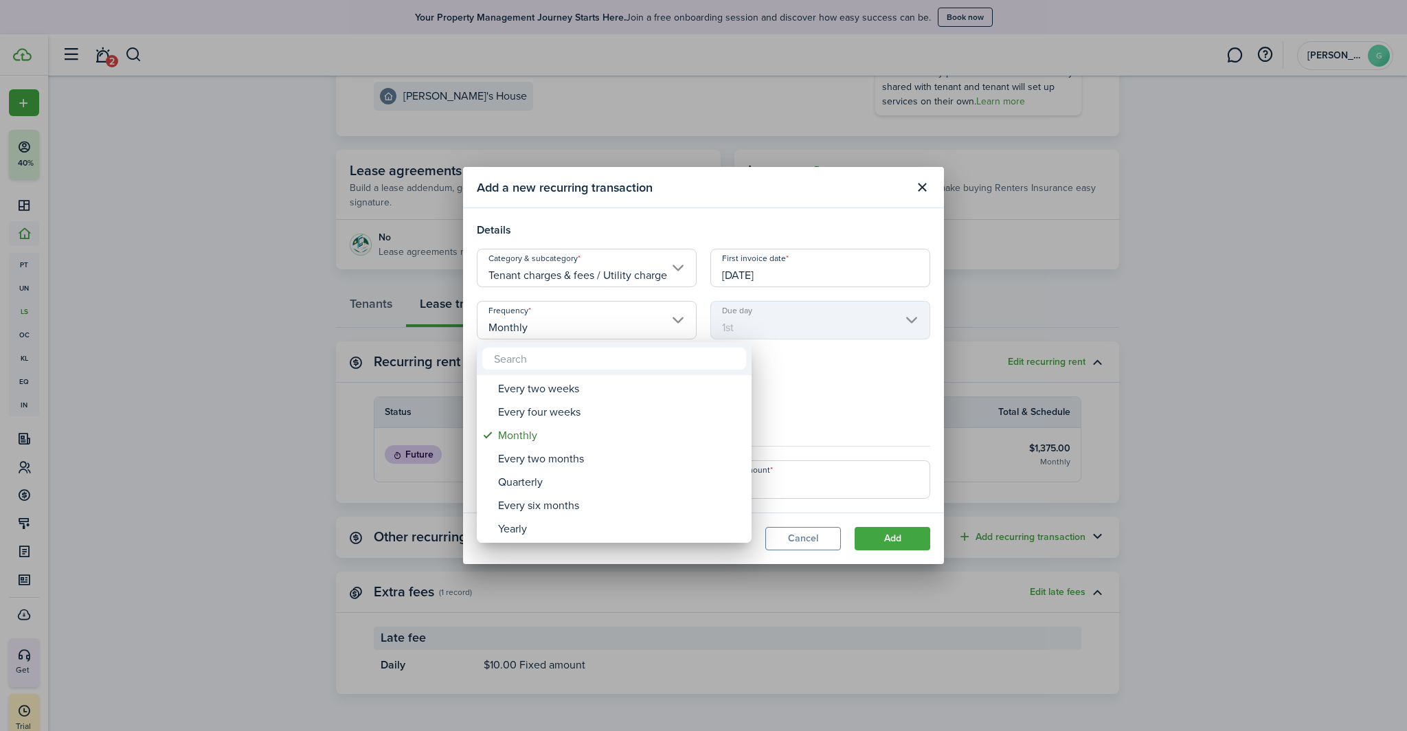
click at [788, 397] on div at bounding box center [703, 365] width 1626 height 951
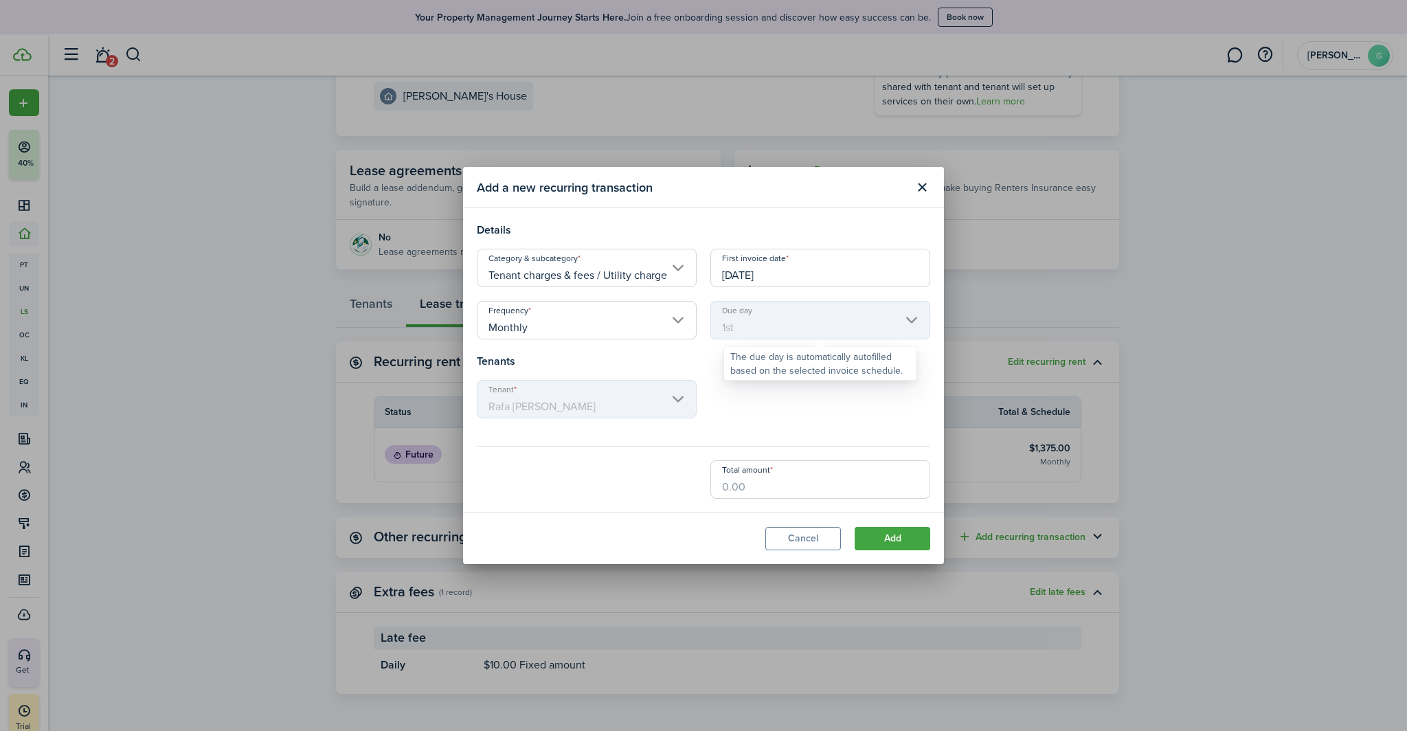
click at [779, 318] on mbsc-scroller "Due day 1st" at bounding box center [820, 320] width 220 height 38
click at [772, 492] on input "Total amount" at bounding box center [820, 479] width 220 height 38
type input "$529.75"
click at [880, 545] on button "Add" at bounding box center [892, 538] width 76 height 23
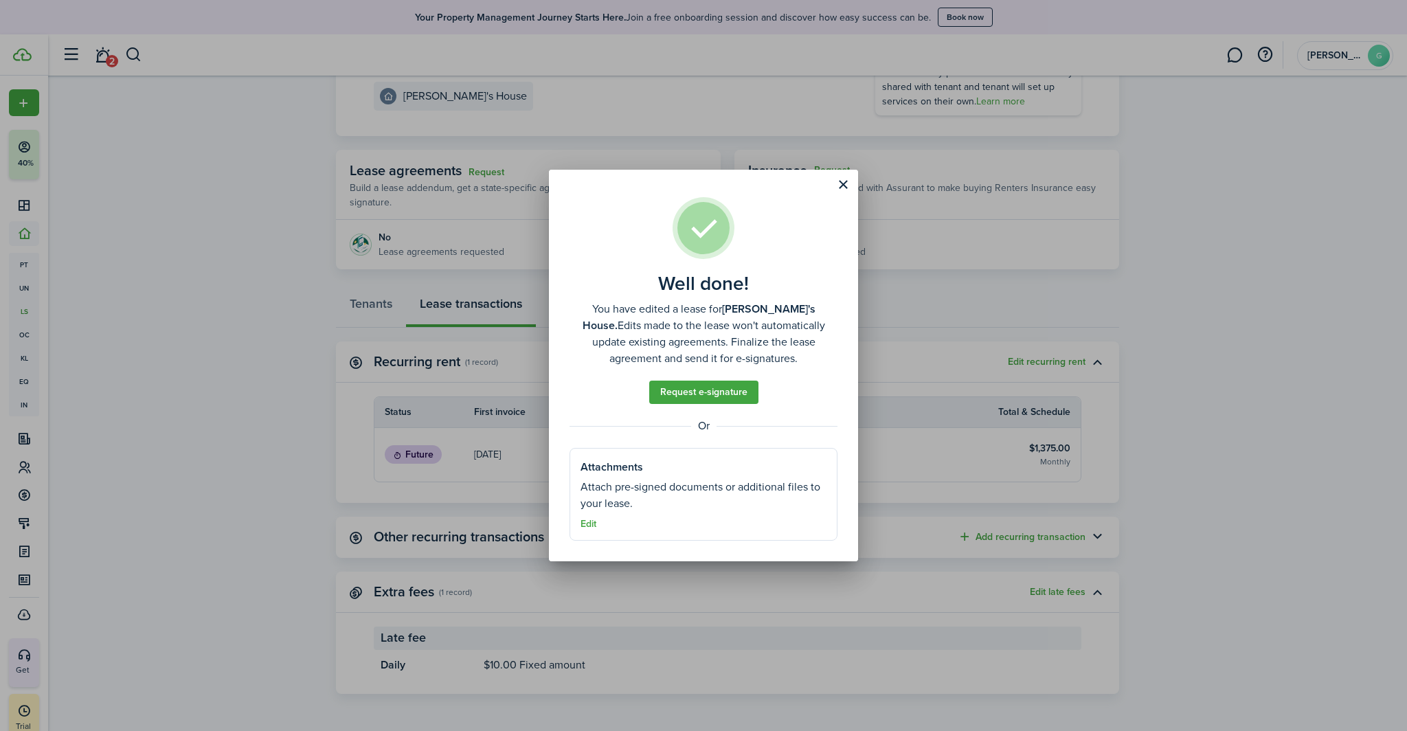
click at [843, 180] on button "Close modal" at bounding box center [842, 184] width 23 height 23
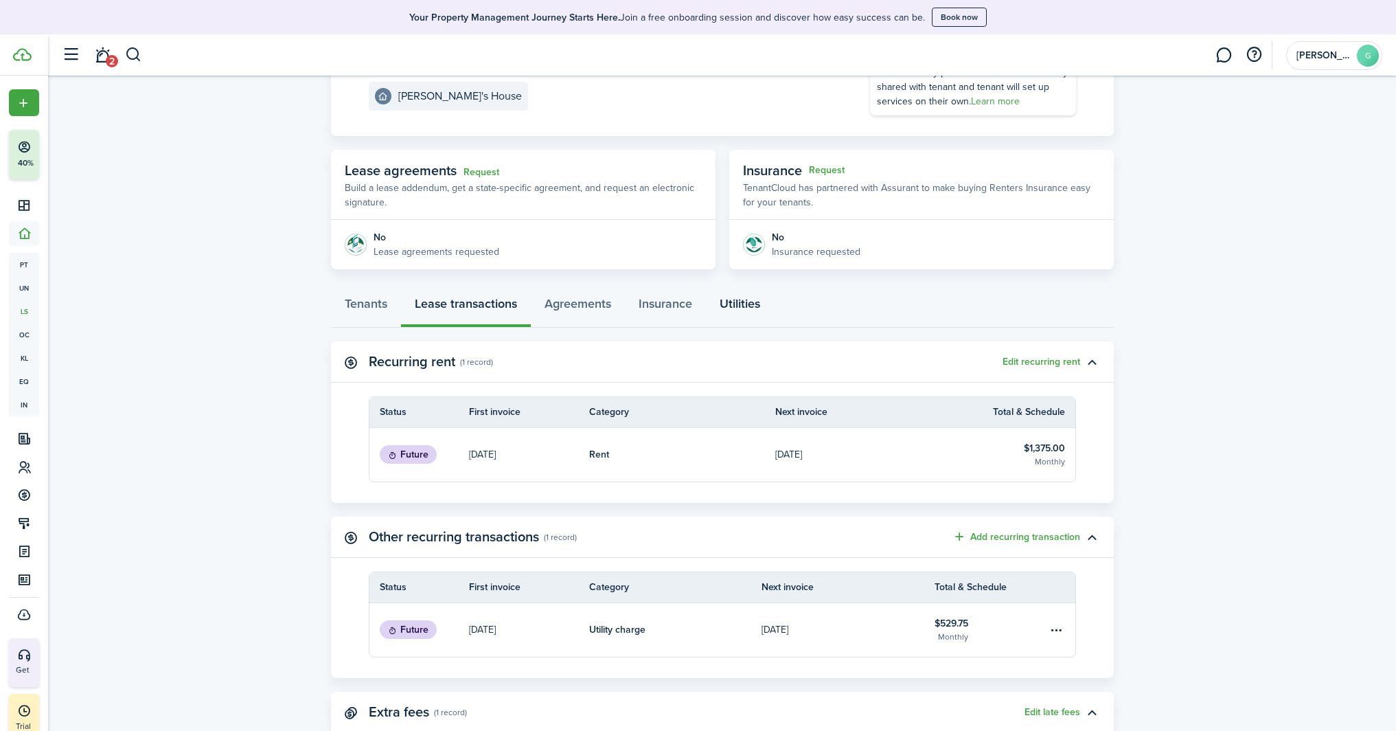
click at [727, 301] on link "Utilities" at bounding box center [740, 306] width 68 height 41
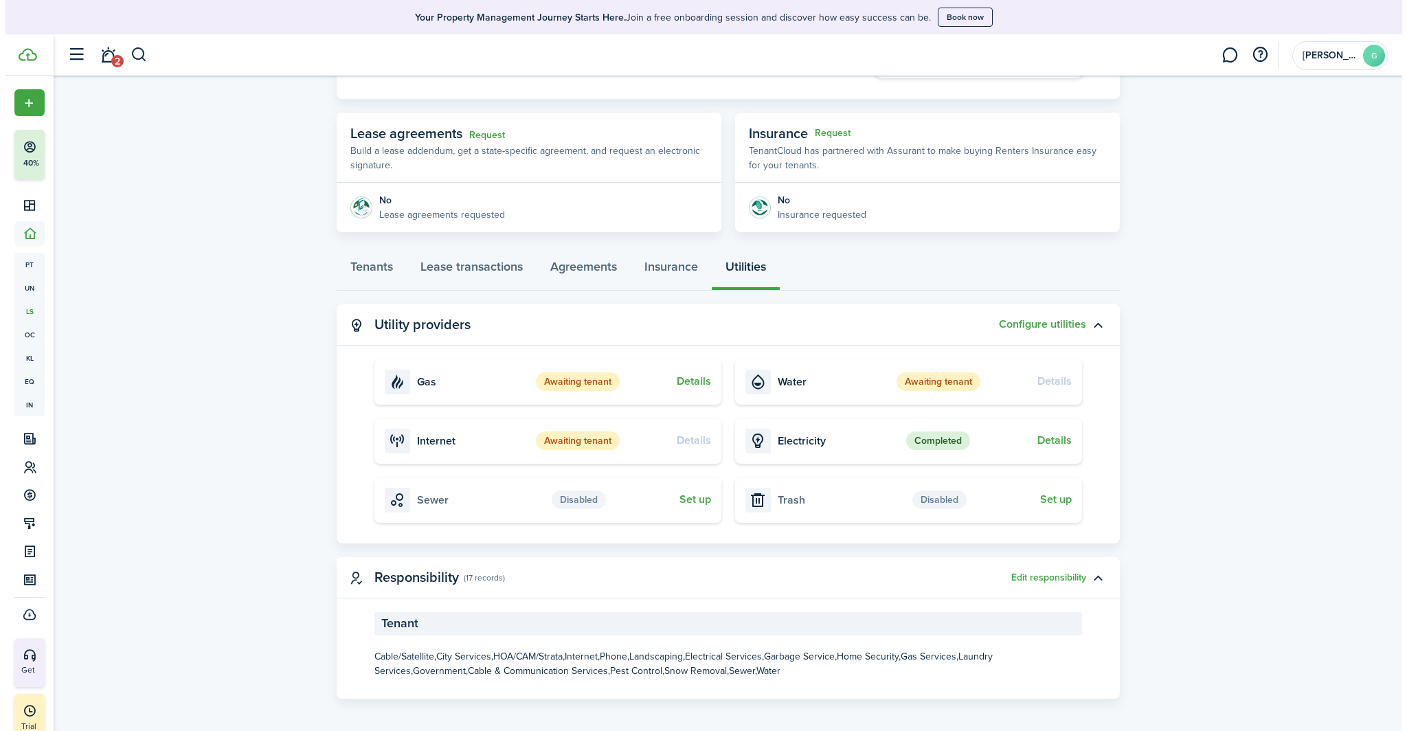
scroll to position [220, 0]
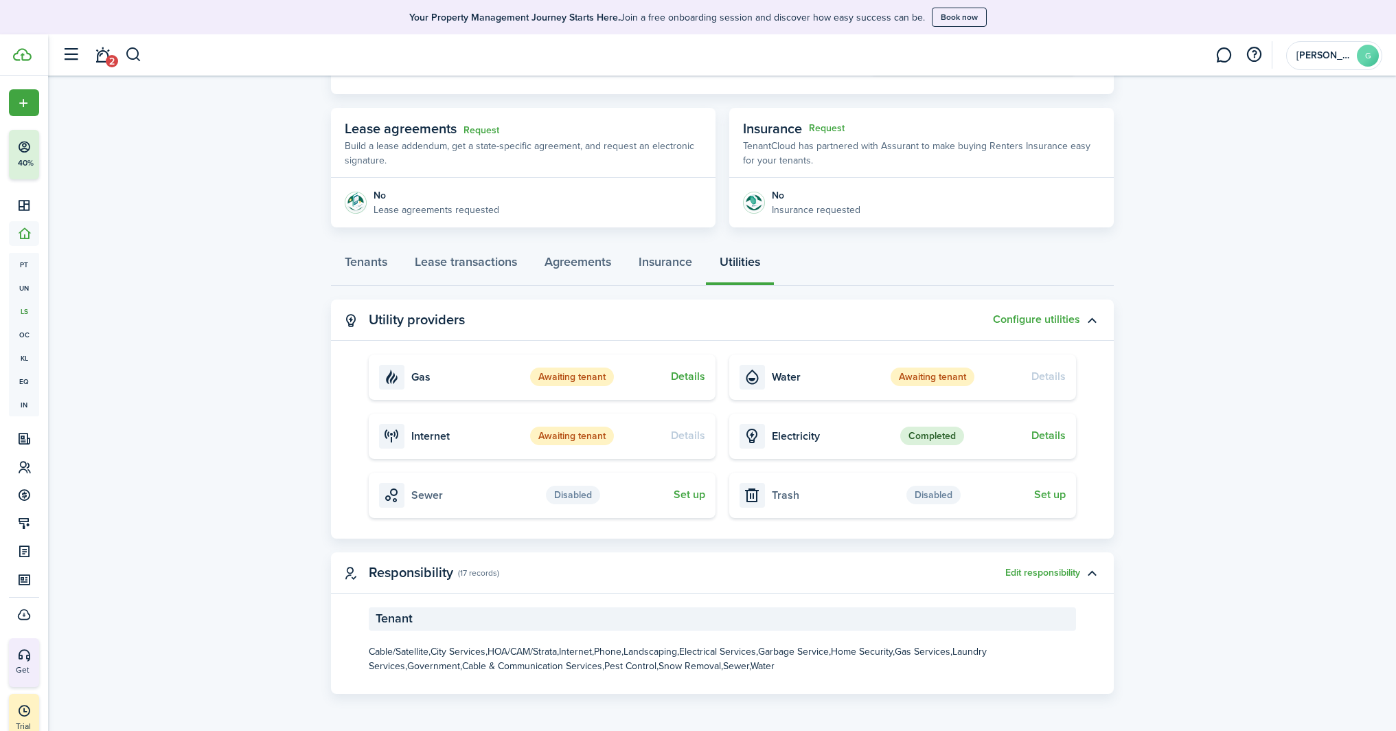
click at [1034, 567] on button "Edit responsibility" at bounding box center [1042, 572] width 75 height 11
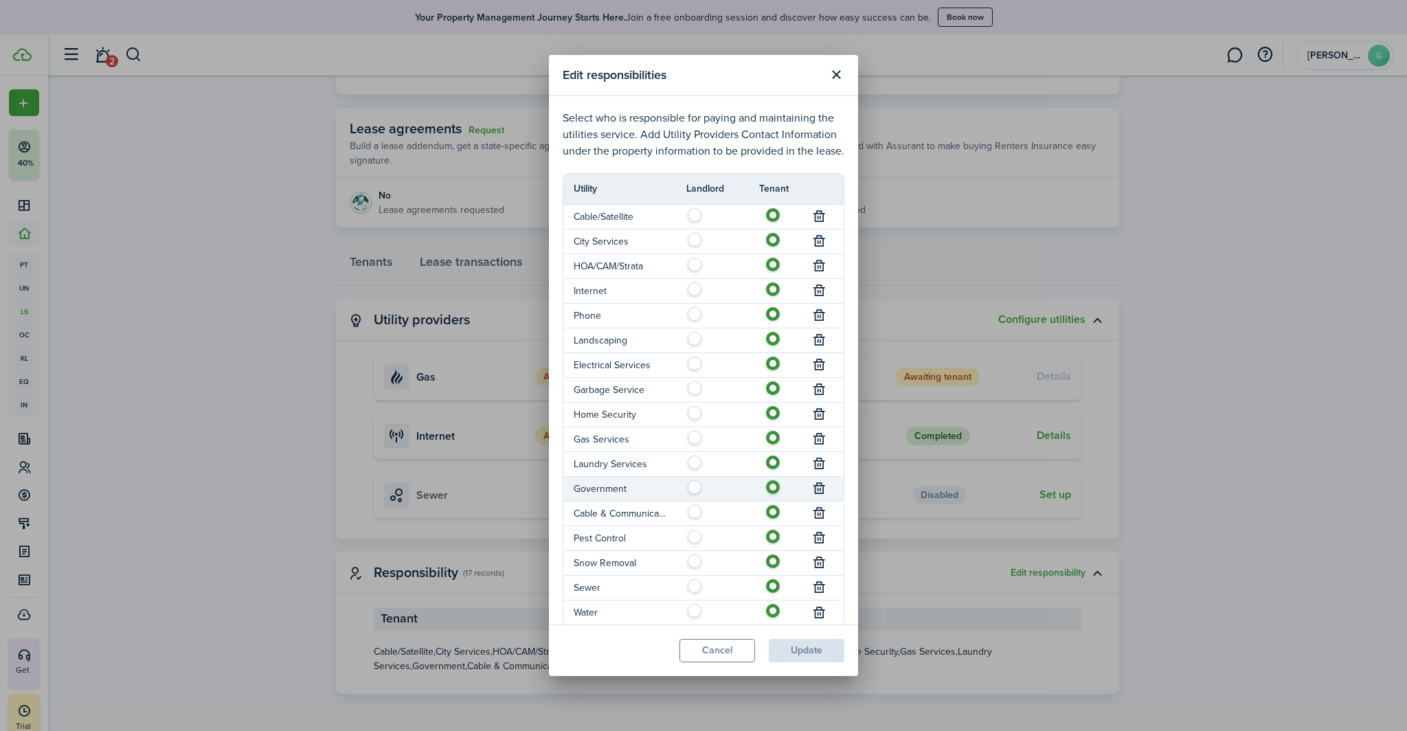
scroll to position [31, 0]
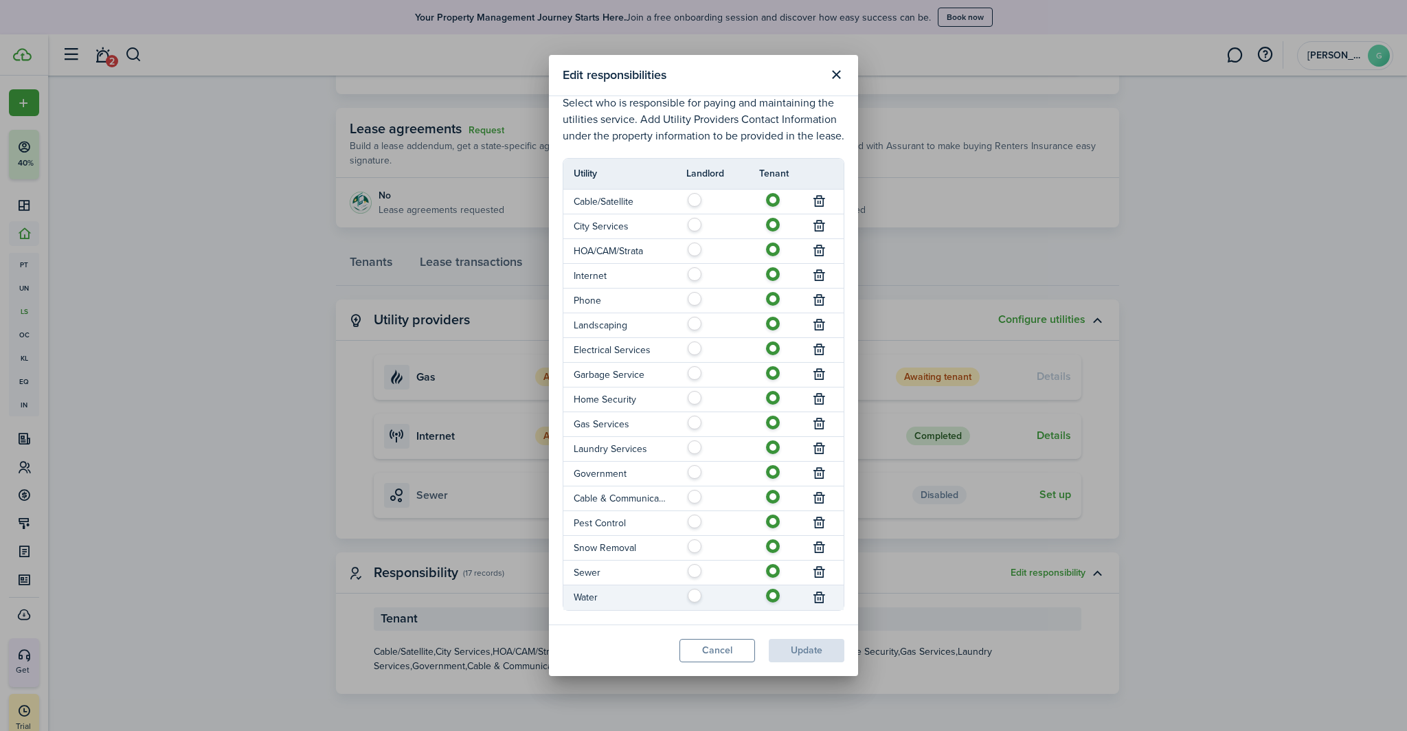
click at [689, 595] on label at bounding box center [698, 592] width 24 height 7
radio input "true"
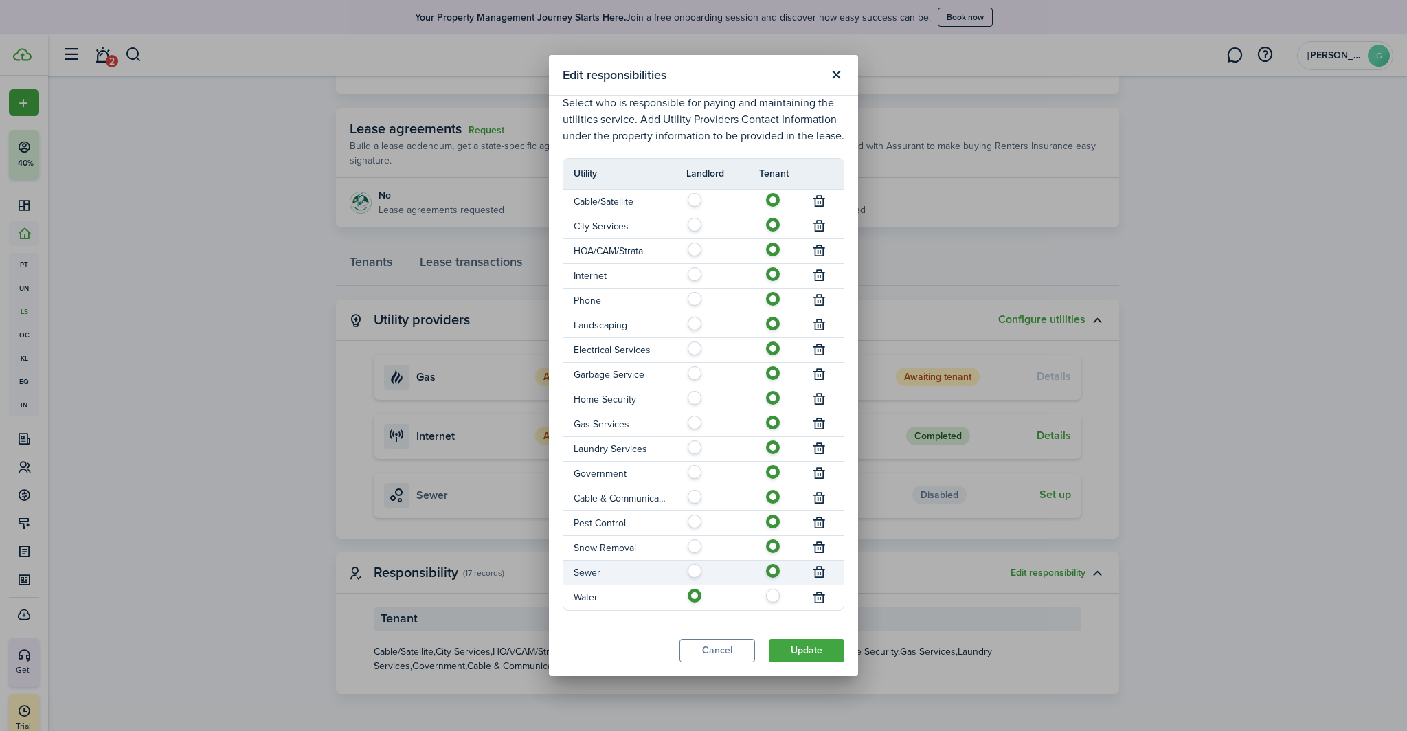
click at [690, 571] on label at bounding box center [698, 567] width 24 height 7
radio input "true"
click at [690, 544] on label at bounding box center [698, 542] width 24 height 7
radio input "true"
click at [689, 521] on label at bounding box center [698, 517] width 24 height 7
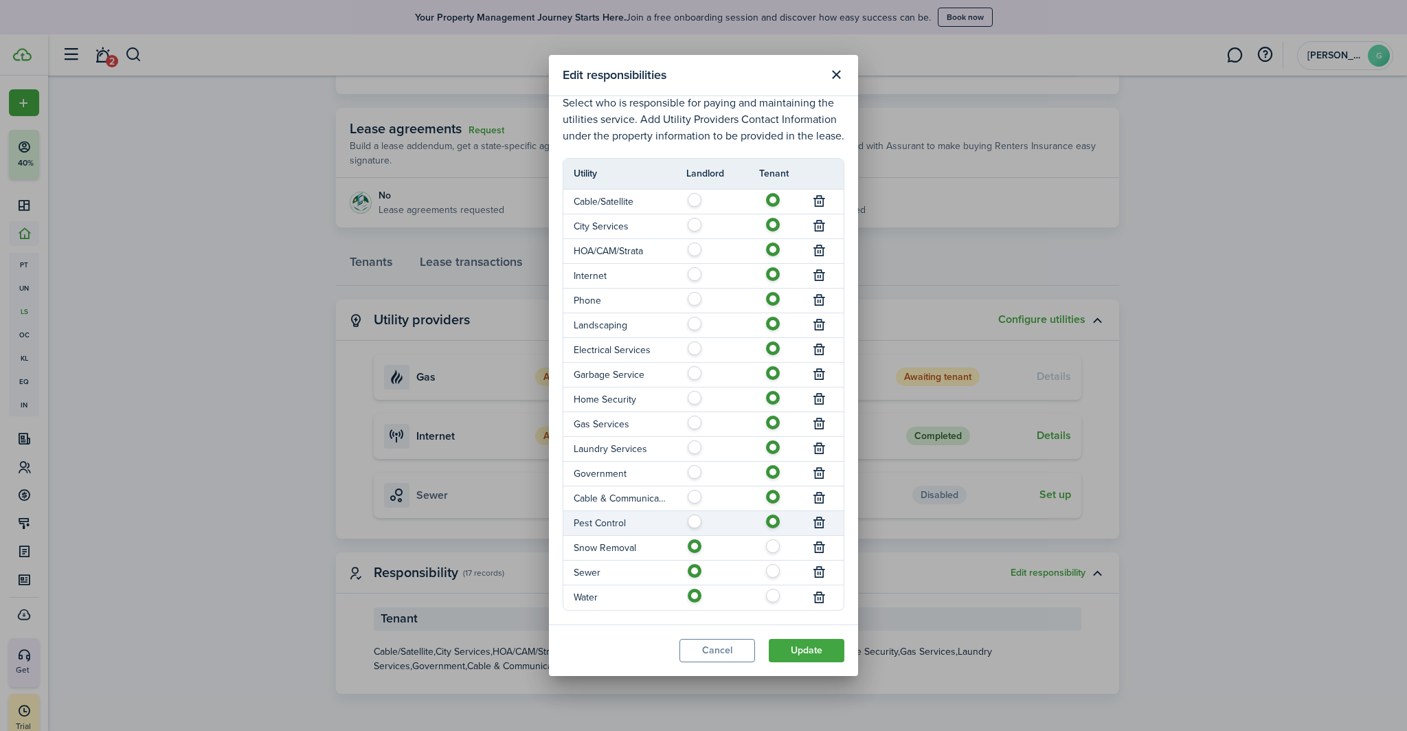
radio input "true"
click at [686, 497] on label at bounding box center [698, 493] width 24 height 7
radio input "true"
click at [768, 521] on label at bounding box center [776, 517] width 24 height 7
radio input "false"
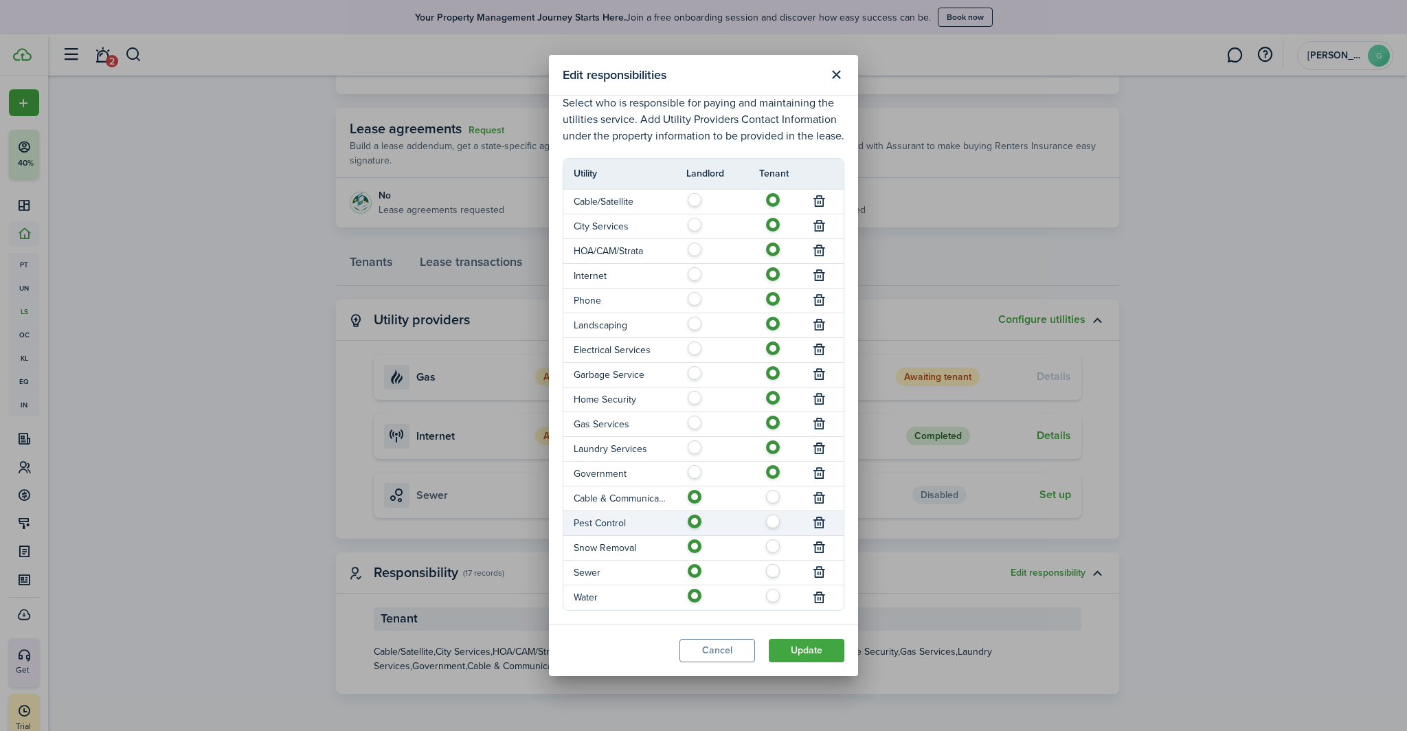
radio input "true"
click at [764, 544] on label at bounding box center [776, 542] width 24 height 7
radio input "false"
radio input "true"
click at [690, 420] on label at bounding box center [698, 419] width 24 height 7
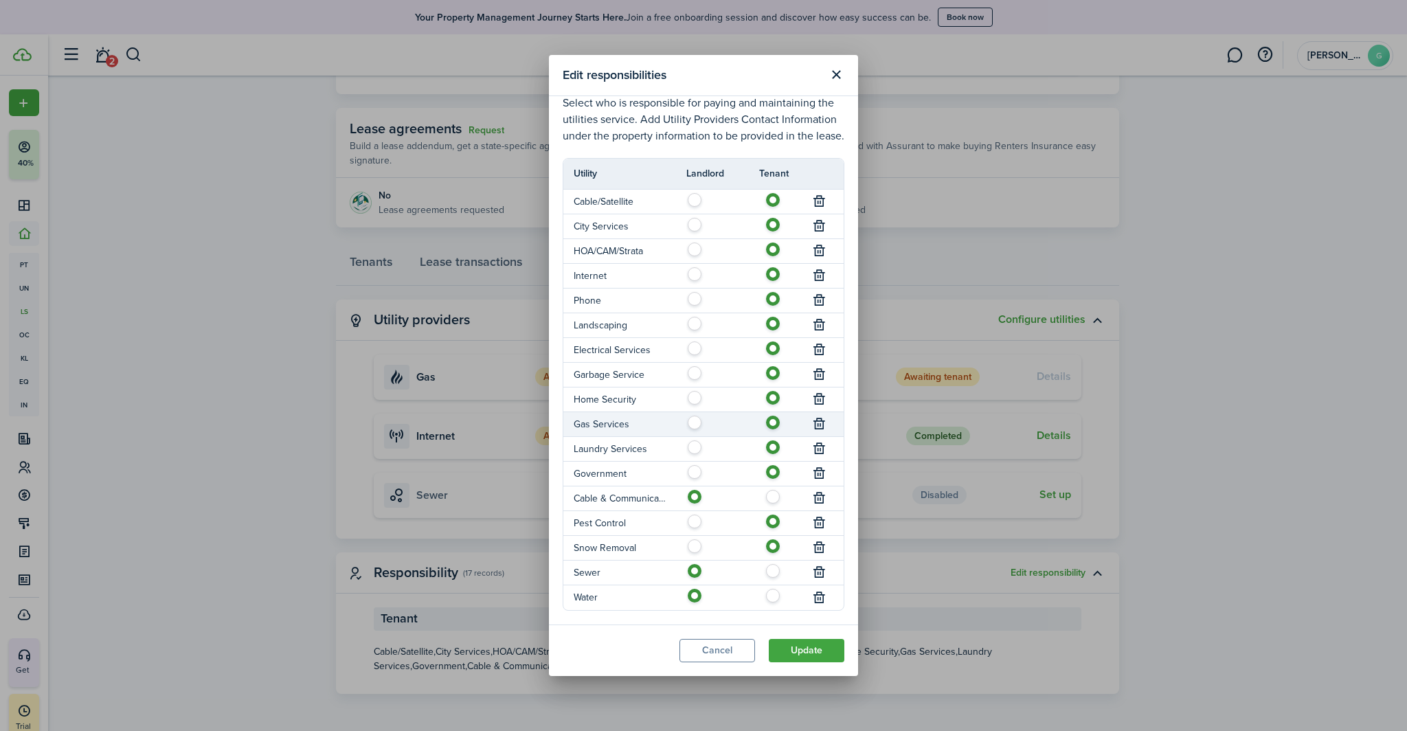
radio input "true"
click at [689, 348] on label at bounding box center [698, 344] width 24 height 7
radio input "true"
click at [689, 299] on label at bounding box center [698, 295] width 24 height 7
radio input "true"
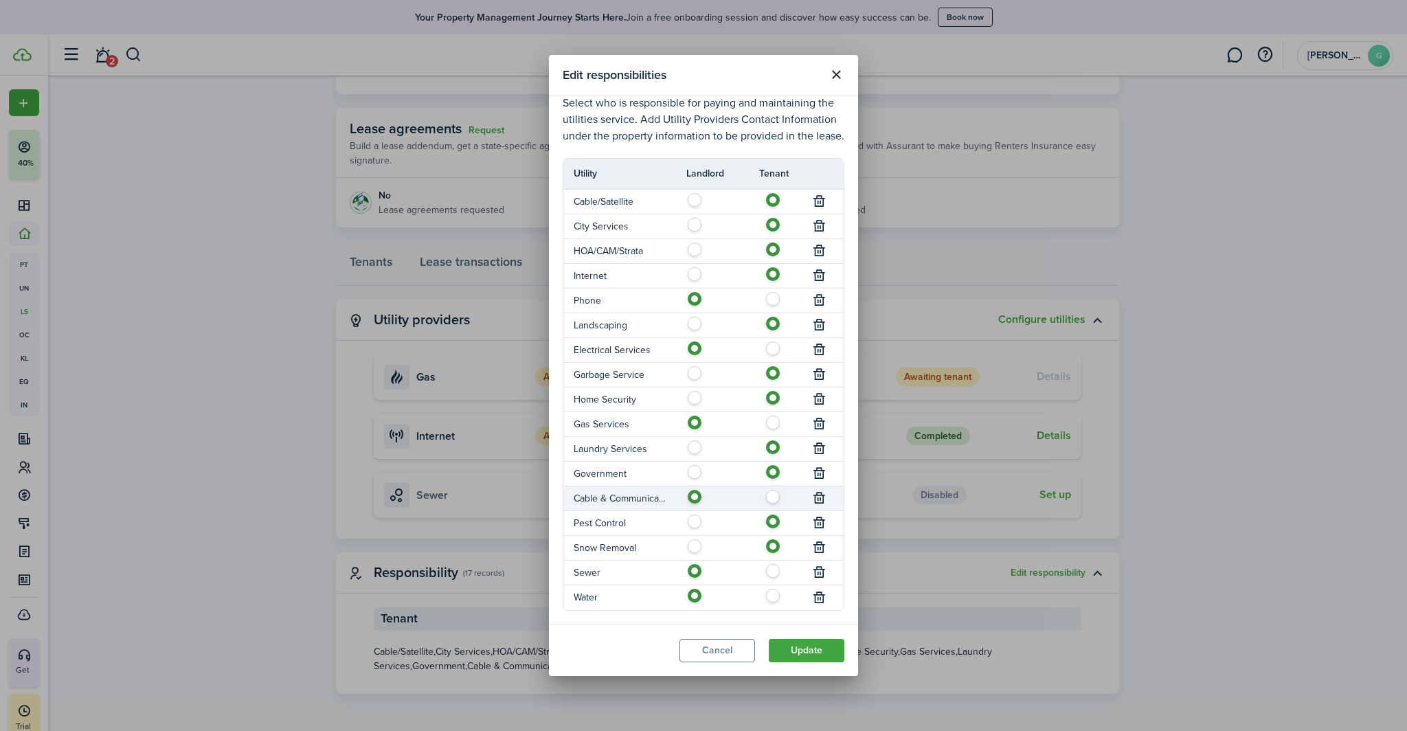
click at [764, 494] on label at bounding box center [776, 493] width 24 height 7
radio input "false"
radio input "true"
click at [793, 645] on button "Update" at bounding box center [807, 650] width 76 height 23
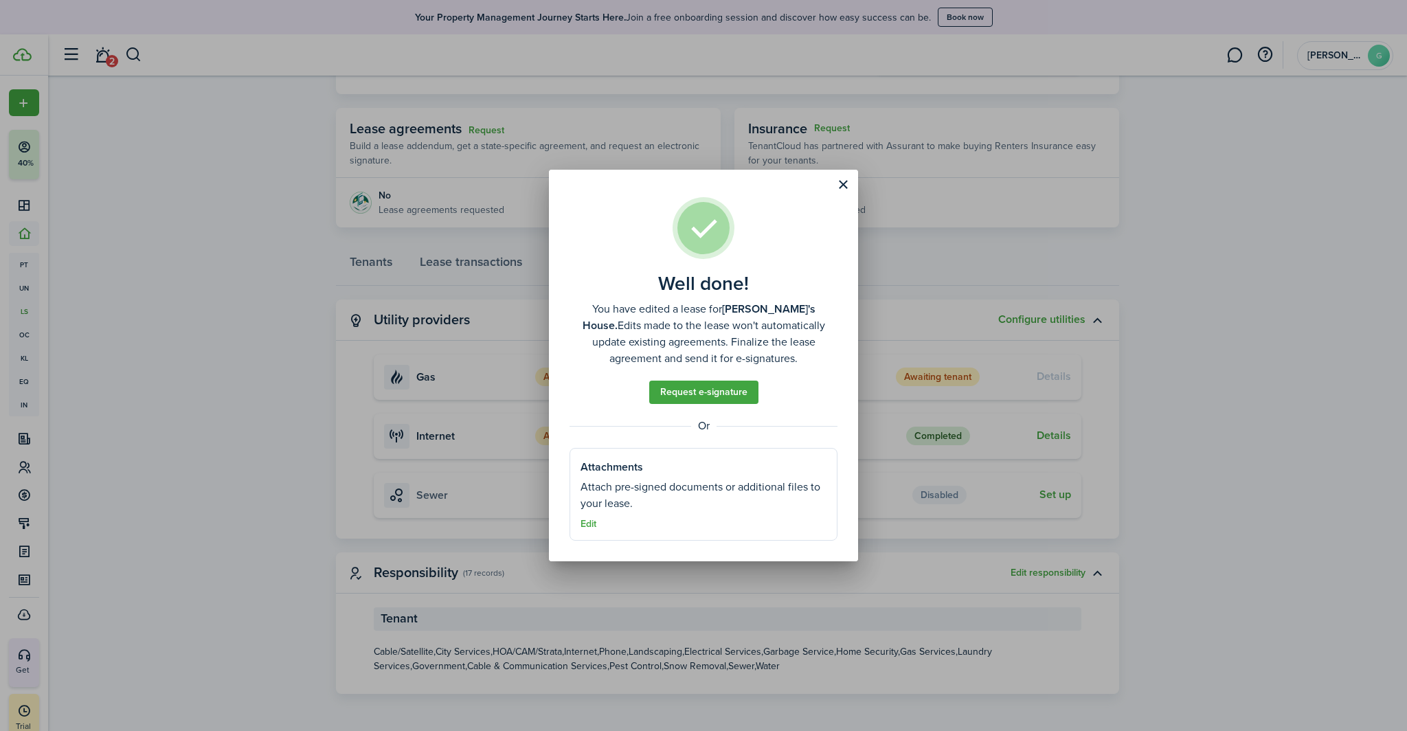
click at [844, 187] on button "Close modal" at bounding box center [842, 184] width 23 height 23
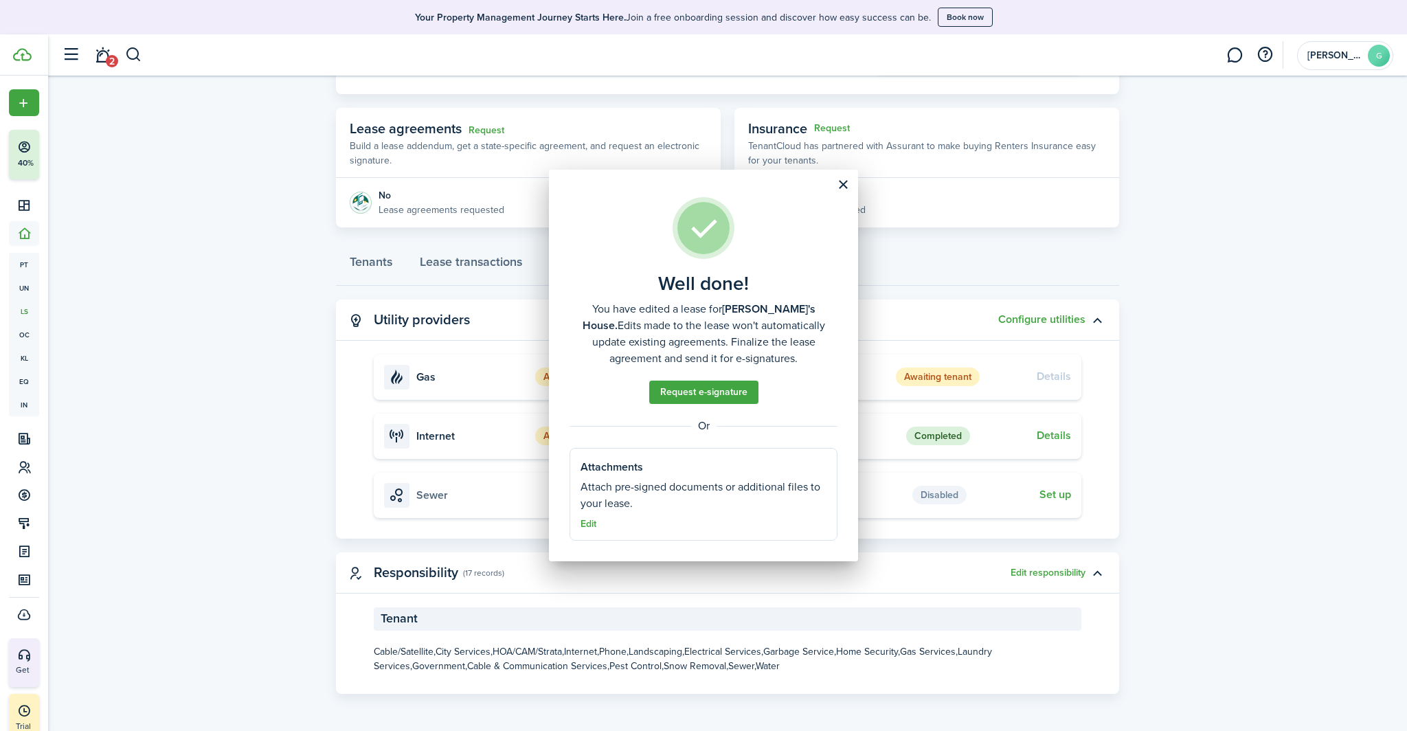
scroll to position [88, 0]
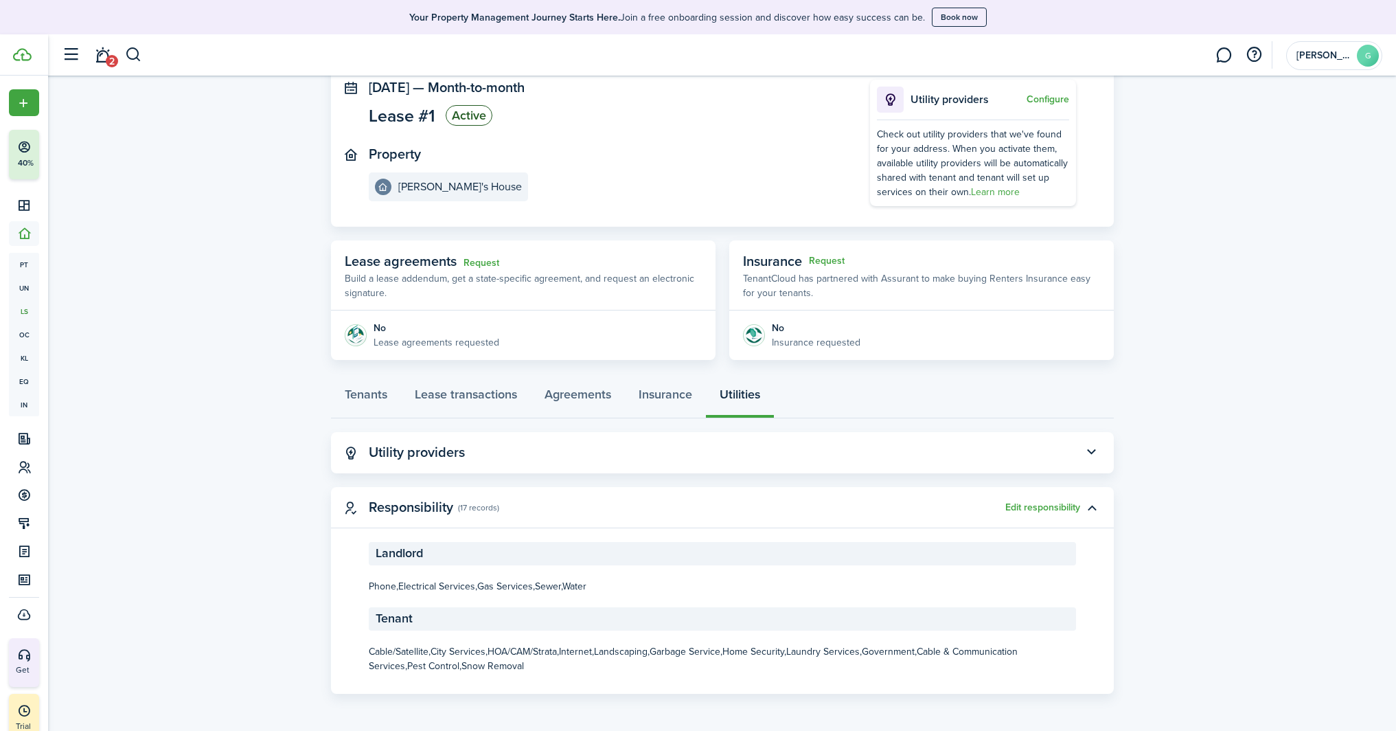
click at [459, 446] on panel-main-title "Utility providers" at bounding box center [417, 452] width 96 height 16
click at [1091, 452] on button "button" at bounding box center [1091, 452] width 23 height 23
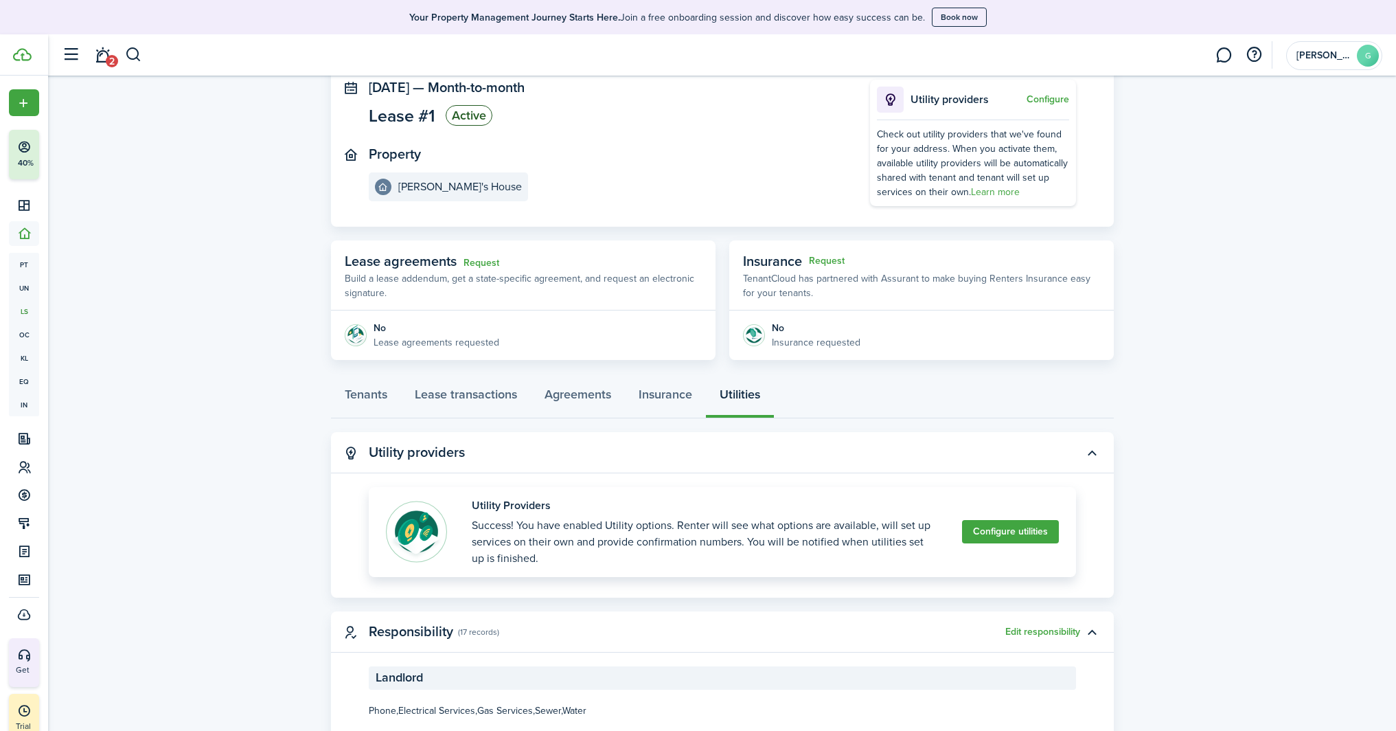
click at [995, 536] on button "Configure utilities" at bounding box center [1010, 531] width 97 height 23
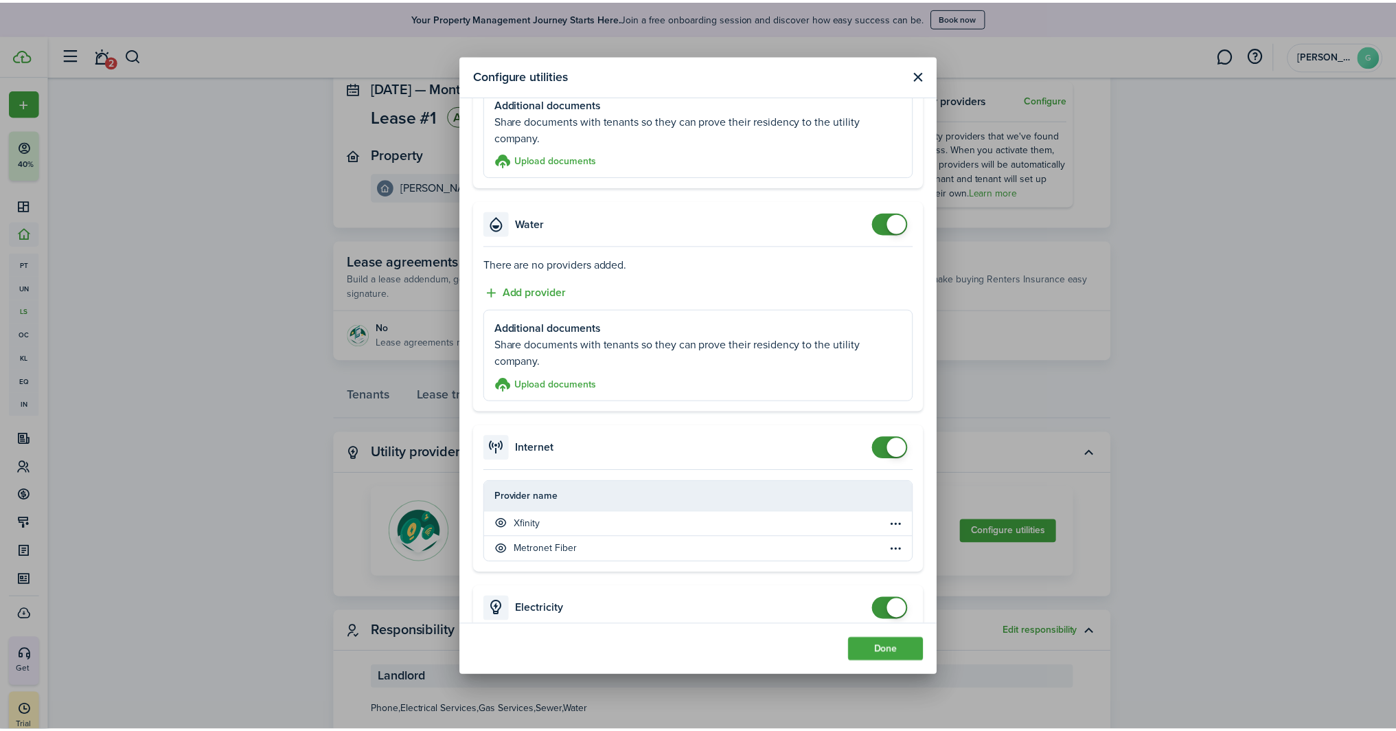
scroll to position [315, 0]
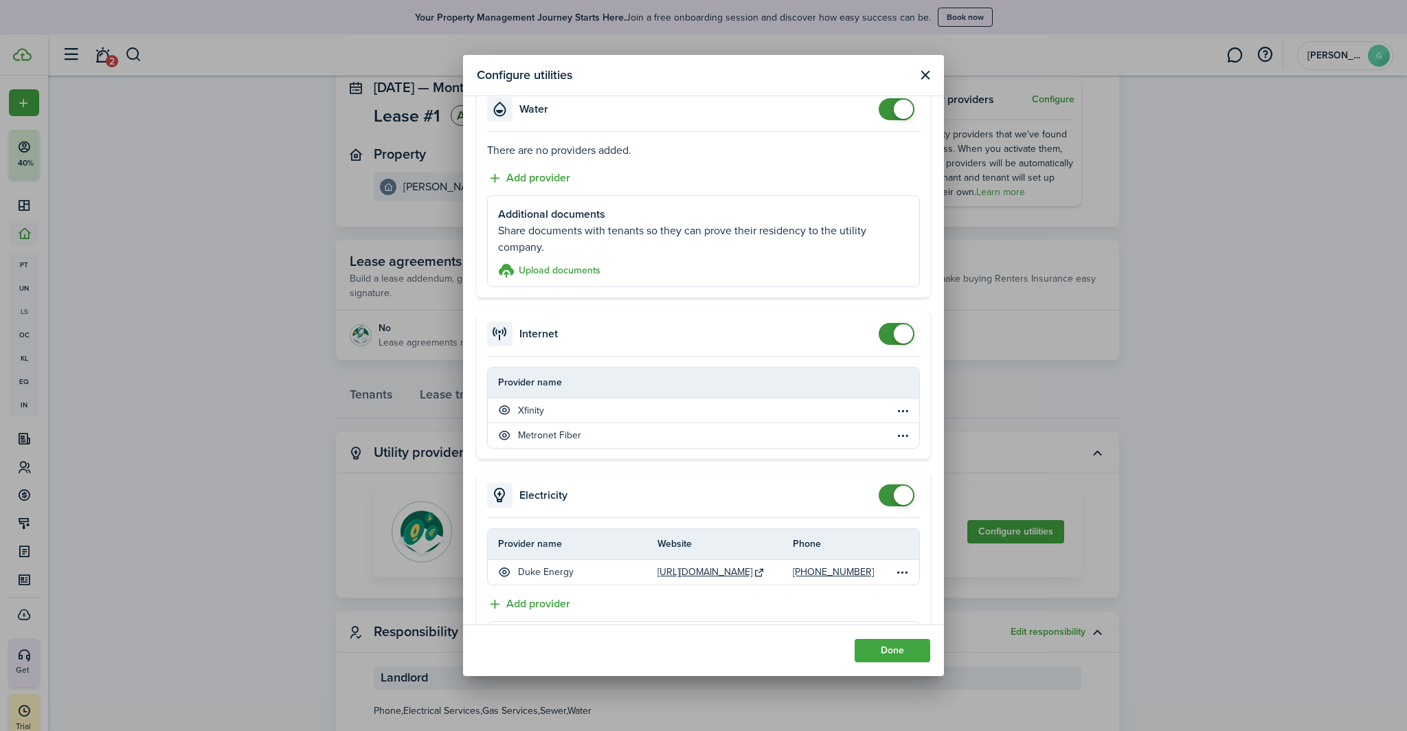
checkbox input "false"
click at [889, 339] on span at bounding box center [896, 334] width 14 height 22
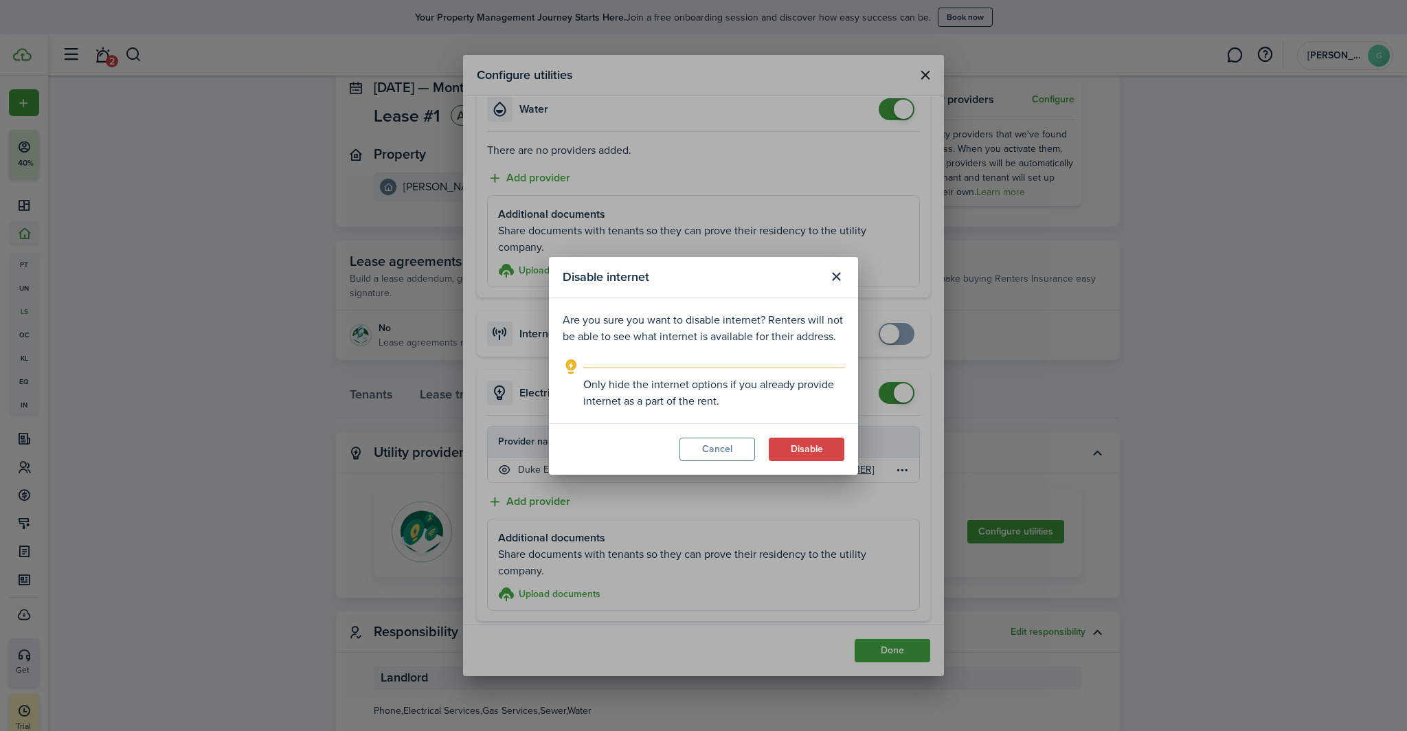
click at [789, 447] on button "Disable" at bounding box center [807, 448] width 76 height 23
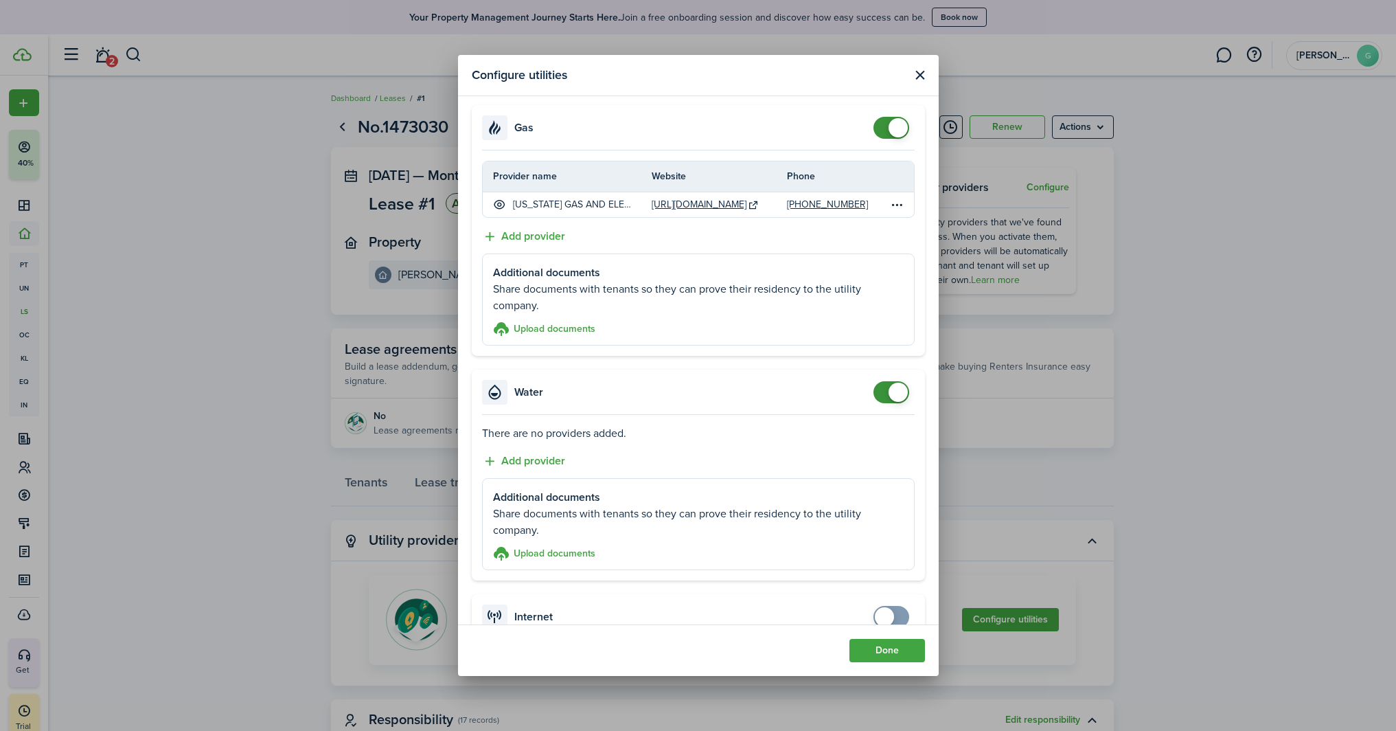
scroll to position [106, 0]
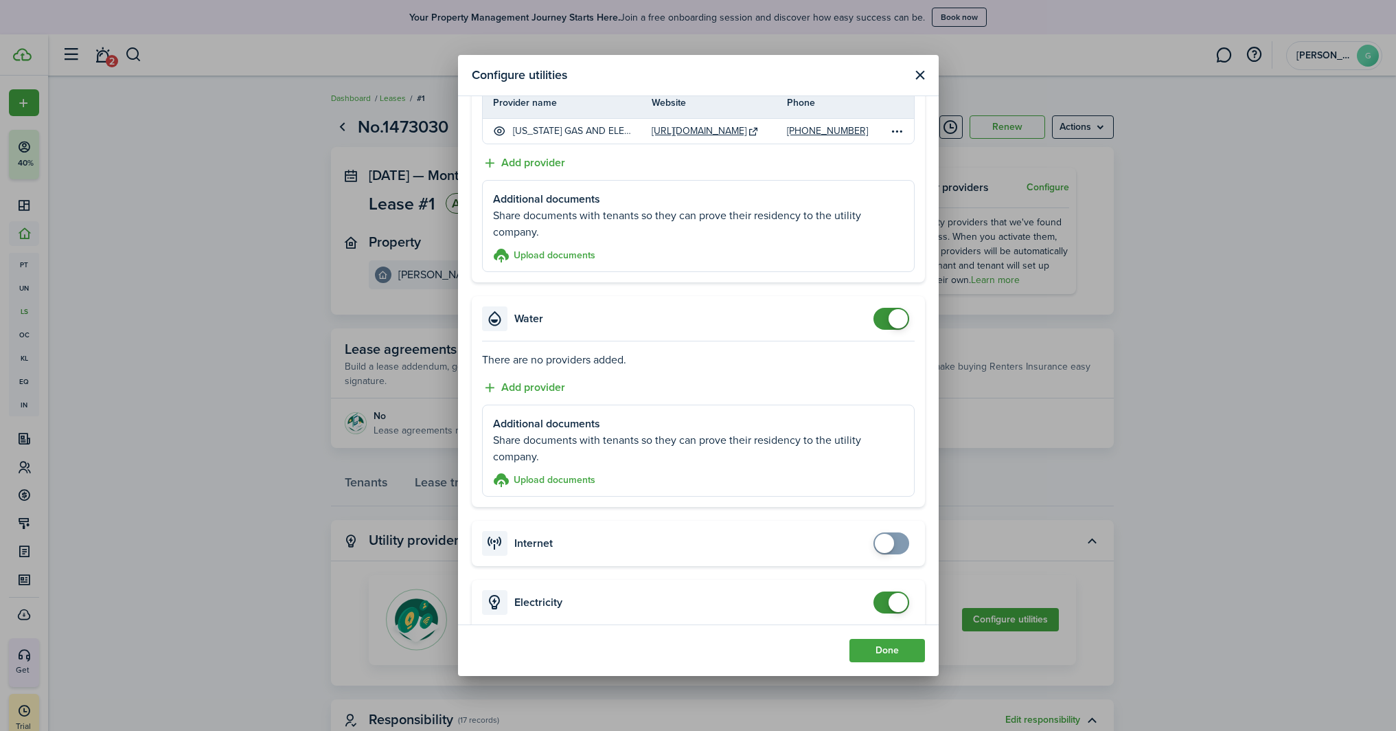
click at [918, 76] on button "Close modal" at bounding box center [919, 75] width 17 height 17
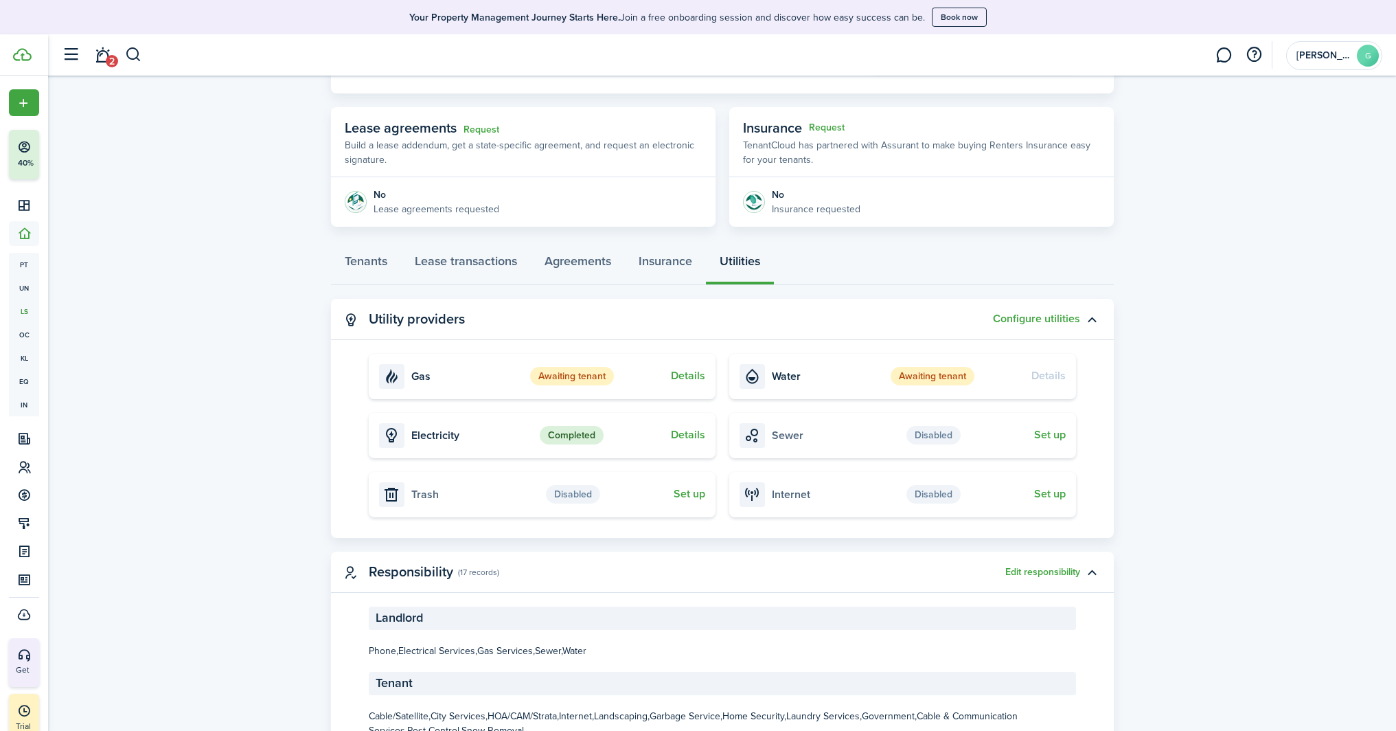
scroll to position [110, 0]
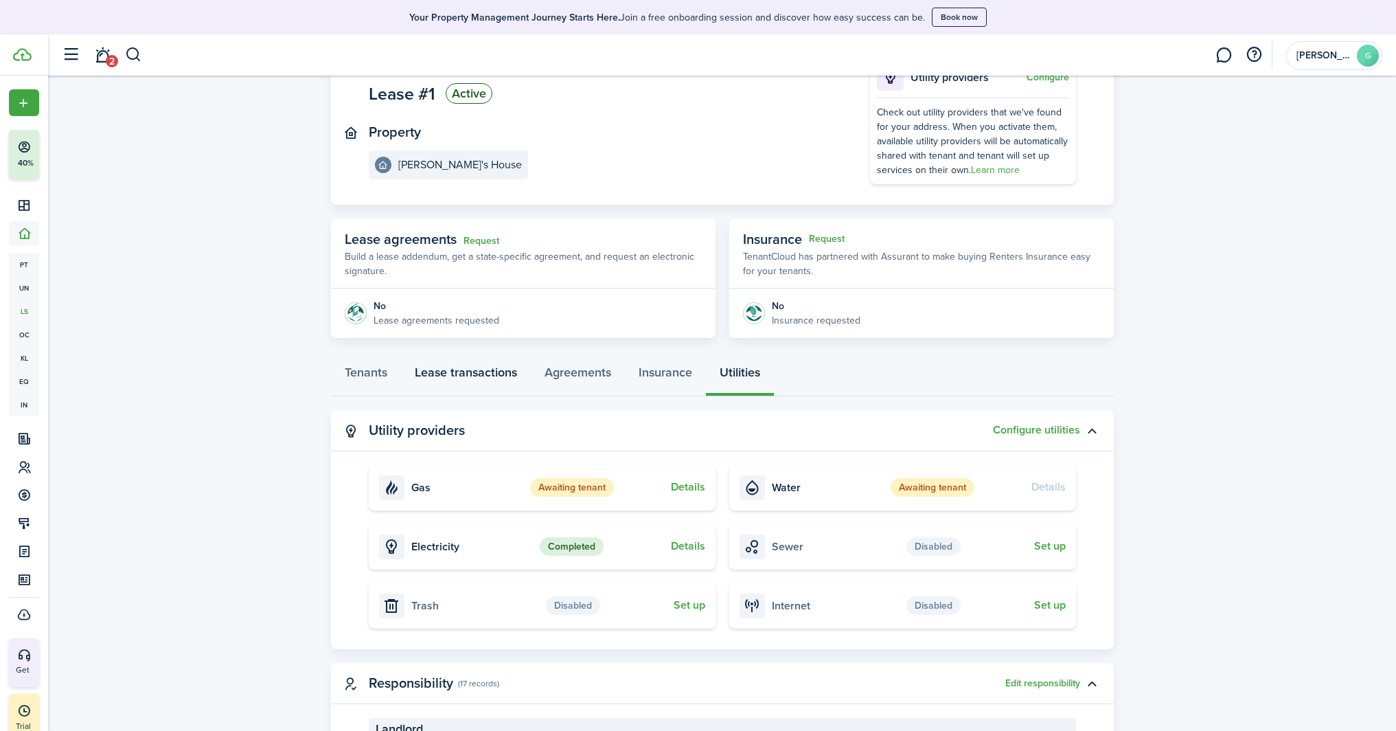
click at [434, 376] on link "Lease transactions" at bounding box center [466, 375] width 130 height 41
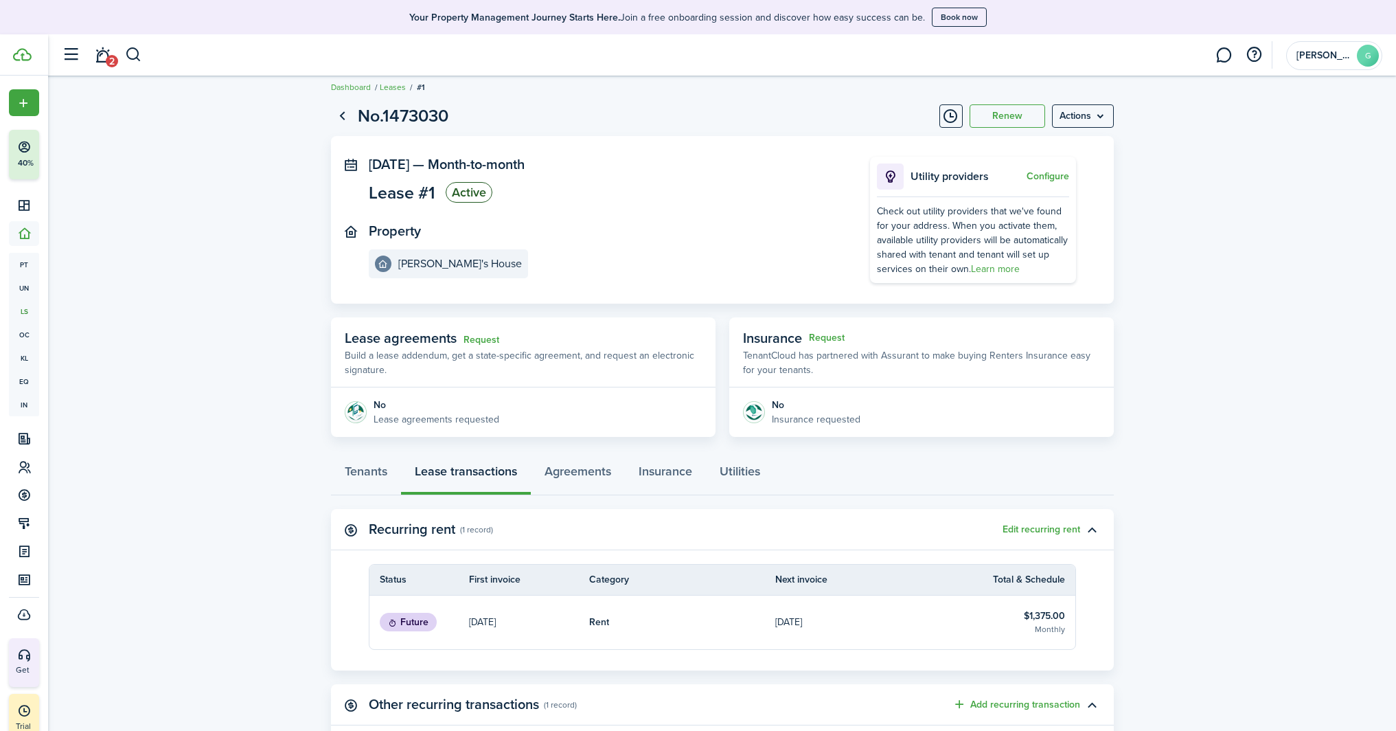
scroll to position [230, 0]
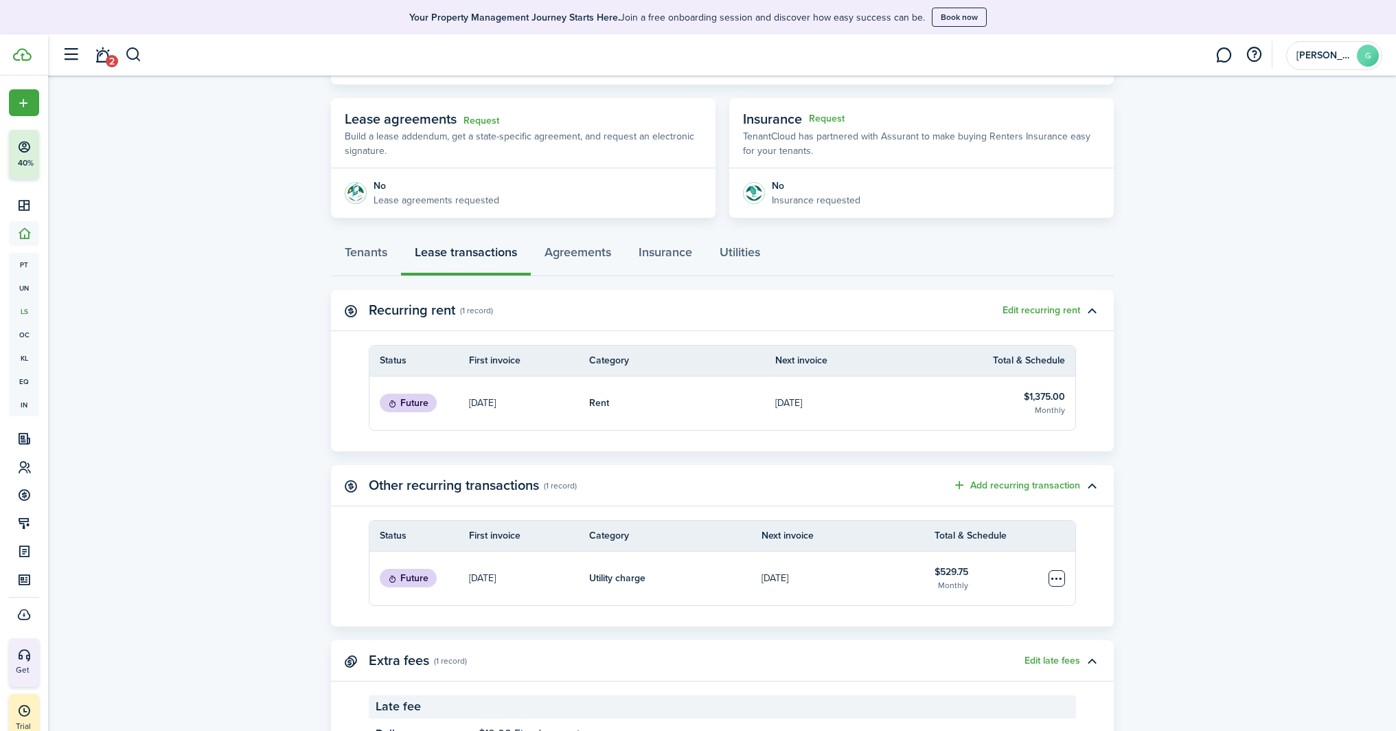
click at [1058, 582] on table-menu-btn-icon "Open menu" at bounding box center [1057, 578] width 16 height 16
click at [1152, 517] on lease-view "No.1473030 Renew Actions [DATE] — Month-to-month Lease #1 Active Property Rafa'…" at bounding box center [722, 323] width 1348 height 892
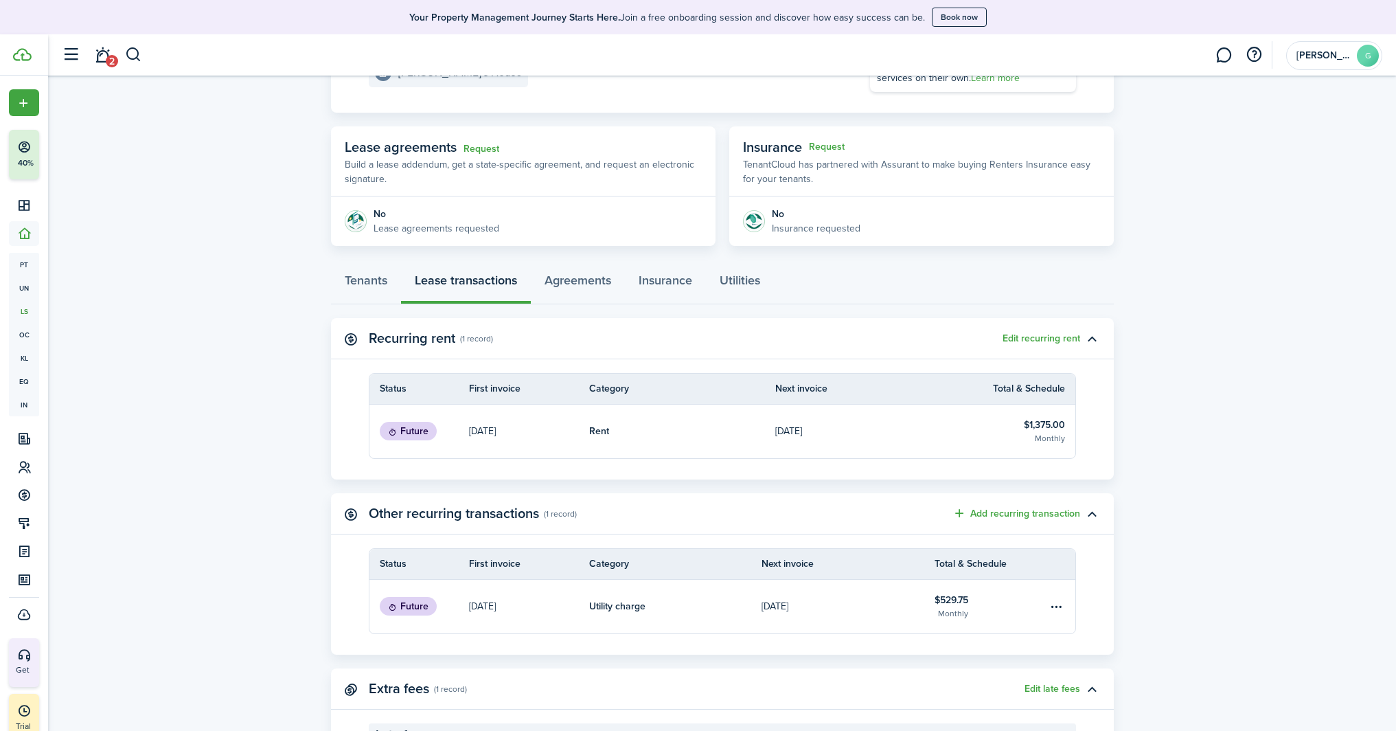
scroll to position [128, 0]
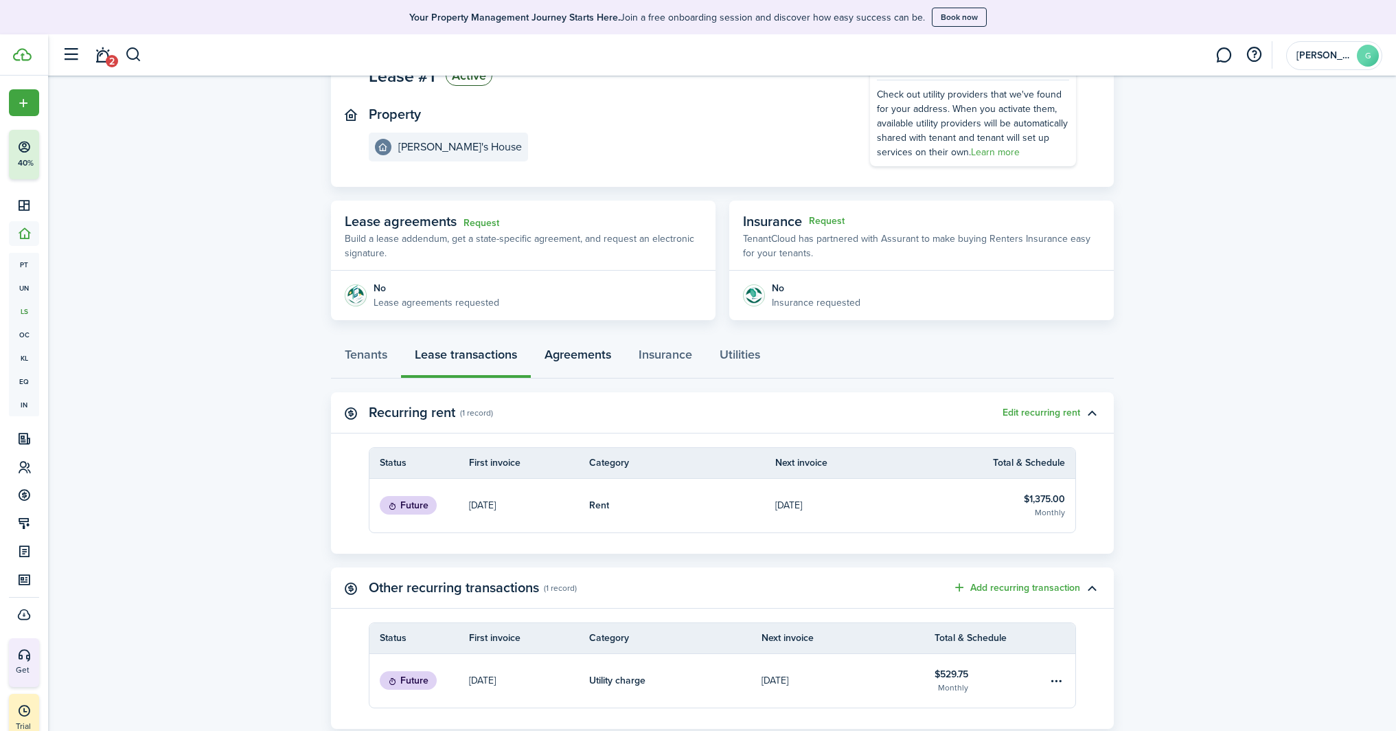
click at [604, 359] on link "Agreements" at bounding box center [578, 357] width 94 height 41
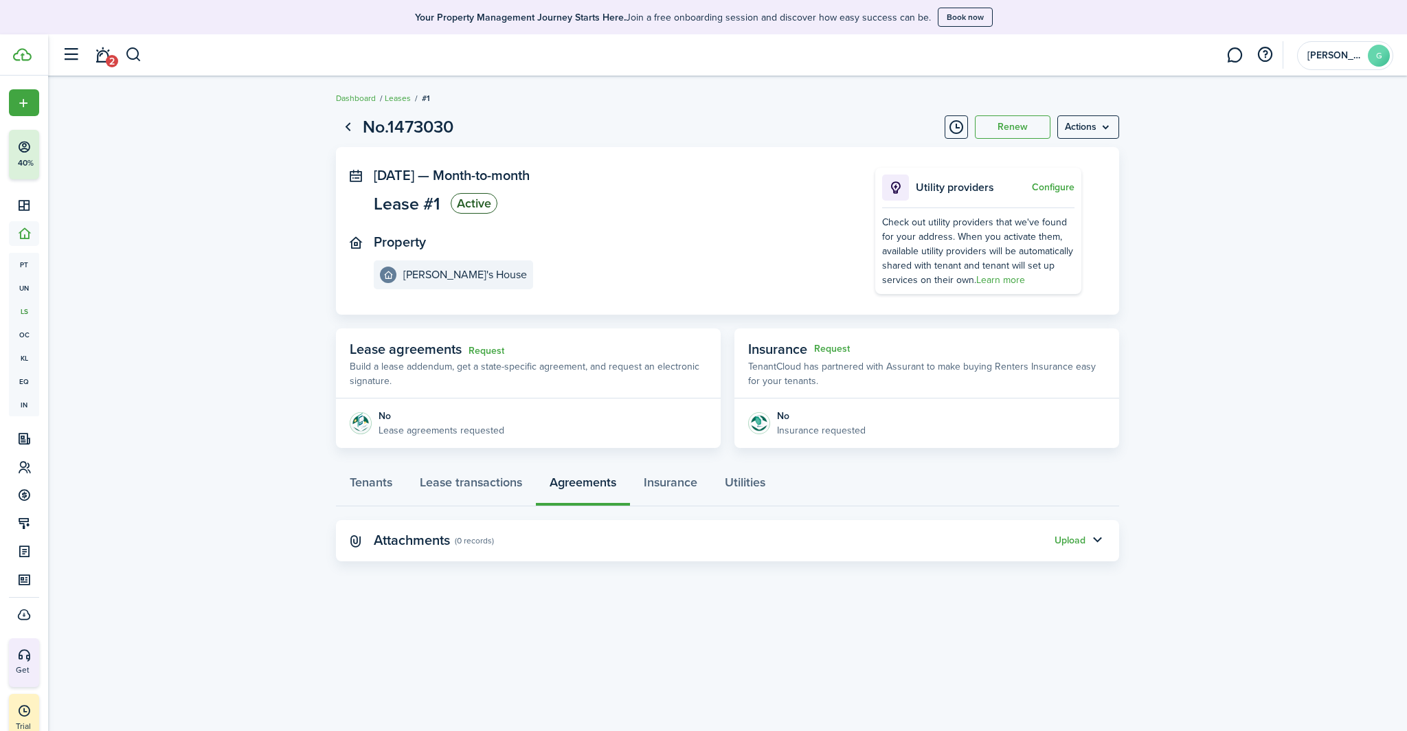
click at [1079, 536] on button "Upload" at bounding box center [1069, 540] width 31 height 11
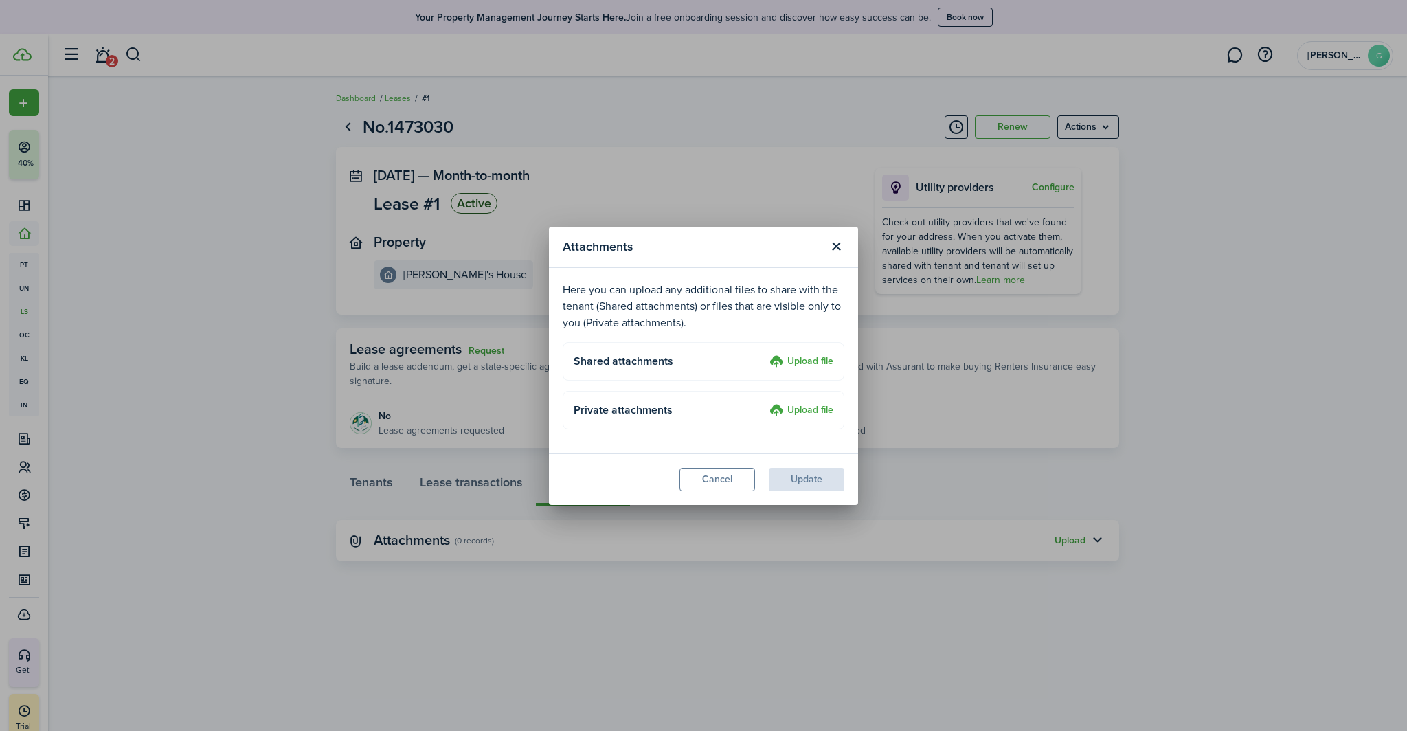
click at [809, 360] on label "Upload file" at bounding box center [801, 362] width 64 height 16
click at [764, 354] on input "Upload file" at bounding box center [764, 354] width 0 height 0
click at [703, 489] on button "Cancel" at bounding box center [717, 479] width 76 height 23
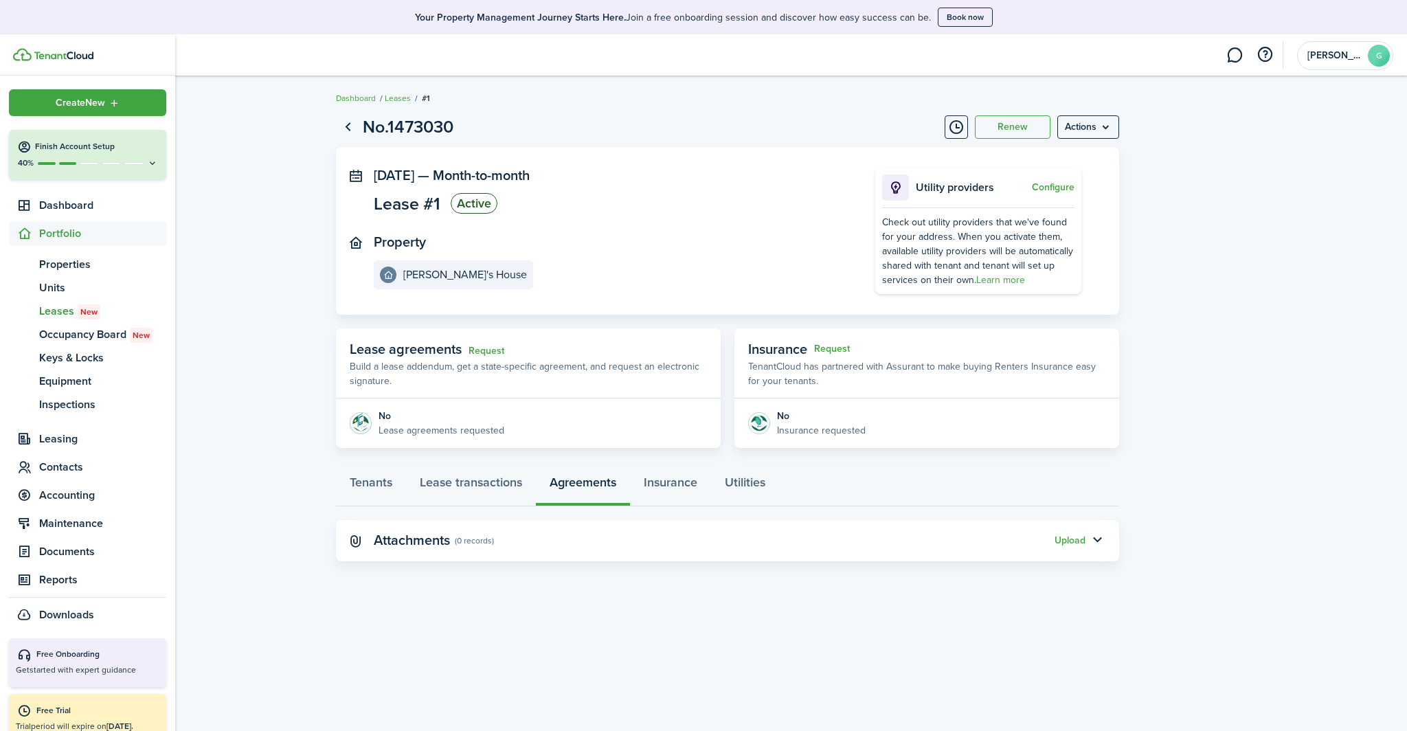
click at [82, 102] on span "Create New" at bounding box center [80, 103] width 49 height 10
click at [249, 144] on link "Screen a tenant" at bounding box center [239, 148] width 120 height 23
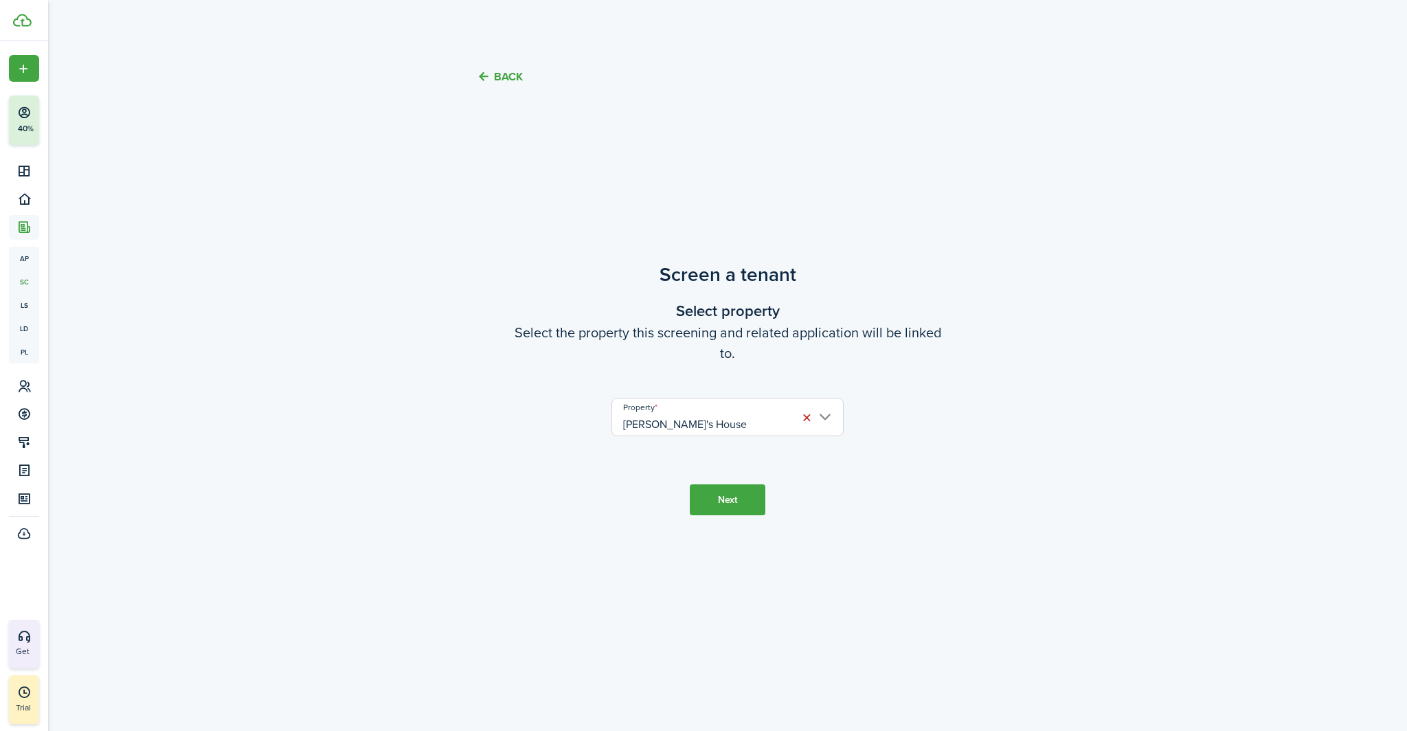
click at [819, 413] on input "[PERSON_NAME]'s House" at bounding box center [727, 417] width 232 height 38
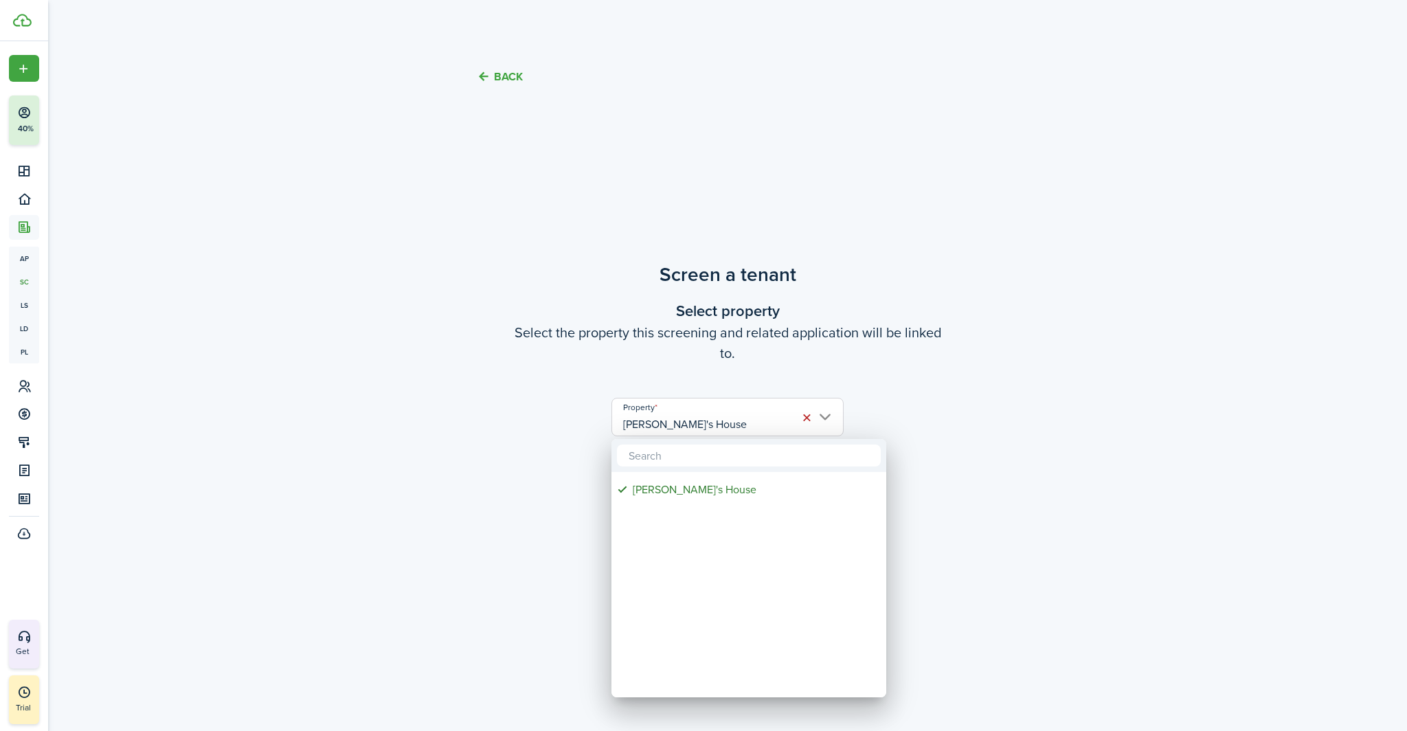
click at [562, 381] on div at bounding box center [703, 365] width 1626 height 951
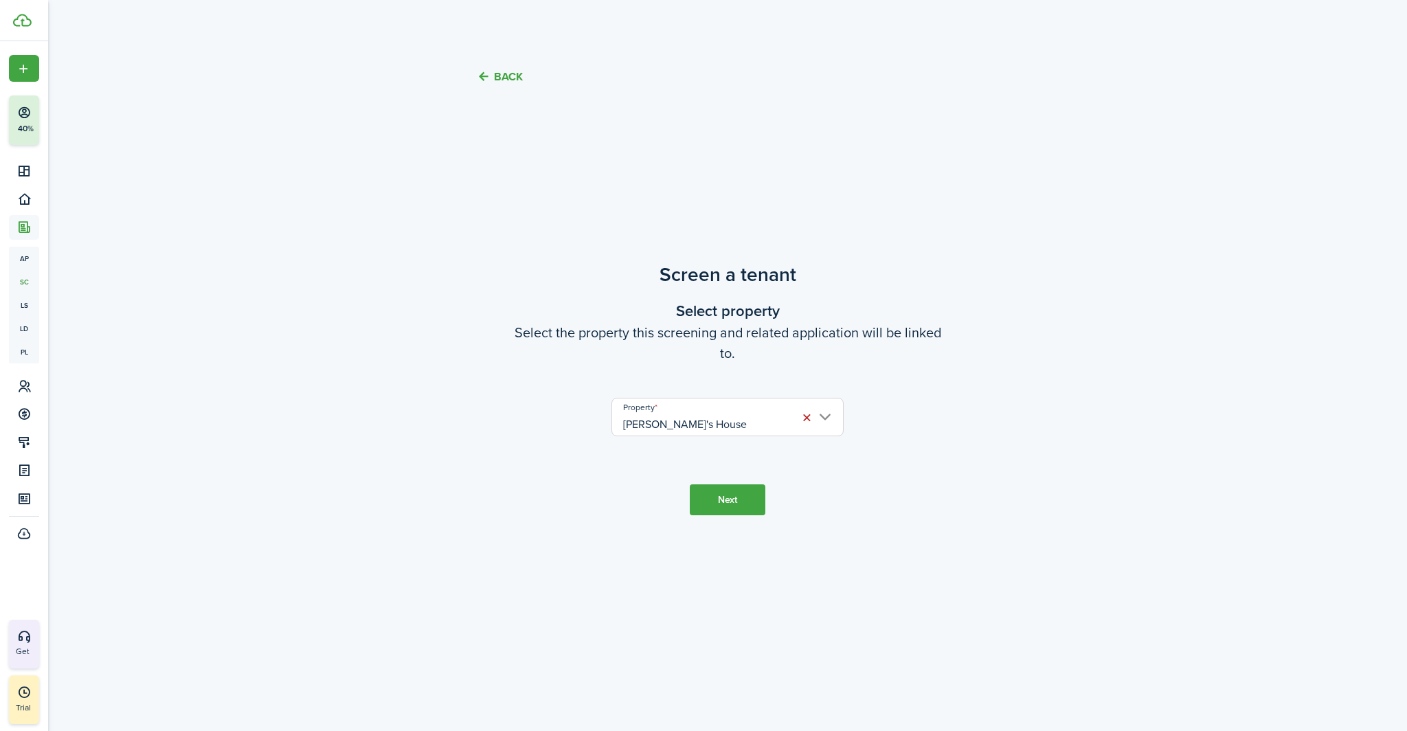
click at [821, 417] on input "[PERSON_NAME]'s House" at bounding box center [727, 417] width 232 height 38
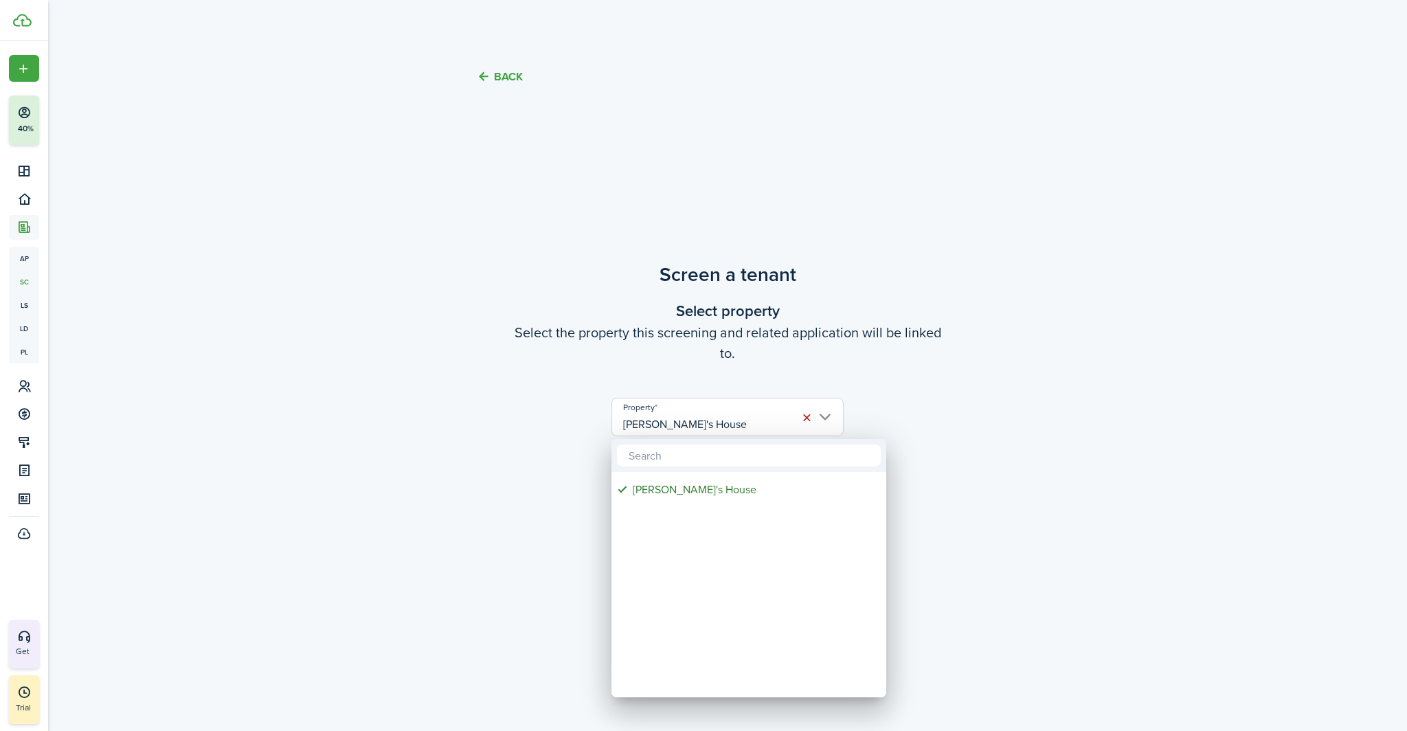
click at [19, 74] on div at bounding box center [703, 365] width 1626 height 951
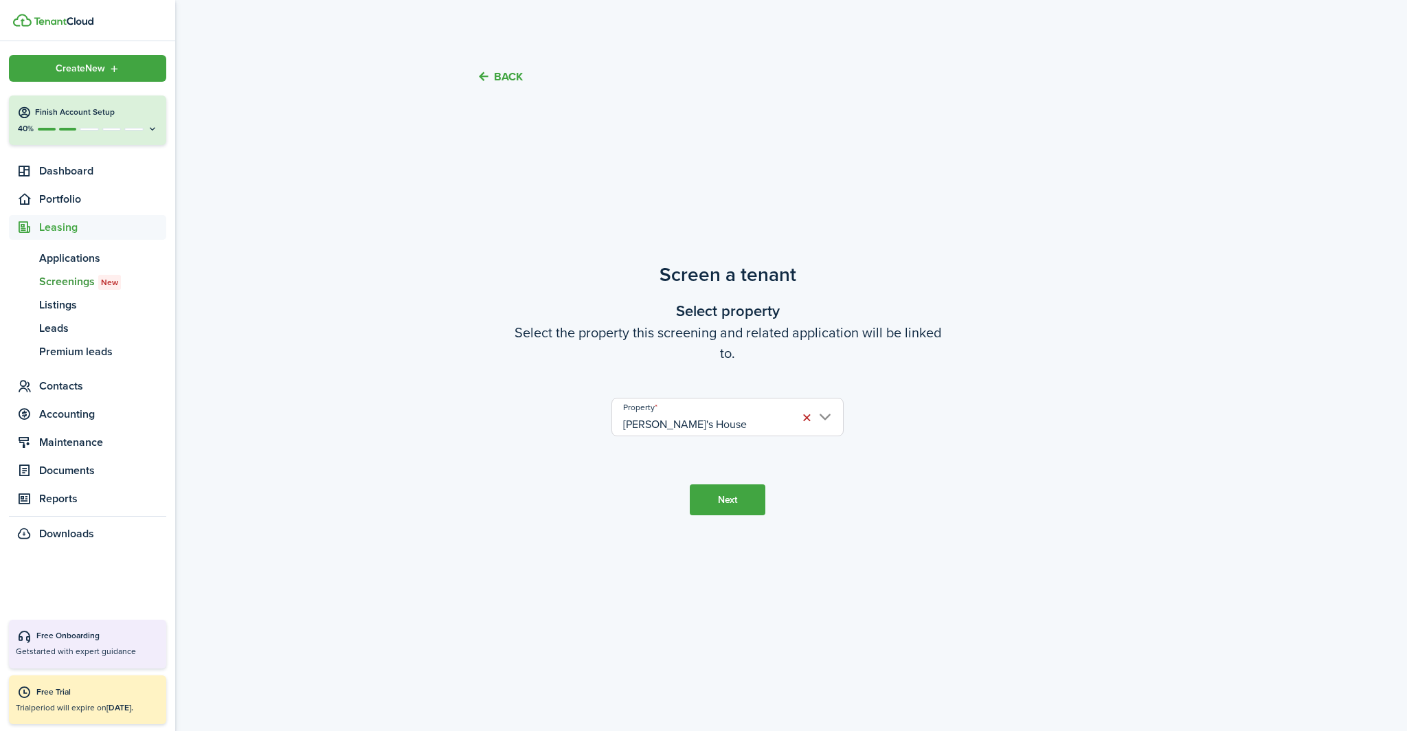
click at [19, 71] on div "Create New" at bounding box center [87, 68] width 157 height 27
click at [226, 65] on link "List a unit" at bounding box center [239, 66] width 120 height 23
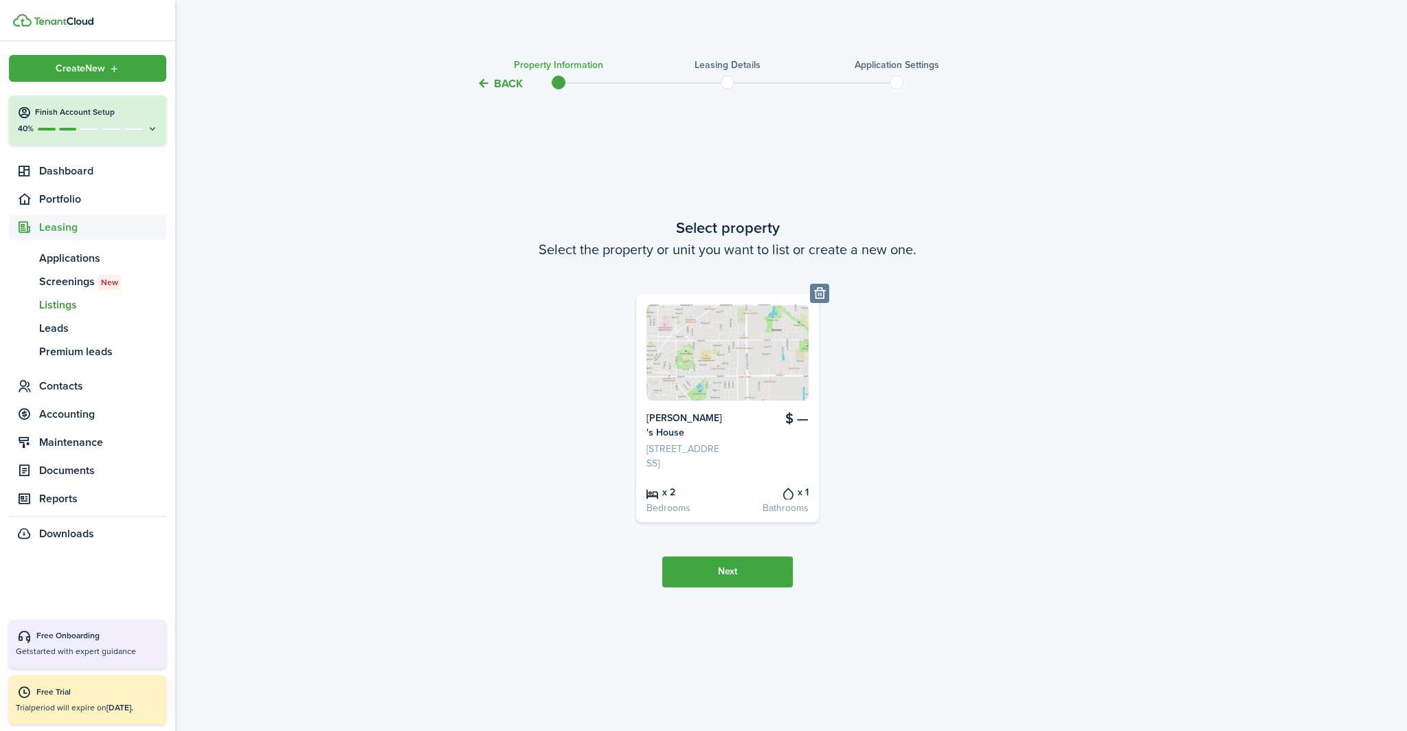
click at [91, 64] on span "Create New" at bounding box center [80, 69] width 49 height 10
click at [218, 60] on link "List a unit" at bounding box center [239, 66] width 120 height 23
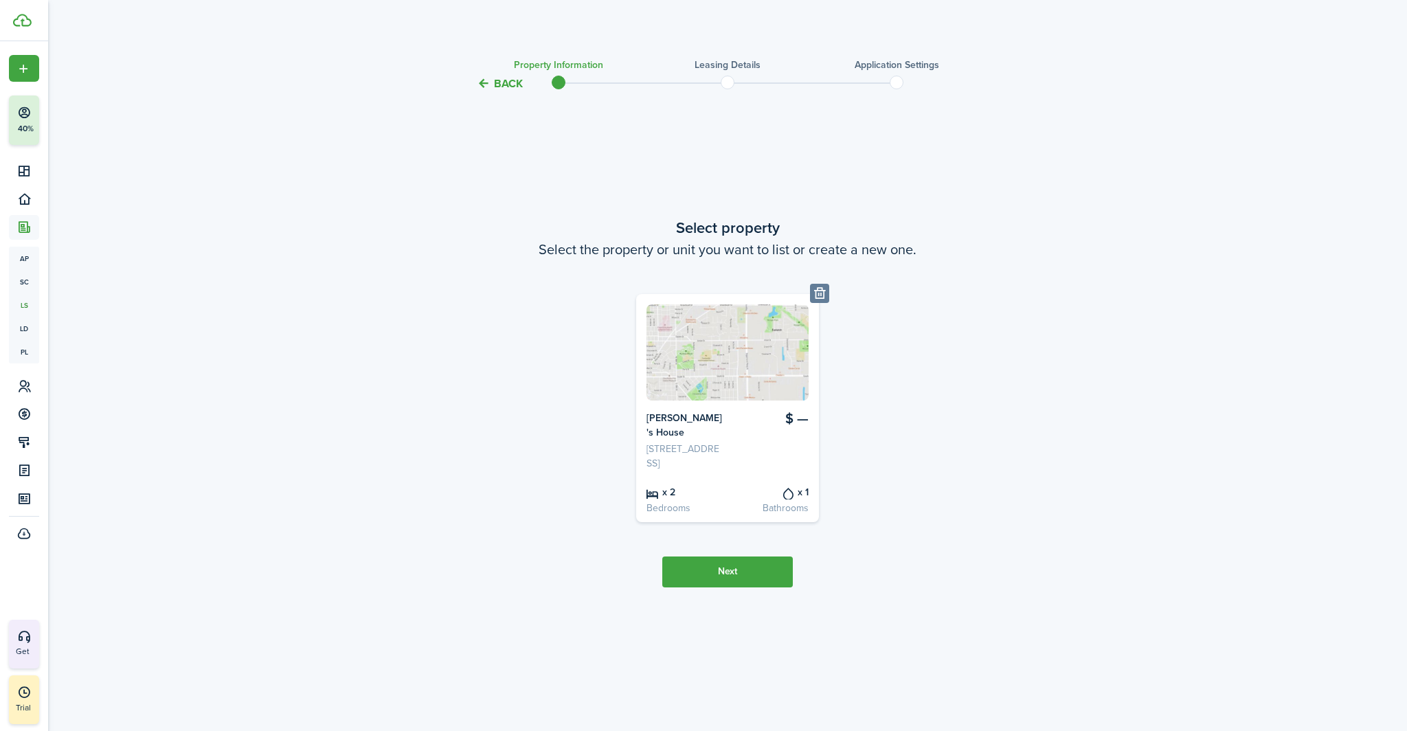
click at [502, 82] on button "Back" at bounding box center [500, 83] width 46 height 14
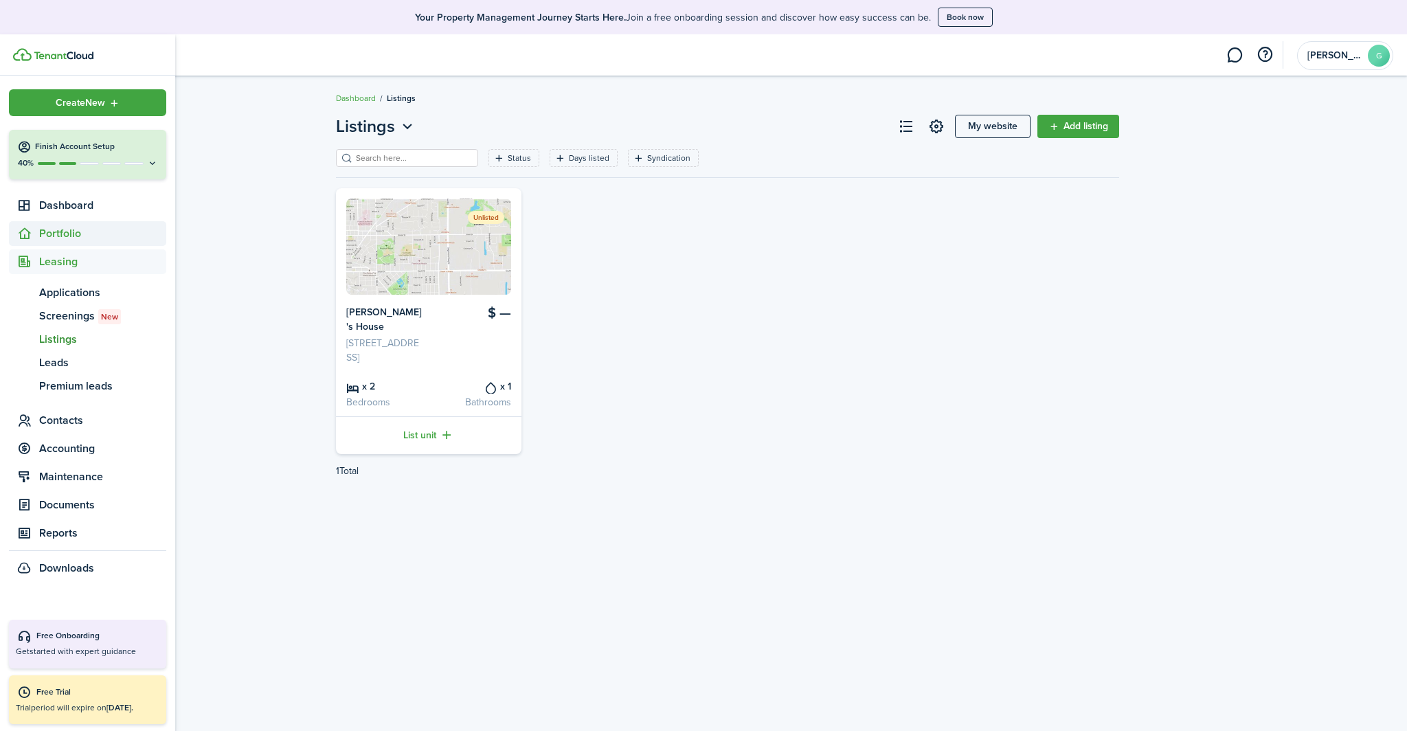
click at [60, 229] on span "Portfolio" at bounding box center [102, 233] width 127 height 16
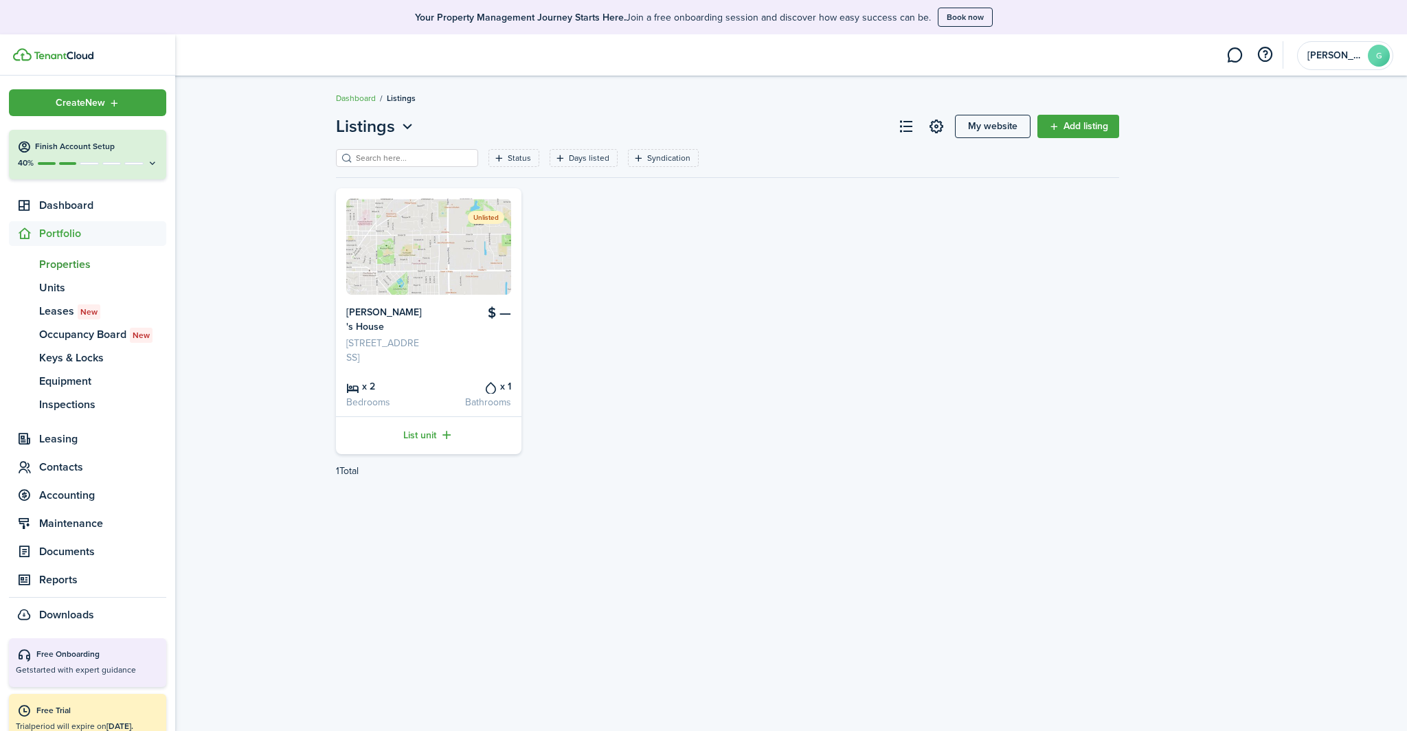
click at [96, 266] on span "Properties" at bounding box center [102, 264] width 127 height 16
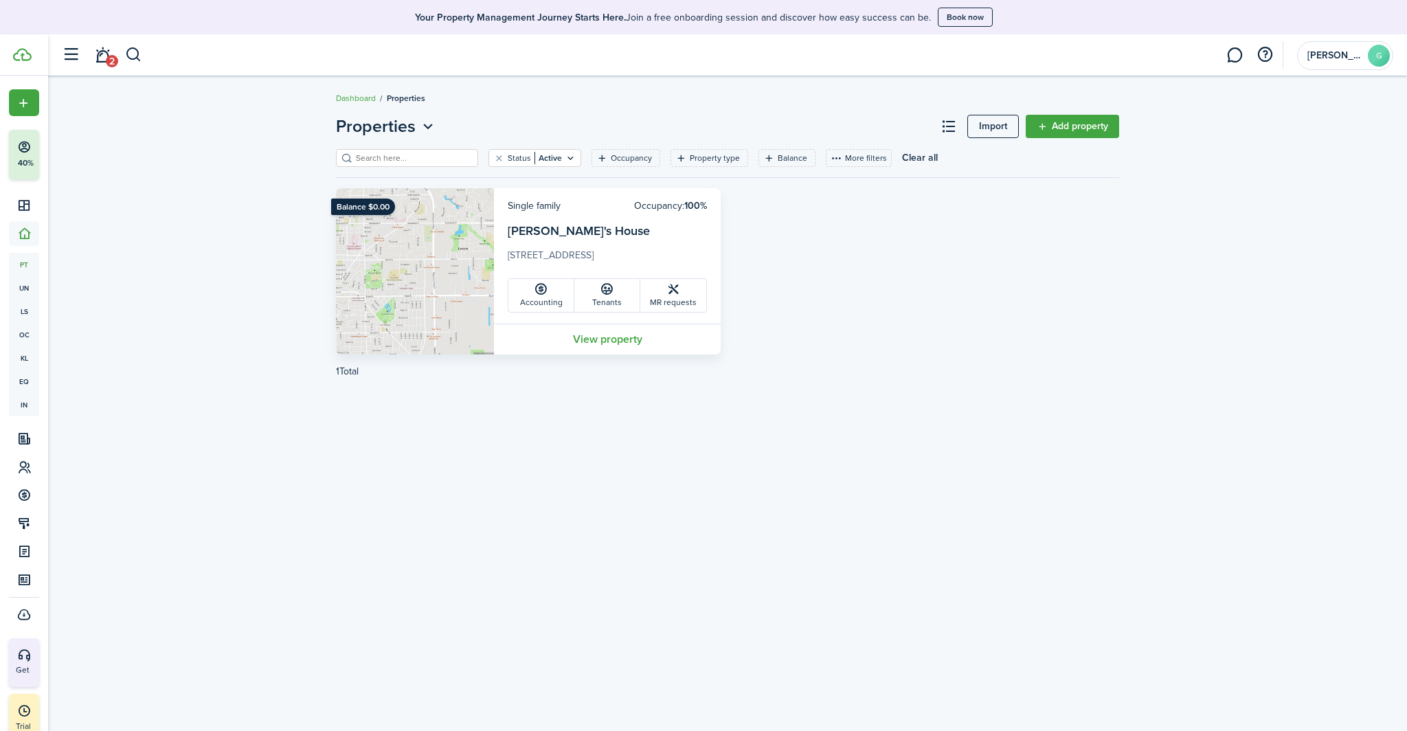
click at [1069, 126] on link "Add property" at bounding box center [1071, 126] width 93 height 23
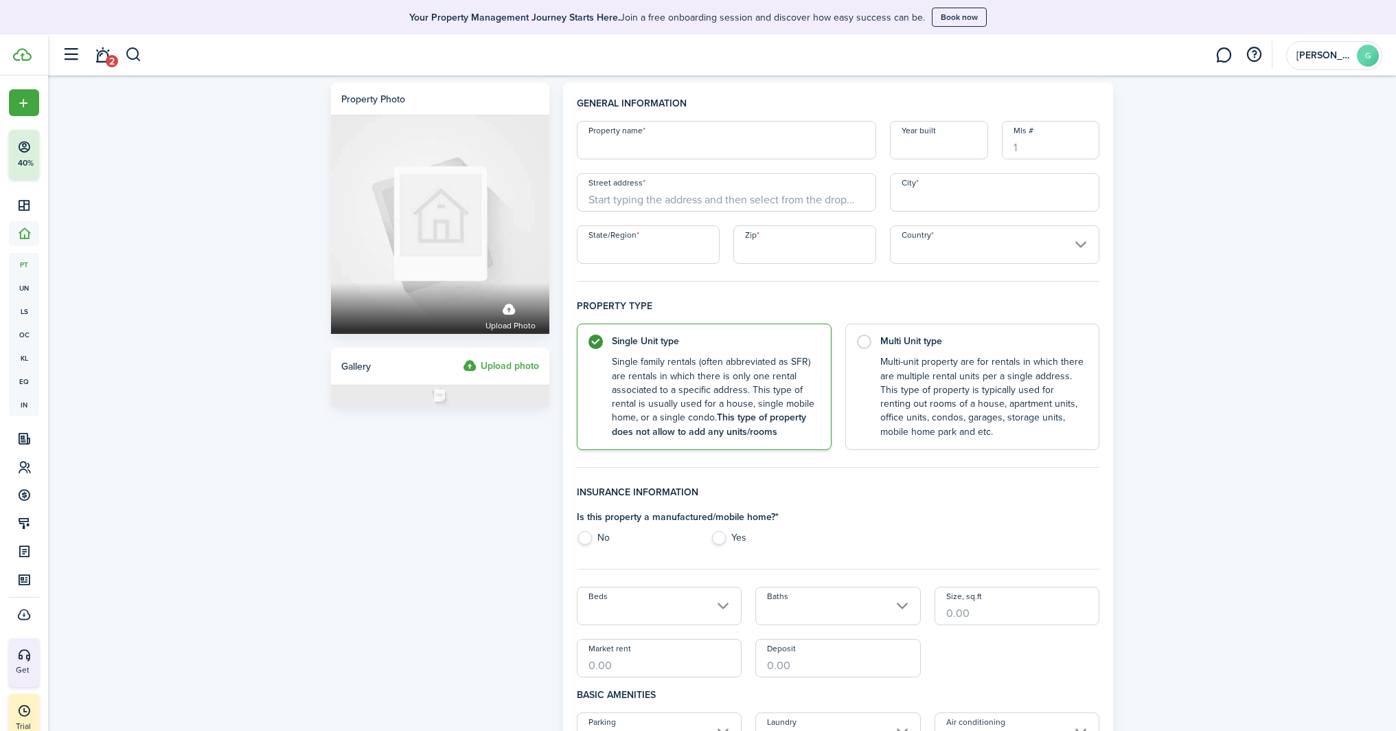
click at [705, 143] on input "Property name" at bounding box center [726, 140] width 299 height 38
type input "[PERSON_NAME]'s House"
drag, startPoint x: 733, startPoint y: 212, endPoint x: 732, endPoint y: 201, distance: 10.3
click at [733, 209] on div "Property name [PERSON_NAME]'s House Year built Mls # Street address City State/…" at bounding box center [838, 192] width 537 height 143
click at [732, 201] on input "Street address" at bounding box center [726, 192] width 299 height 38
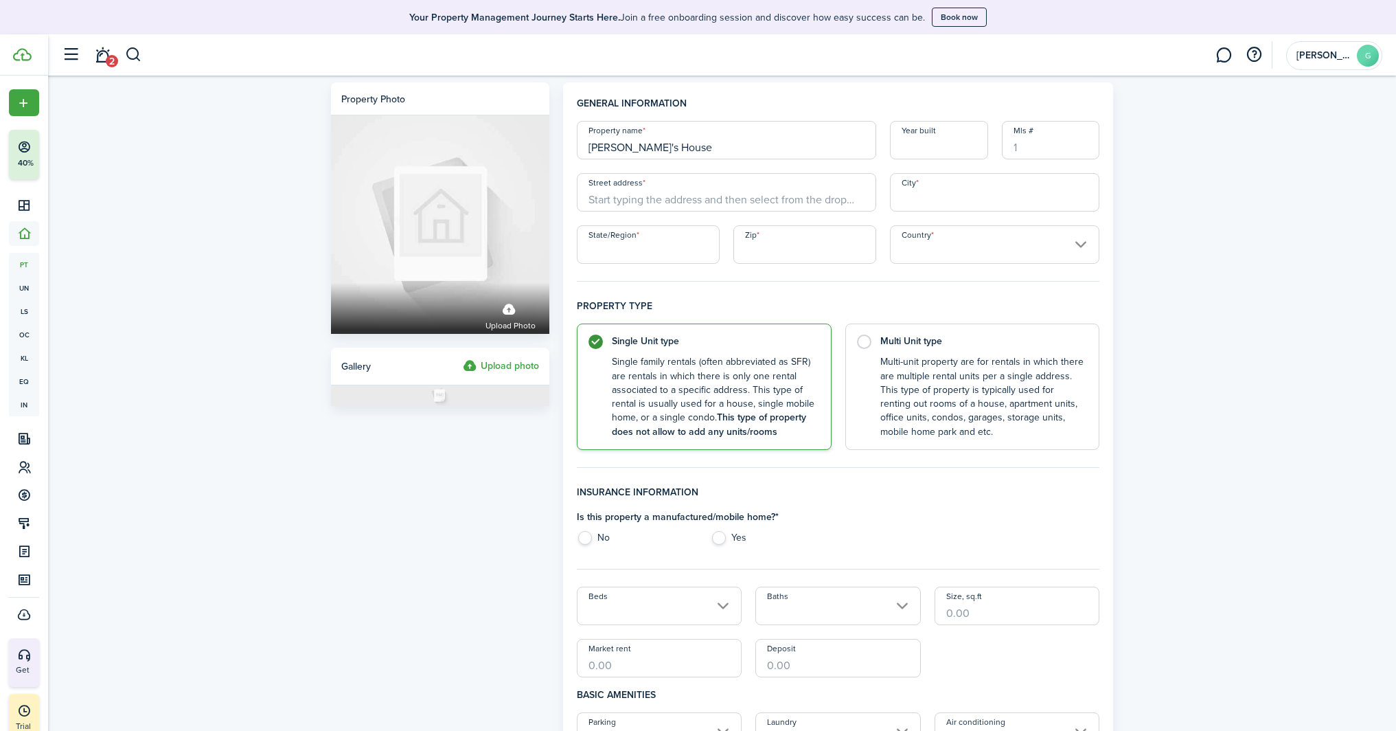
click at [672, 190] on input "Street address" at bounding box center [726, 192] width 299 height 38
click at [640, 203] on input "Street address" at bounding box center [726, 192] width 299 height 38
click at [643, 196] on input "Street address" at bounding box center [726, 192] width 299 height 38
click at [659, 190] on input "Street address" at bounding box center [726, 192] width 299 height 38
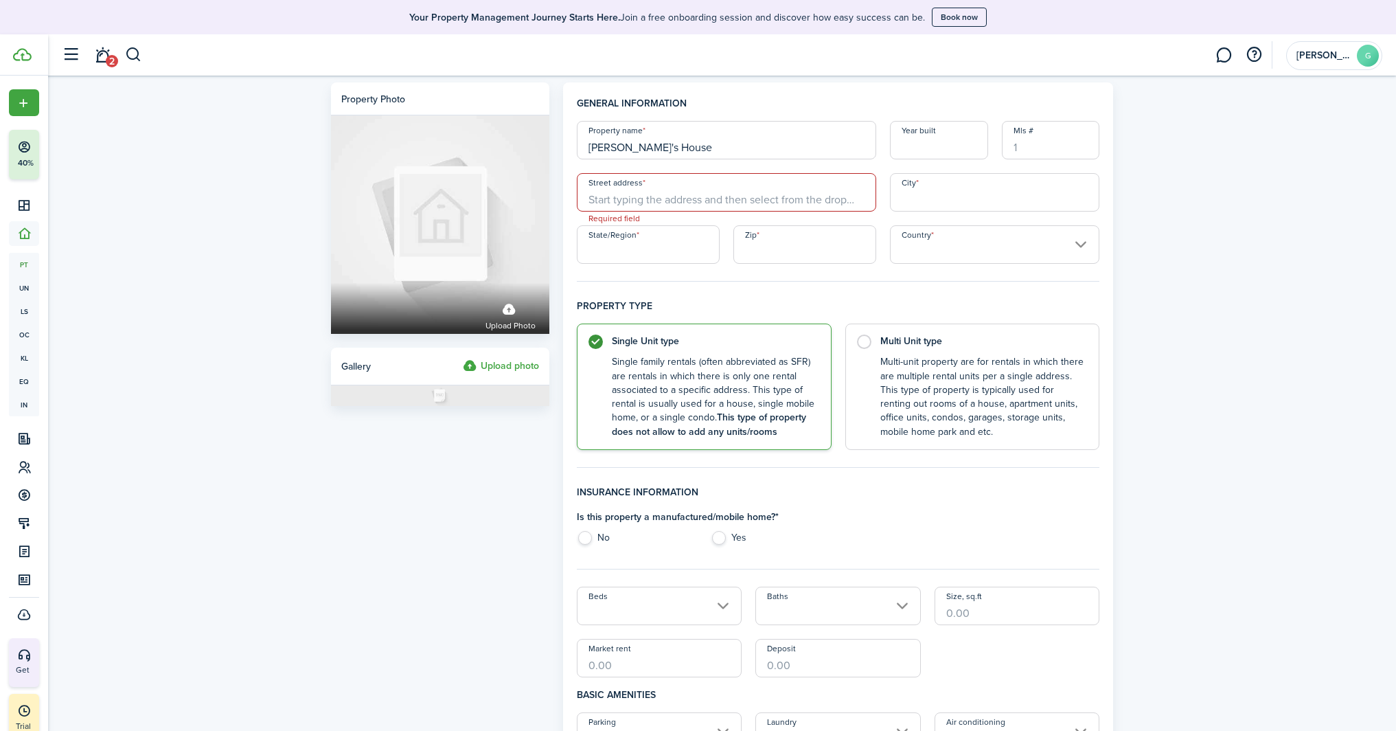
click at [634, 191] on input "Street address" at bounding box center [726, 192] width 299 height 38
click at [597, 207] on input "Street address" at bounding box center [726, 192] width 299 height 38
click at [589, 199] on input "Street address" at bounding box center [726, 192] width 299 height 38
click at [664, 140] on input "[PERSON_NAME]'s House" at bounding box center [726, 140] width 299 height 38
click at [705, 190] on input "Street address" at bounding box center [726, 192] width 299 height 38
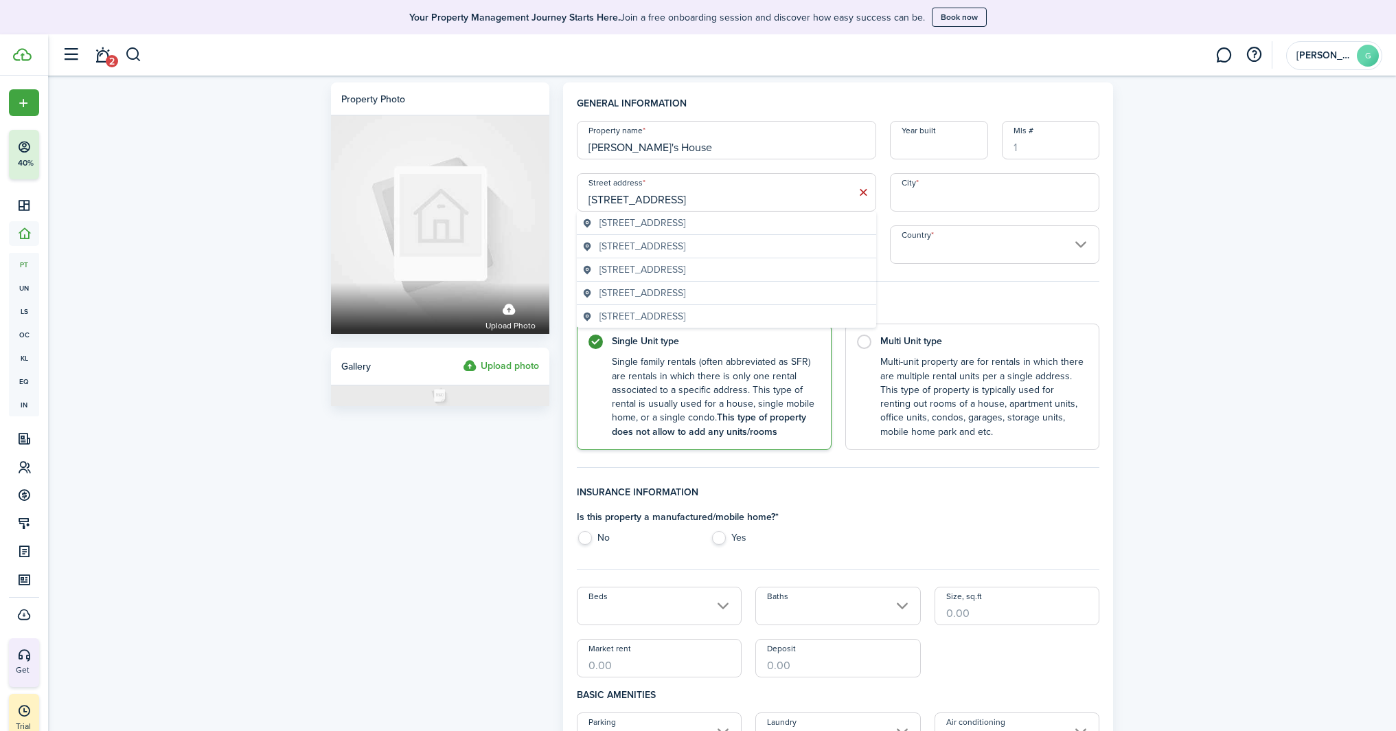
type input "[STREET_ADDRESS]"
click at [685, 223] on span "[STREET_ADDRESS]" at bounding box center [643, 223] width 86 height 14
type input "[GEOGRAPHIC_DATA]"
type input "IN"
type input "47905"
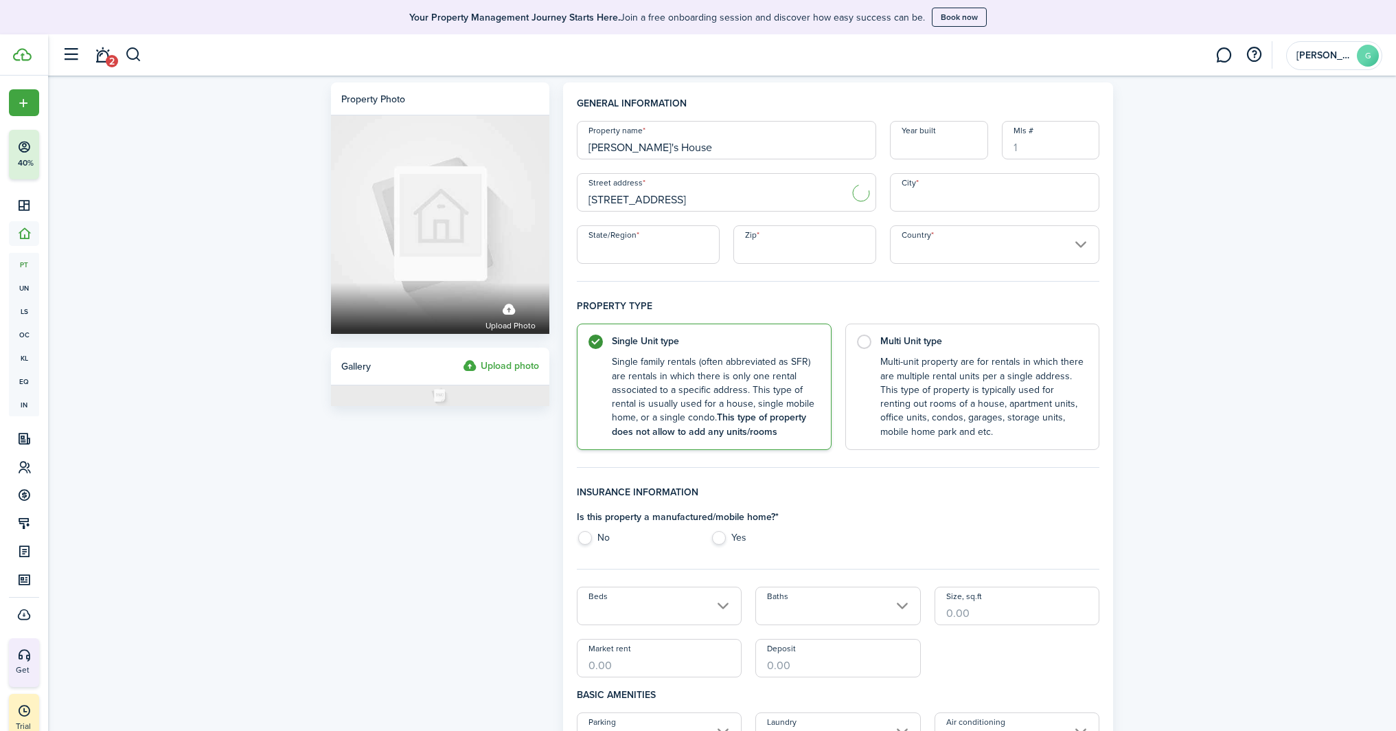
type input "[GEOGRAPHIC_DATA]"
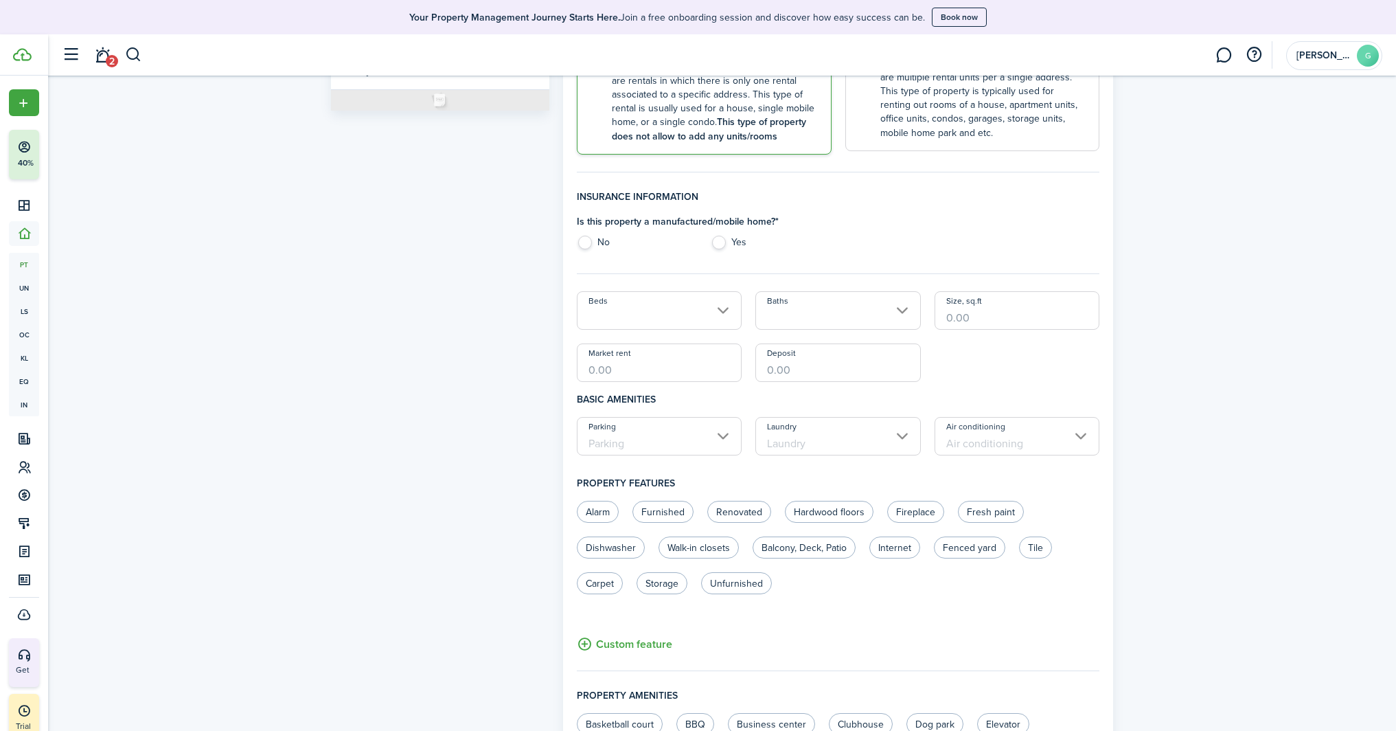
scroll to position [351, 0]
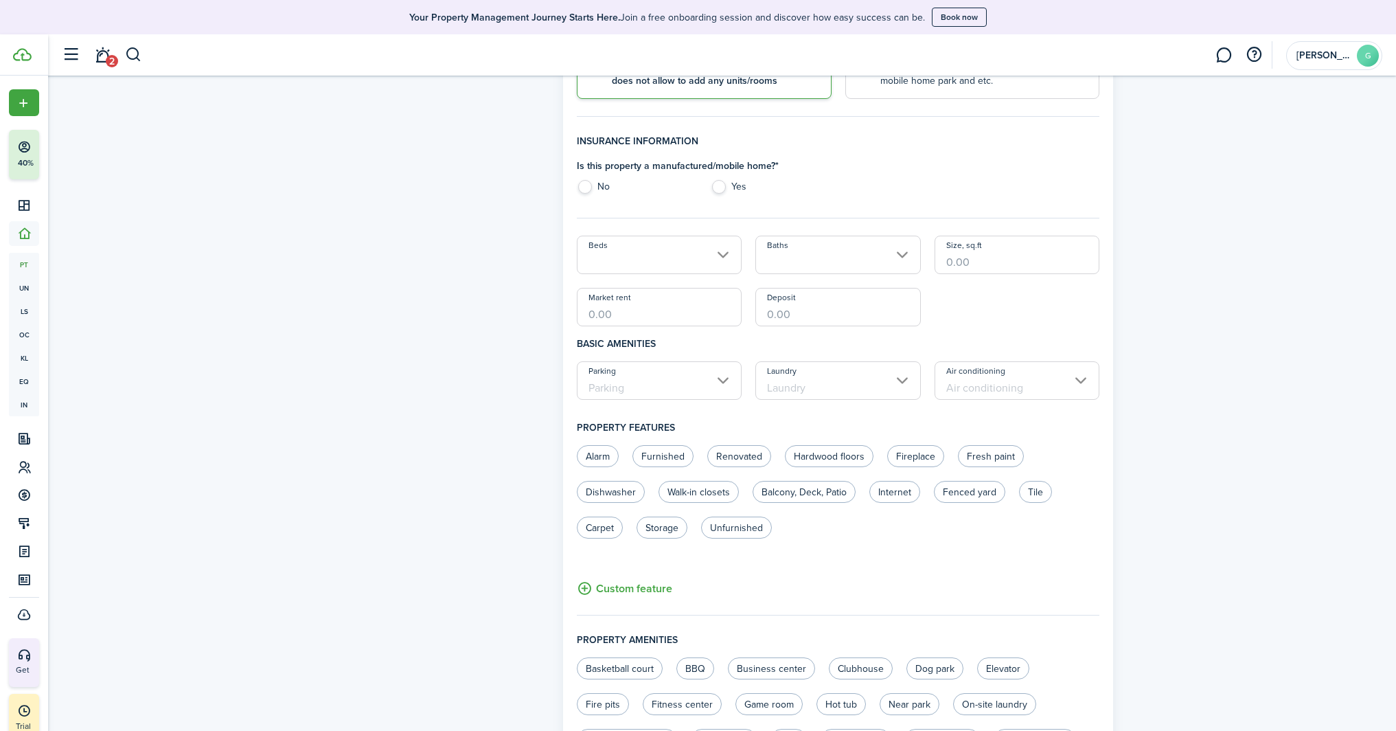
click at [583, 185] on label "No" at bounding box center [637, 190] width 120 height 21
radio input "true"
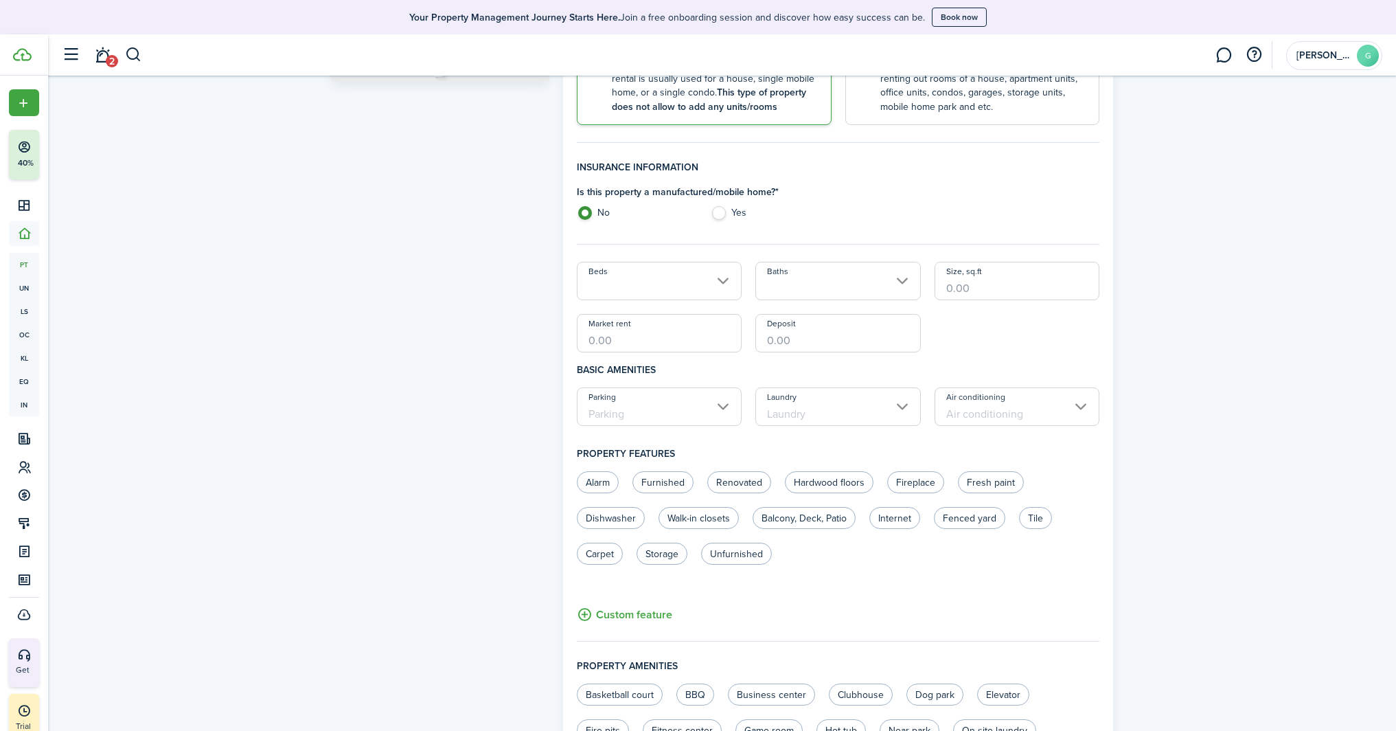
scroll to position [130, 0]
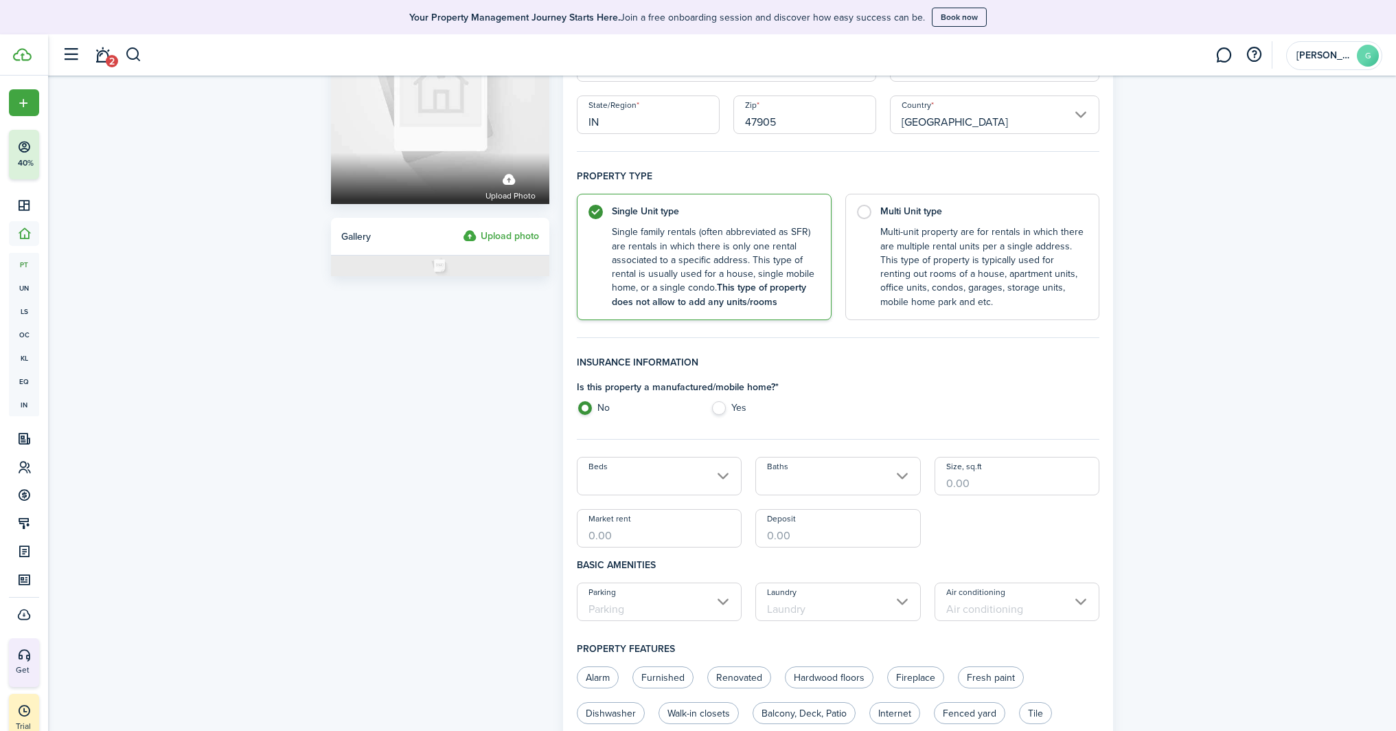
click at [712, 473] on input "Beds" at bounding box center [660, 476] width 166 height 38
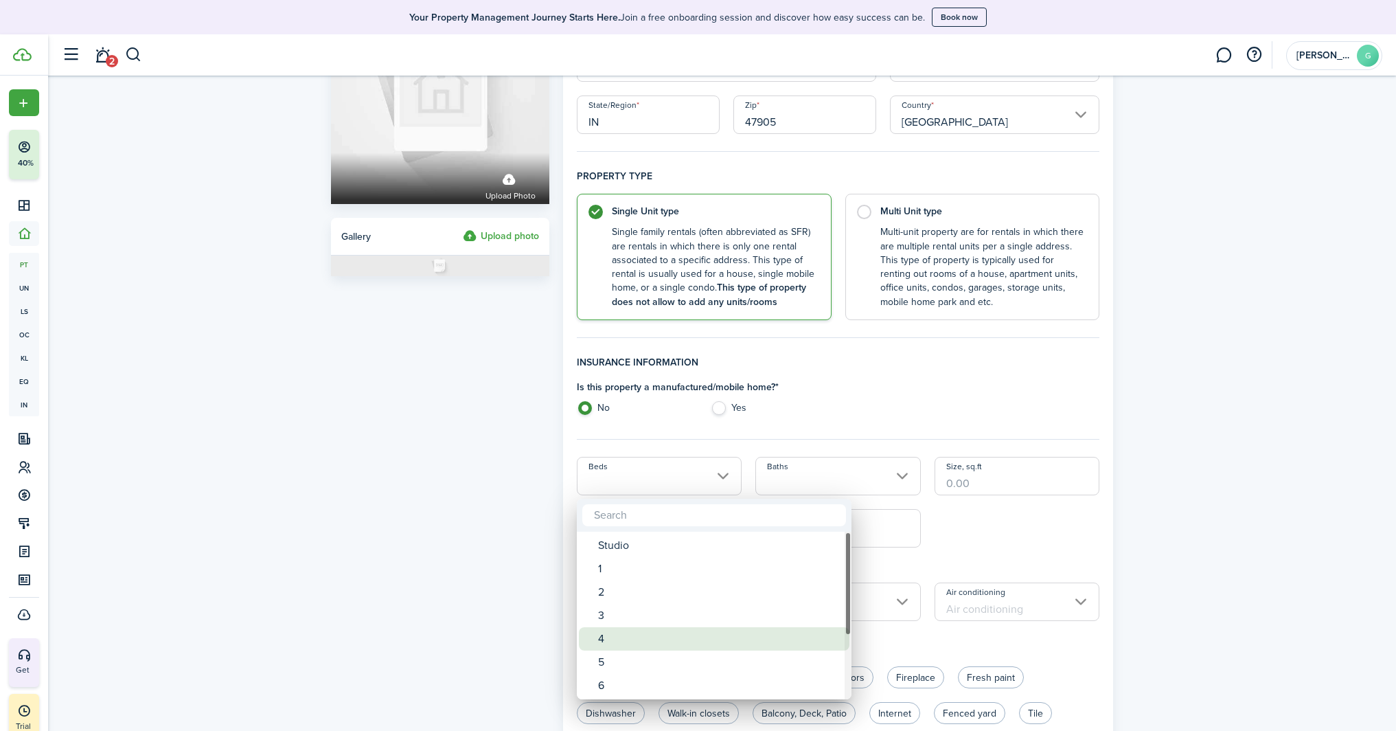
click at [632, 633] on div "4" at bounding box center [719, 638] width 243 height 23
type input "4"
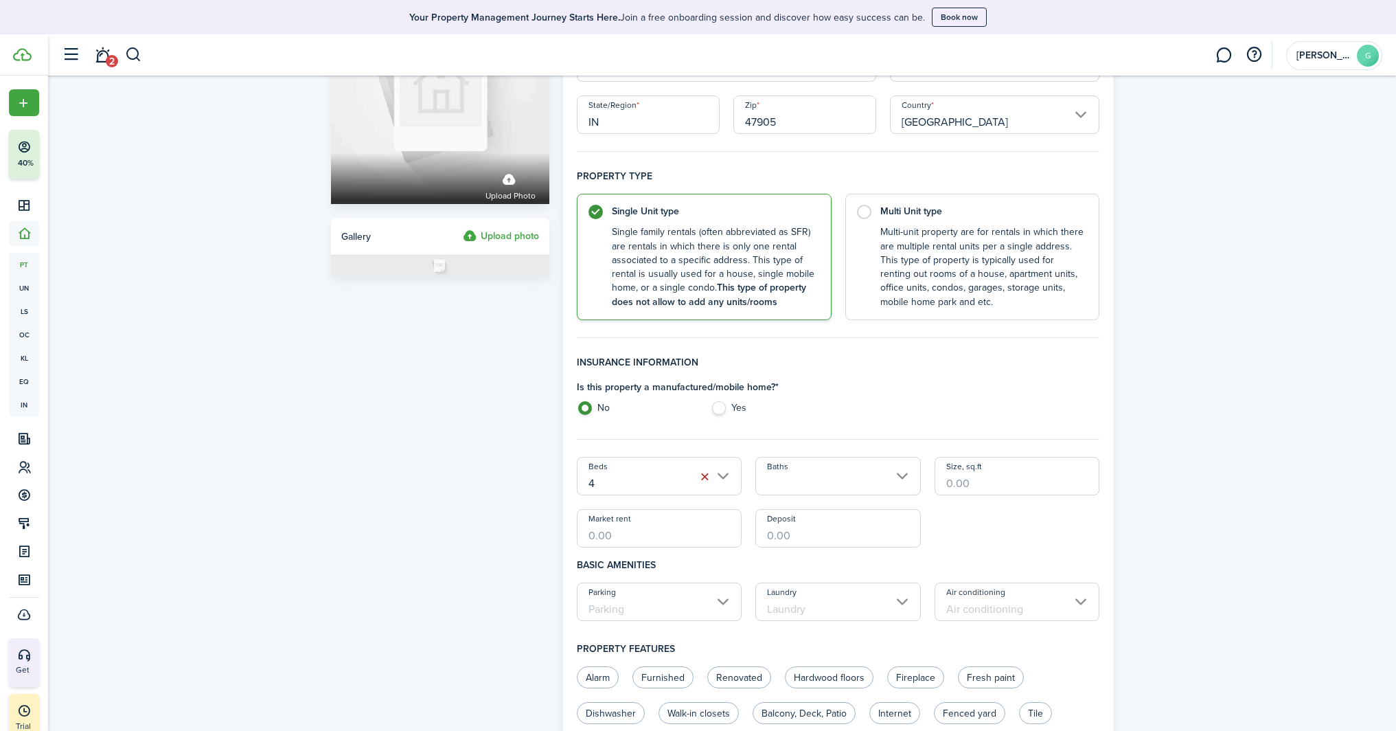
click at [842, 483] on input "Baths" at bounding box center [838, 476] width 166 height 38
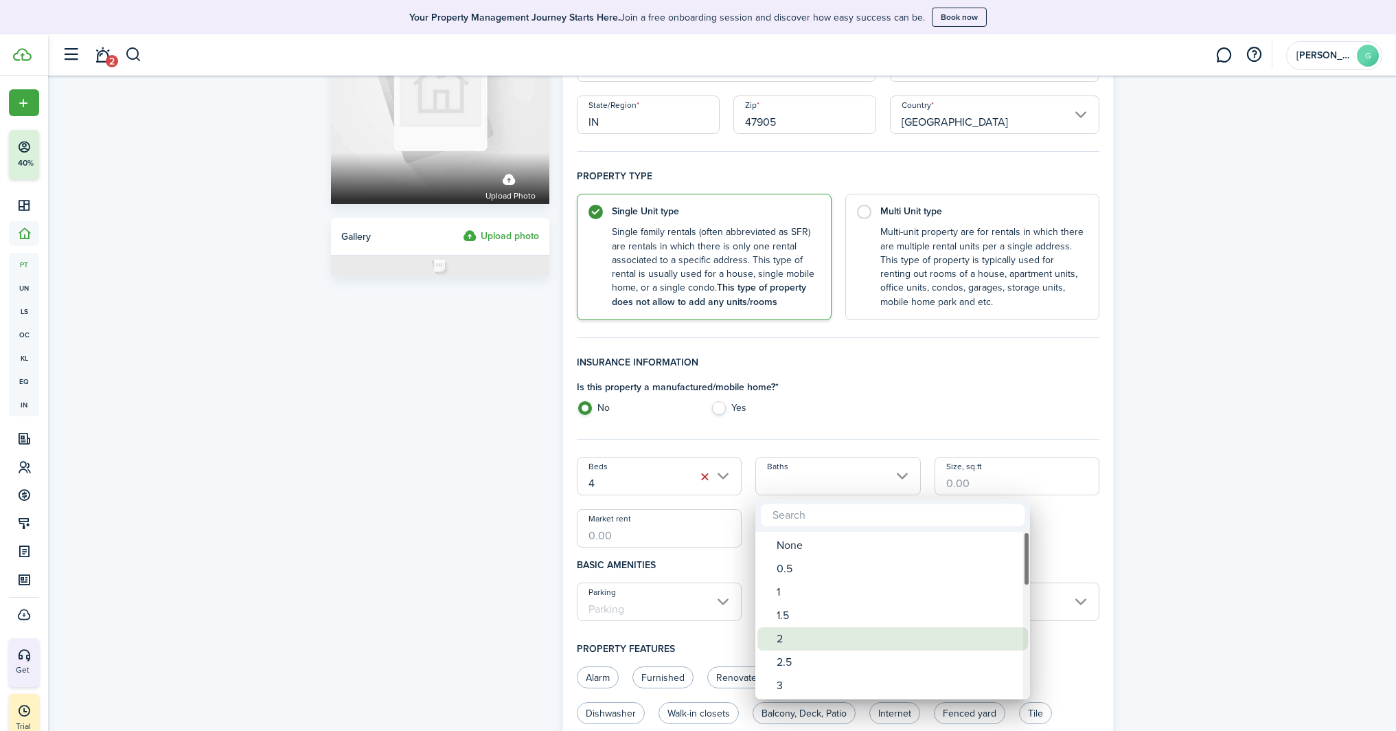
click at [786, 629] on div "2" at bounding box center [898, 638] width 243 height 23
type input "2"
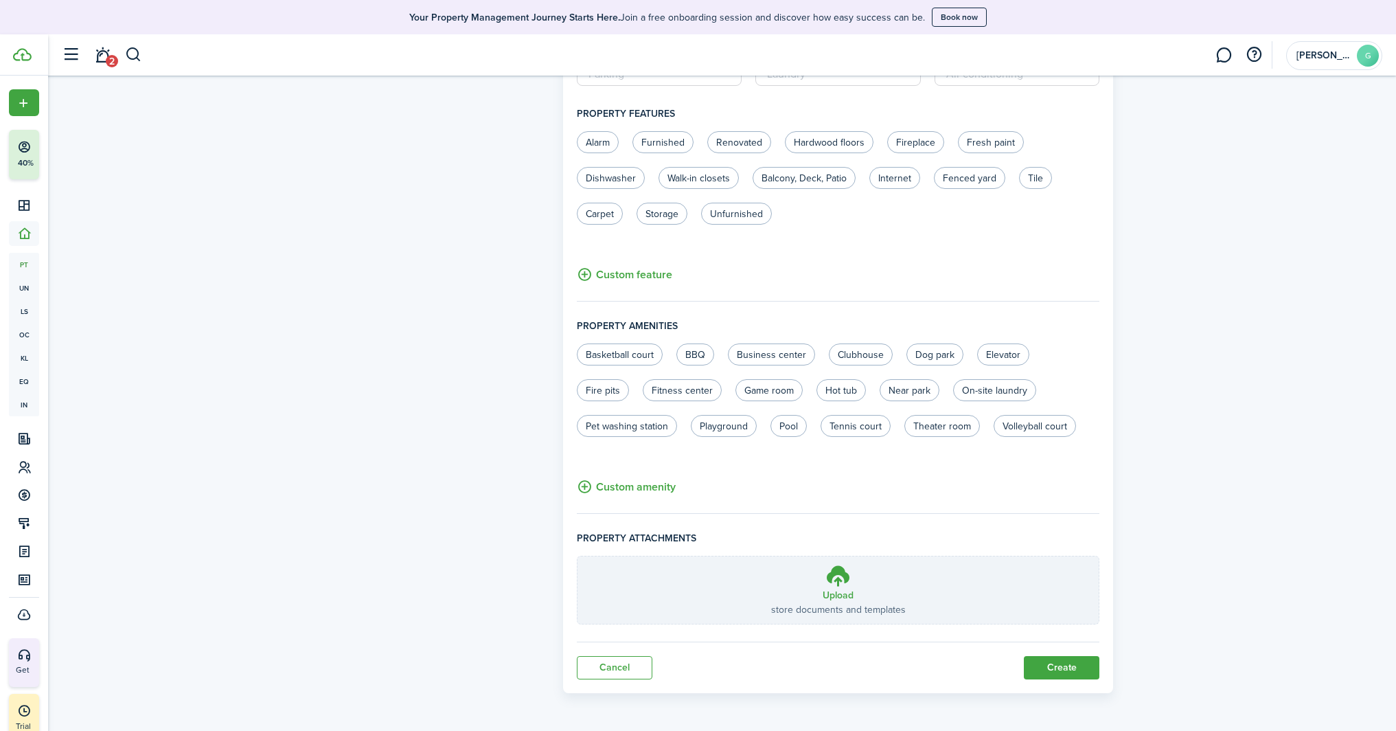
scroll to position [665, 0]
click at [1033, 666] on button "Create" at bounding box center [1062, 667] width 76 height 23
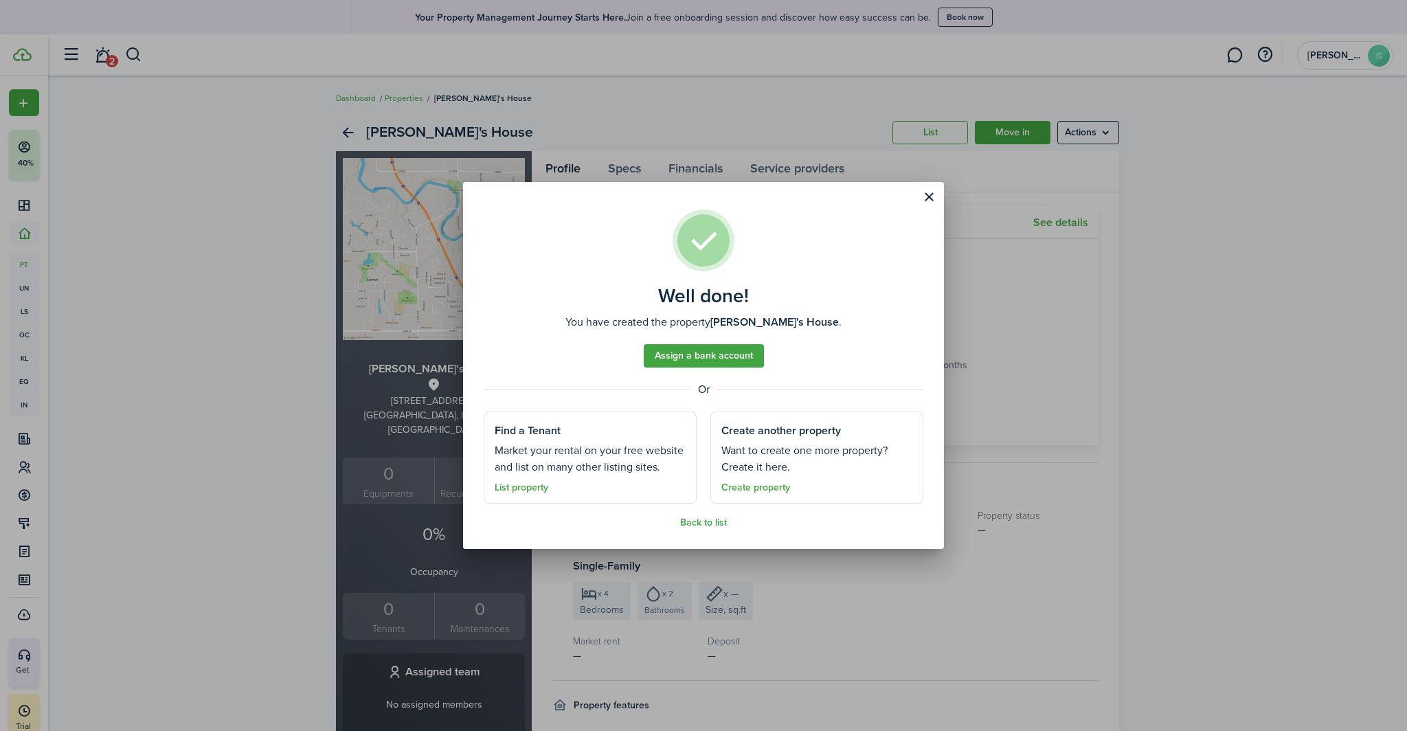
click at [930, 200] on button "Close modal" at bounding box center [928, 196] width 23 height 23
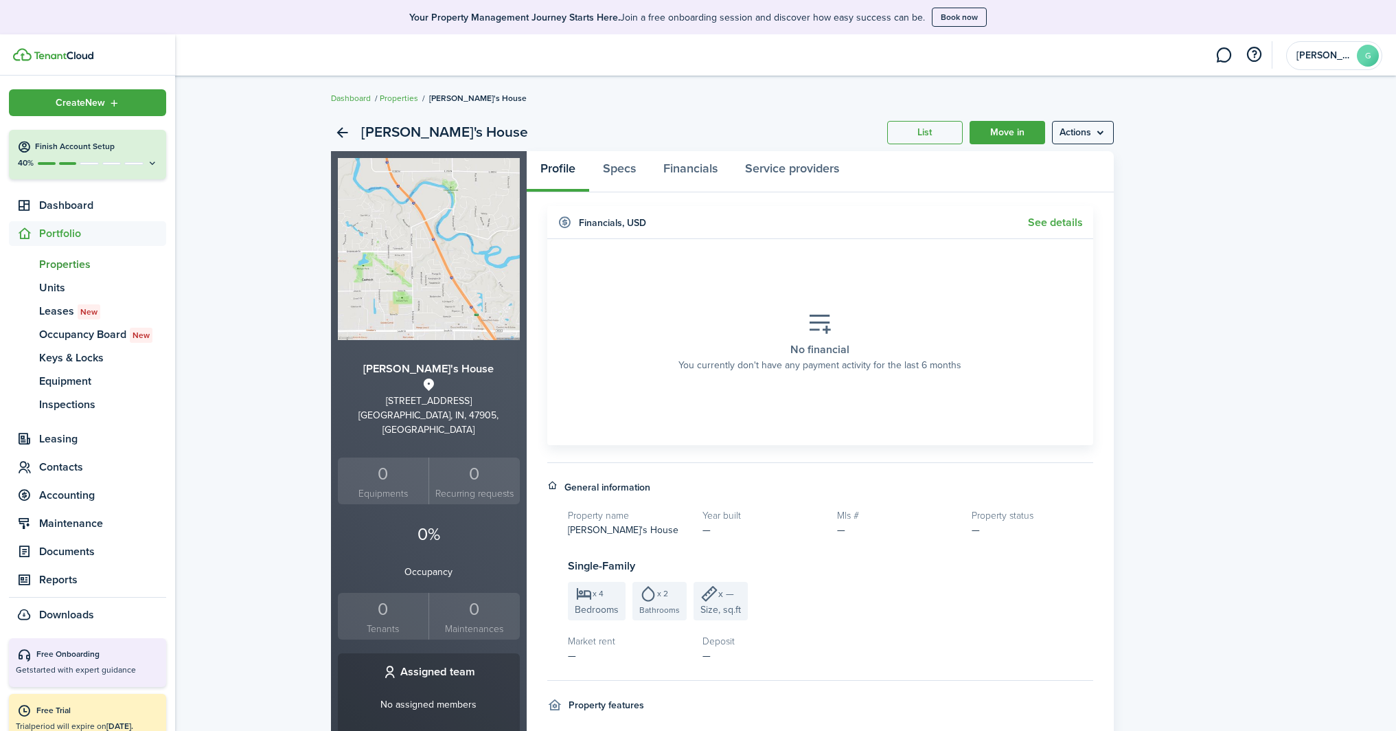
click at [15, 107] on div "Create New" at bounding box center [87, 102] width 157 height 27
click at [1212, 205] on div "Gabby's House List Move in Actions Gabby's House [STREET_ADDRESS][PERSON_NAME] …" at bounding box center [722, 548] width 1348 height 883
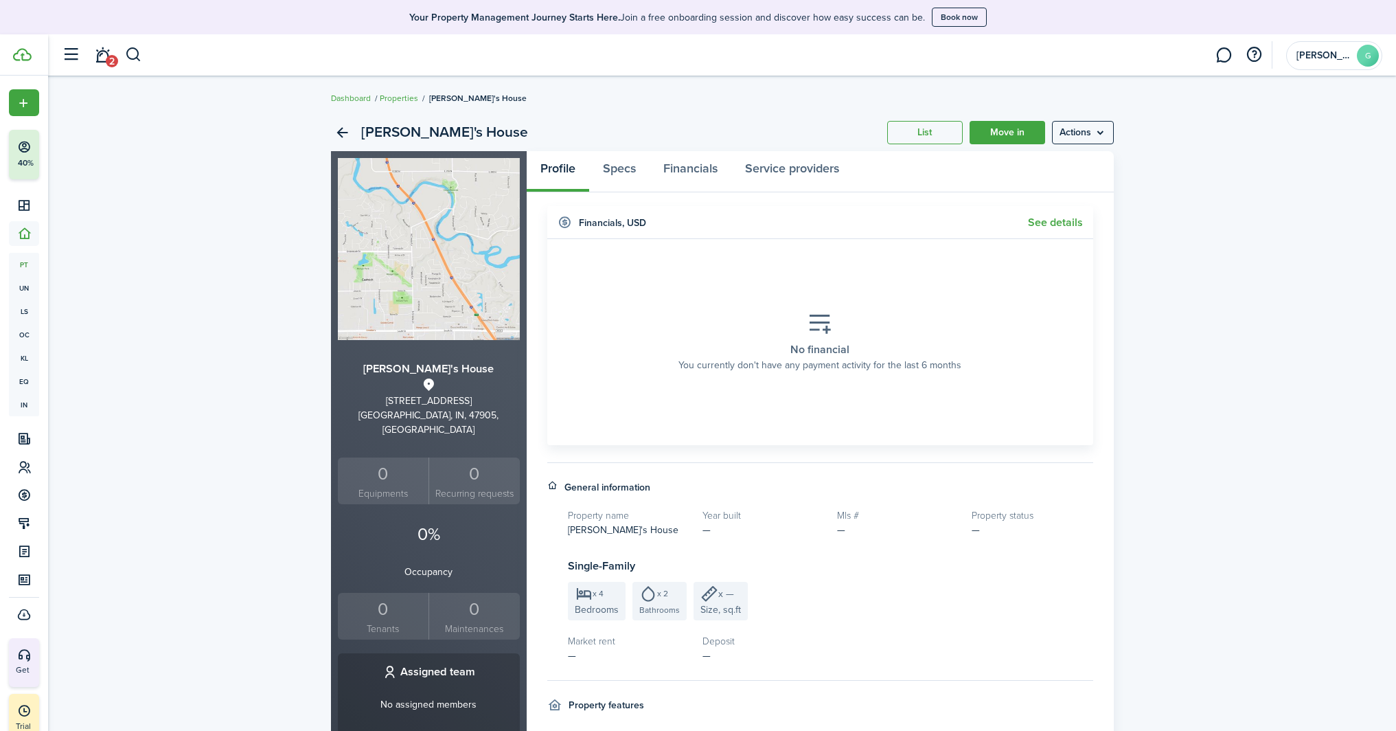
click at [1093, 133] on menu-btn "Actions" at bounding box center [1083, 132] width 62 height 23
click at [271, 355] on div "Gabby's House List Move in Actions Gabby's House [STREET_ADDRESS][PERSON_NAME] …" at bounding box center [722, 548] width 1348 height 883
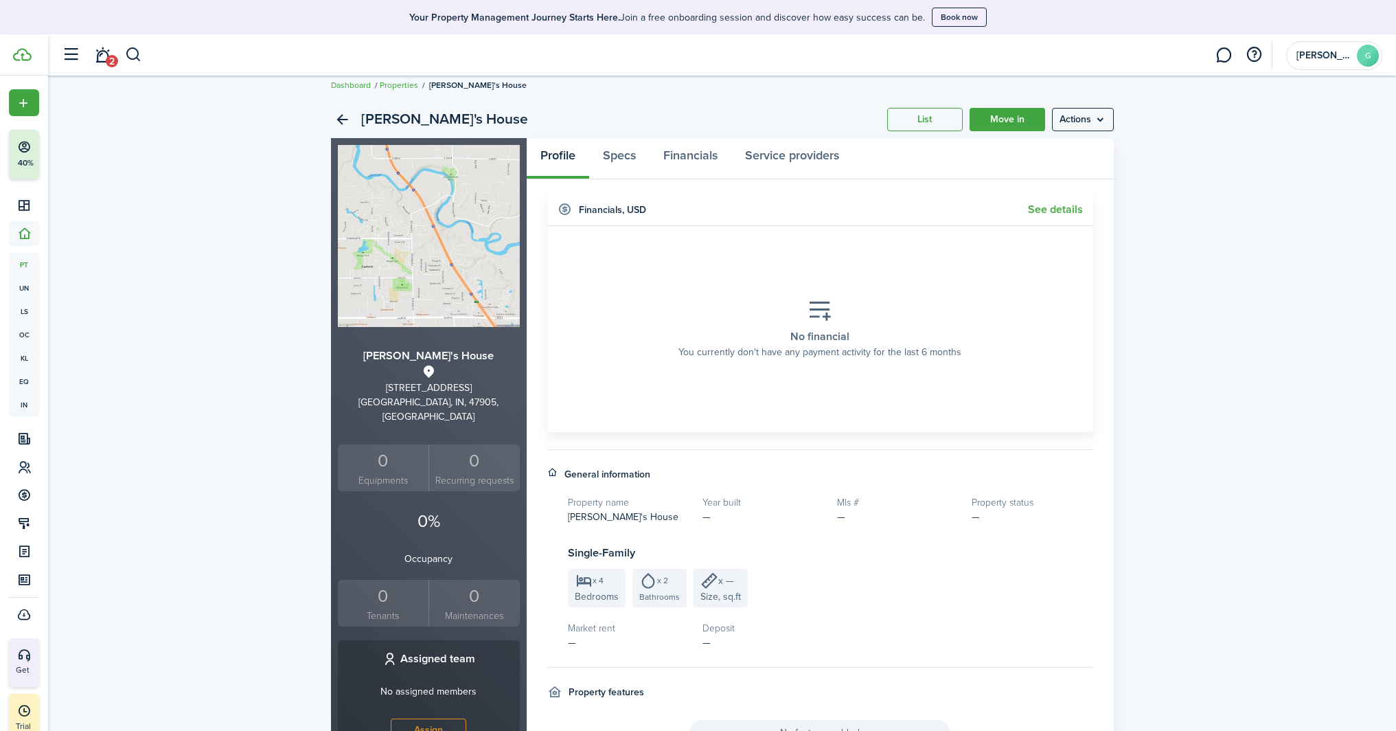
scroll to position [23, 0]
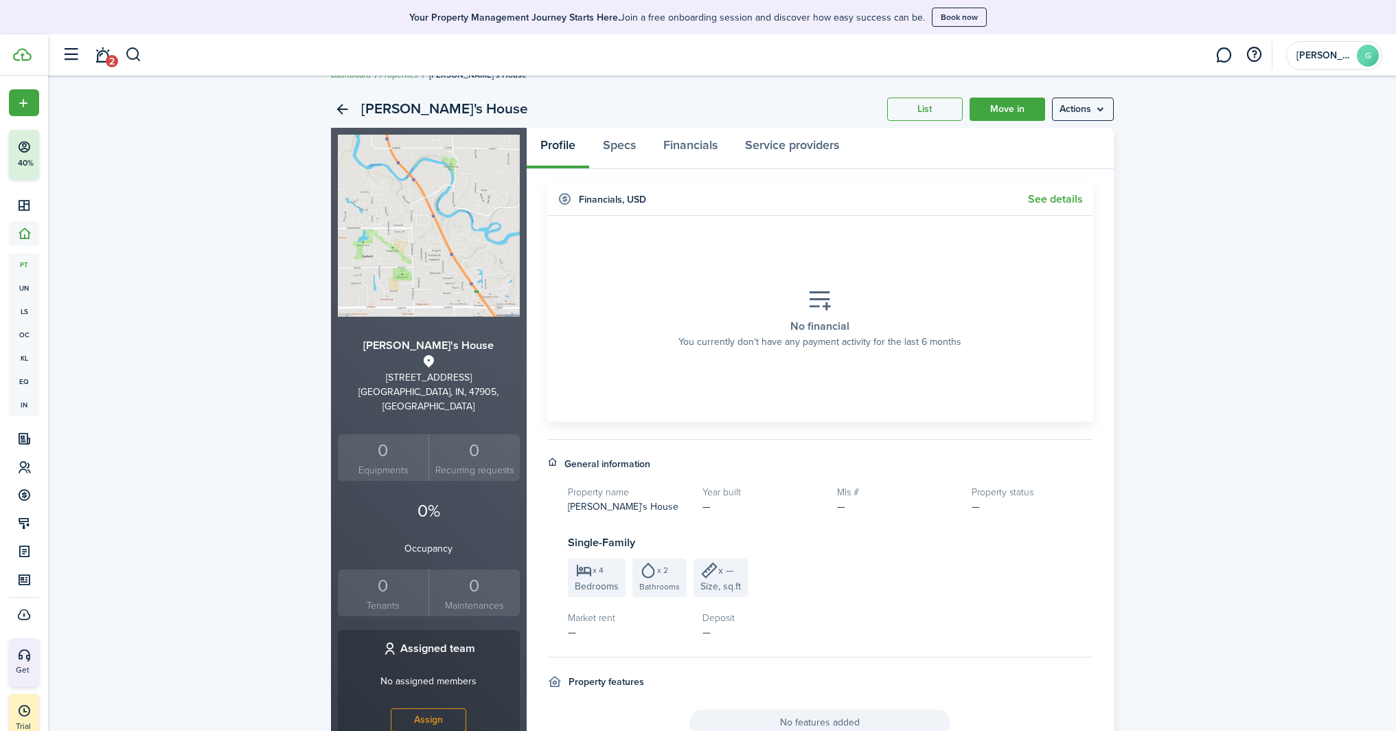
click at [445, 715] on button "Assign" at bounding box center [429, 719] width 76 height 23
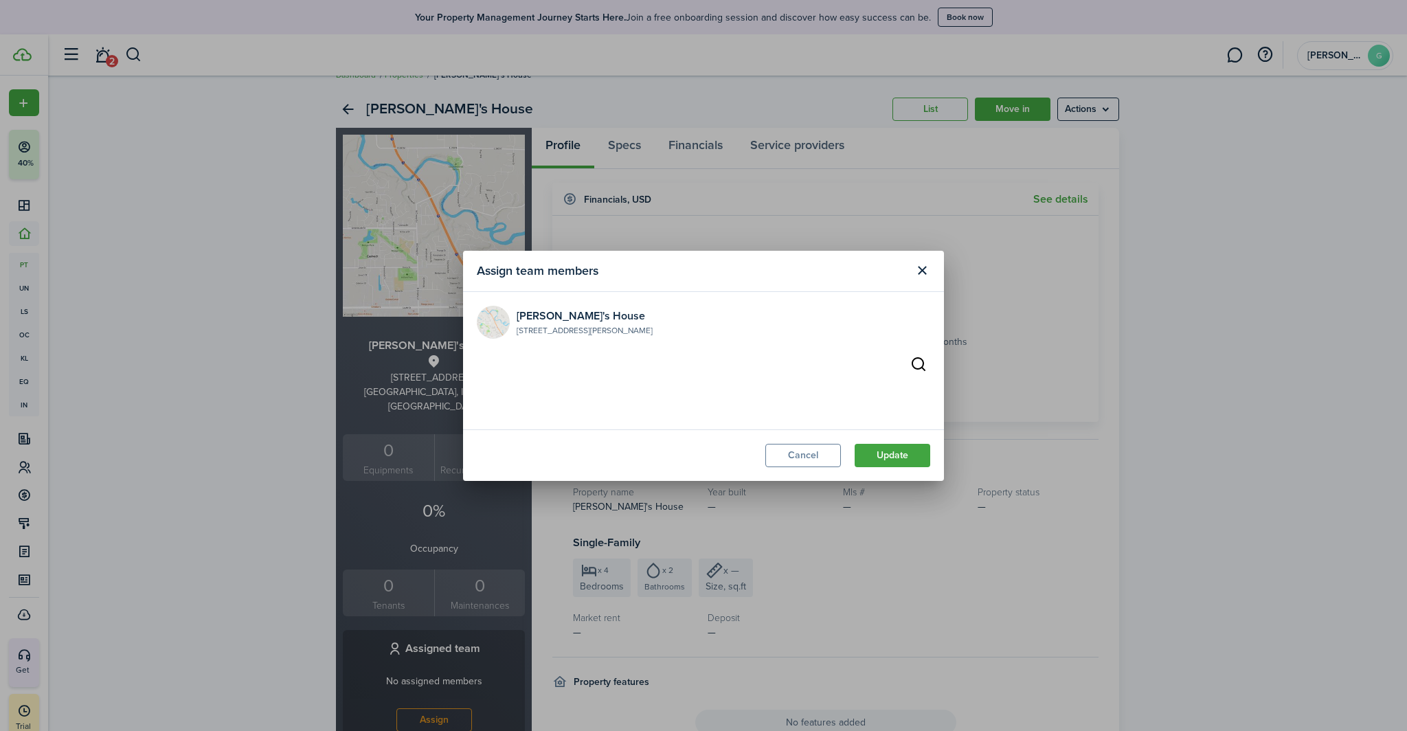
click at [828, 452] on button "Cancel" at bounding box center [803, 455] width 76 height 23
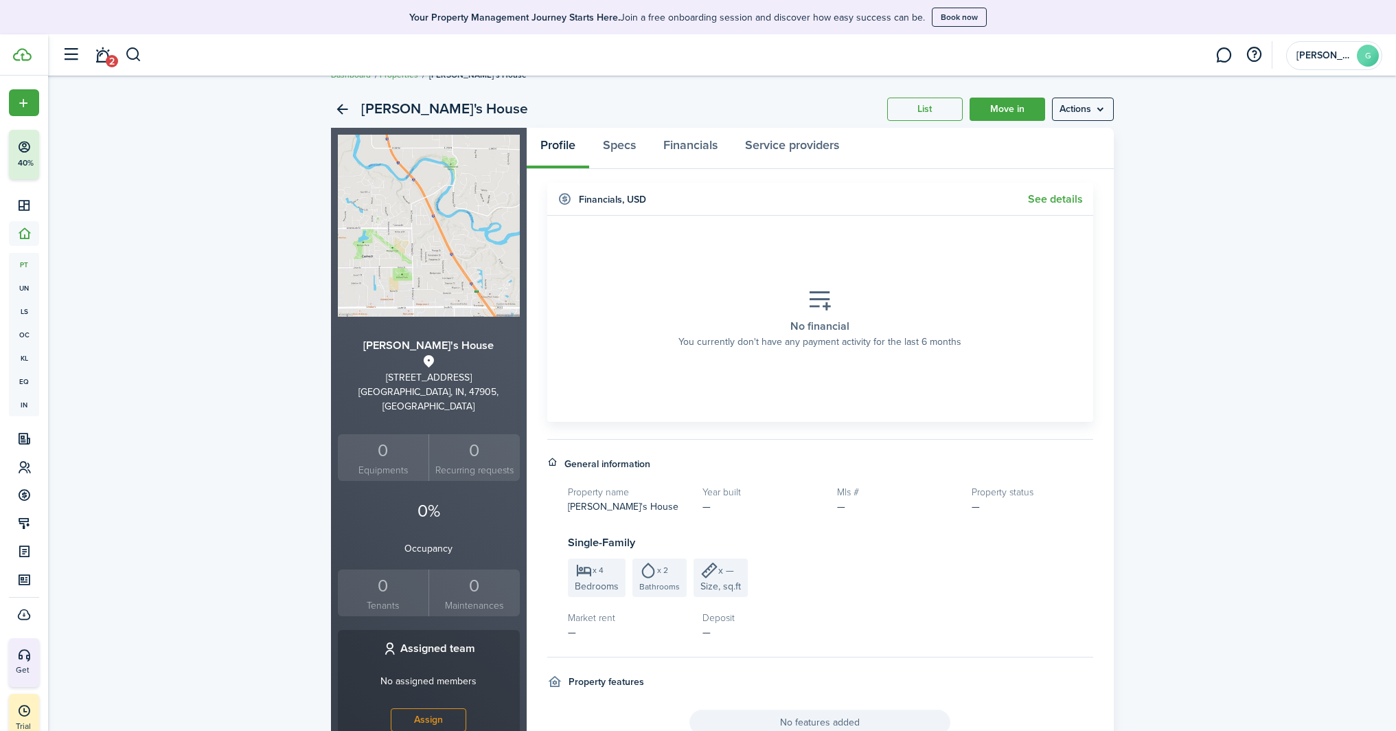
click at [418, 598] on small "Tenants" at bounding box center [383, 605] width 84 height 14
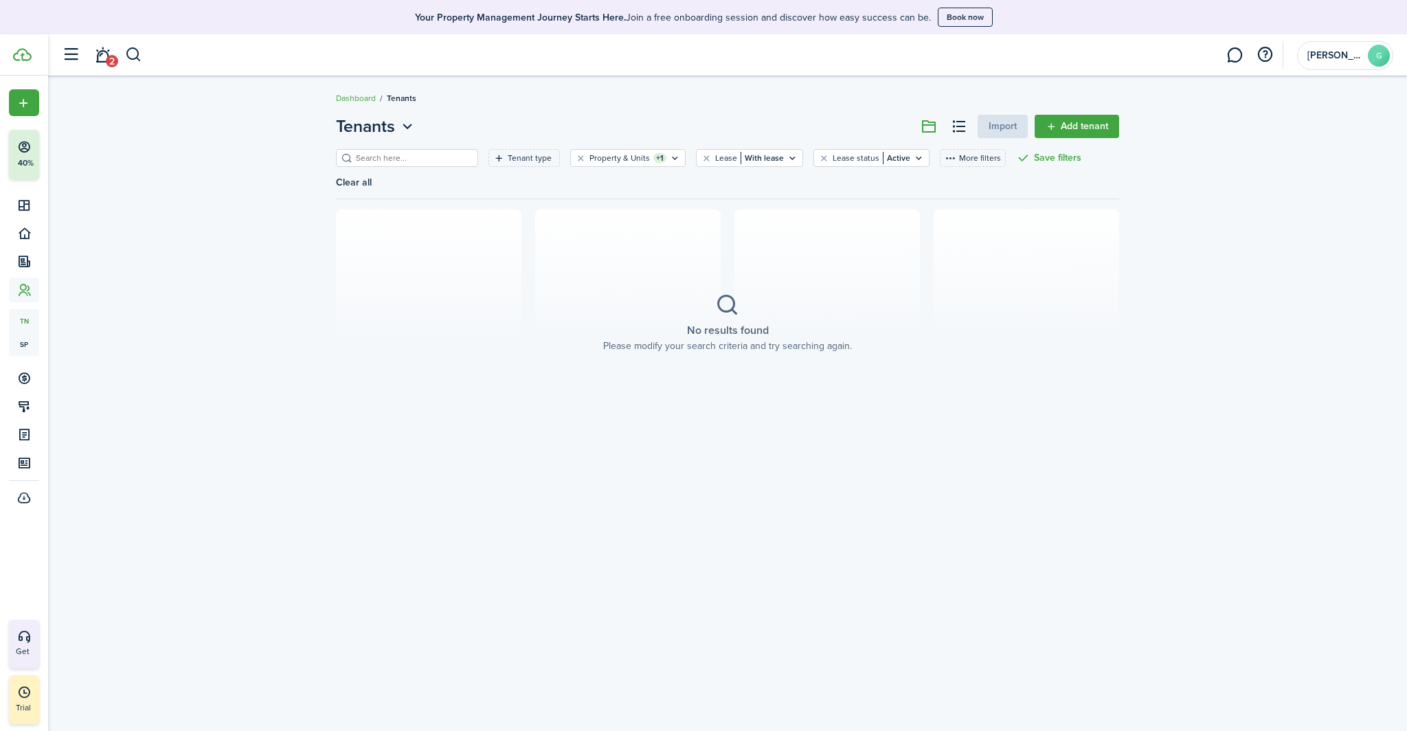
click at [1065, 133] on link "Add tenant" at bounding box center [1076, 126] width 84 height 23
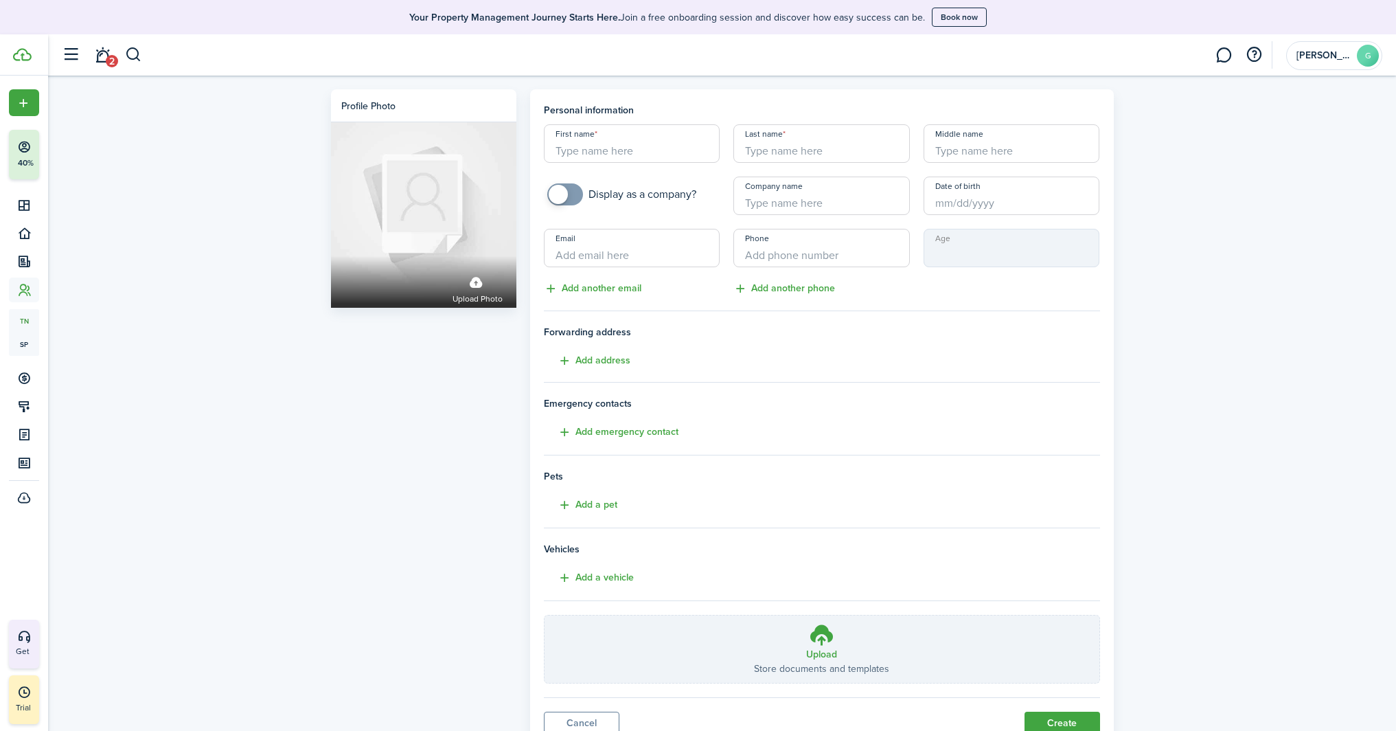
click at [569, 153] on input "First name" at bounding box center [632, 143] width 177 height 38
type input "[PERSON_NAME]"
click at [765, 155] on input "Last name" at bounding box center [821, 143] width 177 height 38
type input "[PERSON_NAME]"
click at [561, 147] on input "[PERSON_NAME]" at bounding box center [632, 143] width 177 height 38
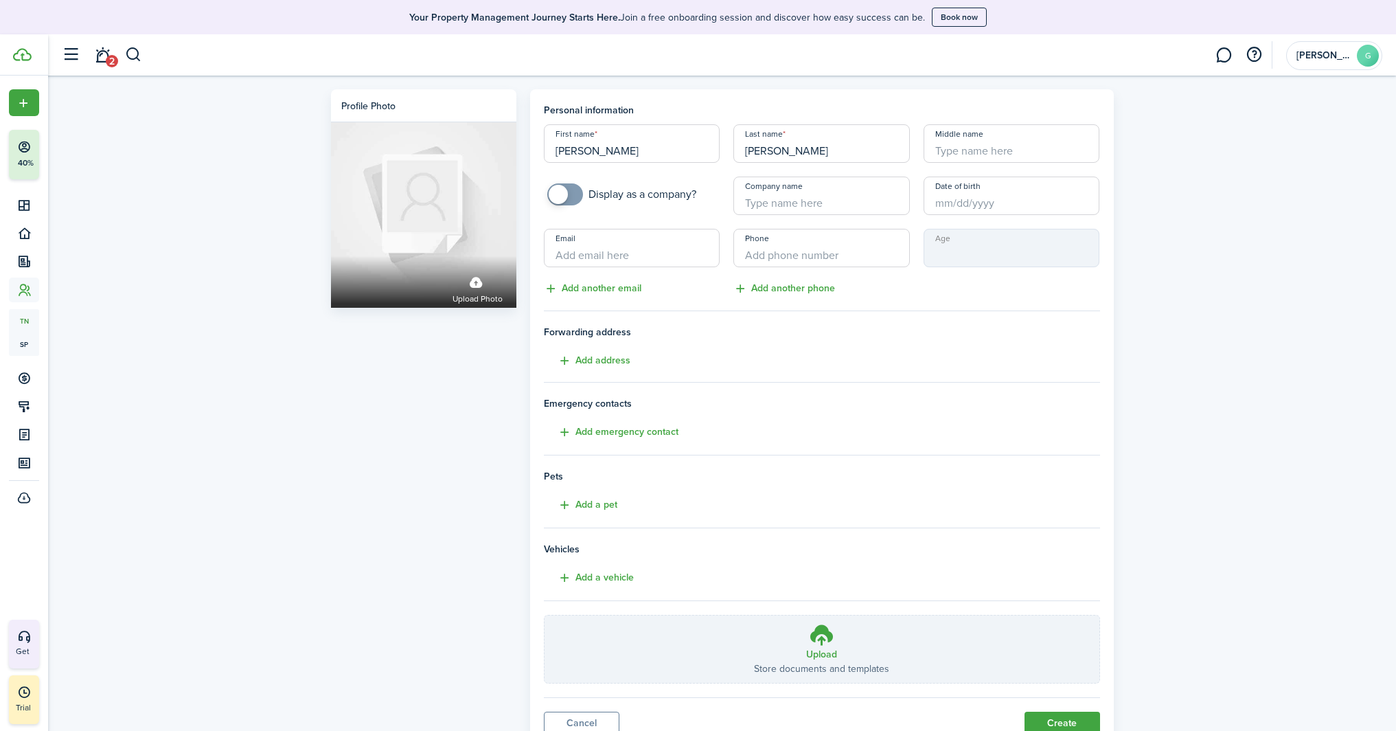
type input "[PERSON_NAME]"
click at [755, 152] on input "[PERSON_NAME]" at bounding box center [821, 143] width 177 height 38
type input "[PERSON_NAME]"
click at [580, 254] on input "Email" at bounding box center [632, 248] width 177 height 38
type input "[EMAIL_ADDRESS][DOMAIN_NAME]"
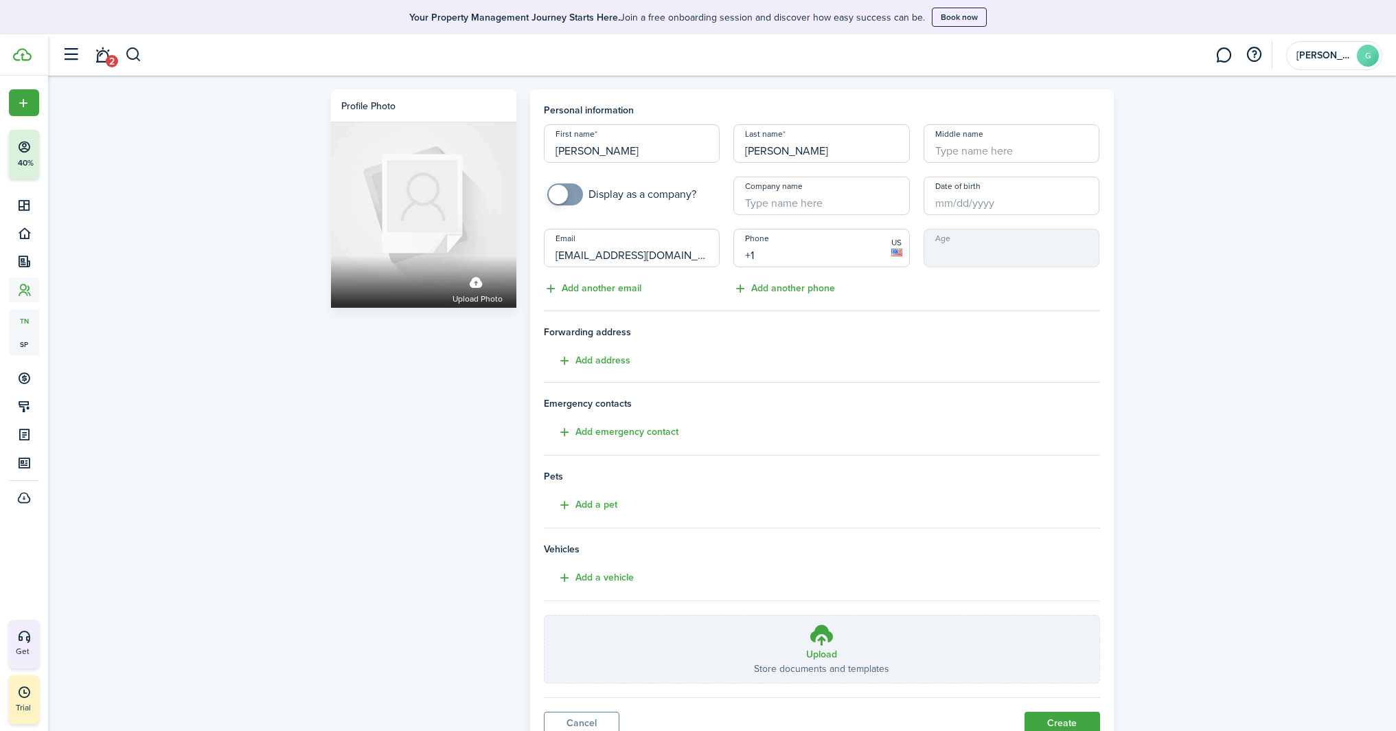
click at [821, 258] on input "+1" at bounding box center [821, 248] width 177 height 38
type input "[PHONE_NUMBER]"
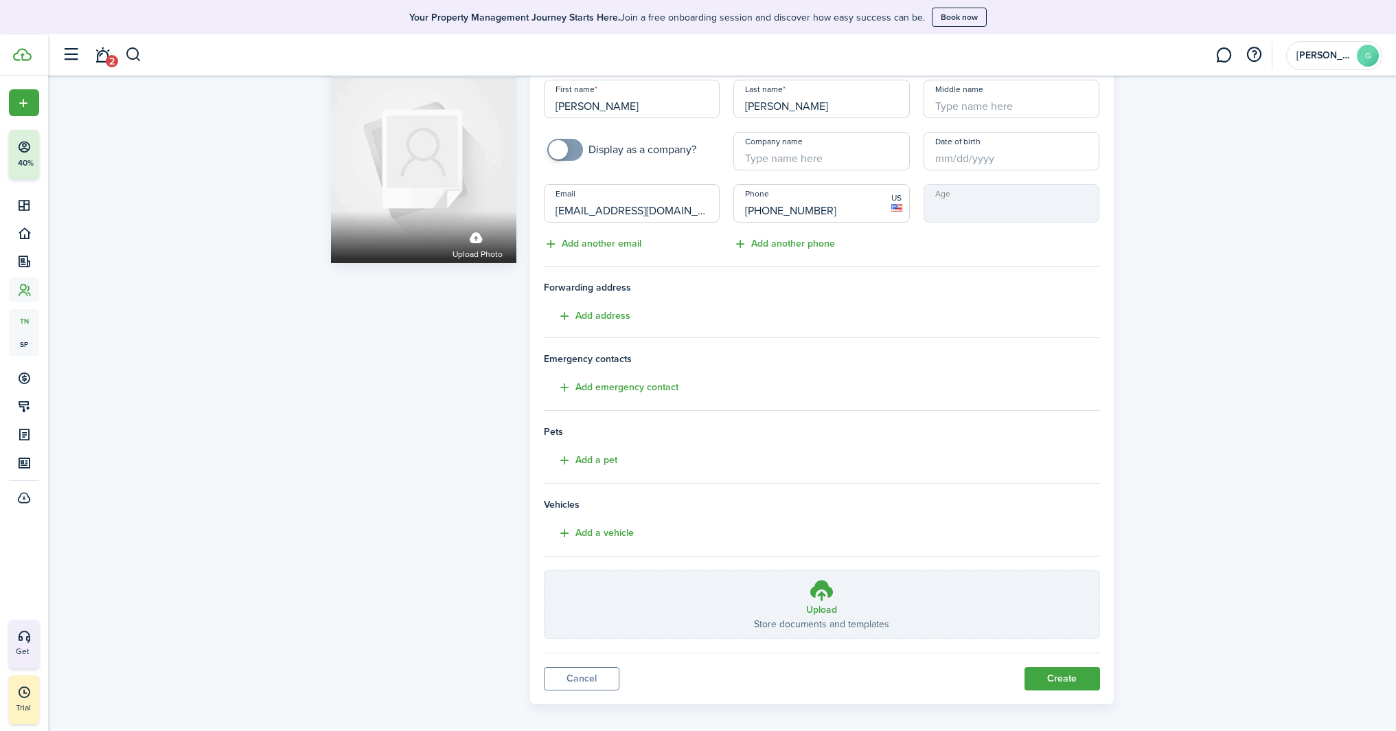
scroll to position [56, 0]
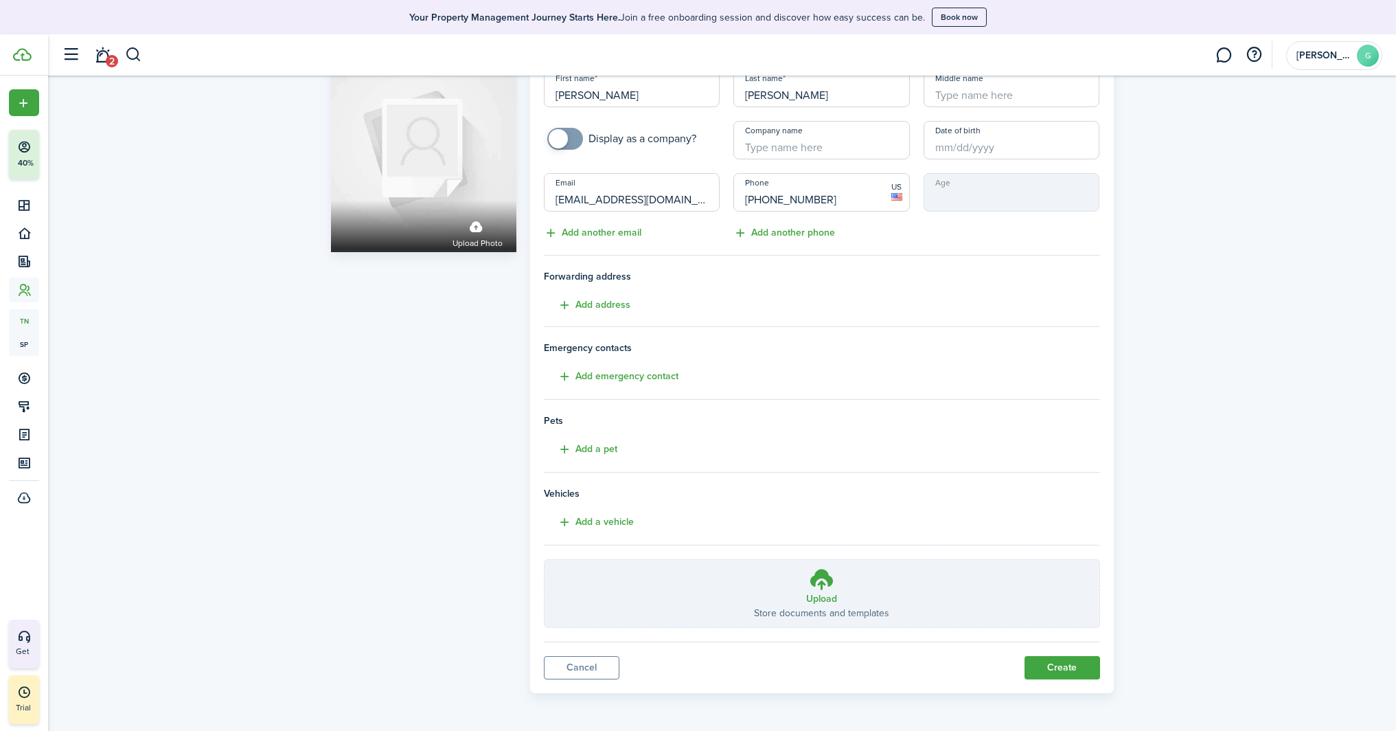
click at [1076, 666] on button "Create" at bounding box center [1063, 667] width 76 height 23
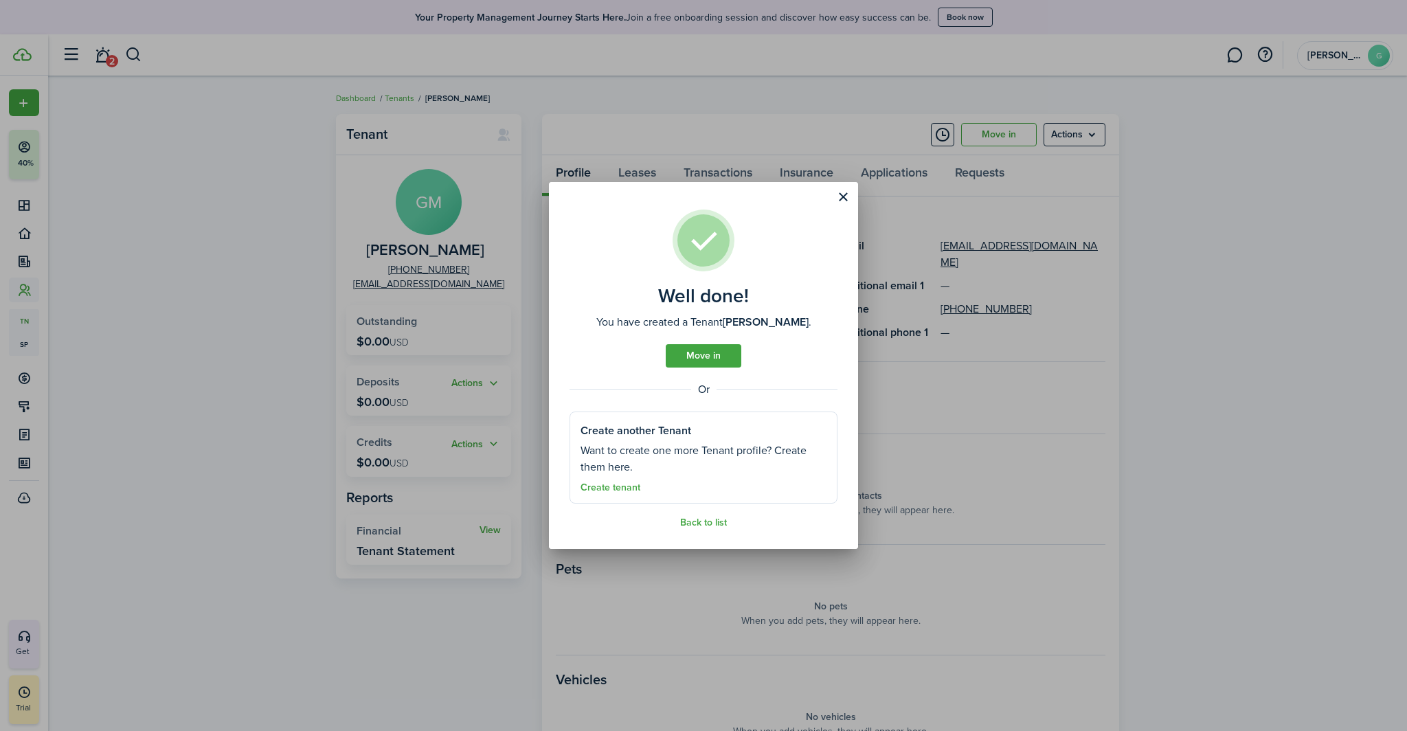
click at [846, 201] on button "Close modal" at bounding box center [842, 196] width 23 height 23
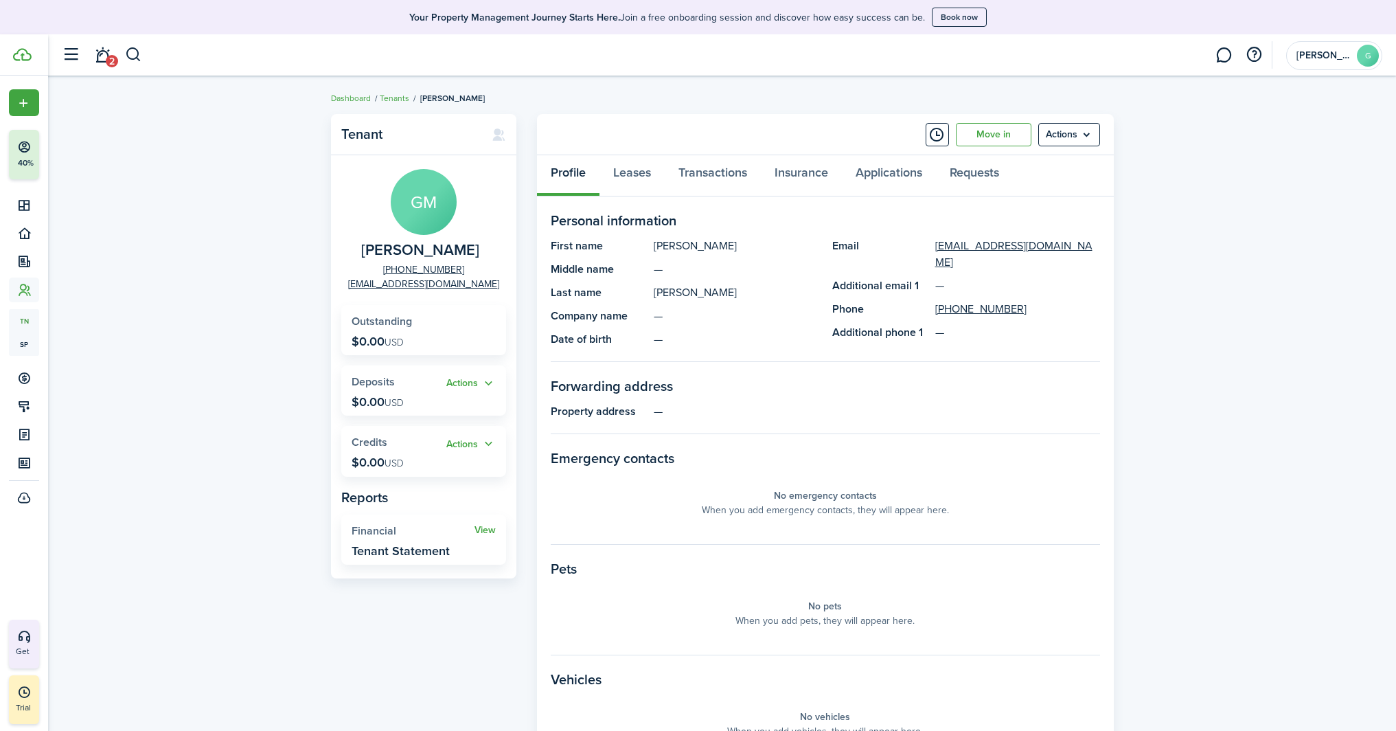
click at [987, 140] on link "Move in" at bounding box center [994, 134] width 76 height 23
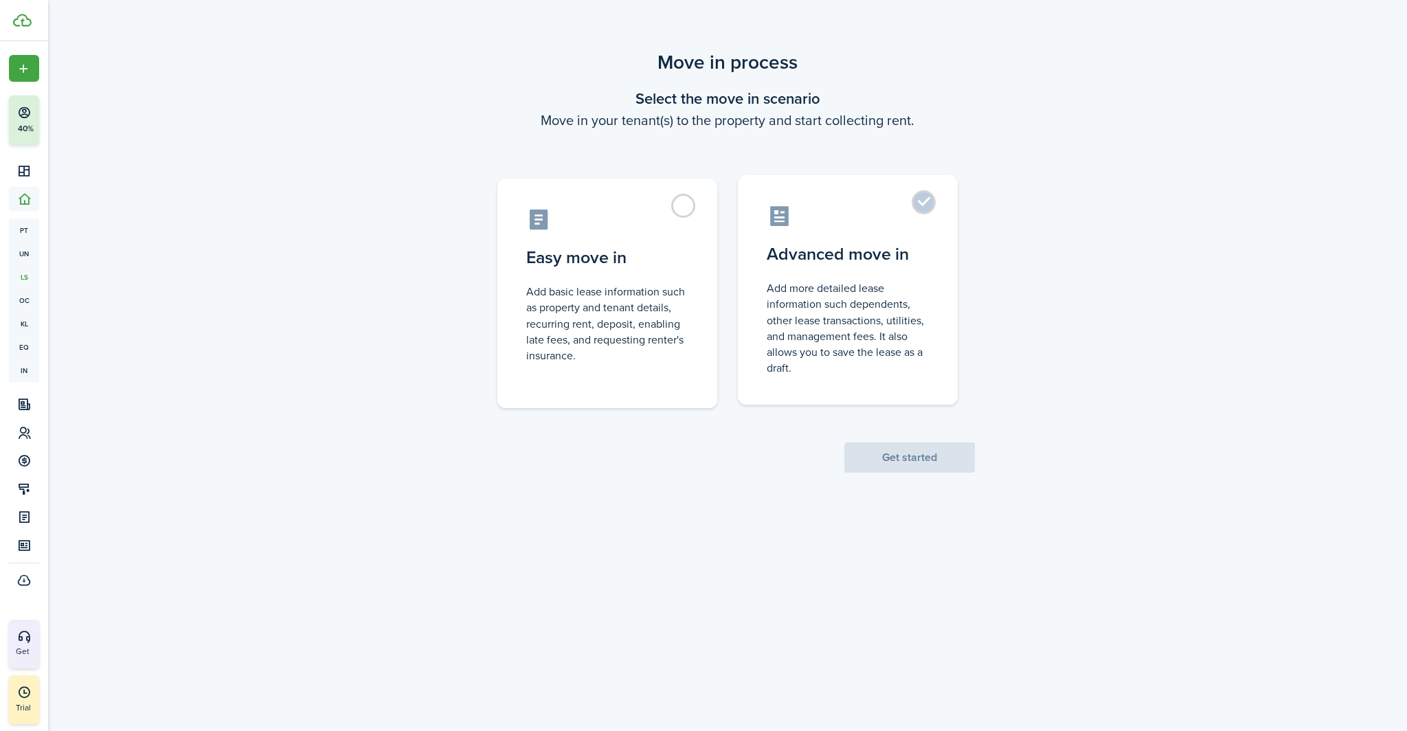
click at [891, 209] on control-radio-card-icon at bounding box center [847, 216] width 162 height 24
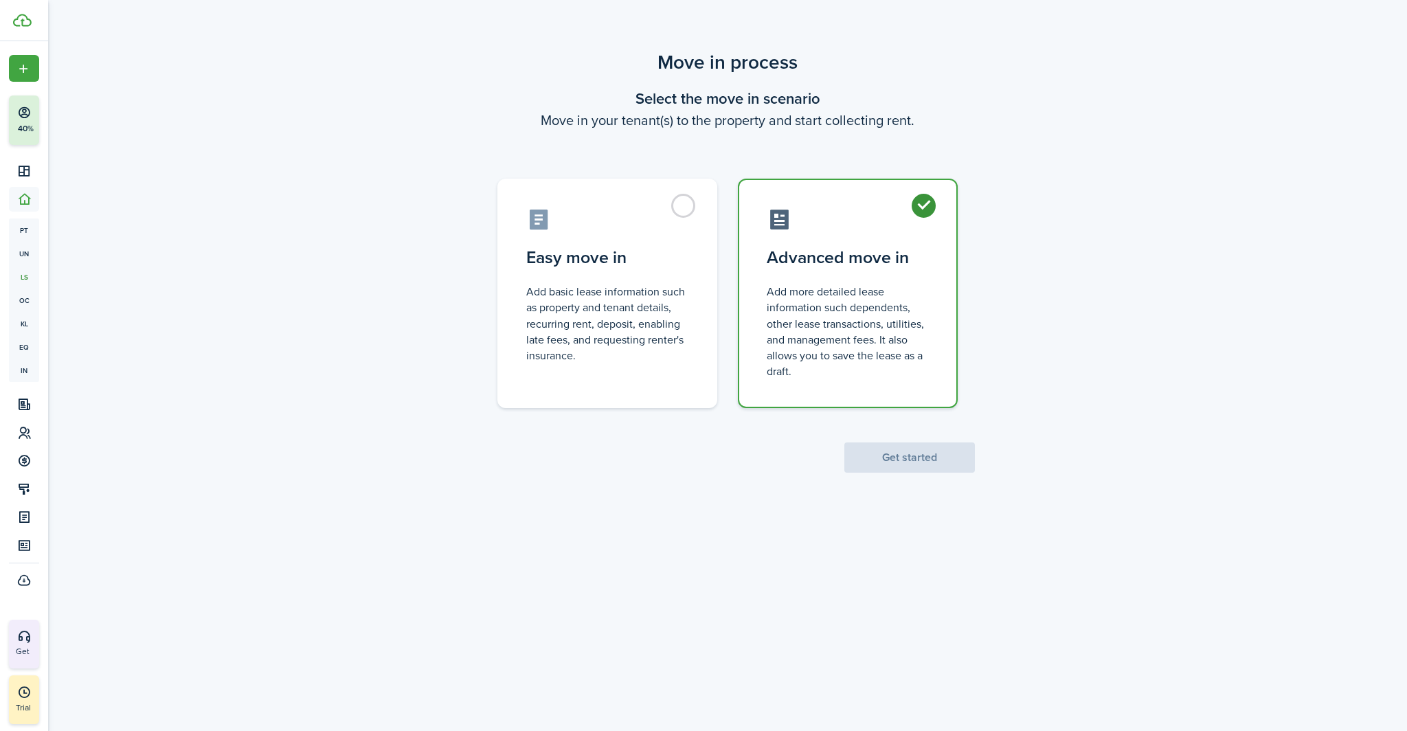
radio input "true"
click at [952, 453] on button "Get started" at bounding box center [909, 457] width 130 height 30
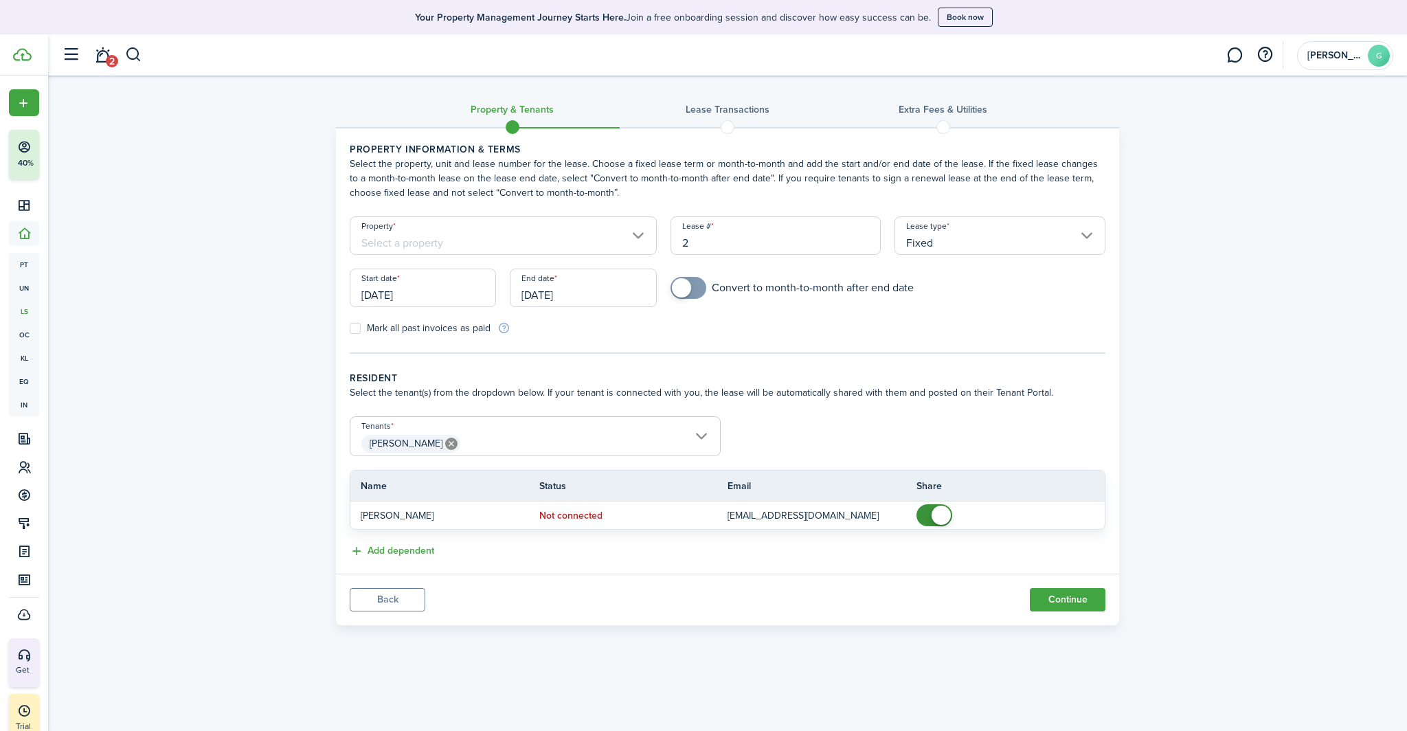
click at [549, 229] on input "Property" at bounding box center [503, 235] width 307 height 38
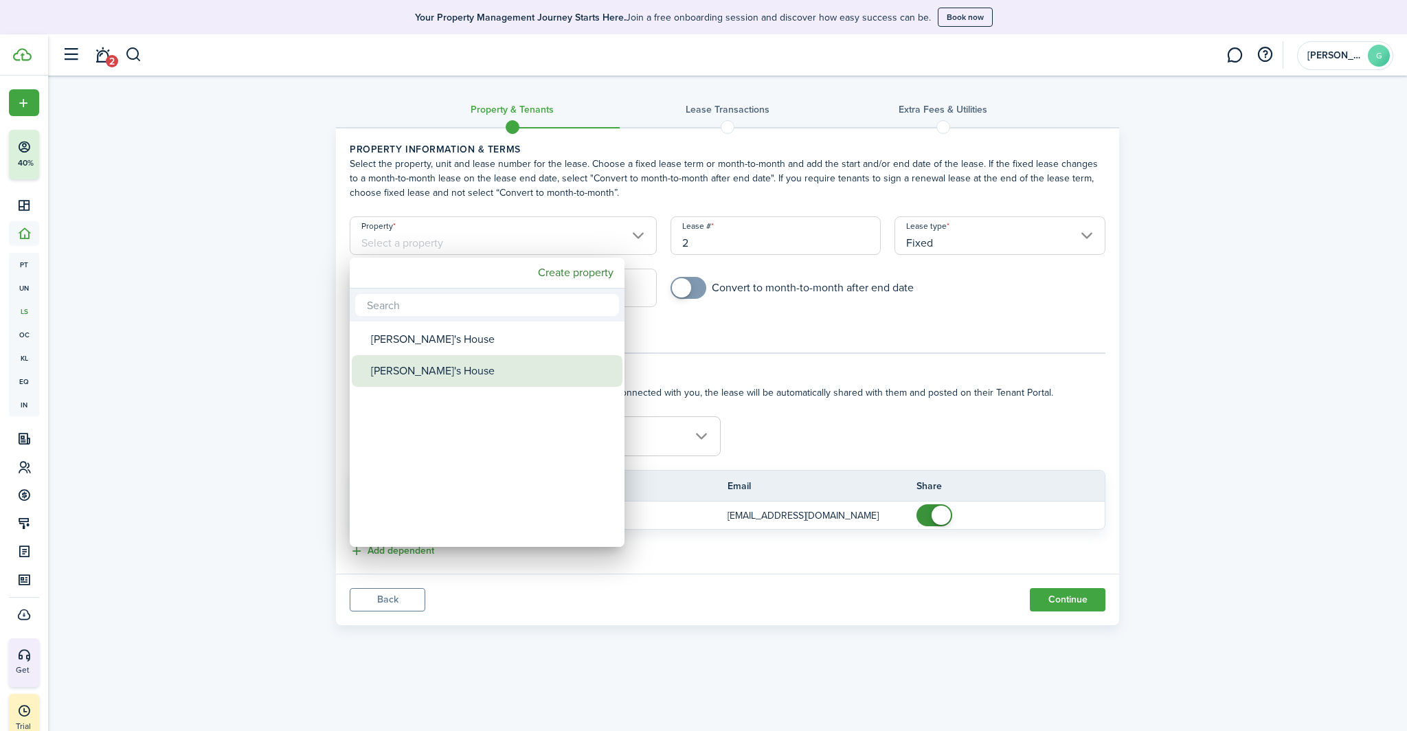
click at [402, 367] on div "[PERSON_NAME]'s House" at bounding box center [492, 371] width 243 height 32
type input "[PERSON_NAME]'s House"
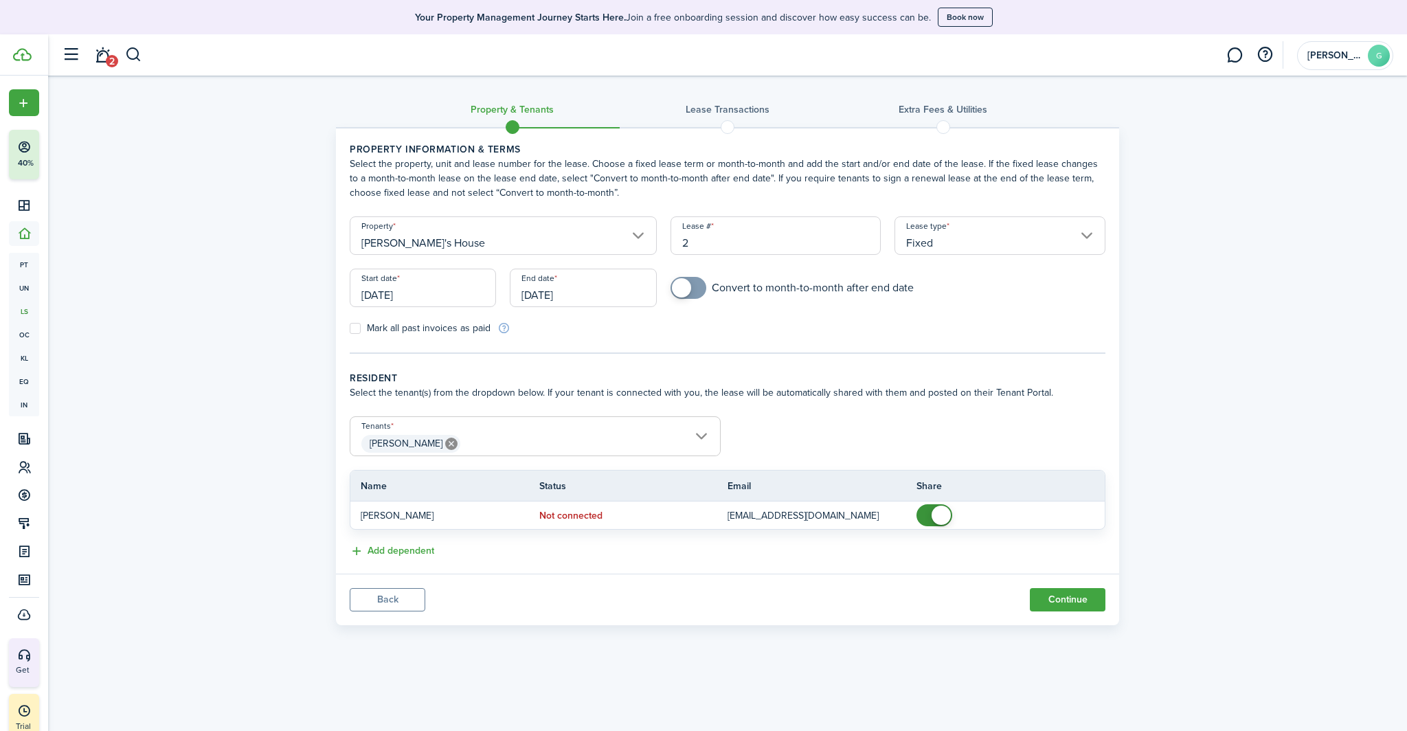
click at [992, 249] on input "Fixed" at bounding box center [999, 235] width 211 height 38
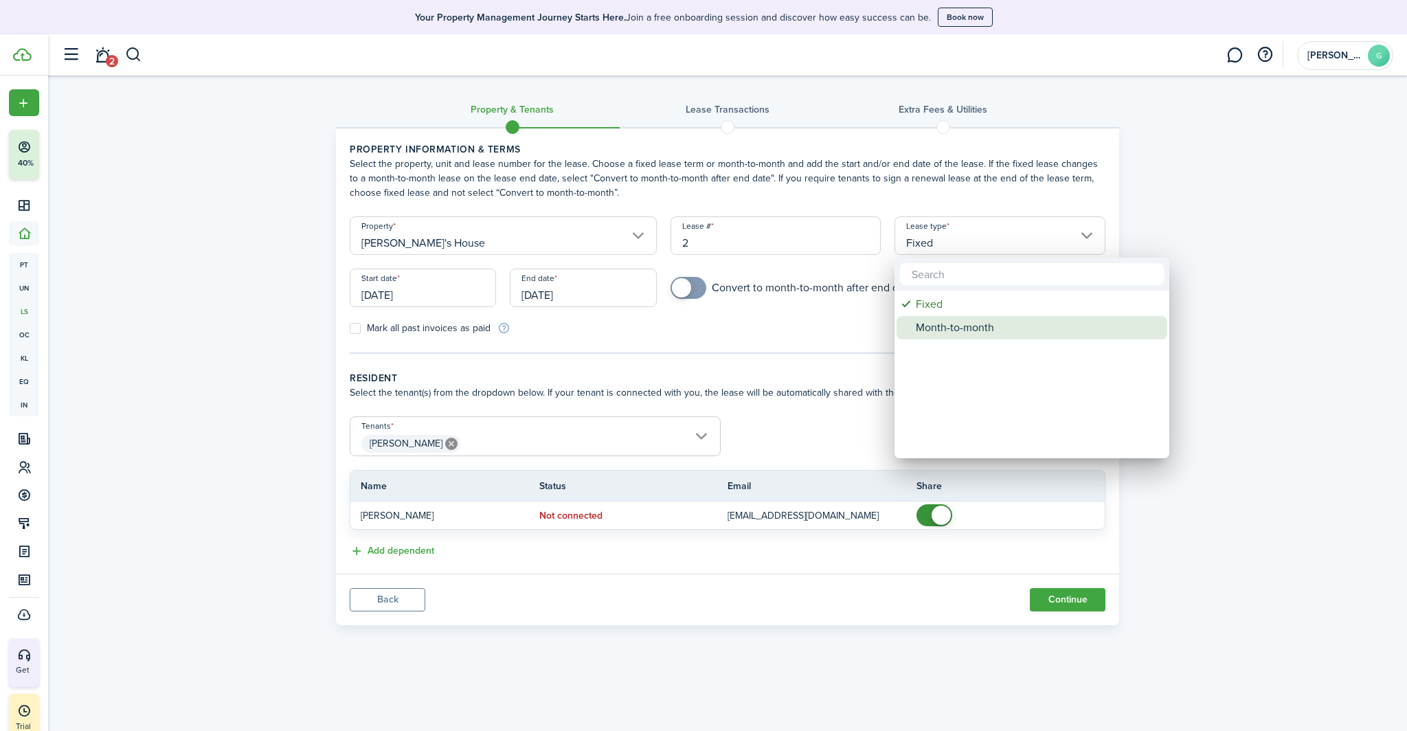
click at [949, 330] on div "Month-to-month" at bounding box center [1036, 327] width 243 height 23
type input "Month-to-month"
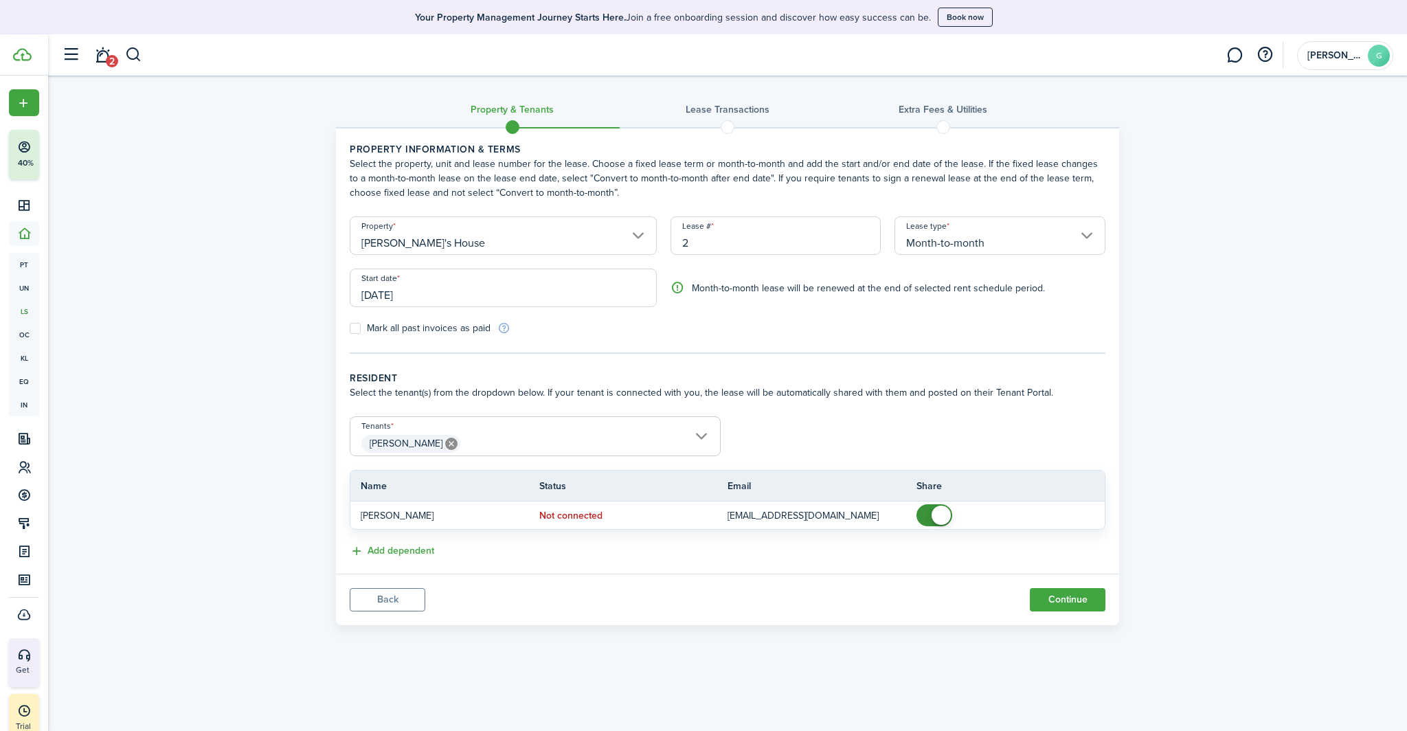
click at [1056, 602] on button "Continue" at bounding box center [1067, 599] width 76 height 23
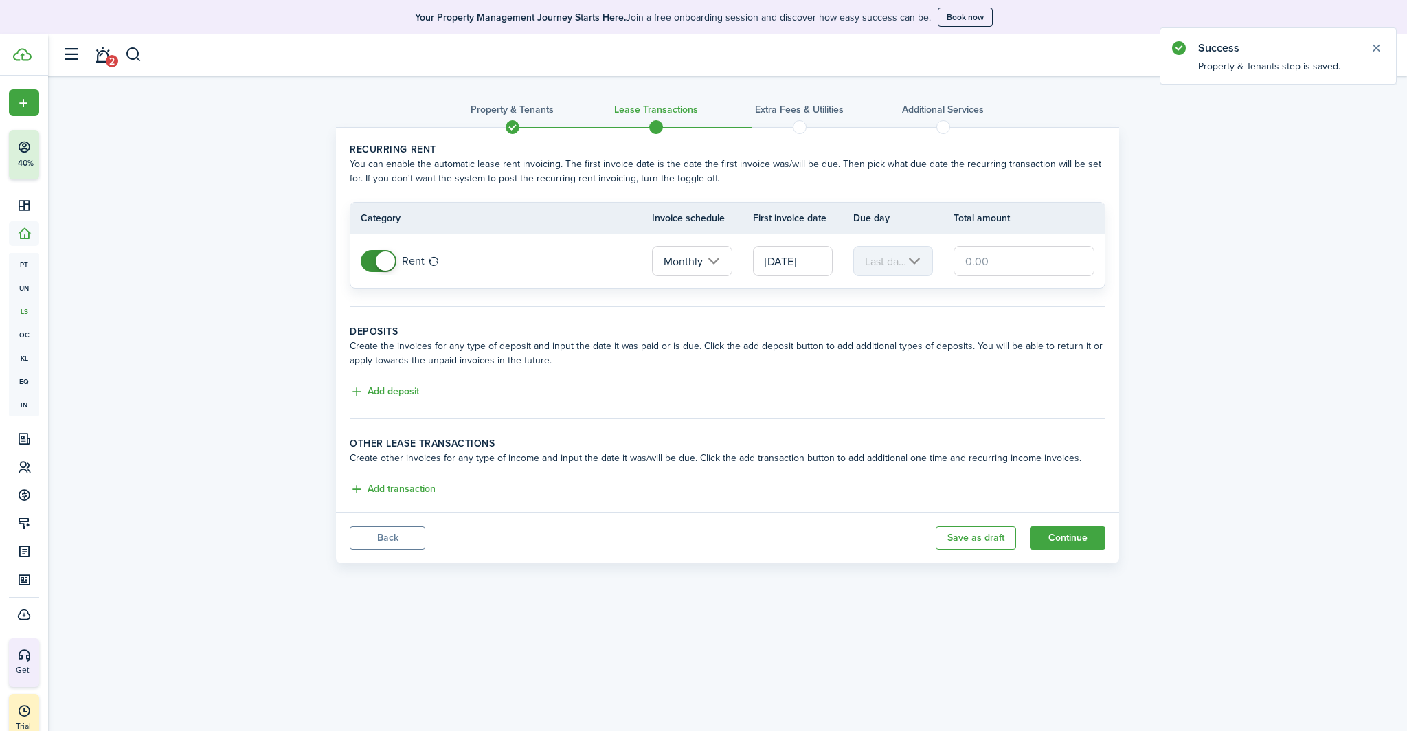
click at [980, 262] on input "text" at bounding box center [1023, 261] width 141 height 30
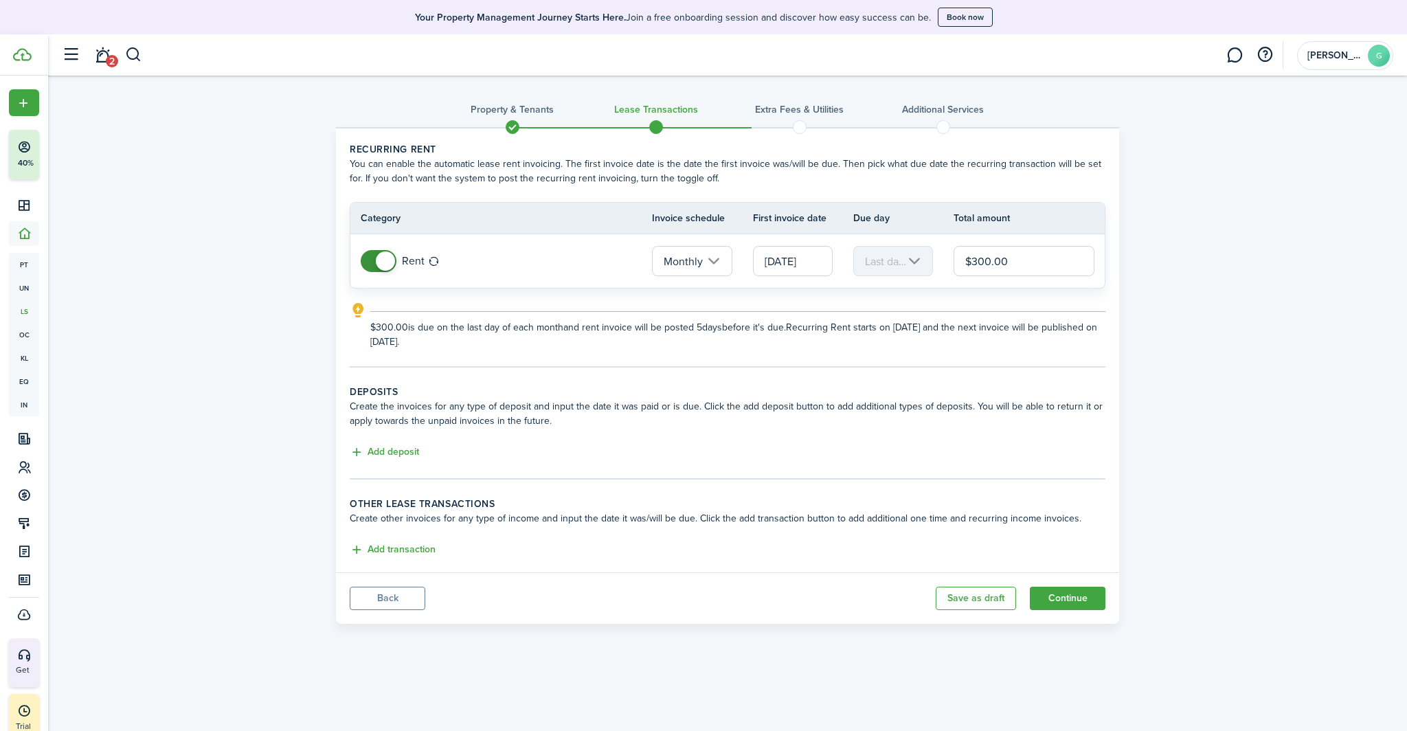
type input "$300.00"
click at [397, 449] on button "Add deposit" at bounding box center [384, 452] width 69 height 16
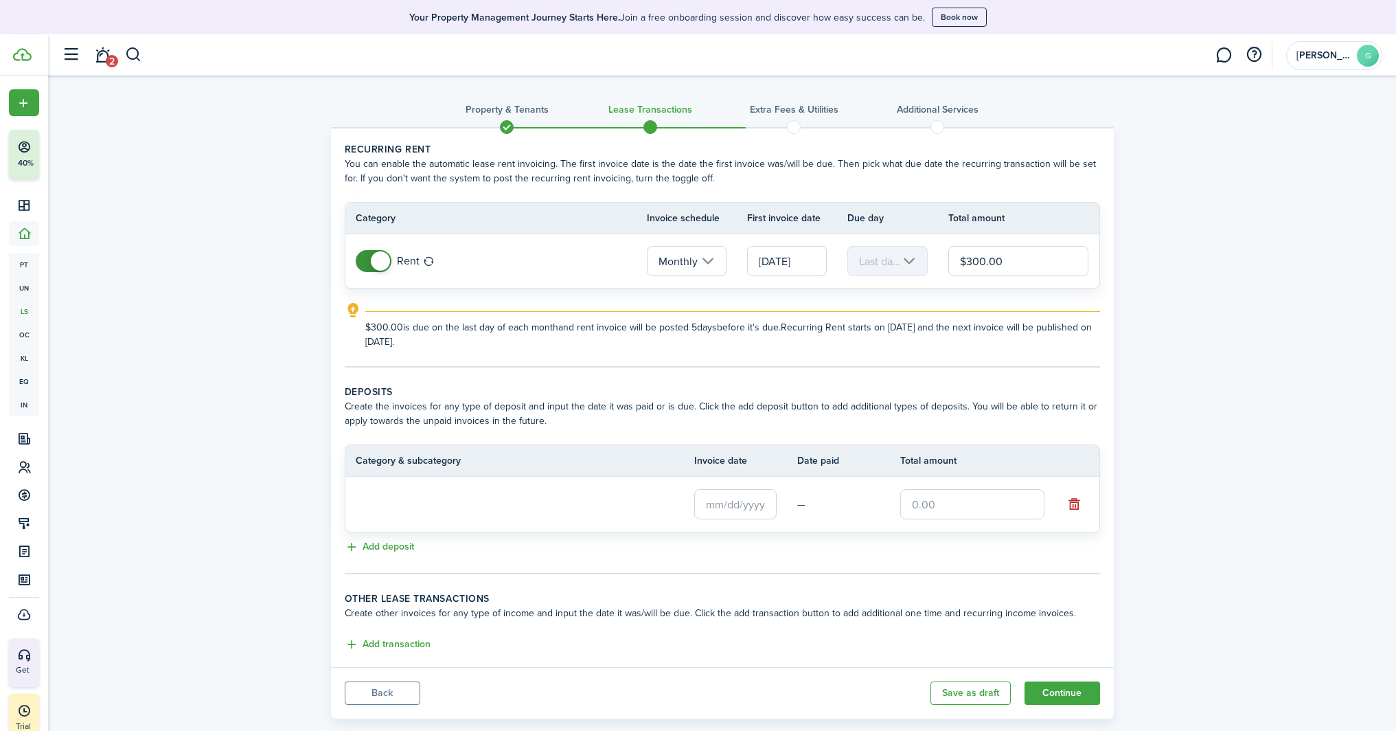
click at [957, 497] on input "text" at bounding box center [972, 504] width 144 height 30
click at [734, 510] on input "text" at bounding box center [735, 503] width 82 height 30
type input "$300.00"
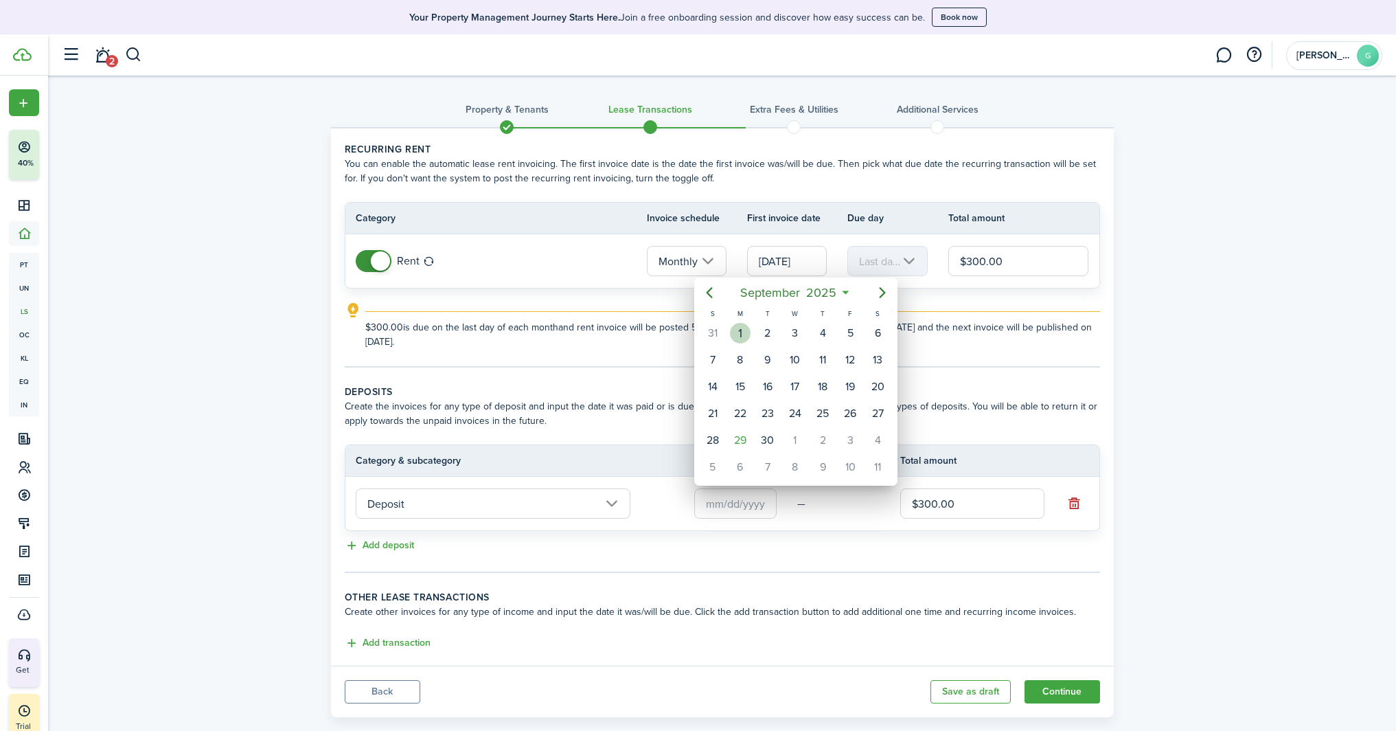
click at [747, 332] on div "1" at bounding box center [740, 333] width 21 height 21
type input "[DATE]"
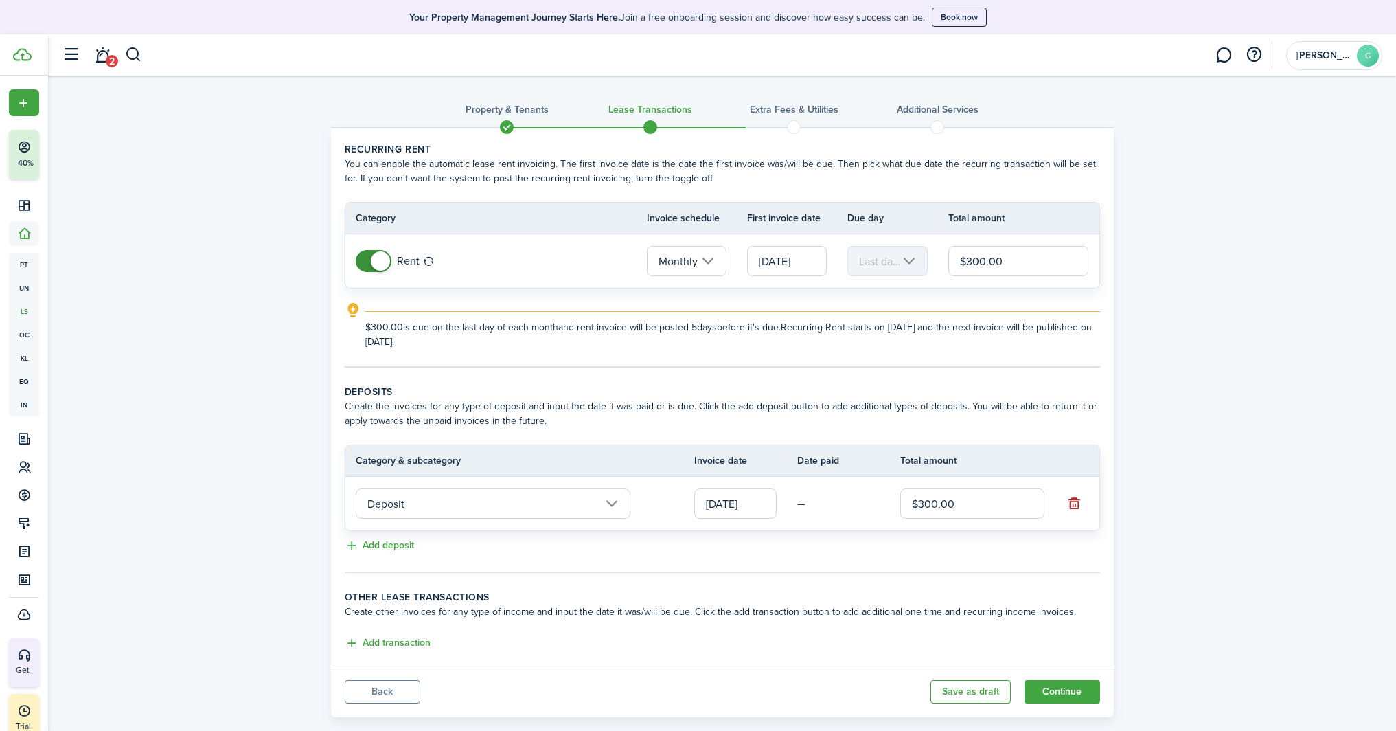
click at [1068, 698] on button "Continue" at bounding box center [1063, 691] width 76 height 23
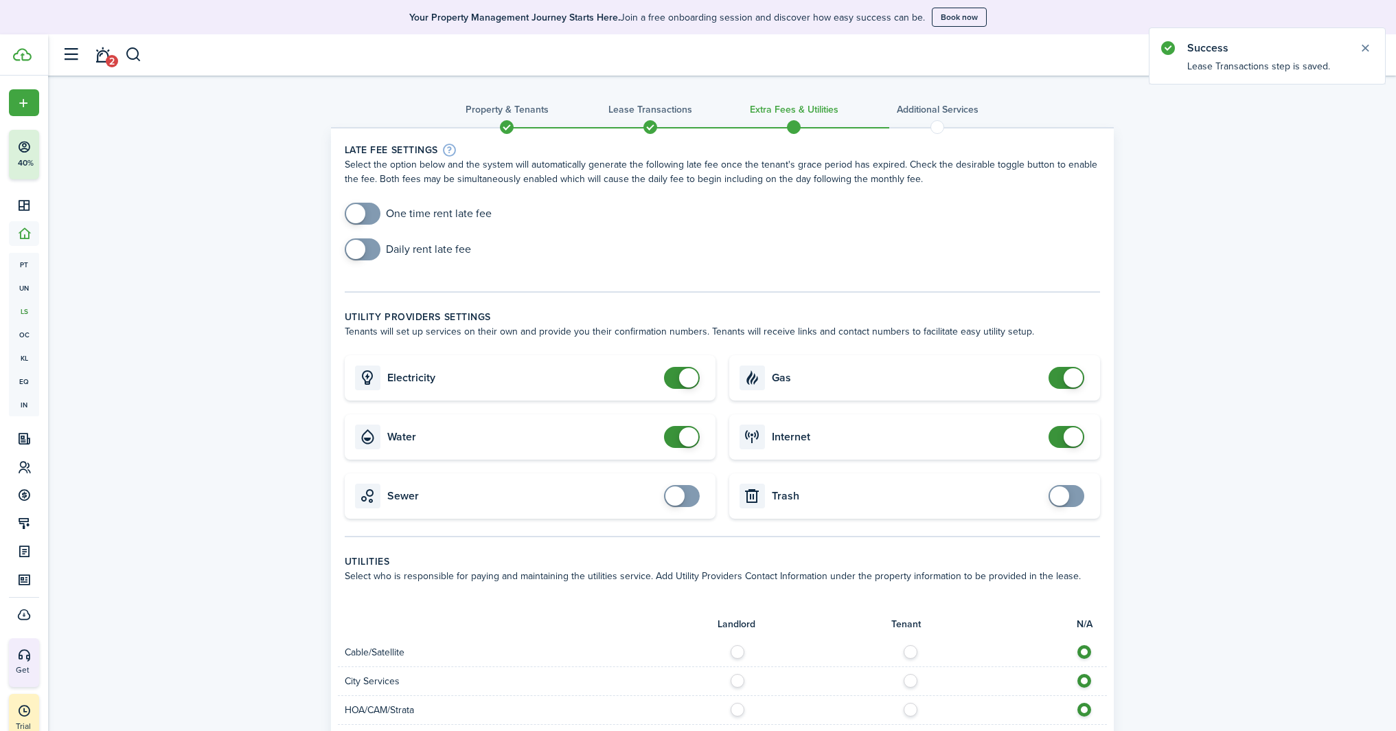
checkbox input "true"
click at [365, 255] on span at bounding box center [363, 249] width 14 height 22
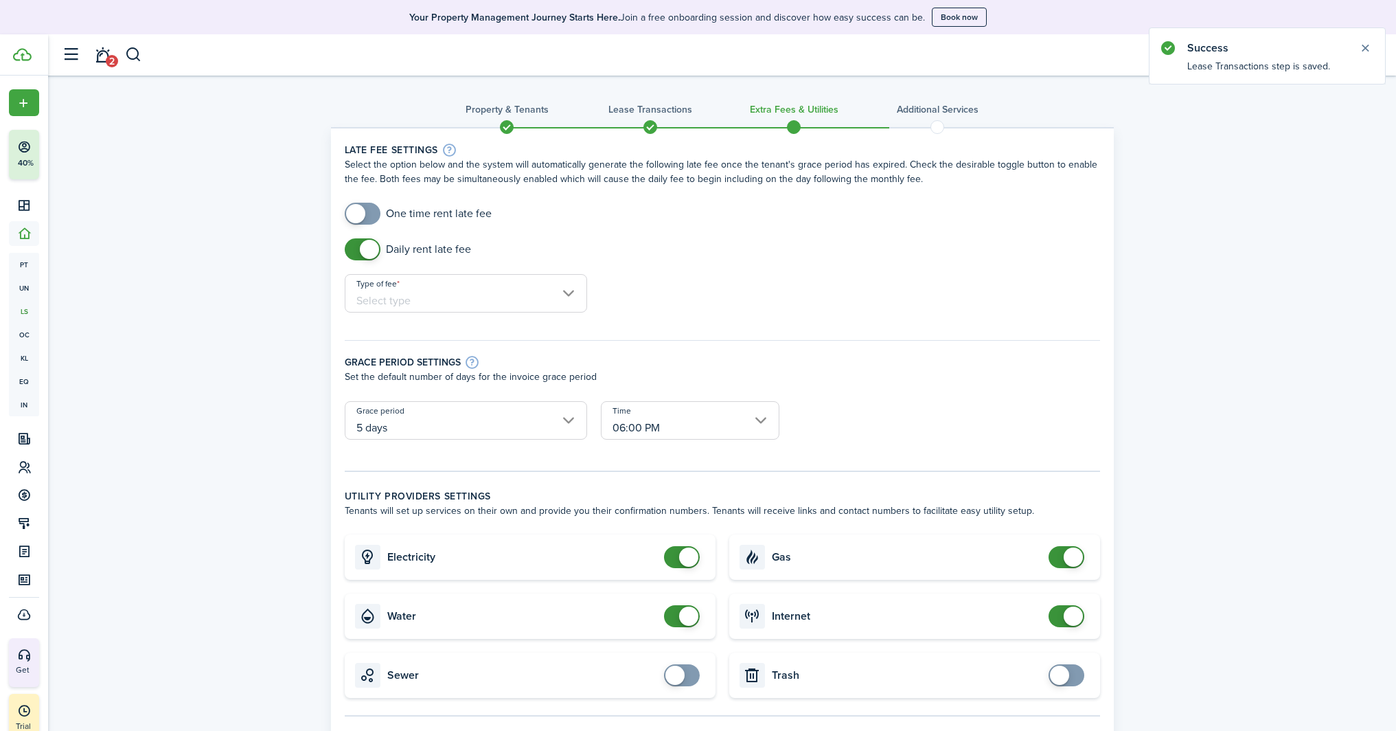
click at [427, 299] on input "Type of fee" at bounding box center [466, 293] width 242 height 38
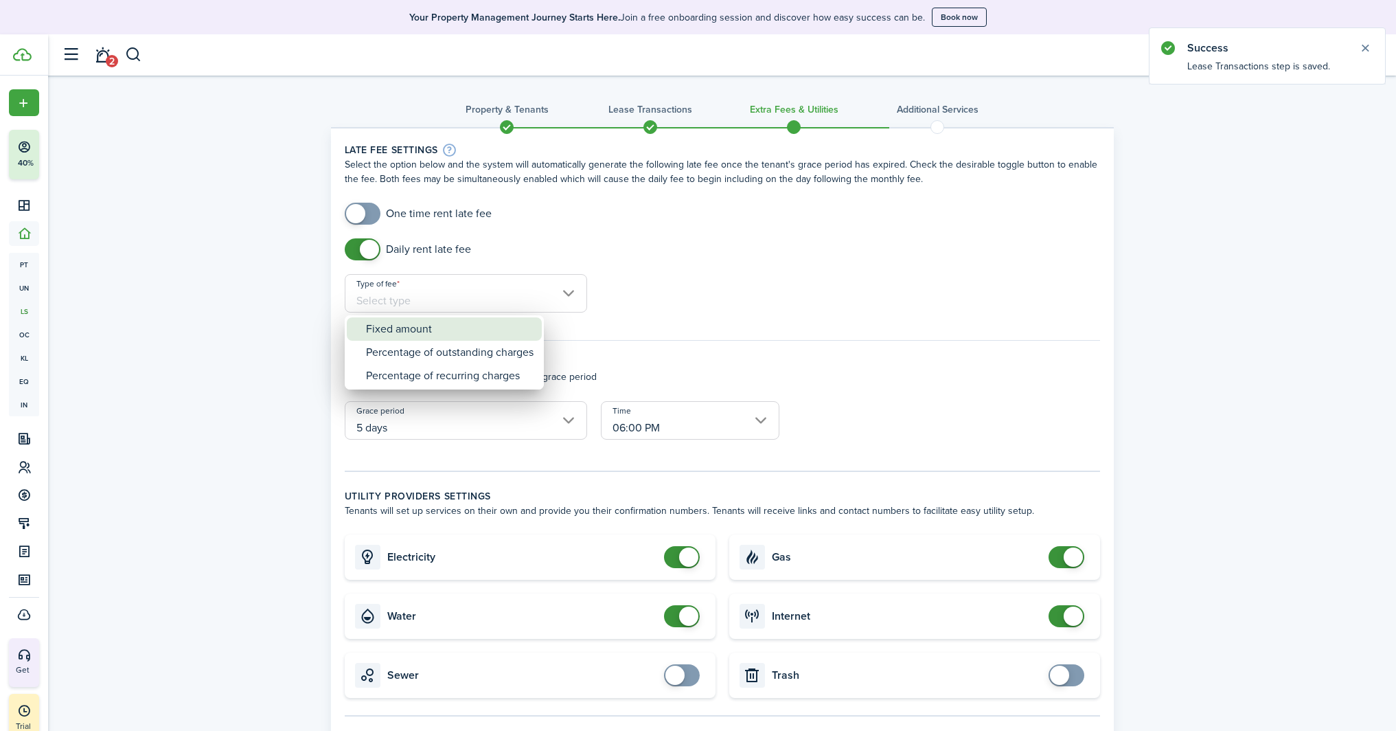
click at [422, 327] on div "Fixed amount" at bounding box center [450, 328] width 168 height 23
type input "Fixed amount"
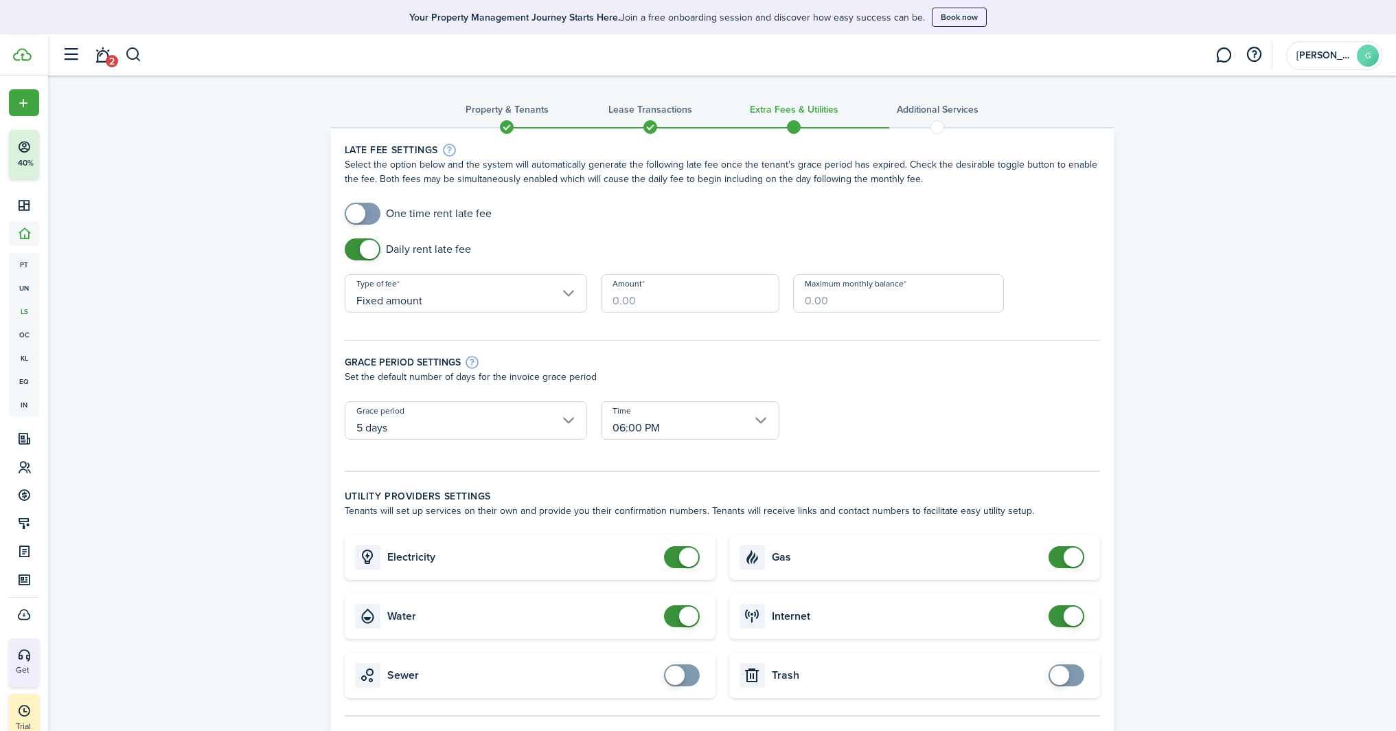
click at [671, 298] on input "Amount" at bounding box center [690, 293] width 179 height 38
type input "$10.00"
click at [844, 296] on input "Maximum monthly balance" at bounding box center [898, 293] width 211 height 38
type input "$50.00"
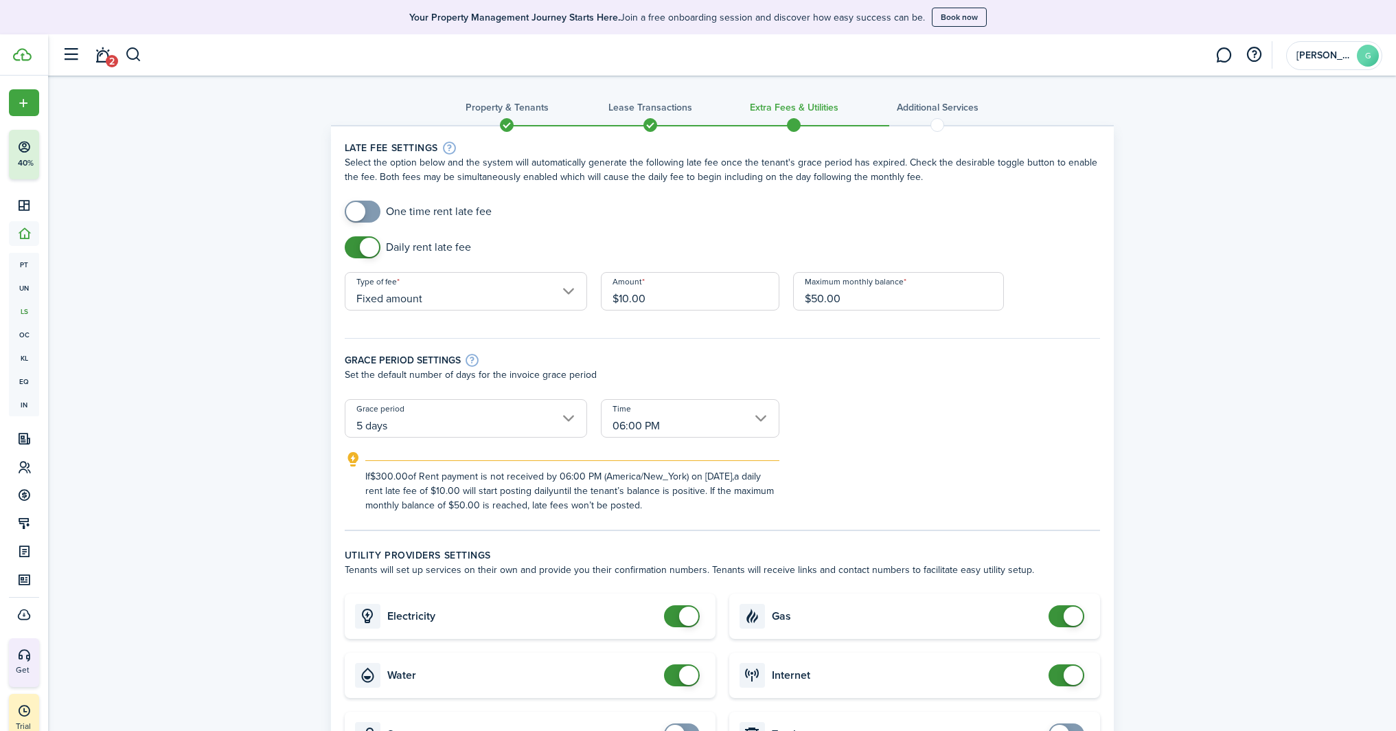
scroll to position [3, 0]
click at [678, 426] on input "06:00 PM" at bounding box center [690, 417] width 179 height 38
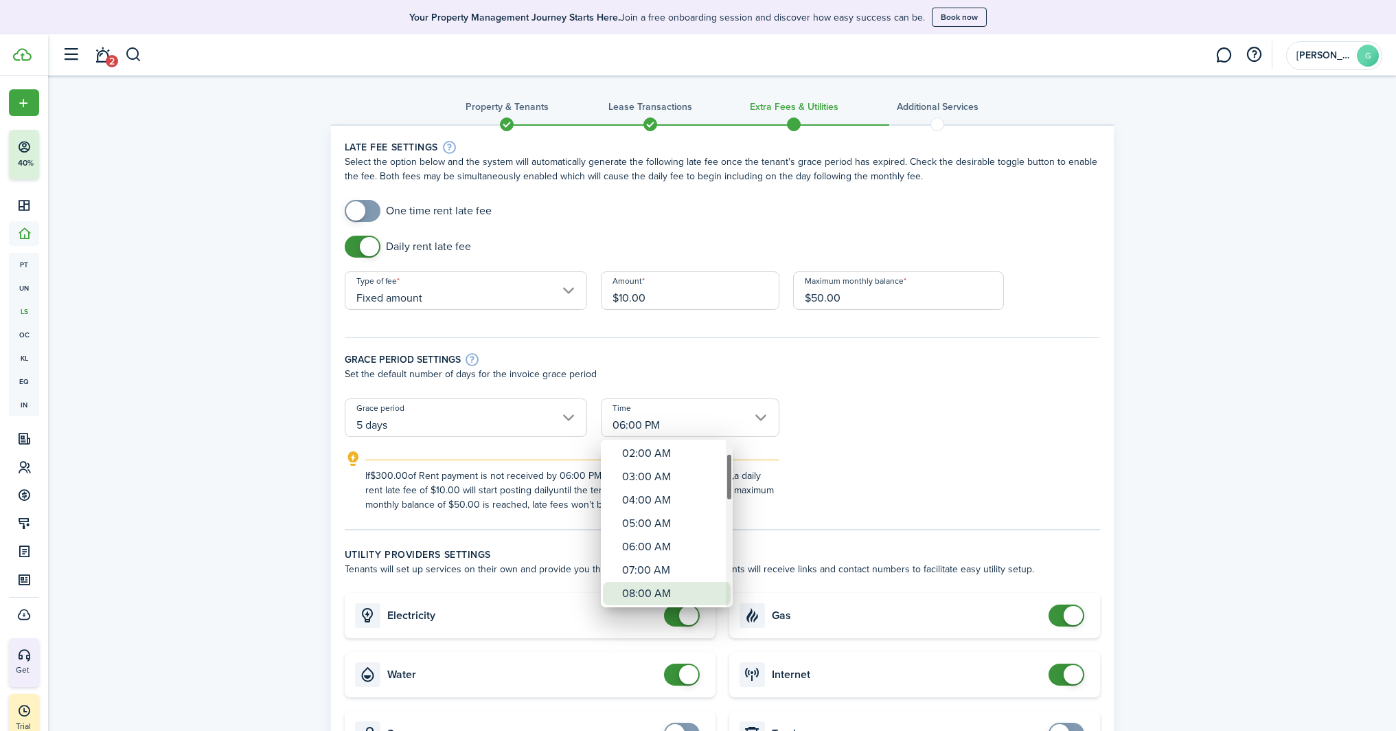
click at [679, 594] on div "08:00 AM" at bounding box center [672, 593] width 100 height 23
type input "08:00 AM"
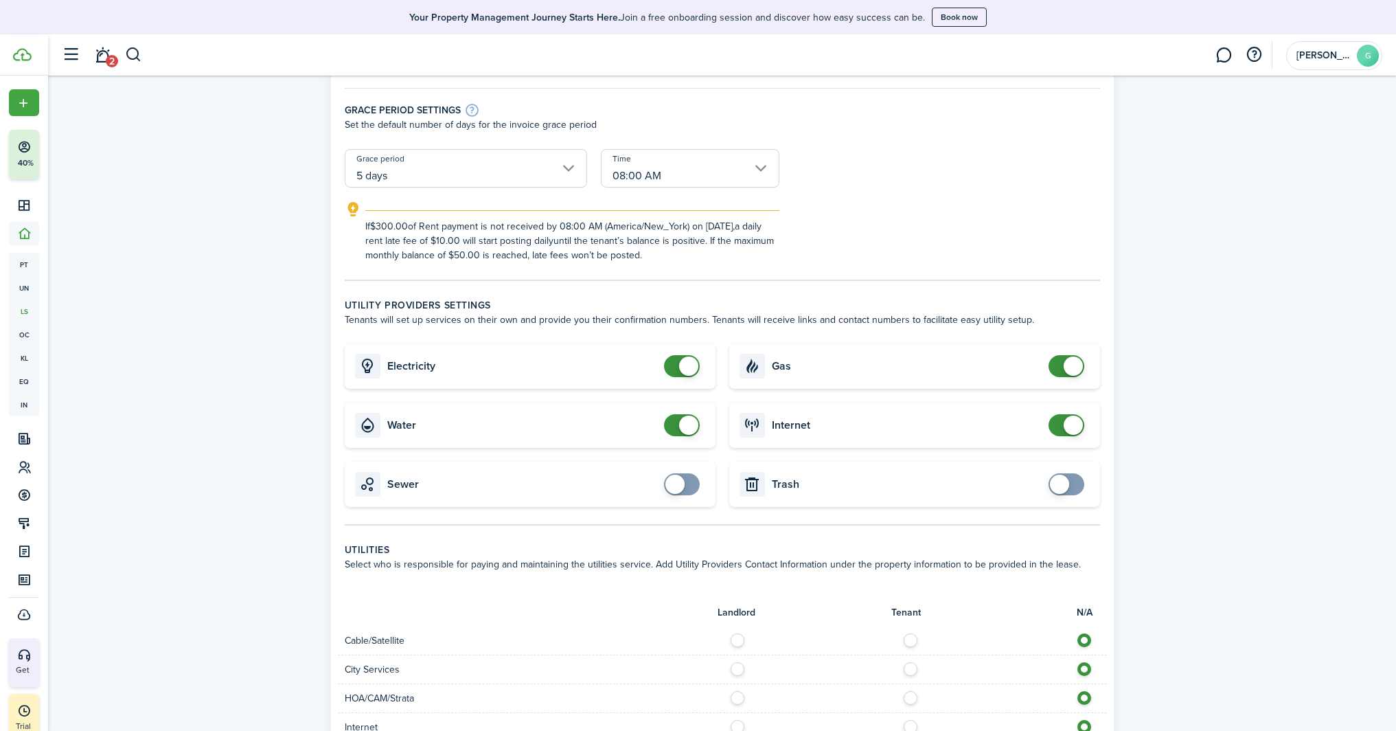
scroll to position [278, 0]
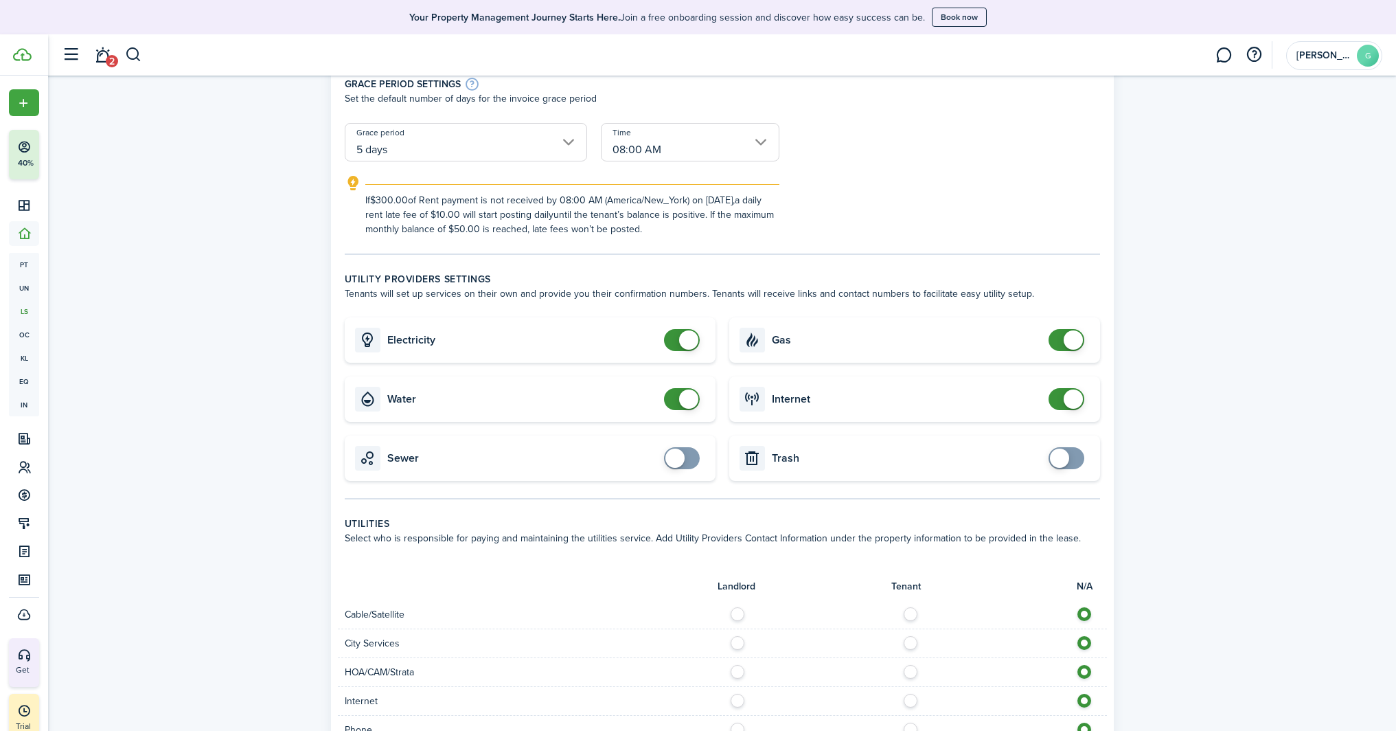
checkbox input "false"
click at [690, 341] on span at bounding box center [688, 339] width 19 height 19
checkbox input "false"
click at [688, 400] on span at bounding box center [688, 398] width 19 height 19
checkbox input "false"
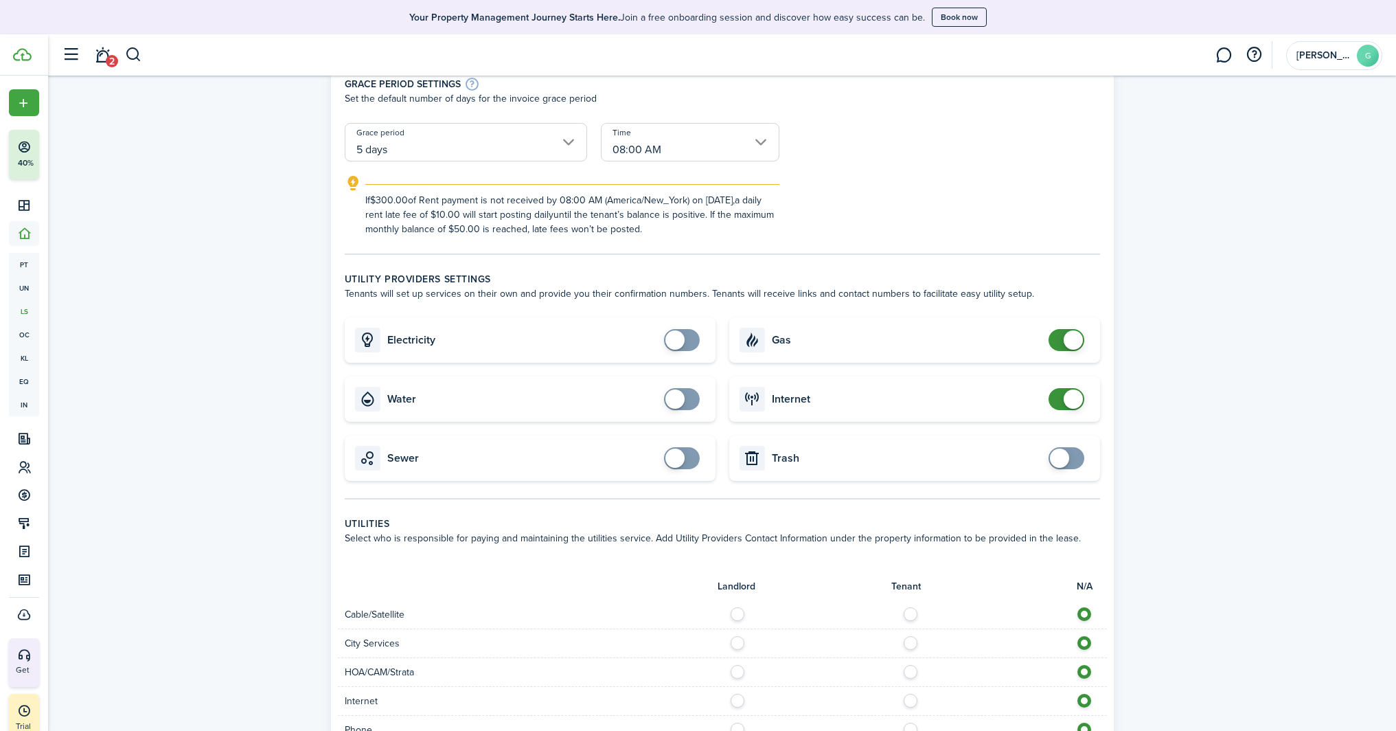
click at [1060, 334] on span at bounding box center [1067, 340] width 14 height 22
checkbox input "false"
click at [1071, 405] on span at bounding box center [1073, 398] width 19 height 19
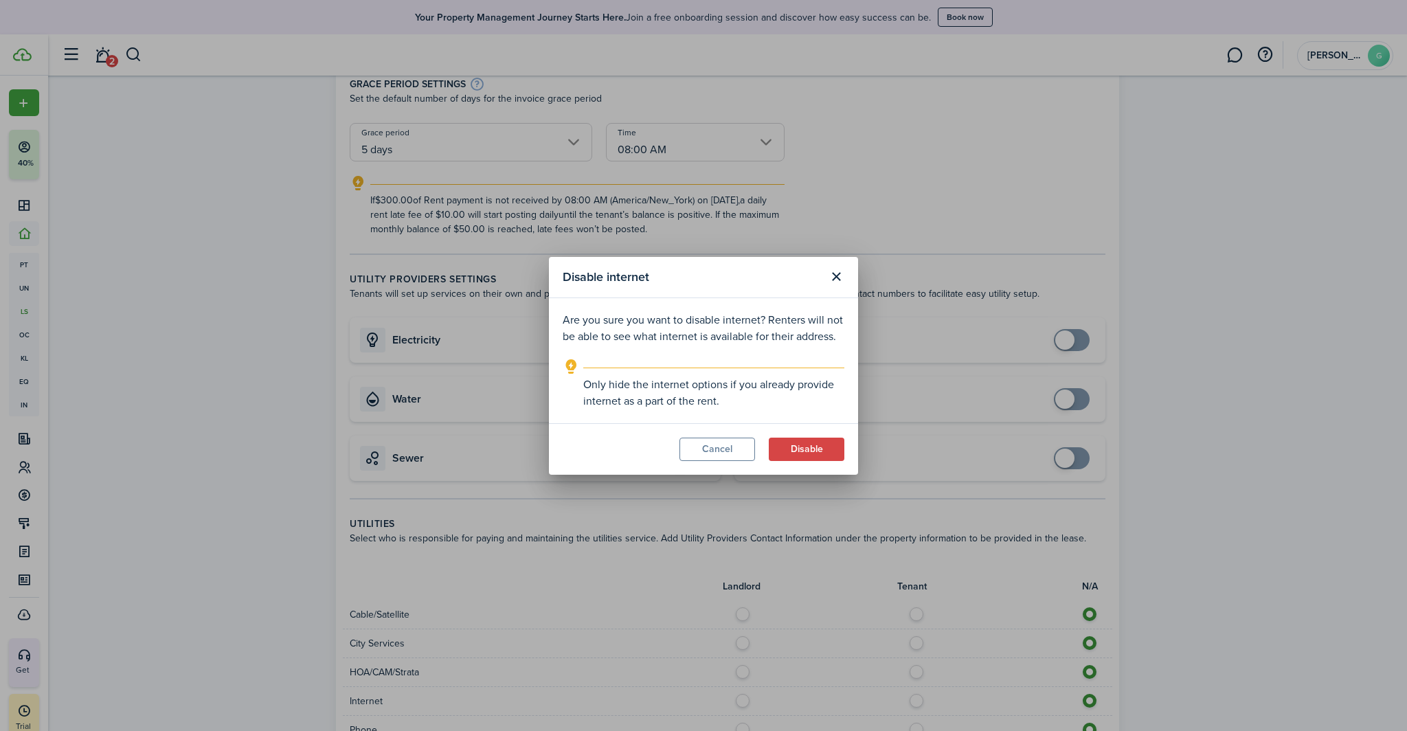
click at [796, 442] on button "Disable" at bounding box center [807, 448] width 76 height 23
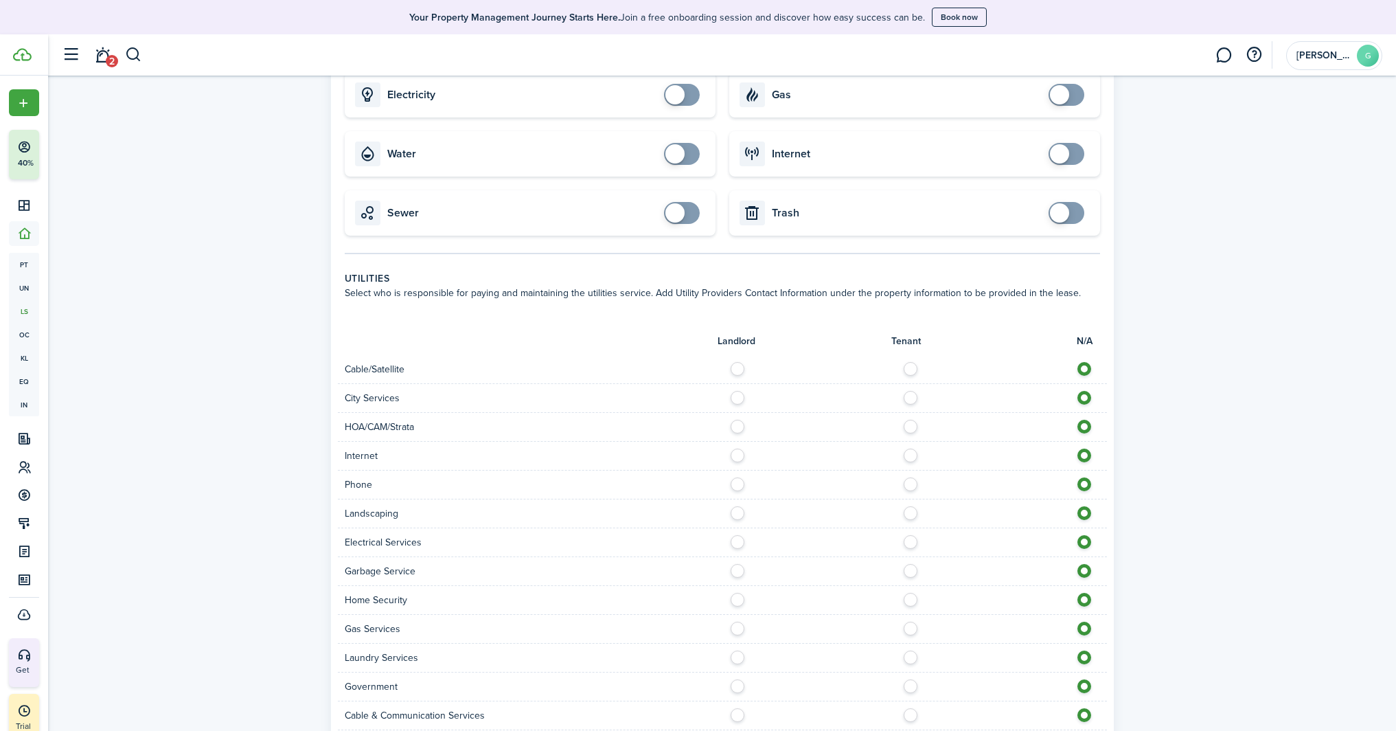
scroll to position [524, 0]
click at [913, 366] on label at bounding box center [914, 364] width 24 height 7
radio input "true"
click at [905, 397] on label at bounding box center [914, 393] width 24 height 7
radio input "true"
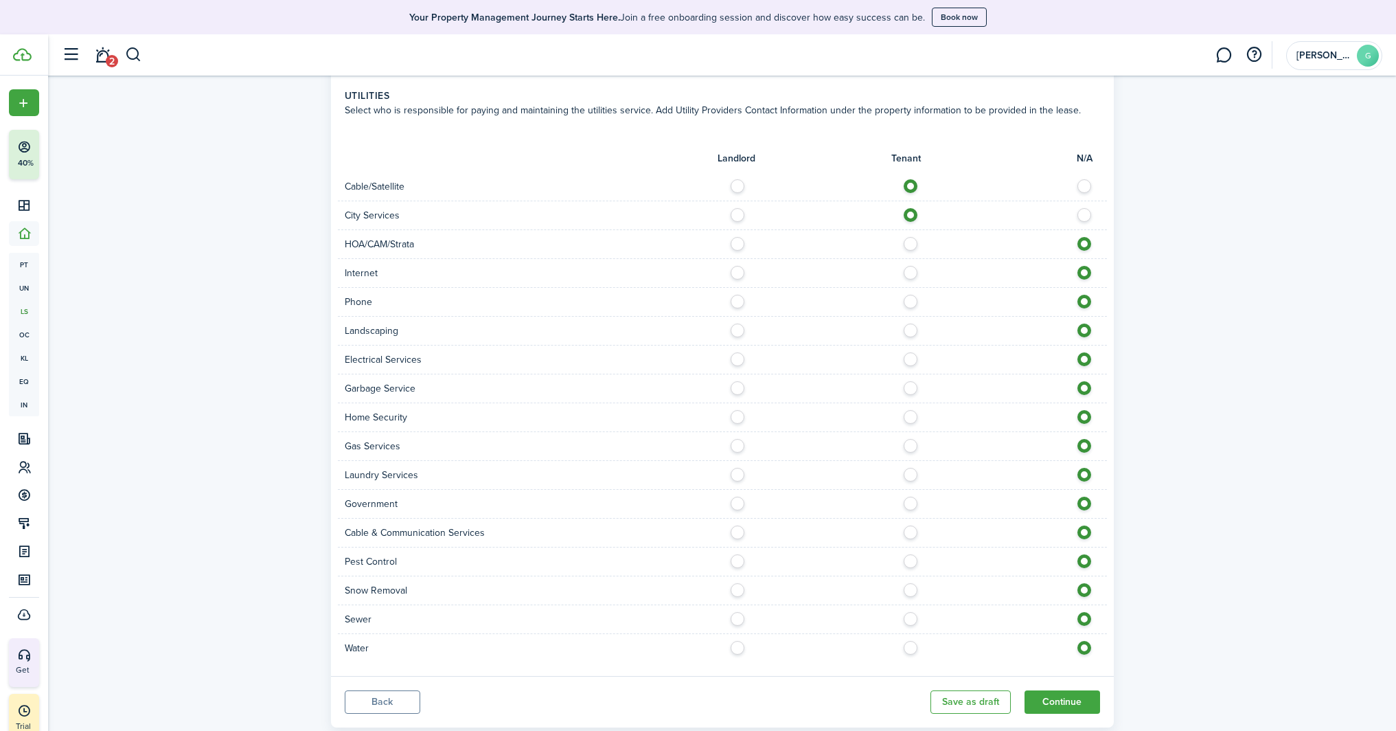
scroll to position [740, 0]
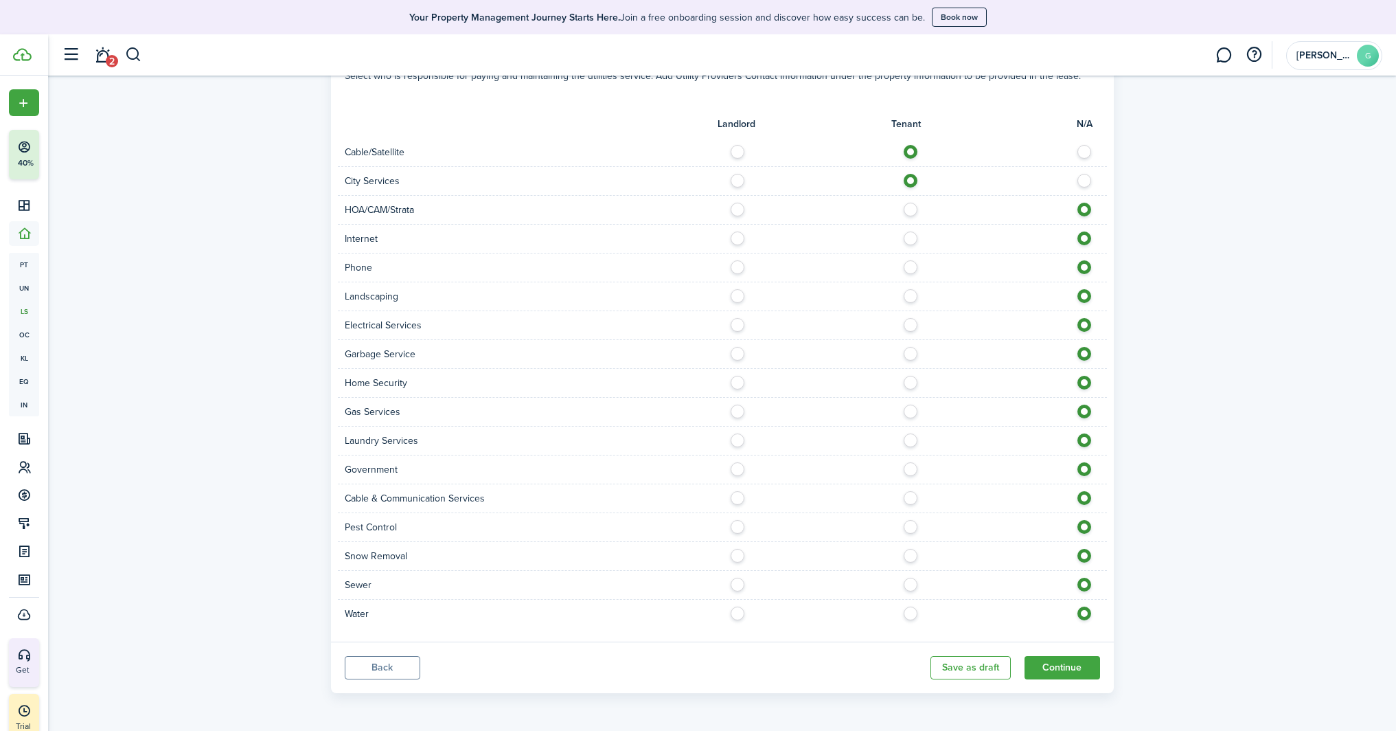
click at [740, 613] on label at bounding box center [741, 609] width 24 height 7
radio input "true"
click at [729, 582] on label at bounding box center [741, 581] width 24 height 7
radio input "true"
click at [913, 556] on label at bounding box center [914, 552] width 24 height 7
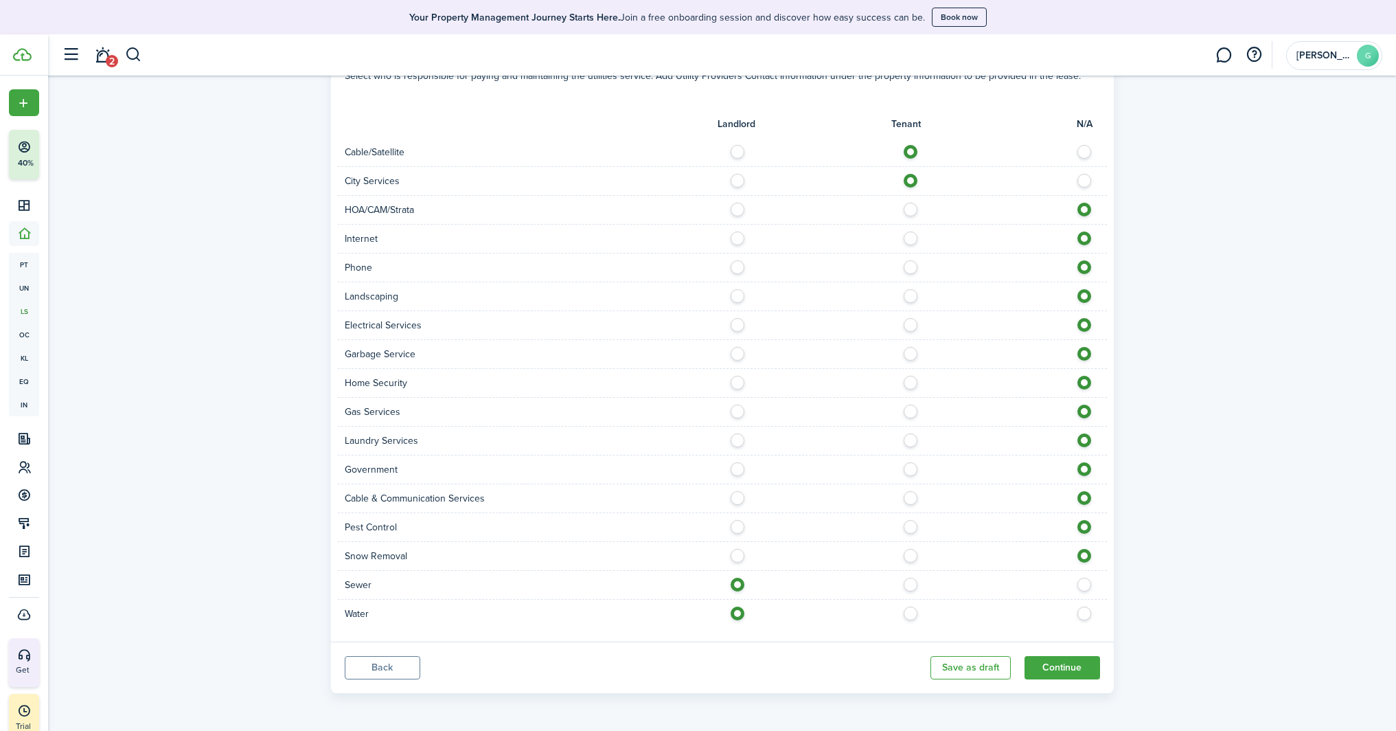
radio input "true"
click at [910, 527] on label at bounding box center [914, 523] width 24 height 7
radio input "true"
click at [910, 496] on label at bounding box center [914, 494] width 24 height 7
radio input "true"
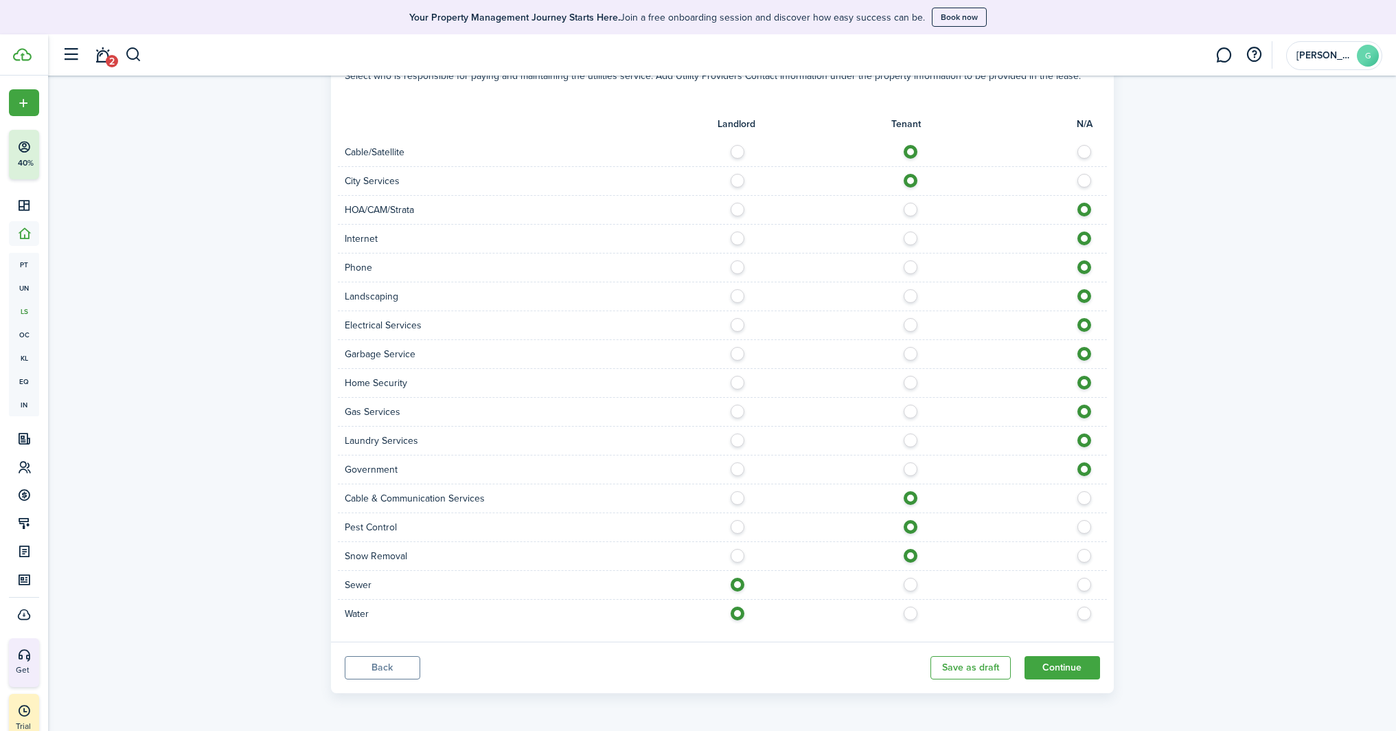
click at [739, 354] on label at bounding box center [741, 350] width 24 height 7
radio input "true"
click at [912, 382] on label at bounding box center [914, 379] width 24 height 7
radio input "true"
click at [915, 417] on div at bounding box center [914, 412] width 385 height 14
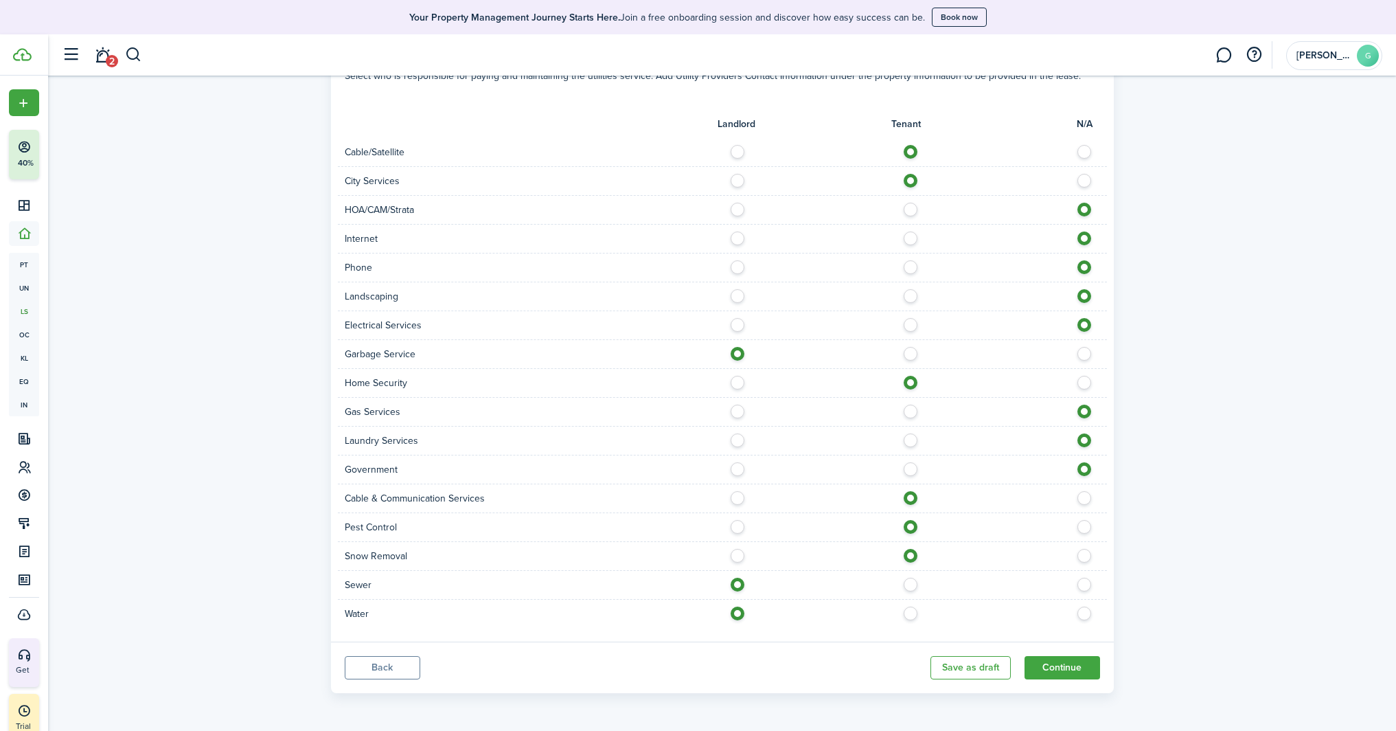
click at [910, 410] on label at bounding box center [914, 408] width 24 height 7
radio input "true"
click at [915, 440] on label at bounding box center [914, 436] width 24 height 7
radio input "true"
click at [909, 469] on label at bounding box center [914, 465] width 24 height 7
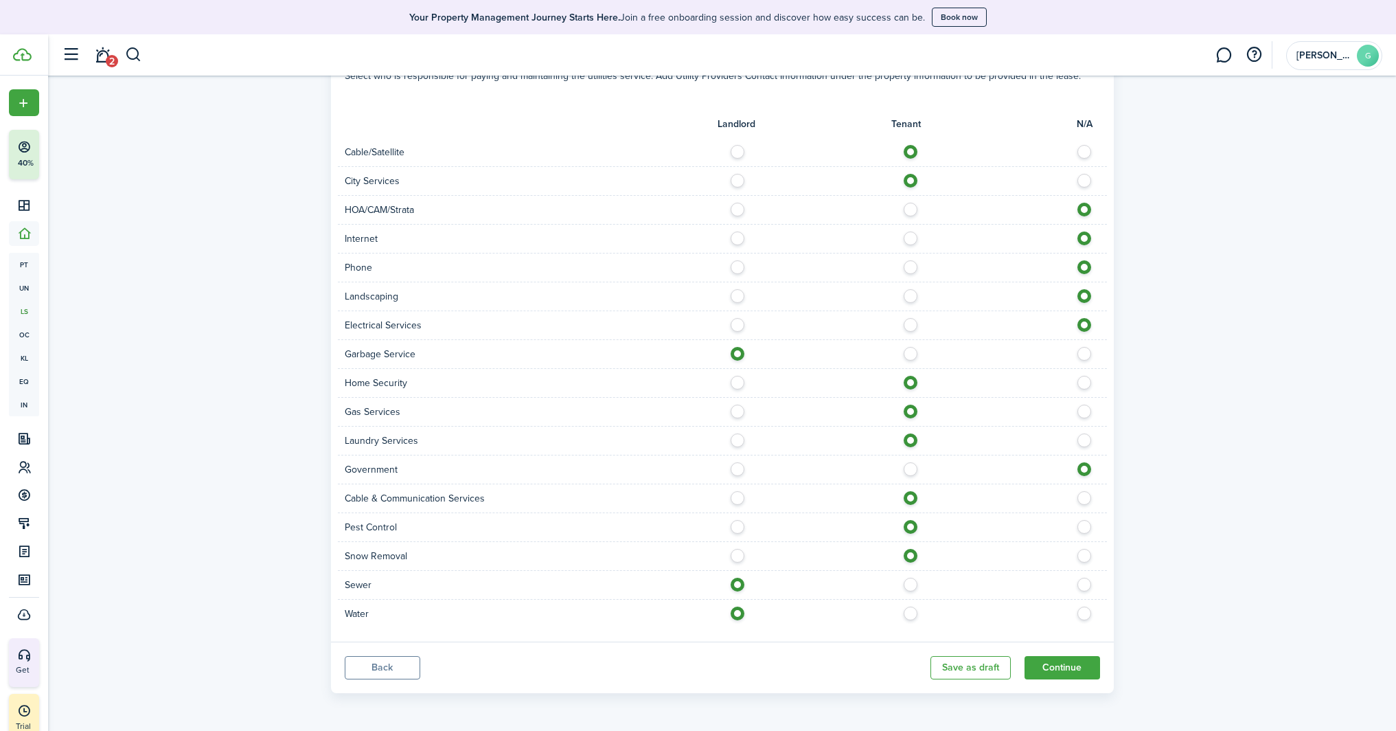
radio input "true"
click at [913, 352] on label at bounding box center [914, 350] width 24 height 7
radio input "false"
radio input "true"
click at [912, 321] on label at bounding box center [914, 321] width 24 height 7
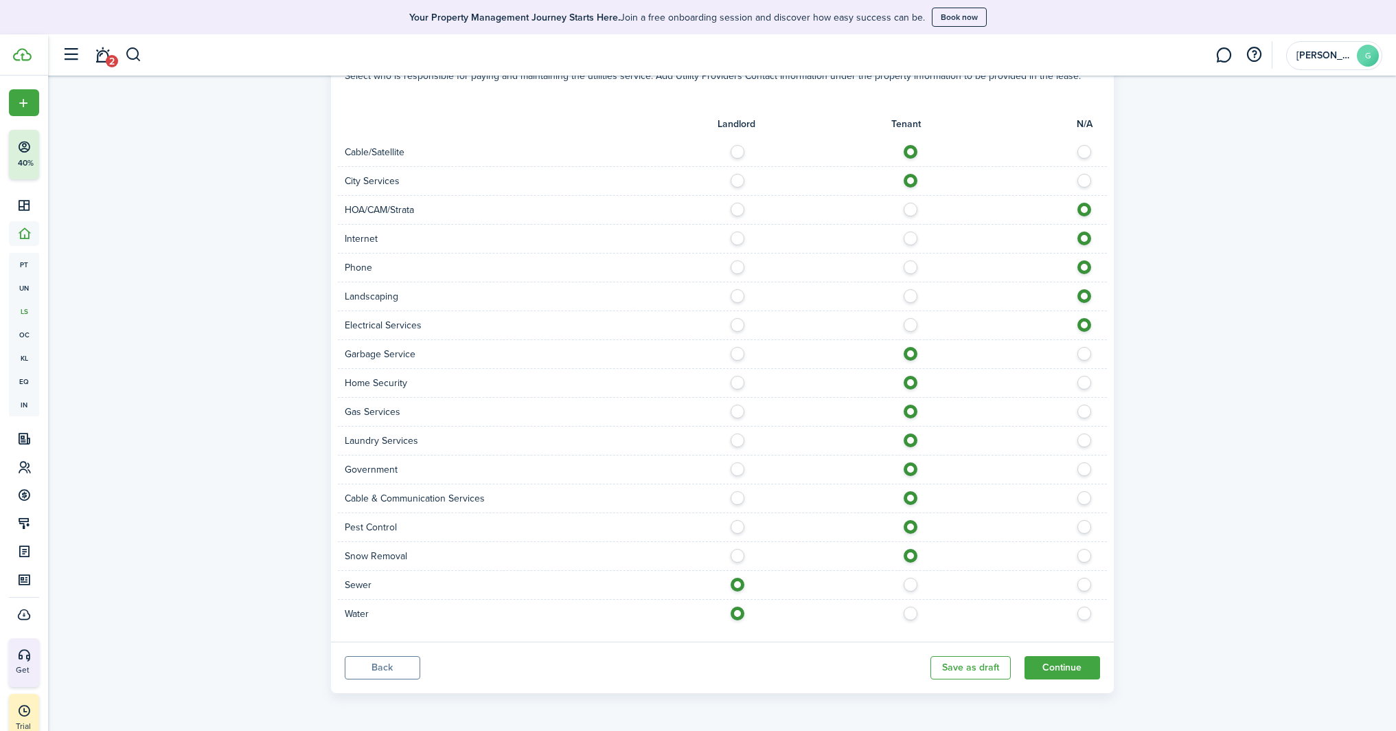
radio input "true"
click at [910, 296] on label at bounding box center [914, 292] width 24 height 7
radio input "true"
click at [910, 267] on label at bounding box center [914, 263] width 24 height 7
radio input "true"
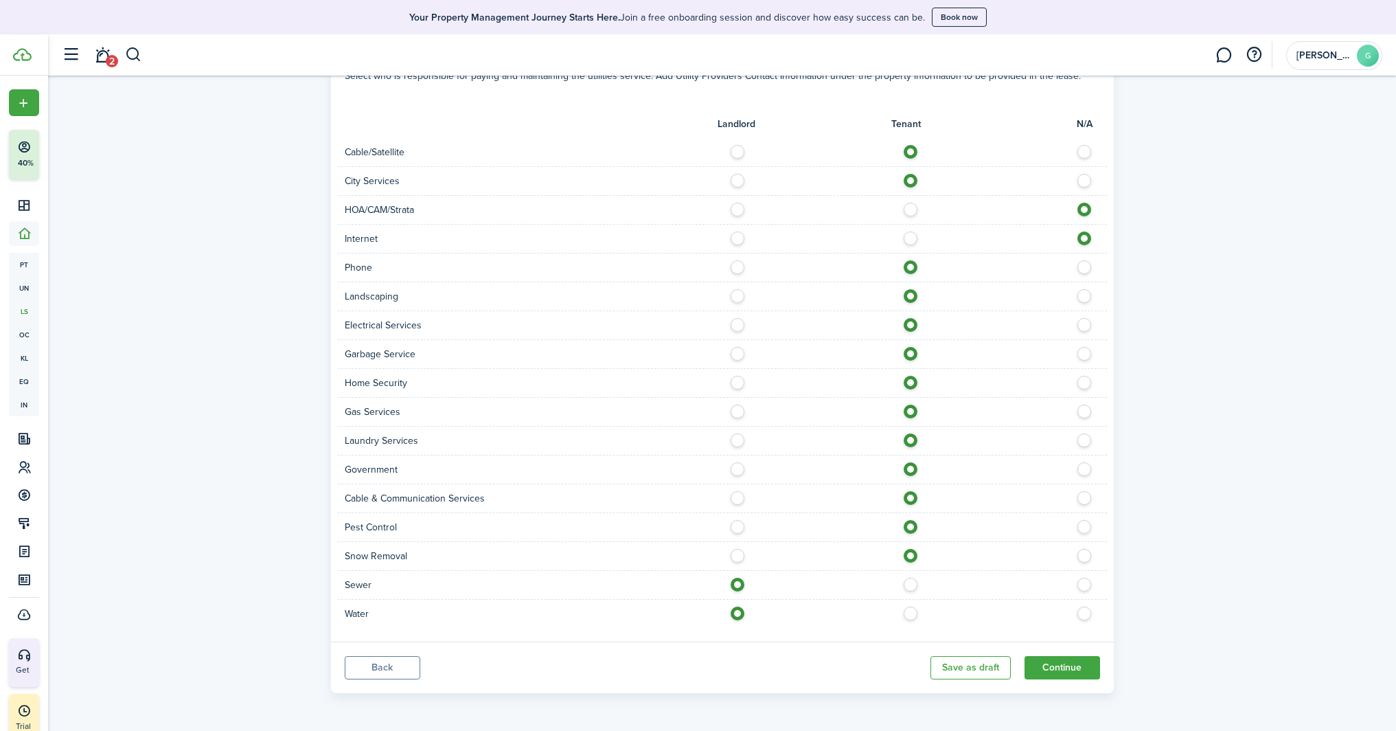
click at [732, 292] on label at bounding box center [741, 292] width 24 height 7
radio input "true"
click at [732, 325] on label at bounding box center [741, 321] width 24 height 7
radio input "true"
click at [910, 296] on label at bounding box center [914, 292] width 24 height 7
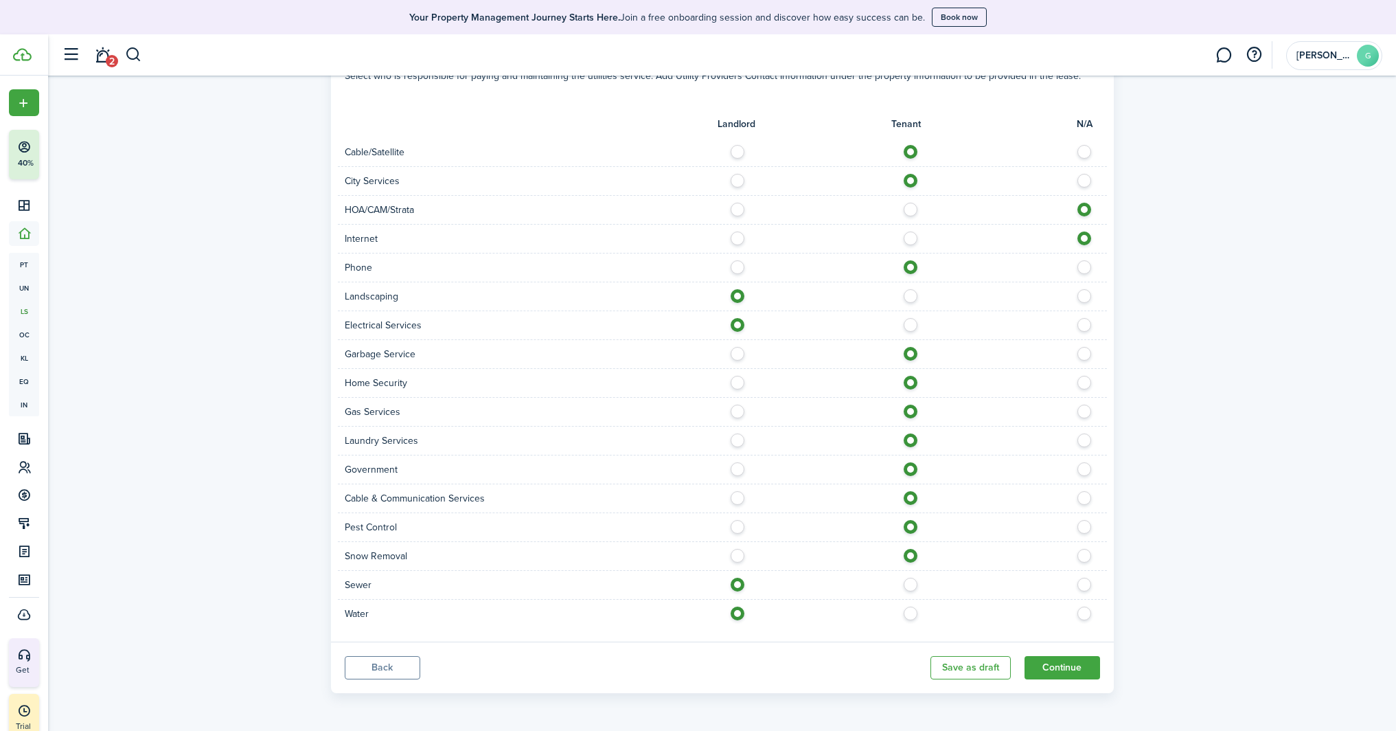
radio input "false"
radio input "true"
click at [913, 209] on label at bounding box center [914, 206] width 24 height 7
radio input "true"
click at [909, 246] on div "Internet" at bounding box center [722, 239] width 769 height 29
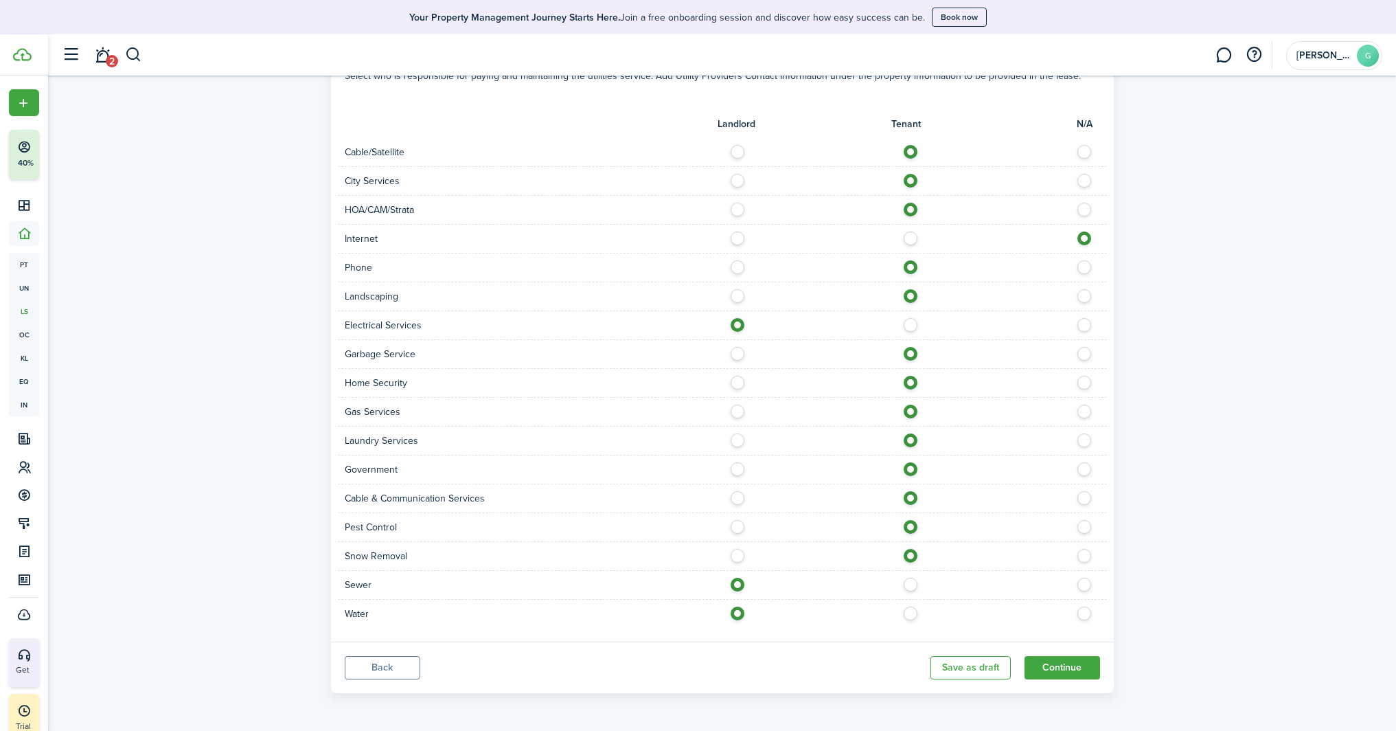
click at [909, 238] on label at bounding box center [914, 234] width 24 height 7
radio input "true"
click at [909, 325] on label at bounding box center [914, 321] width 24 height 7
radio input "false"
radio input "true"
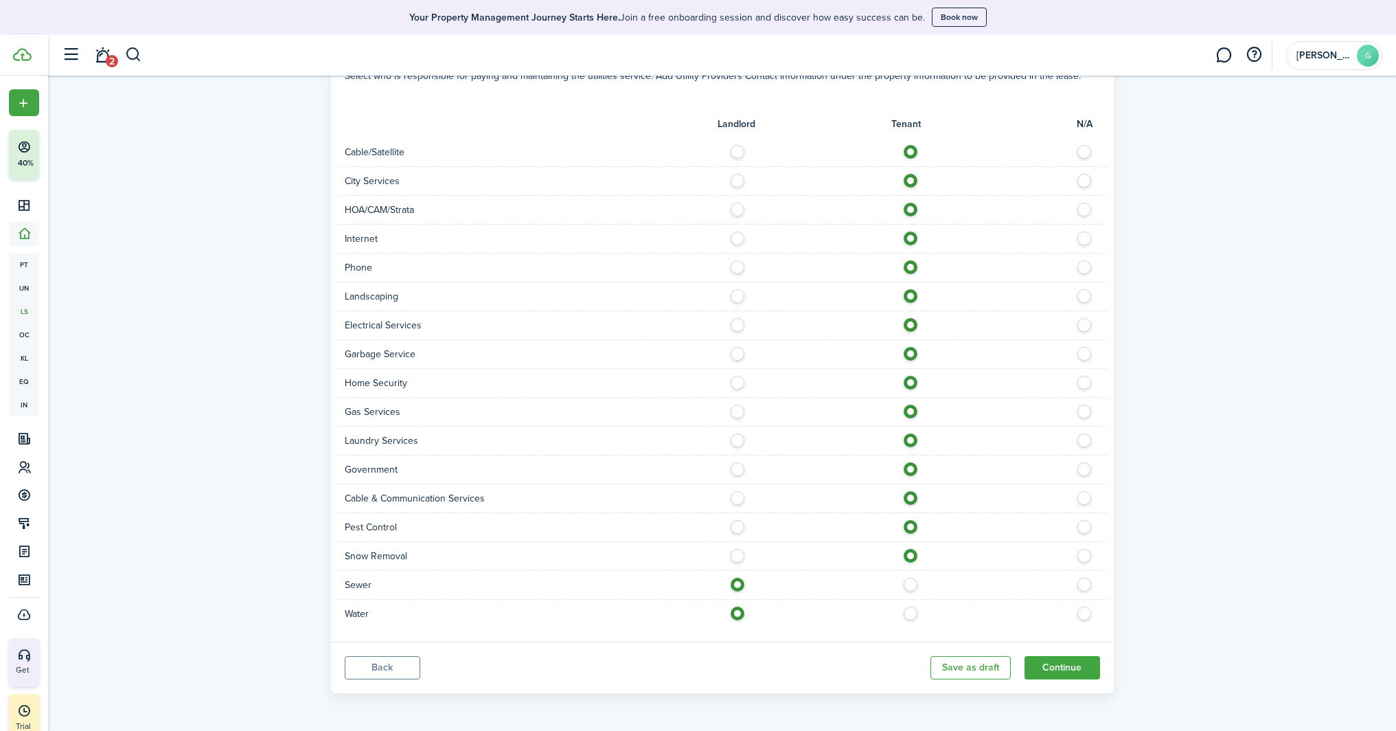
click at [907, 613] on label at bounding box center [914, 609] width 24 height 7
radio input "false"
radio input "true"
click at [911, 581] on label at bounding box center [914, 581] width 24 height 7
radio input "false"
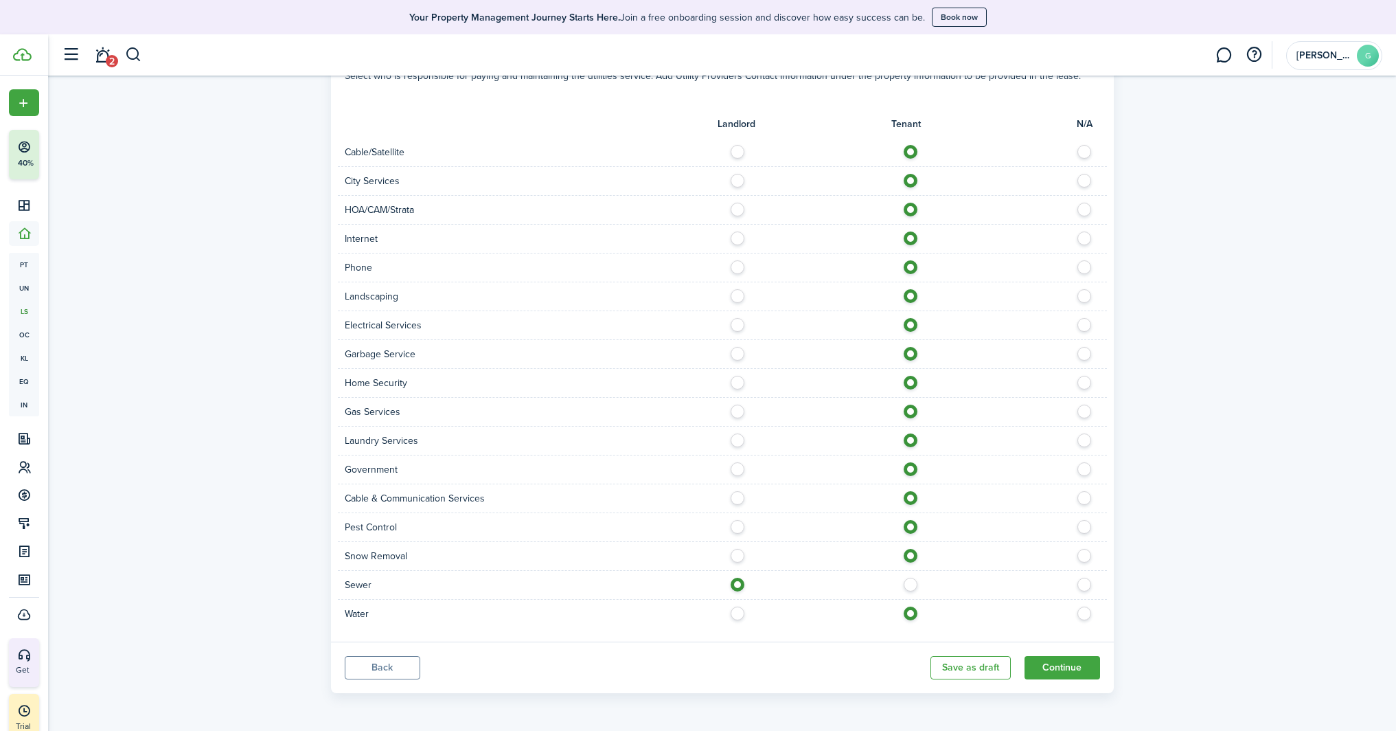
radio input "true"
click at [1058, 658] on button "Continue" at bounding box center [1063, 667] width 76 height 23
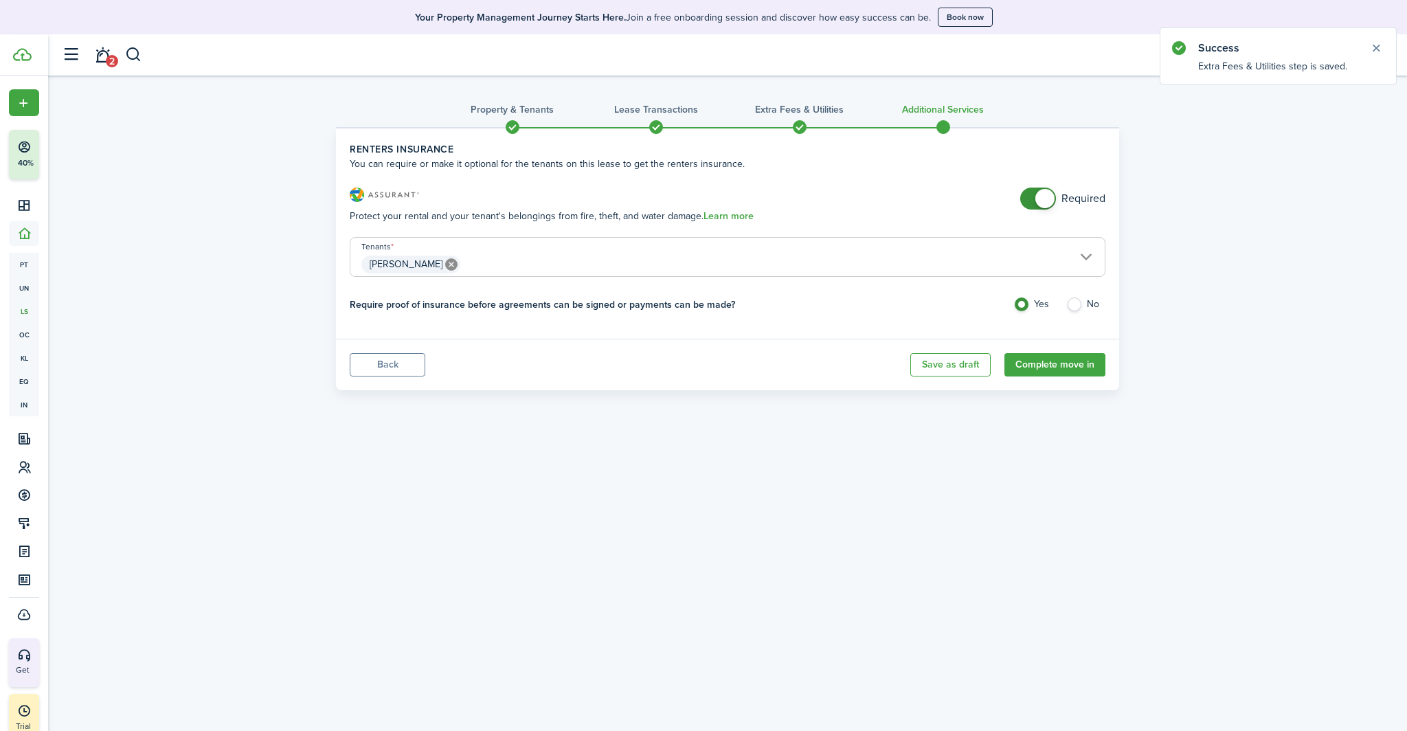
click at [1067, 305] on label "No" at bounding box center [1085, 307] width 39 height 21
radio input "false"
radio input "true"
checkbox input "false"
click at [1042, 198] on span at bounding box center [1044, 198] width 19 height 19
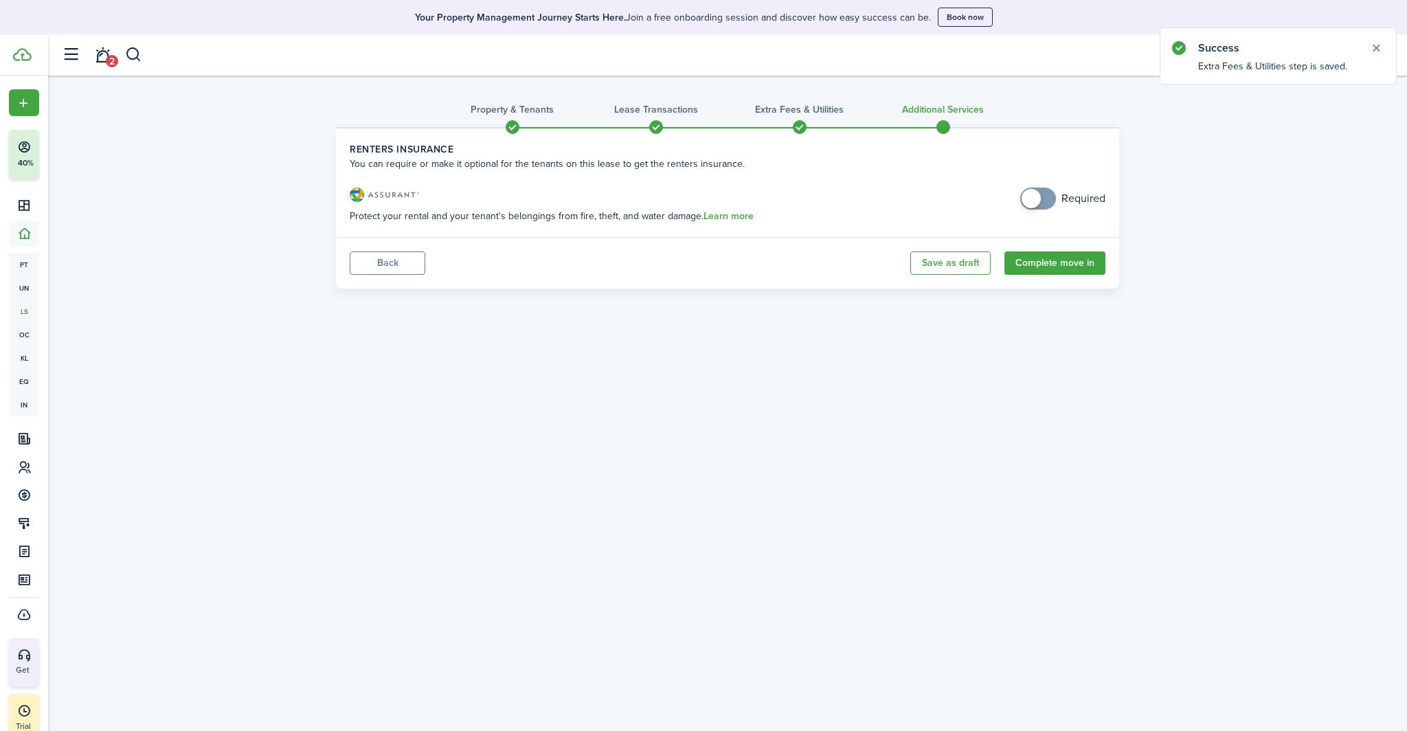
click at [1048, 255] on button "Complete move in" at bounding box center [1054, 262] width 101 height 23
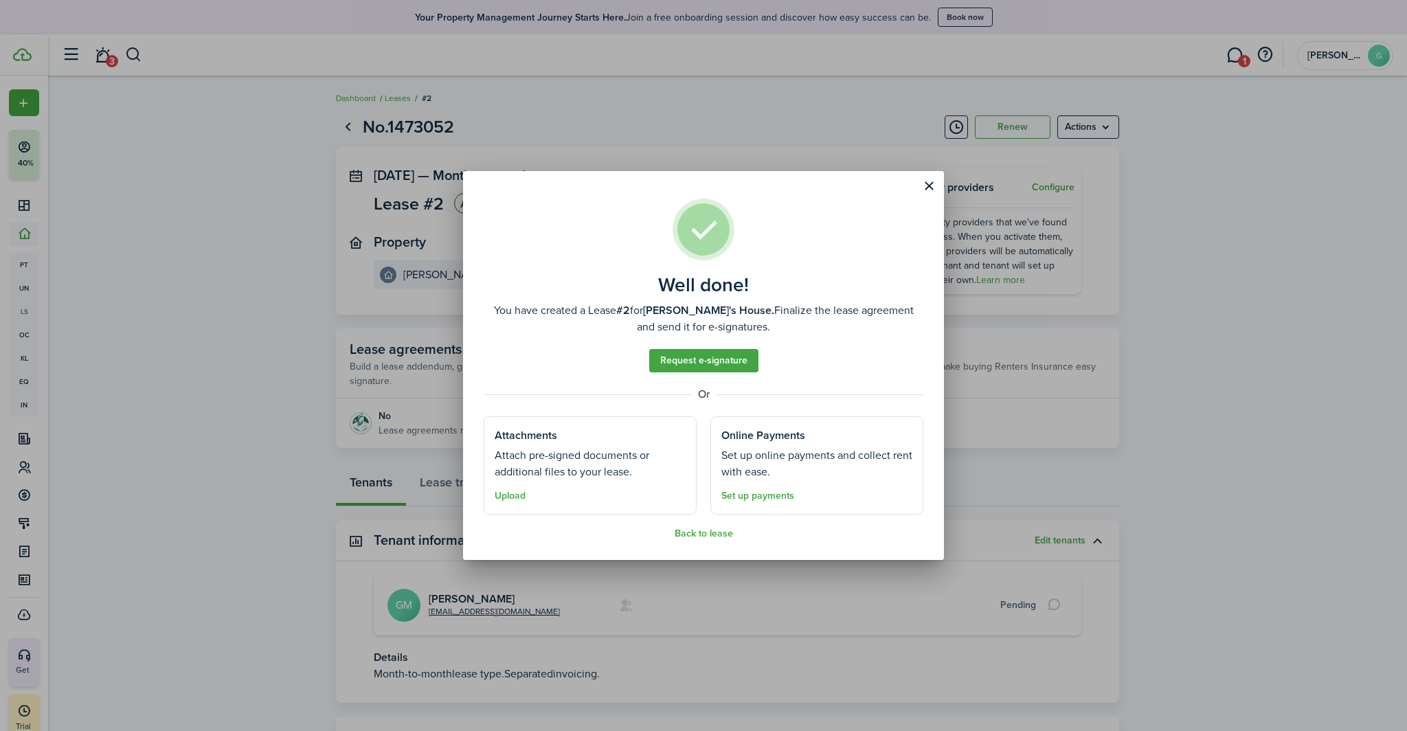
click at [932, 181] on button "Close modal" at bounding box center [928, 185] width 23 height 23
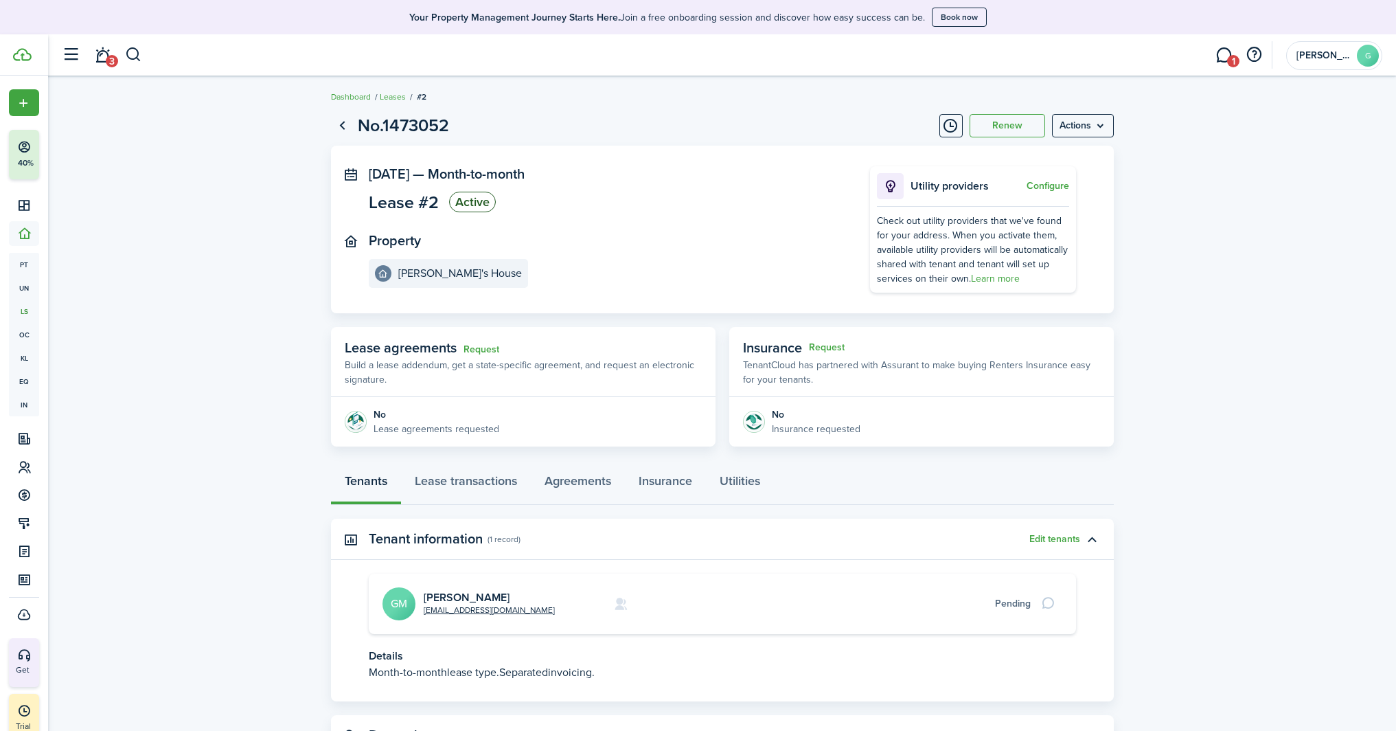
scroll to position [64, 0]
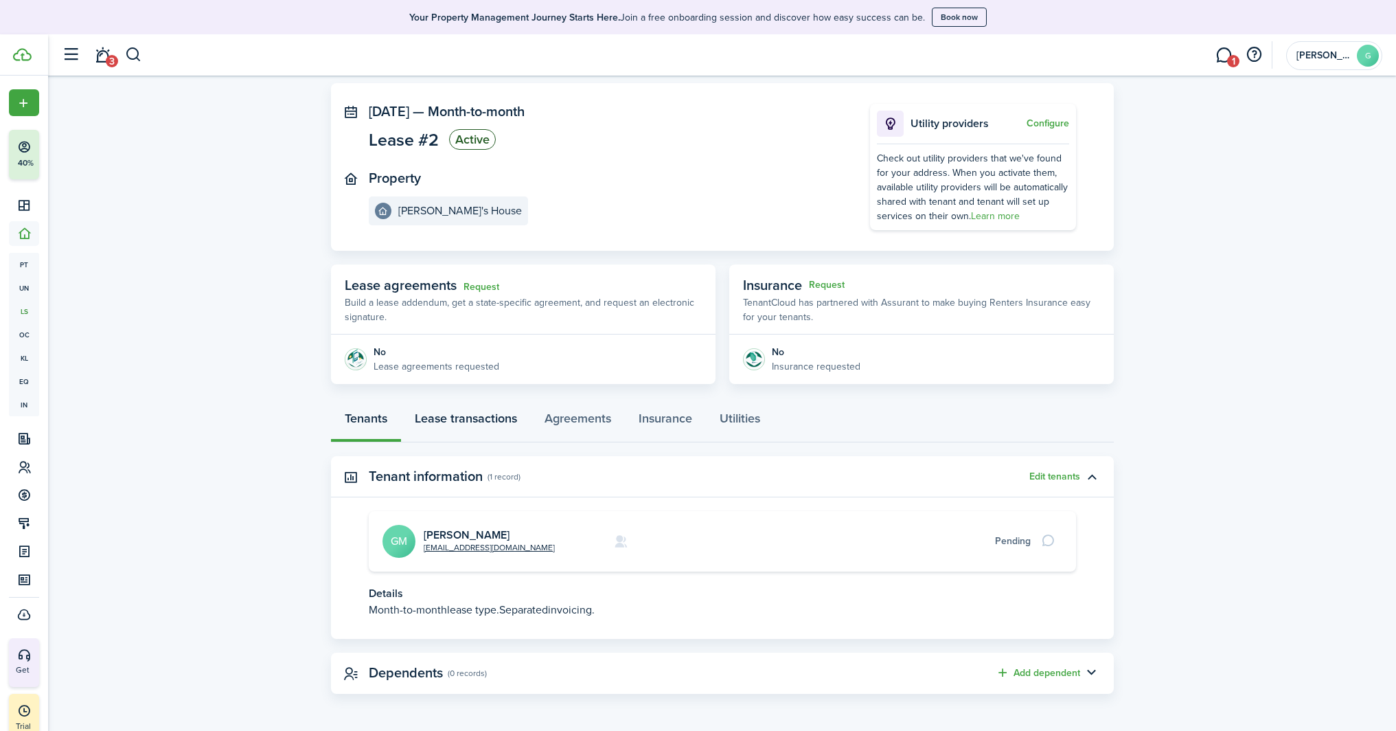
click at [451, 411] on link "Lease transactions" at bounding box center [466, 421] width 130 height 41
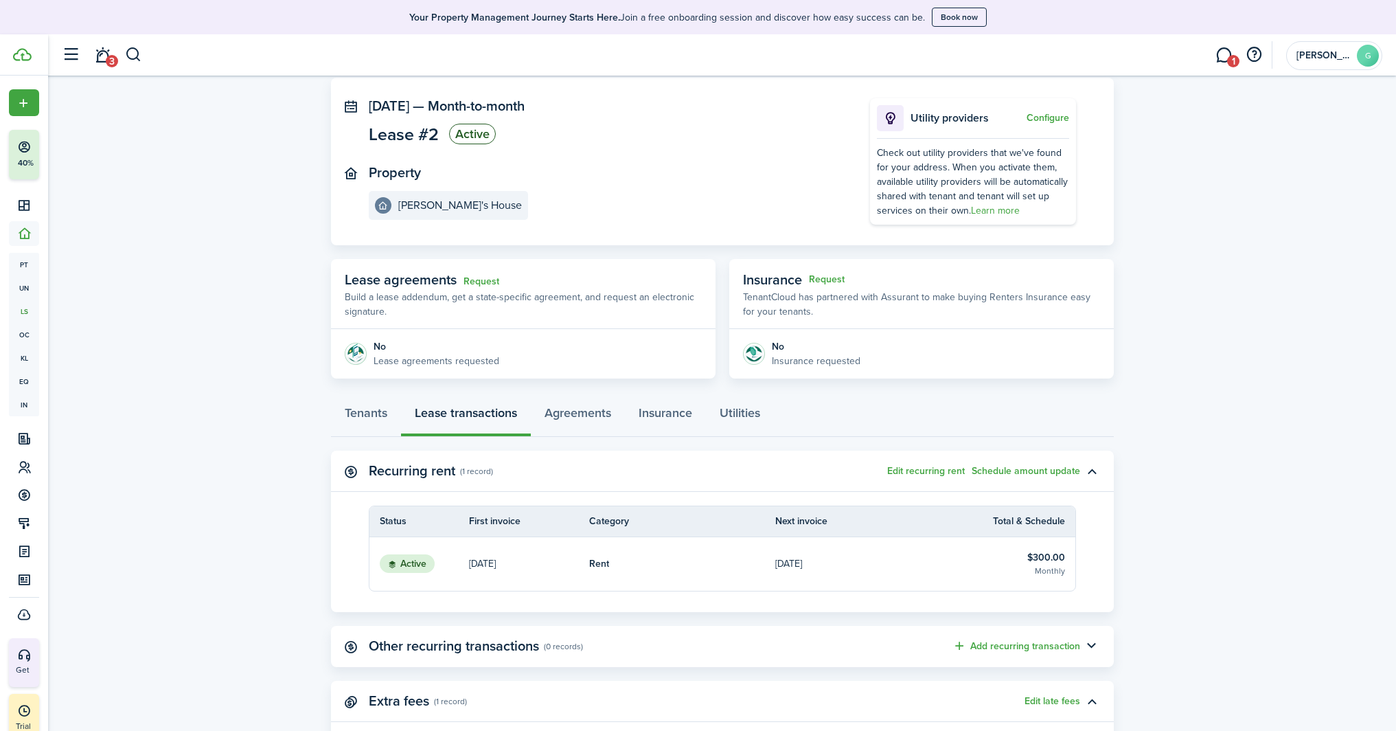
scroll to position [179, 0]
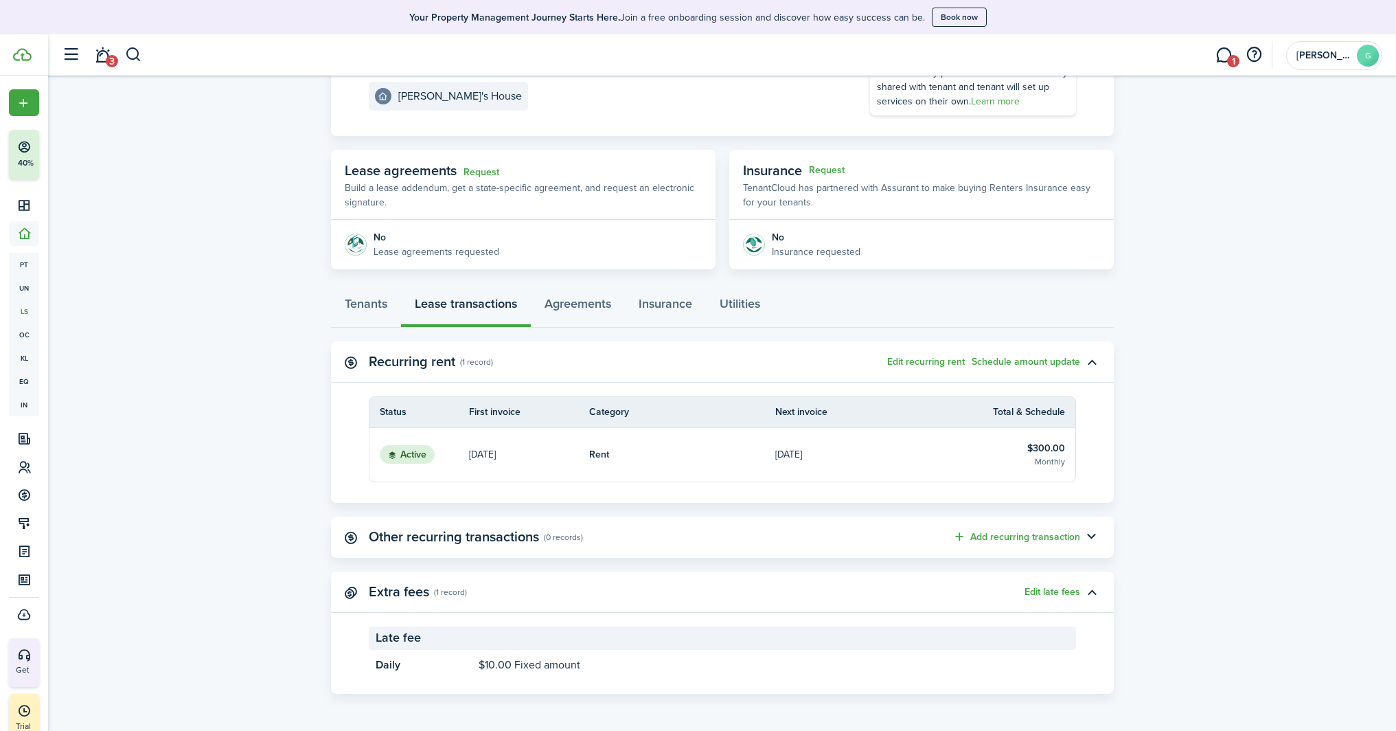
click at [802, 455] on p "[DATE]" at bounding box center [788, 454] width 27 height 14
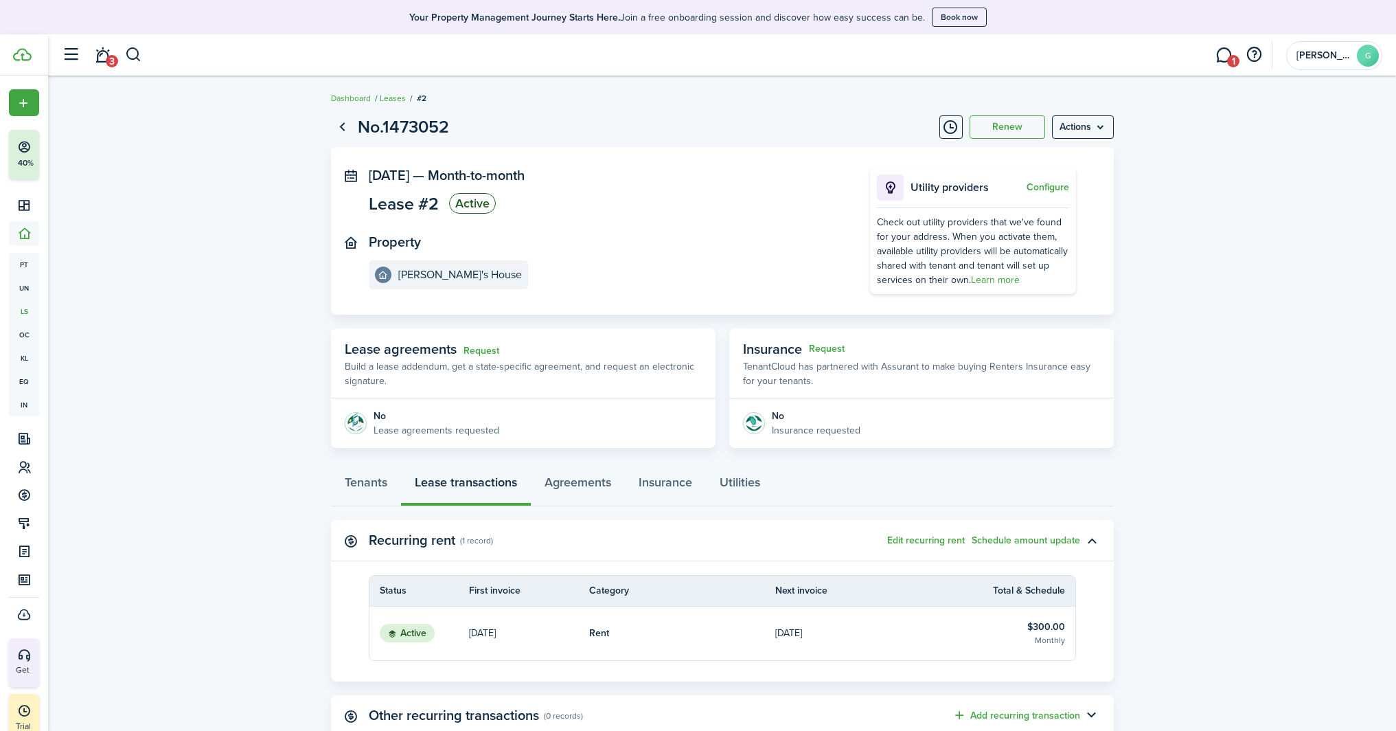
scroll to position [179, 0]
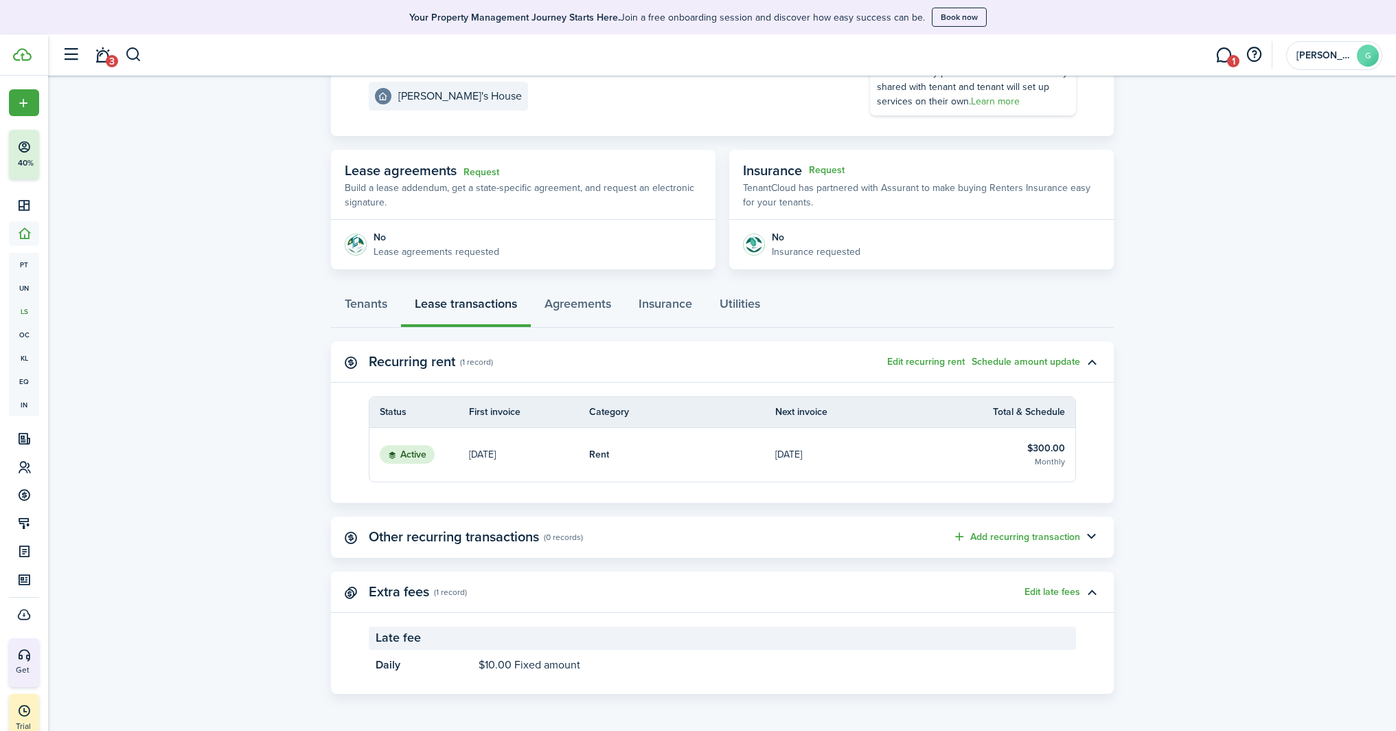
click at [1035, 535] on button "Add recurring transaction" at bounding box center [1017, 537] width 128 height 16
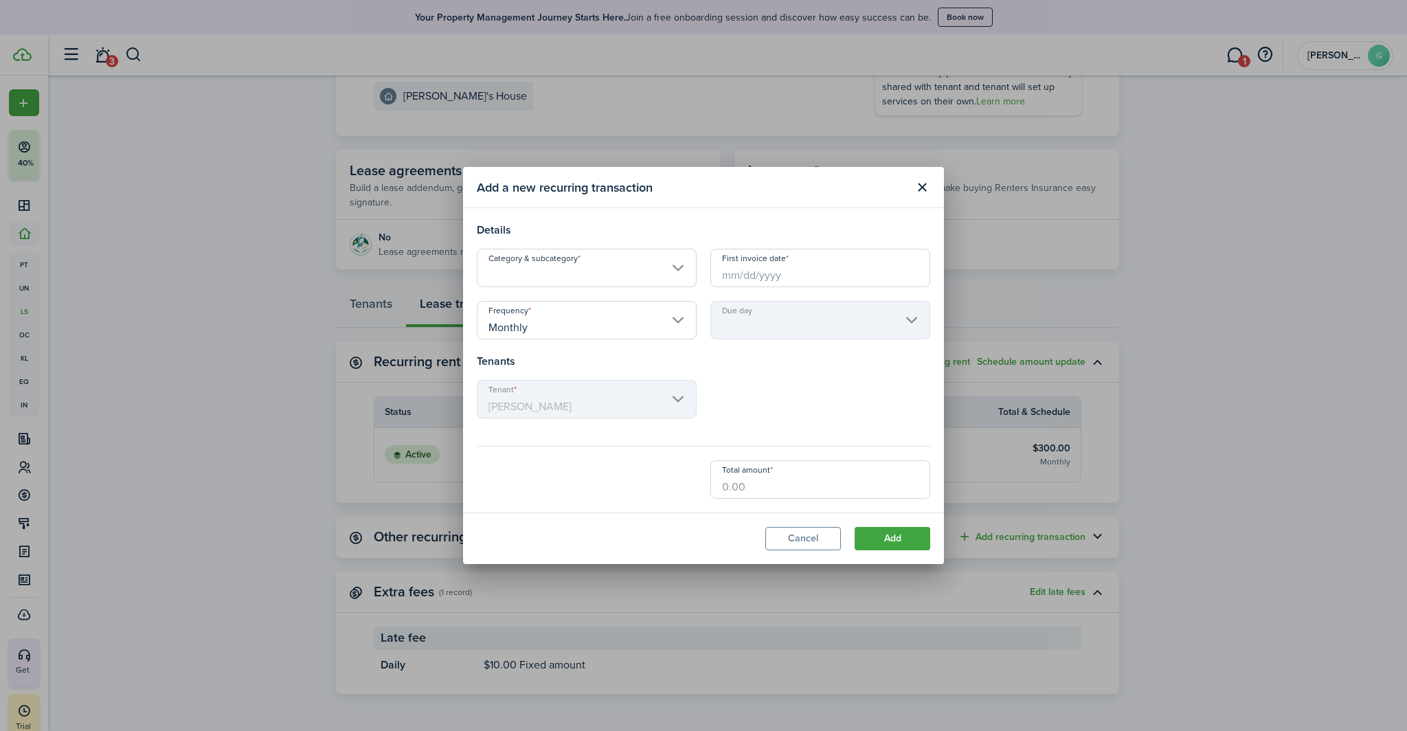
click at [527, 258] on input "Category & subcategory" at bounding box center [587, 268] width 220 height 38
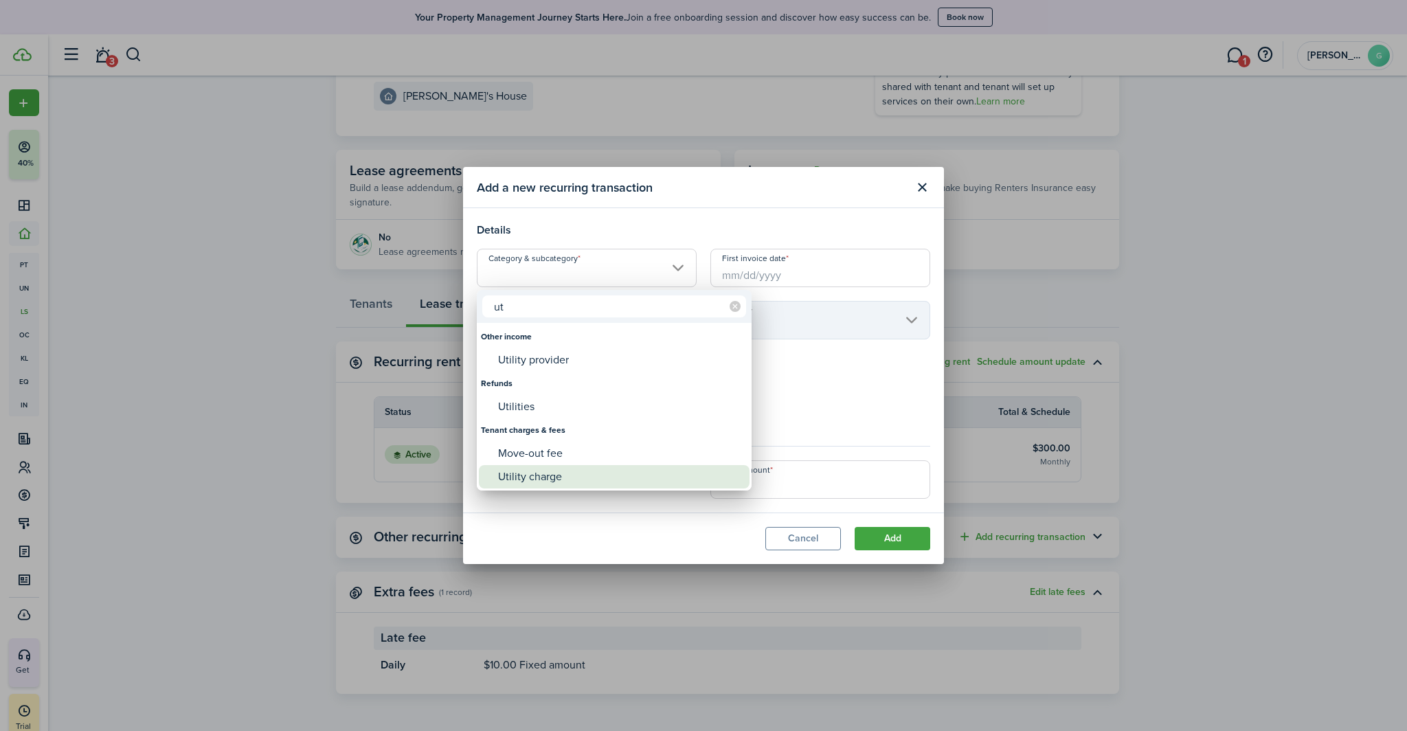
type input "ut"
click at [550, 471] on div "Utility charge" at bounding box center [619, 476] width 243 height 23
type input "Tenant charges & fees / Utility charge"
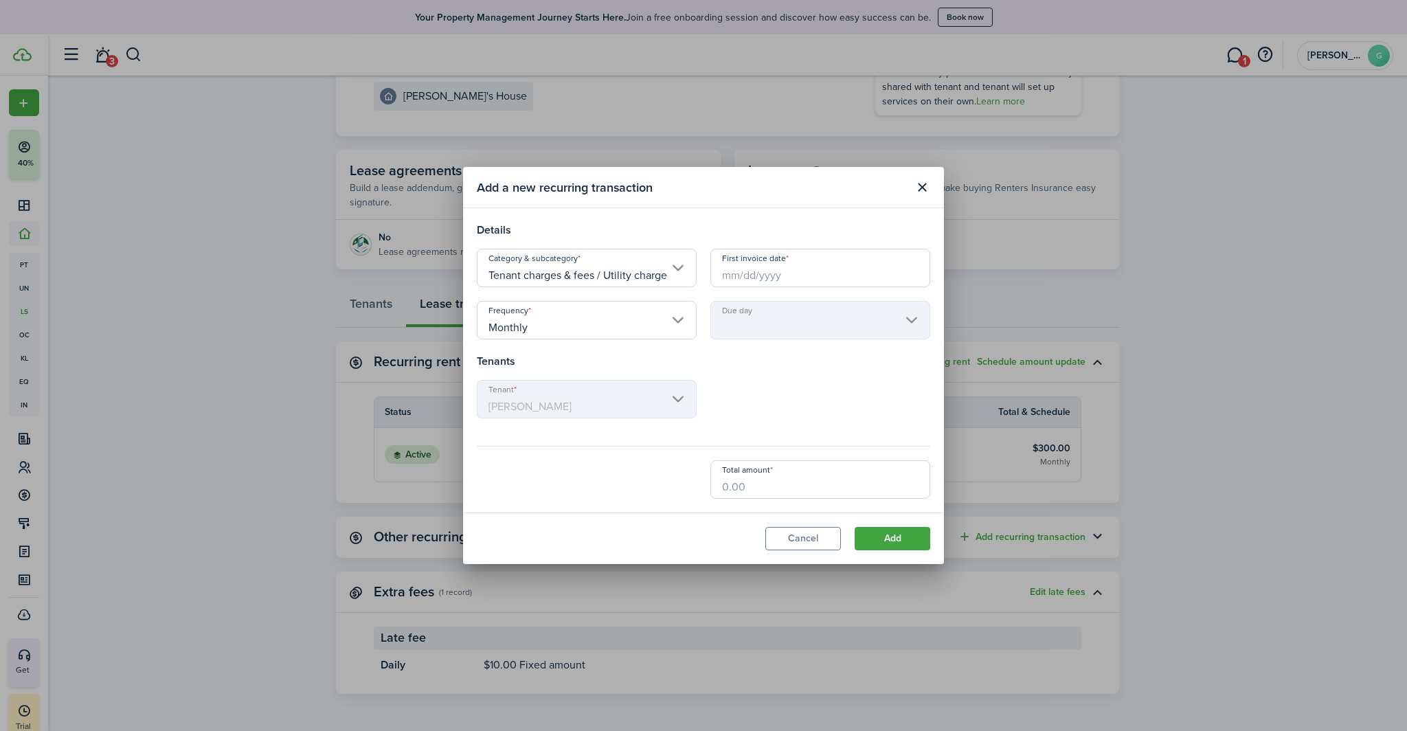
click at [771, 273] on input "First invoice date" at bounding box center [820, 268] width 220 height 38
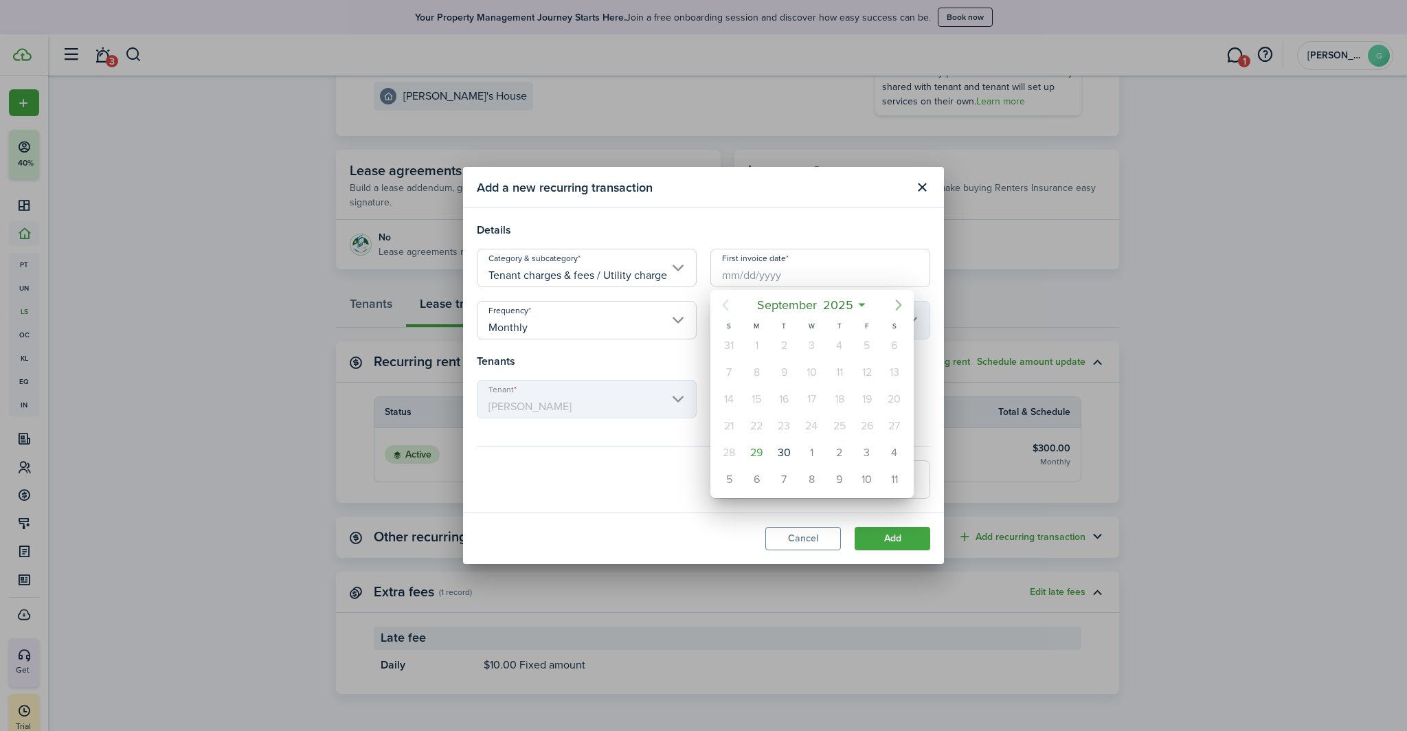
click at [898, 301] on icon "Next page" at bounding box center [898, 304] width 6 height 11
click at [821, 344] on div "1" at bounding box center [811, 345] width 21 height 21
type input "[DATE]"
type input "1st"
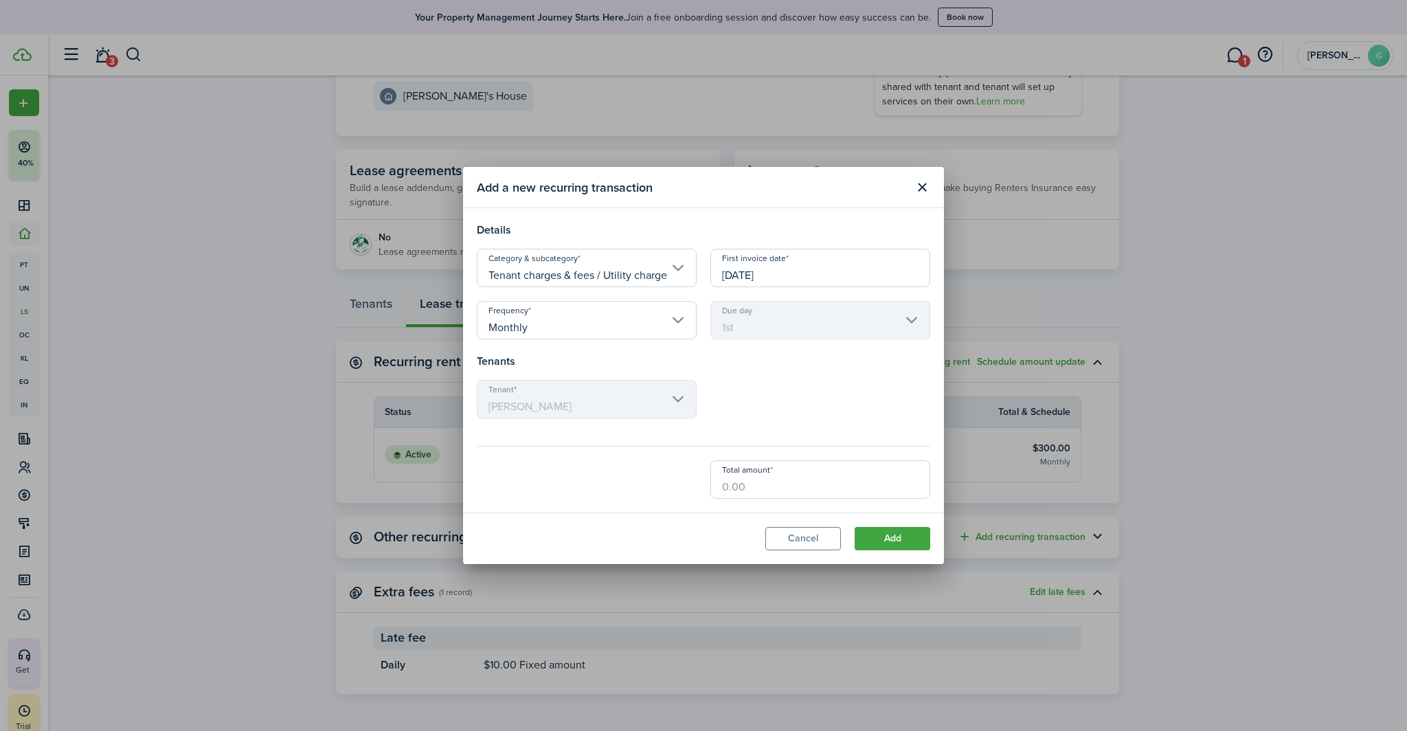
click at [558, 315] on input "Monthly" at bounding box center [587, 320] width 220 height 38
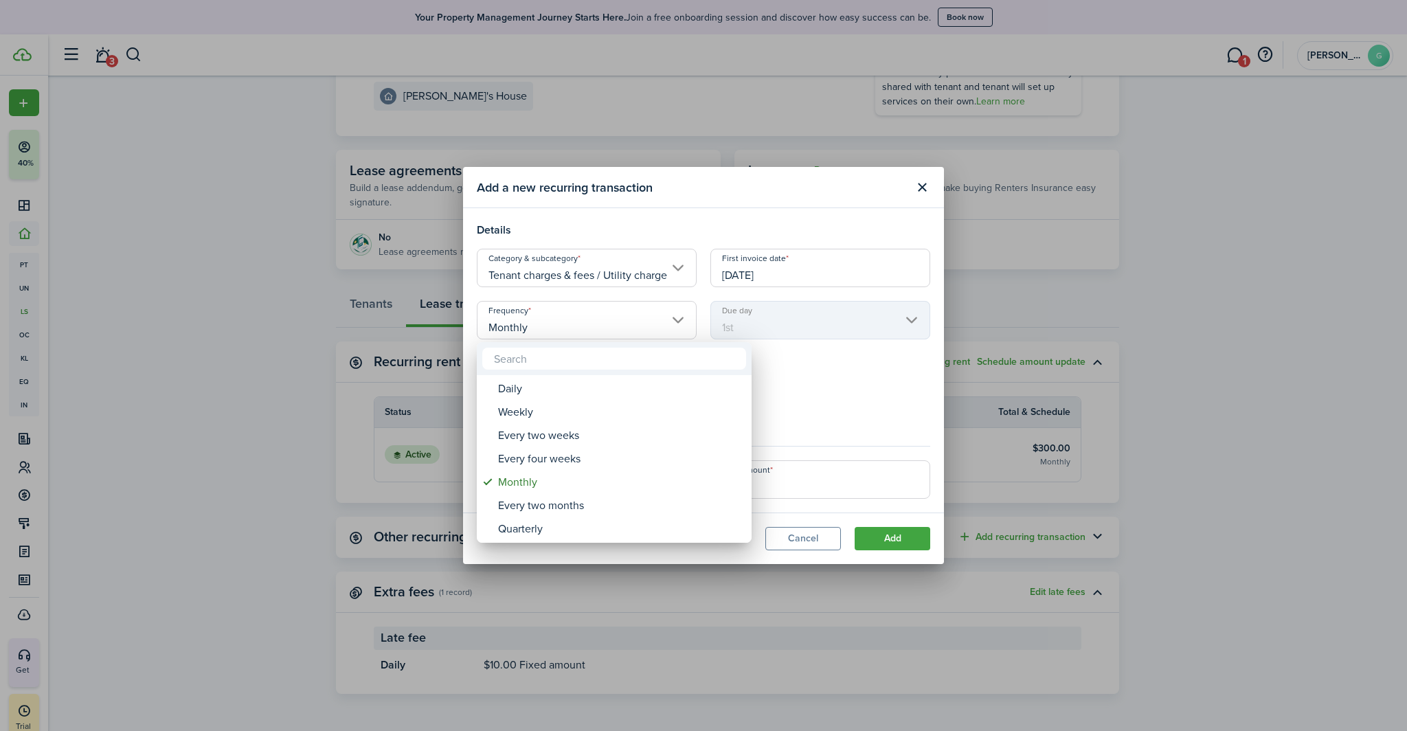
click at [829, 354] on div at bounding box center [703, 365] width 1626 height 951
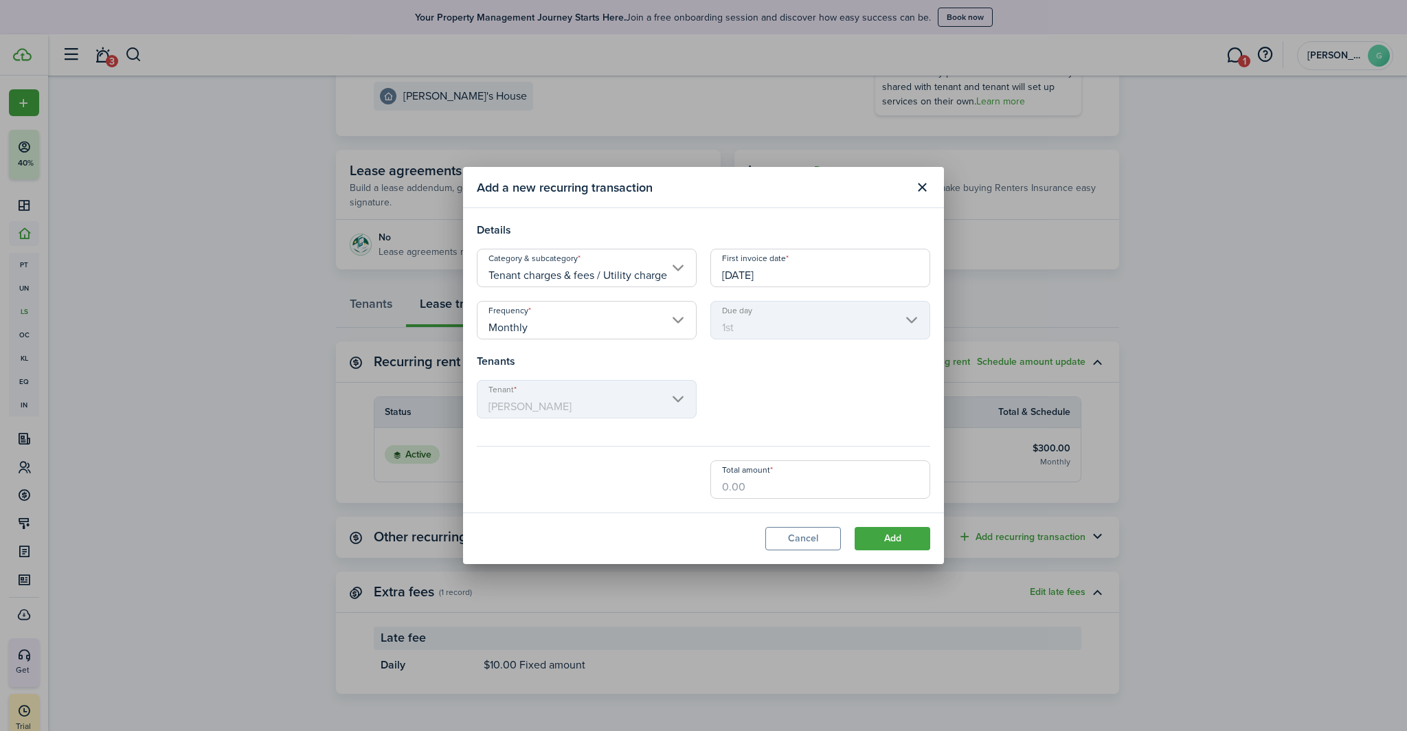
click at [749, 488] on input "Total amount" at bounding box center [820, 479] width 220 height 38
type input "$15.00"
click at [872, 543] on button "Add" at bounding box center [892, 538] width 76 height 23
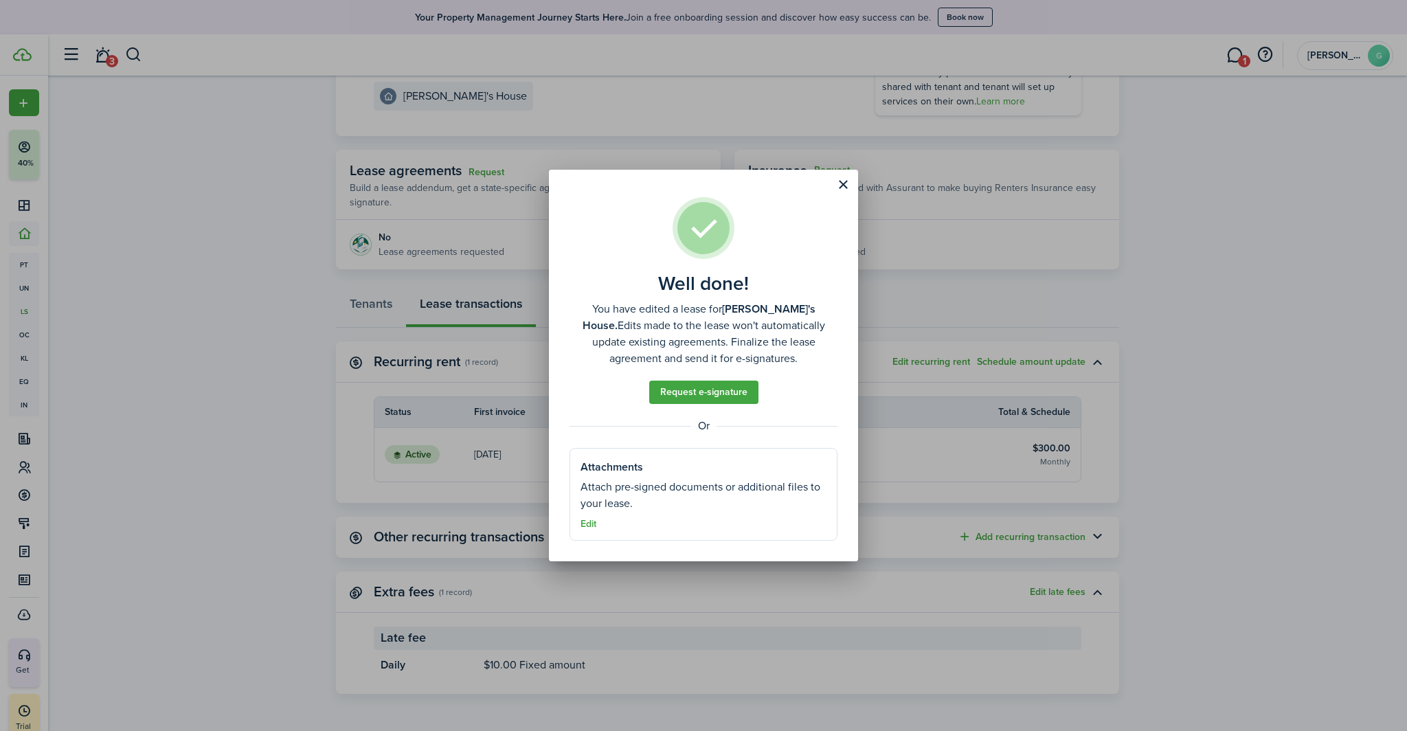
click at [837, 182] on button "Close modal" at bounding box center [842, 184] width 23 height 23
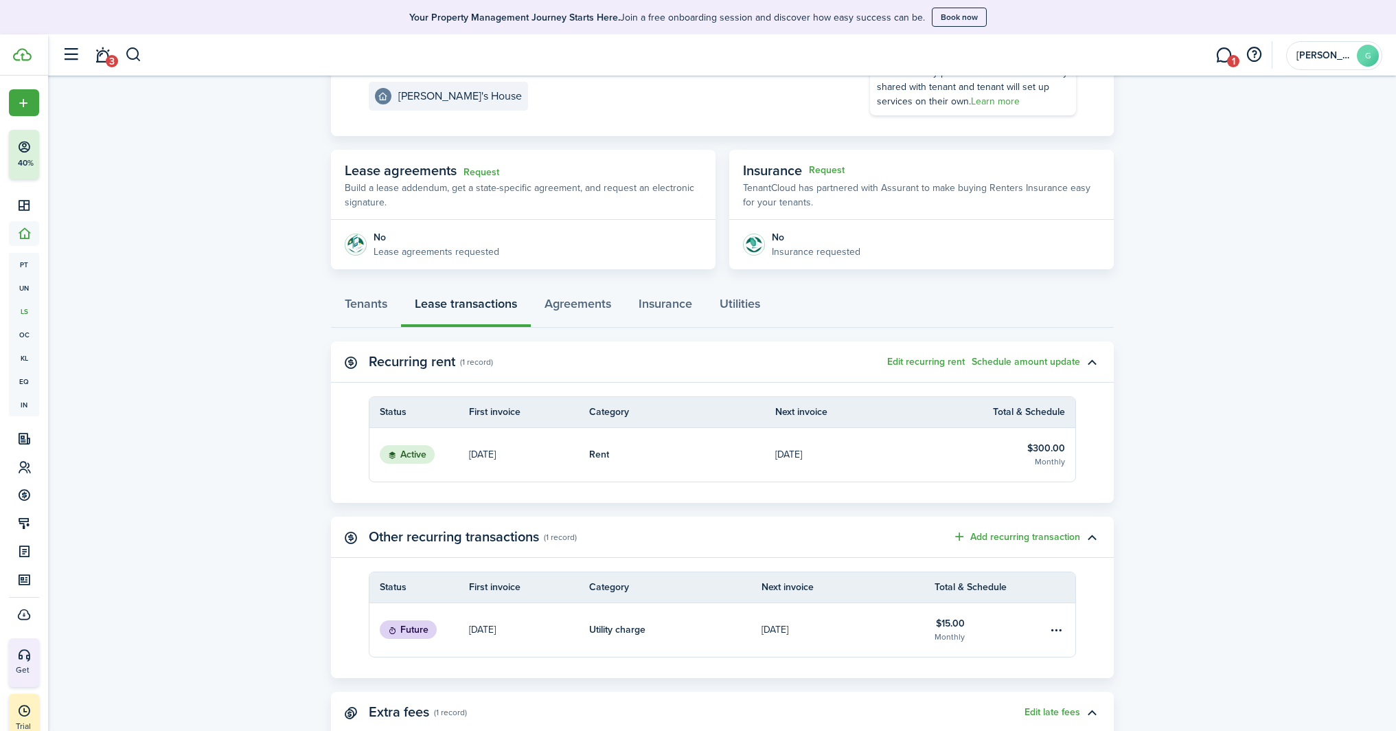
click at [589, 426] on thead "Status First invoice Category Next invoice Total & Schedule" at bounding box center [722, 412] width 706 height 31
click at [583, 439] on link "[DATE]" at bounding box center [529, 455] width 120 height 54
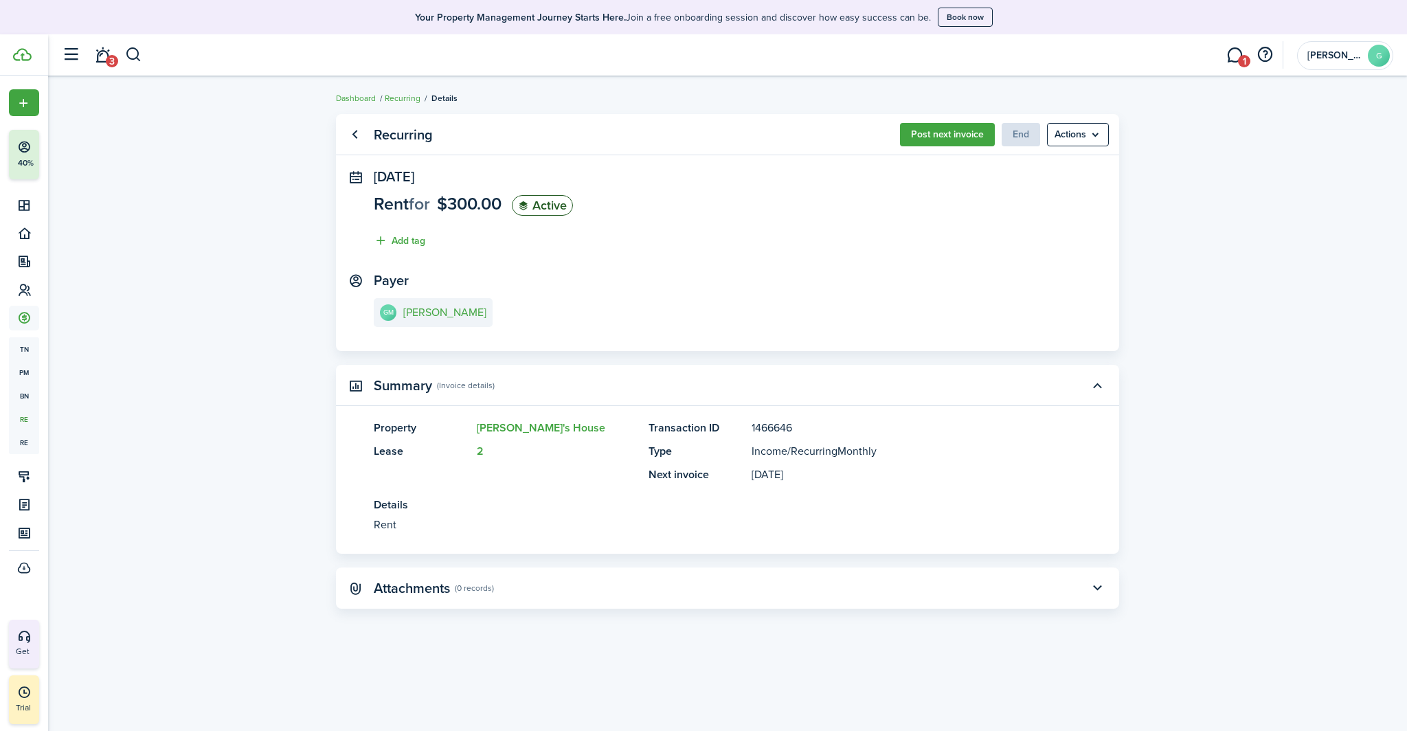
click at [1086, 132] on menu-btn "Actions" at bounding box center [1078, 134] width 62 height 23
click at [918, 225] on panel-main-section "[DATE] Rent for $300.00 Active Add tag" at bounding box center [727, 212] width 707 height 87
click at [465, 206] on span "$300.00" at bounding box center [469, 203] width 65 height 25
click at [431, 314] on e-details-info-title "[PERSON_NAME]" at bounding box center [444, 312] width 83 height 12
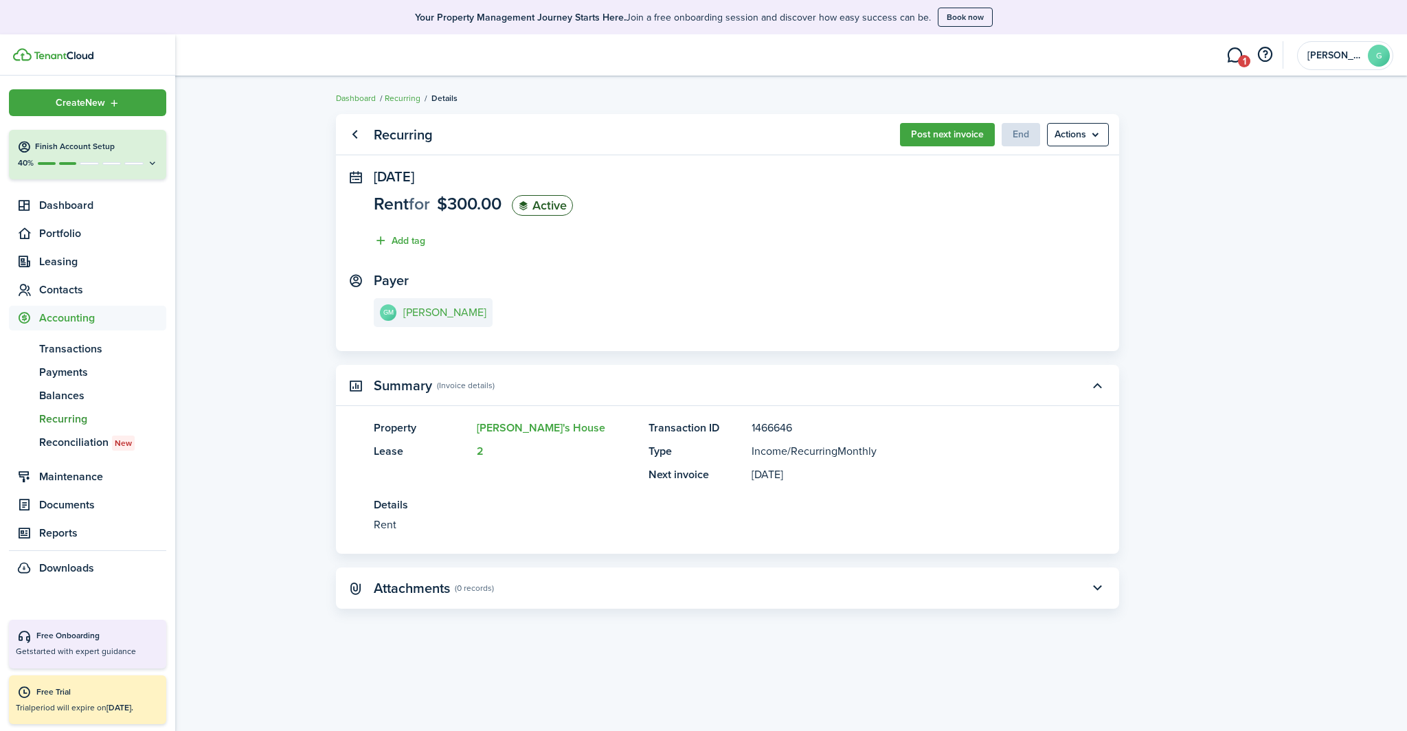
click at [49, 50] on link at bounding box center [94, 54] width 162 height 13
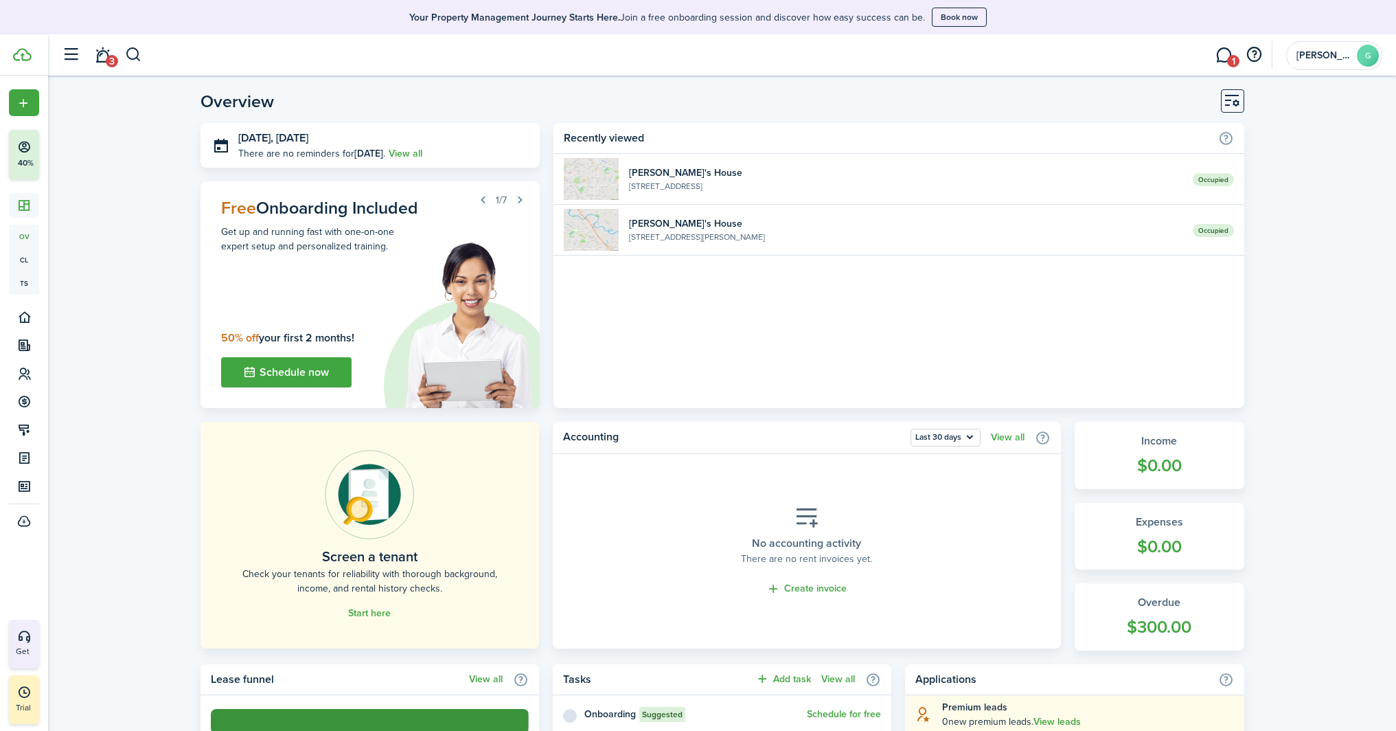
click at [1039, 174] on widget-list-item-title "[PERSON_NAME]'s House" at bounding box center [905, 173] width 553 height 14
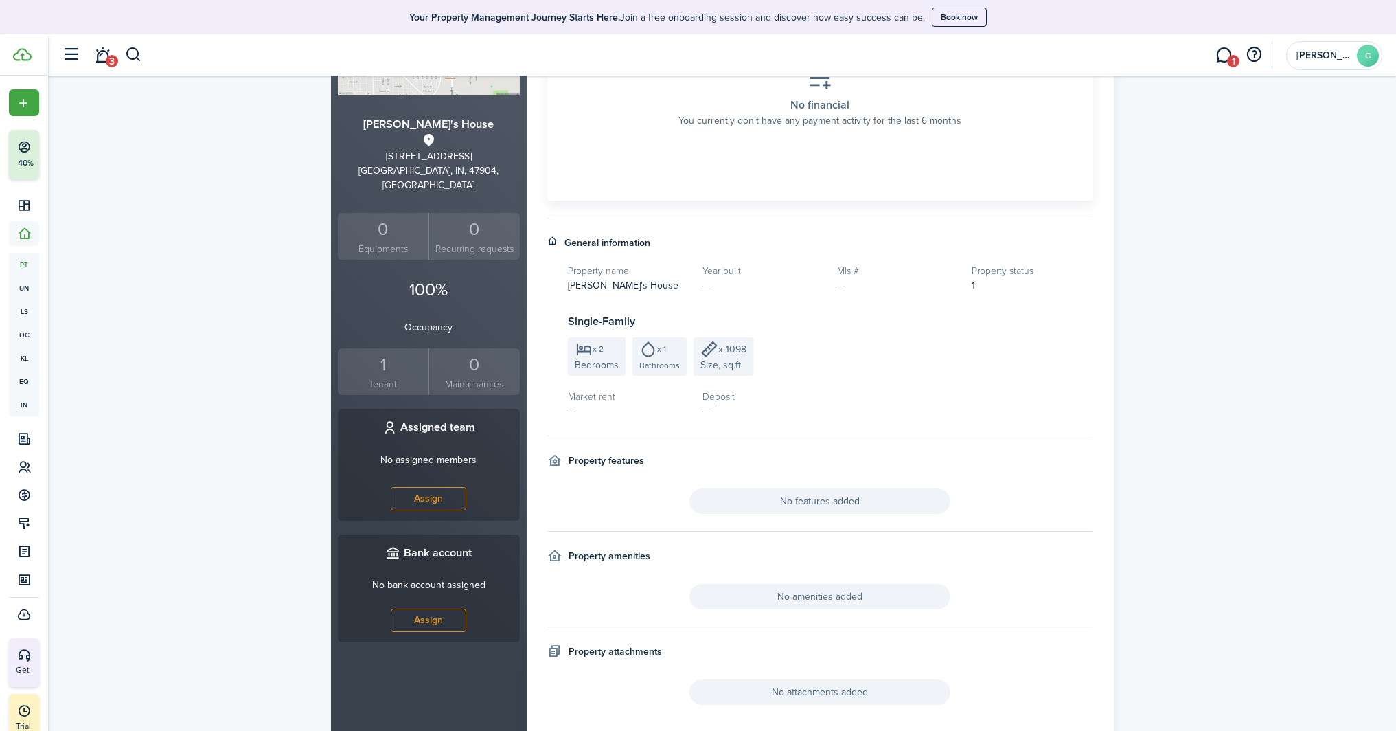
scroll to position [290, 0]
